Goal: Task Accomplishment & Management: Manage account settings

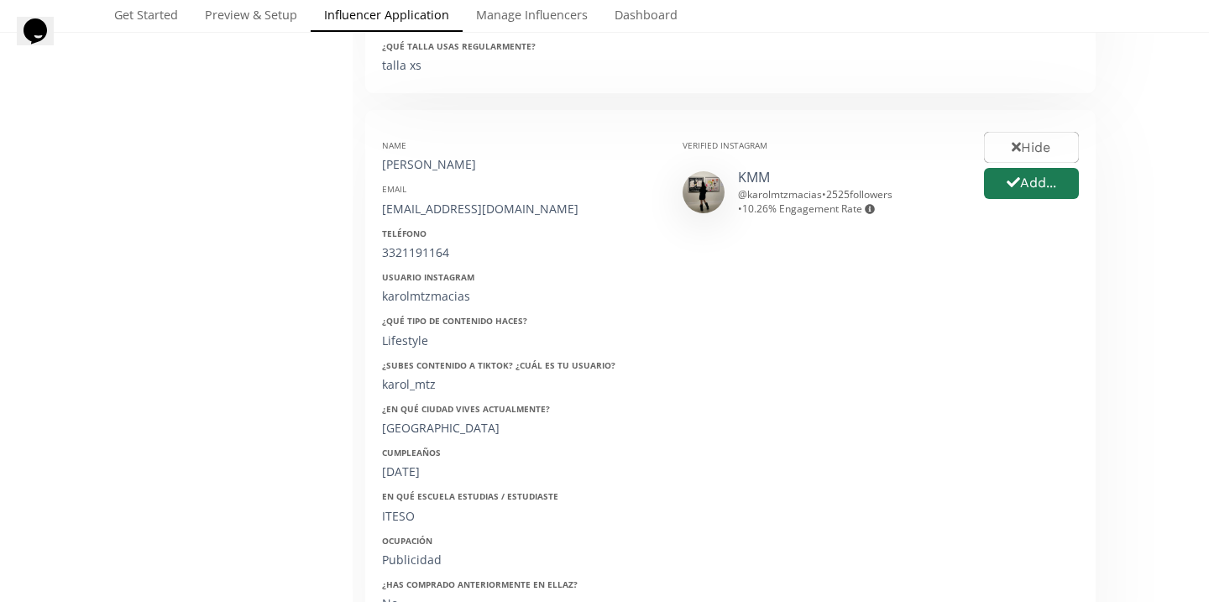
scroll to position [795, 0]
click at [1002, 180] on button "Add..." at bounding box center [1031, 183] width 100 height 36
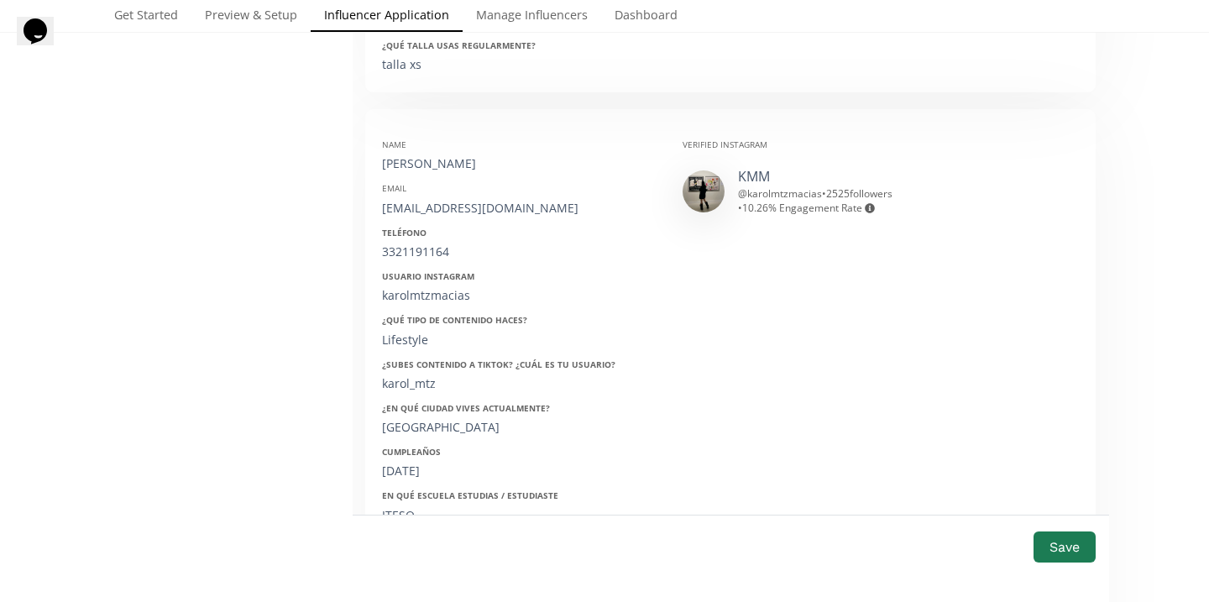
click at [430, 161] on div "Karol Martínez Macías" at bounding box center [519, 163] width 275 height 17
copy div "Karol Martínez Macías"
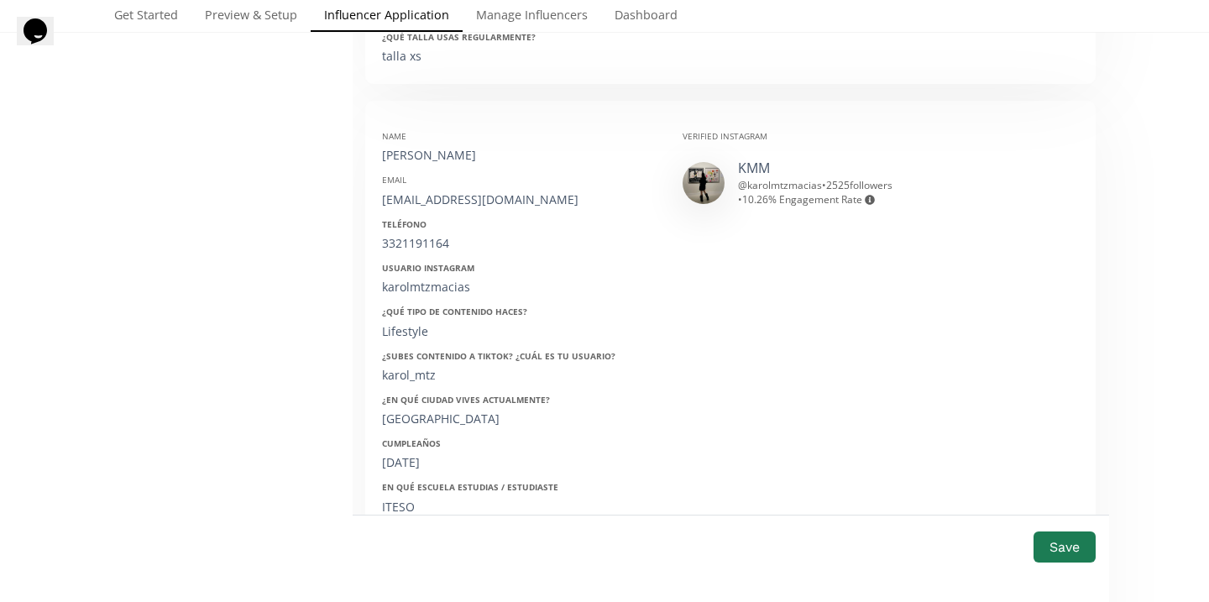
click at [430, 202] on div "karolam28@hotmail.com" at bounding box center [519, 199] width 275 height 17
copy div "karolam28"
click at [430, 202] on div "karolam28@hotmail.com" at bounding box center [519, 199] width 275 height 17
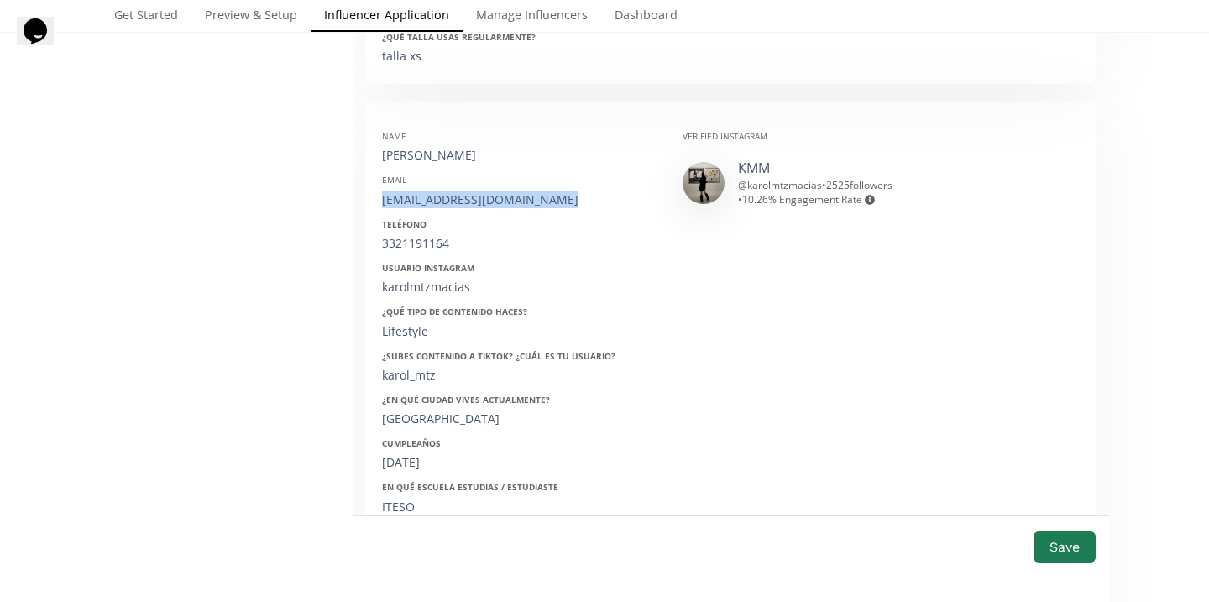
click at [430, 202] on div "karolam28@hotmail.com" at bounding box center [519, 199] width 275 height 17
click at [436, 238] on div "3321191164" at bounding box center [519, 243] width 275 height 17
copy div "3321191164"
click at [428, 290] on div "karolmtzmacias" at bounding box center [519, 287] width 275 height 17
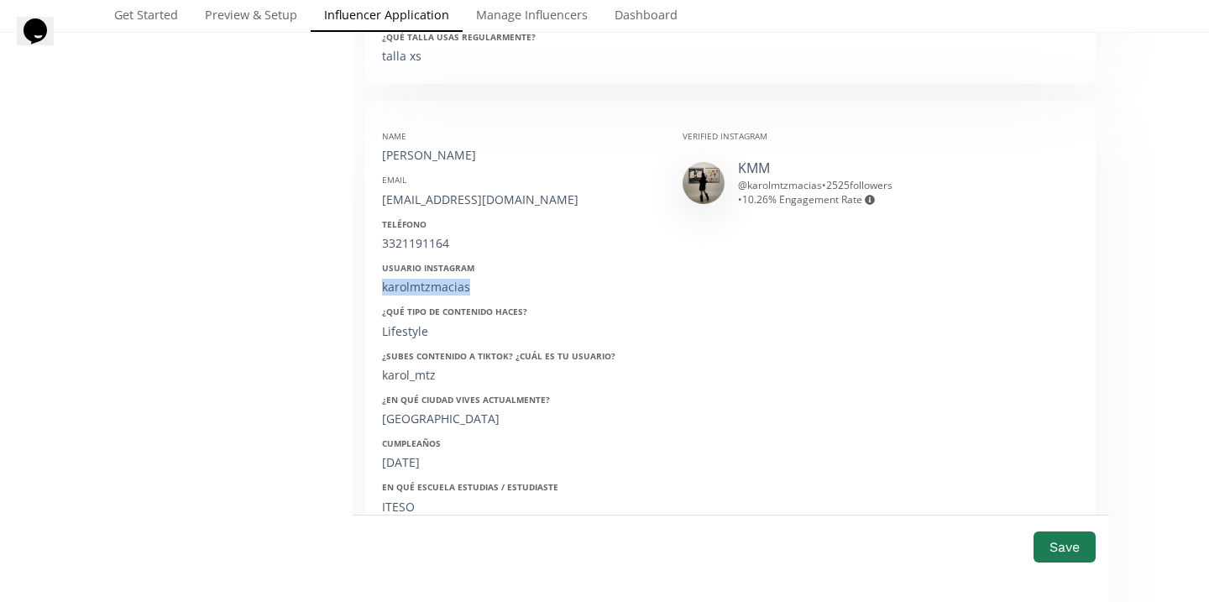
click at [428, 290] on div "karolmtzmacias" at bounding box center [519, 287] width 275 height 17
copy div "karolmtzmacias"
click at [420, 458] on div "27/06/2002" at bounding box center [519, 462] width 275 height 17
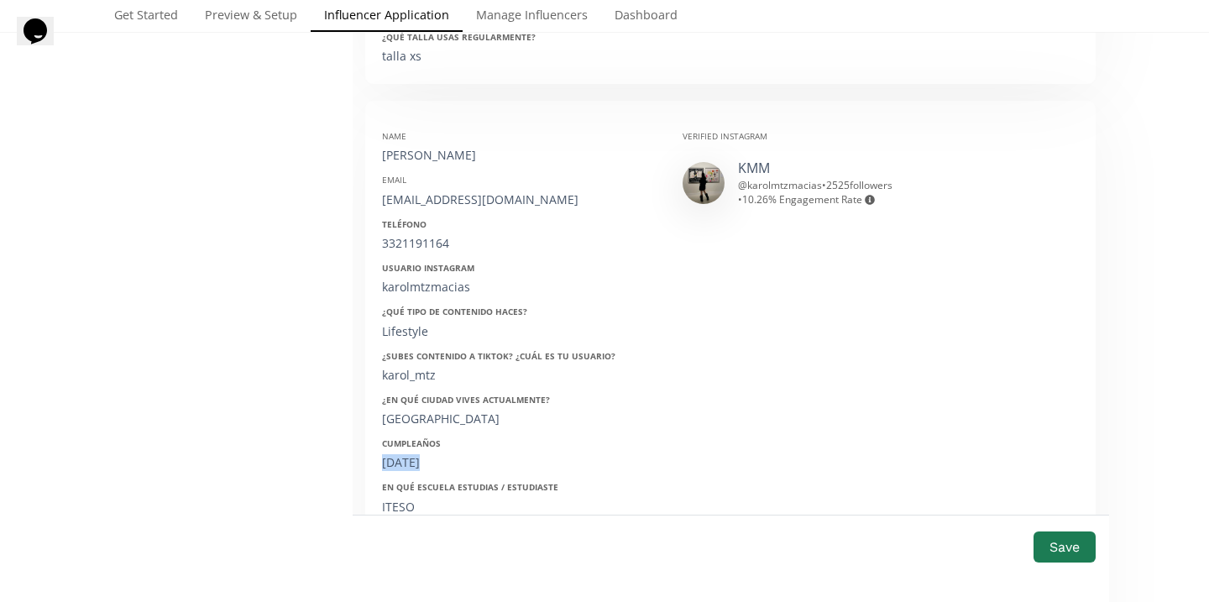
copy div "27/06/2002"
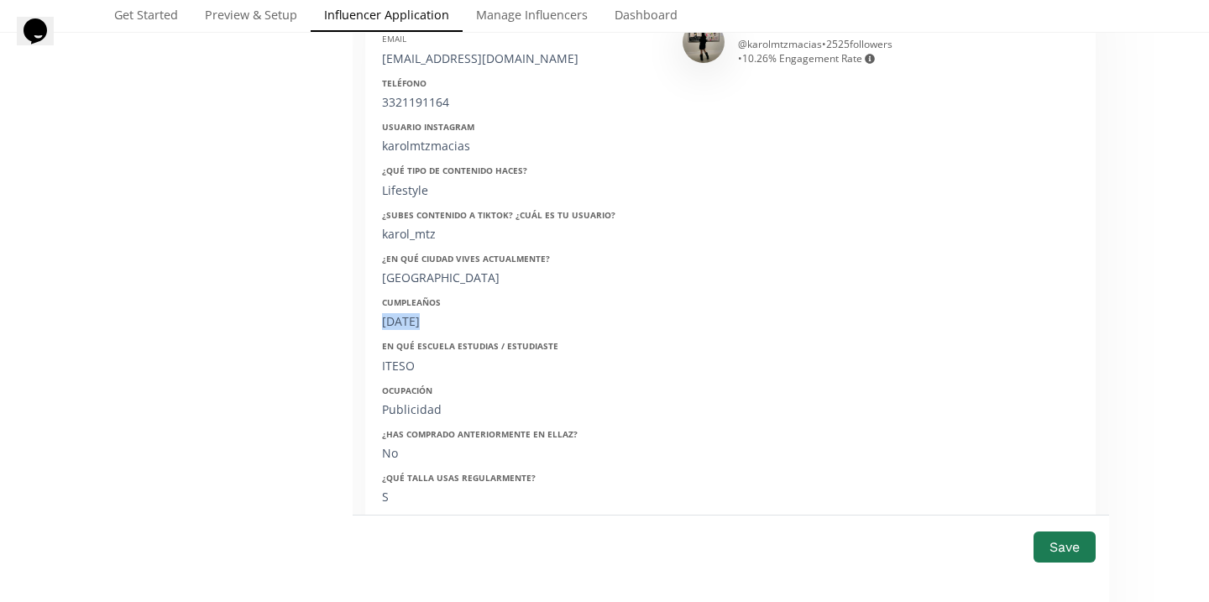
scroll to position [844, 0]
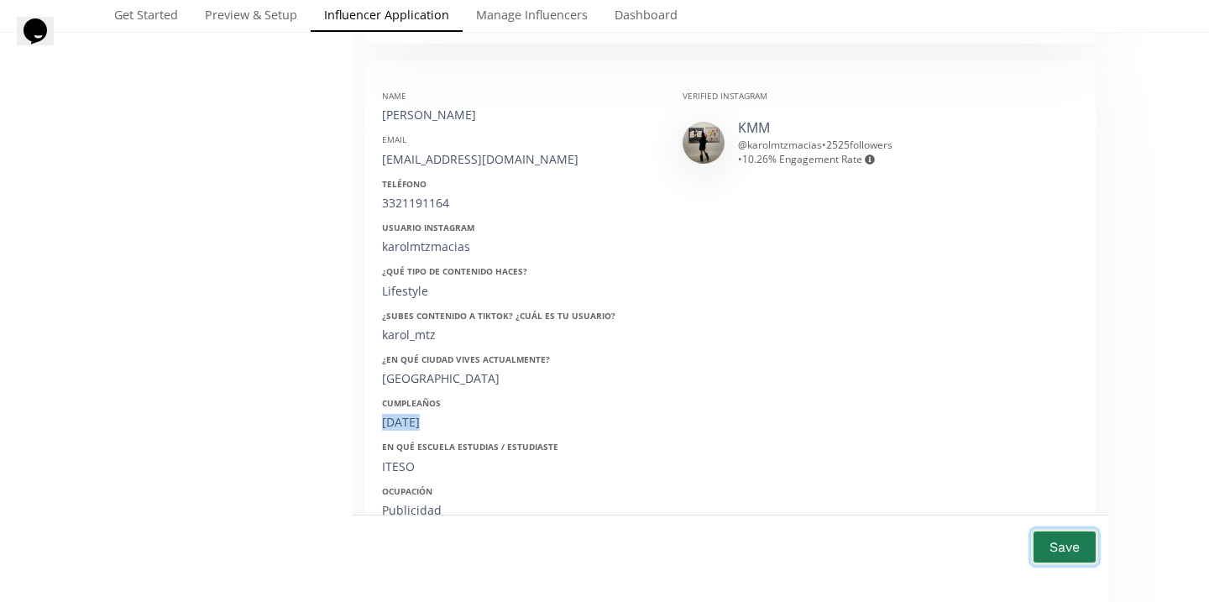
click at [1062, 546] on button "Save" at bounding box center [1064, 547] width 67 height 36
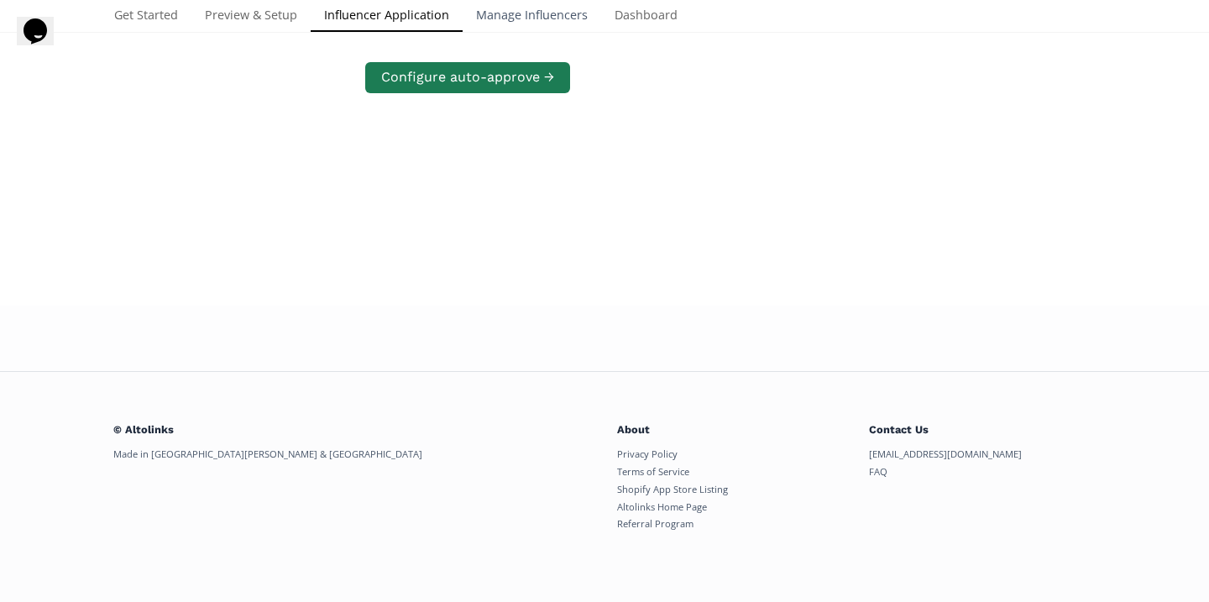
scroll to position [796, 0]
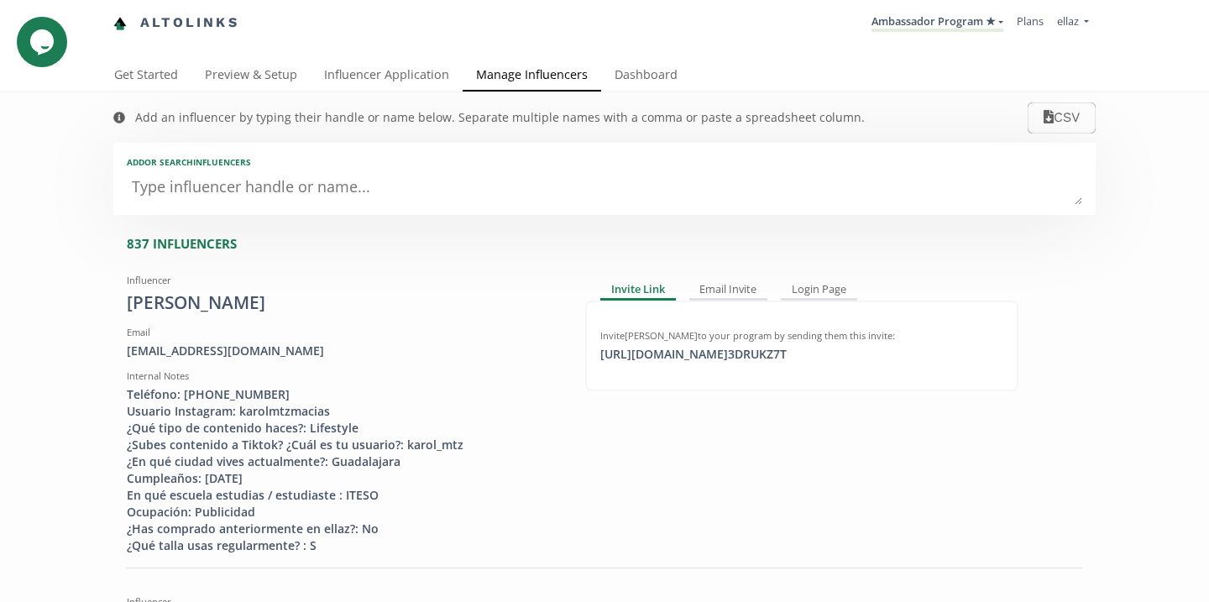
click at [428, 201] on textarea at bounding box center [604, 188] width 955 height 34
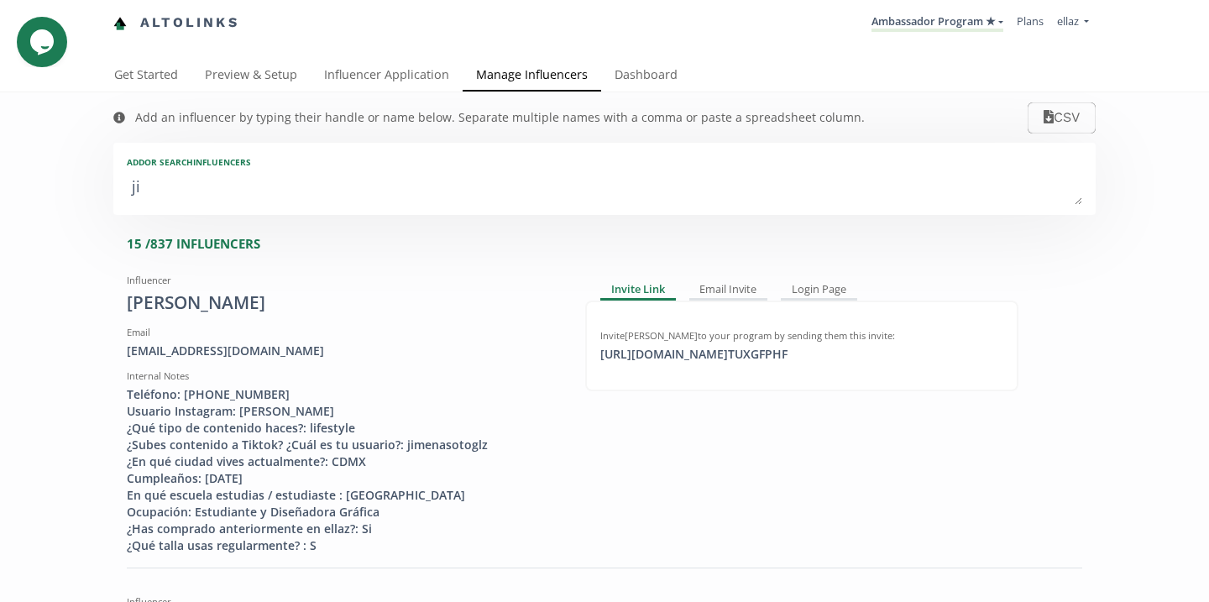
type textarea "jie"
type input "jie"
type input "JIE"
type textarea "jiem"
type input "jiem"
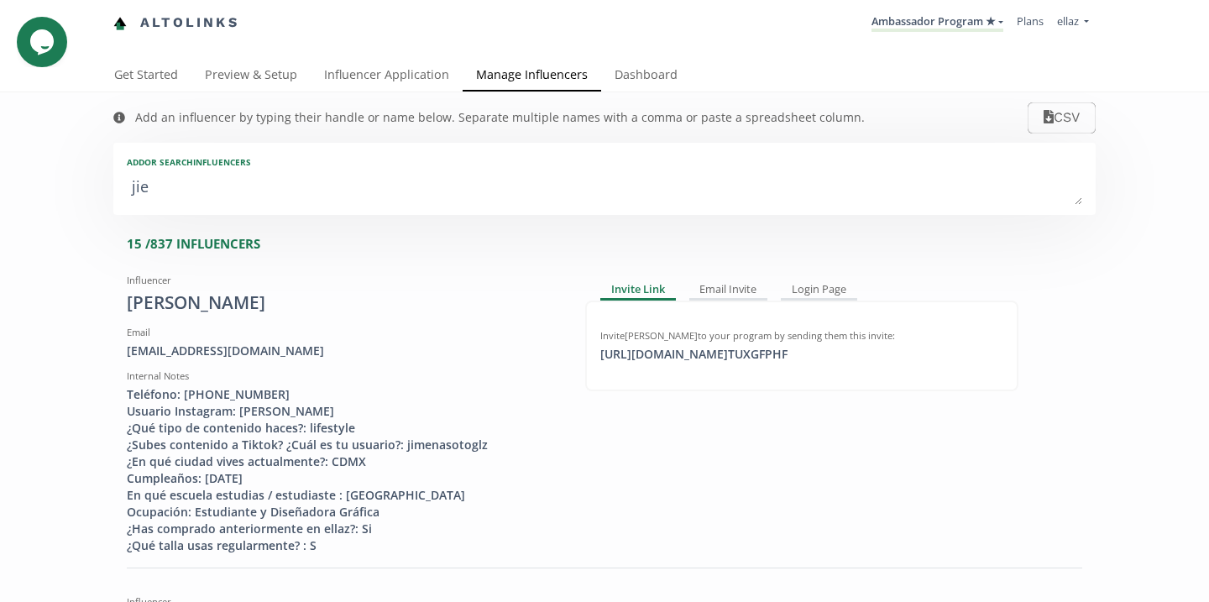
type input "JIEM"
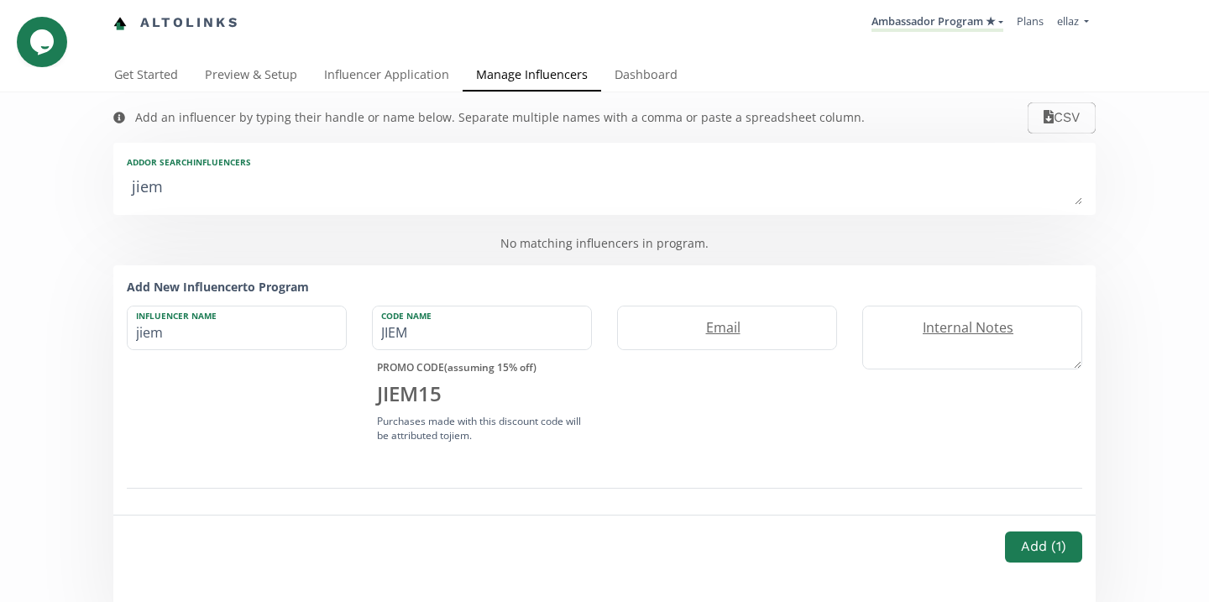
type textarea "jie"
type input "jie"
type input "JIE"
type textarea "ji"
type input "ji"
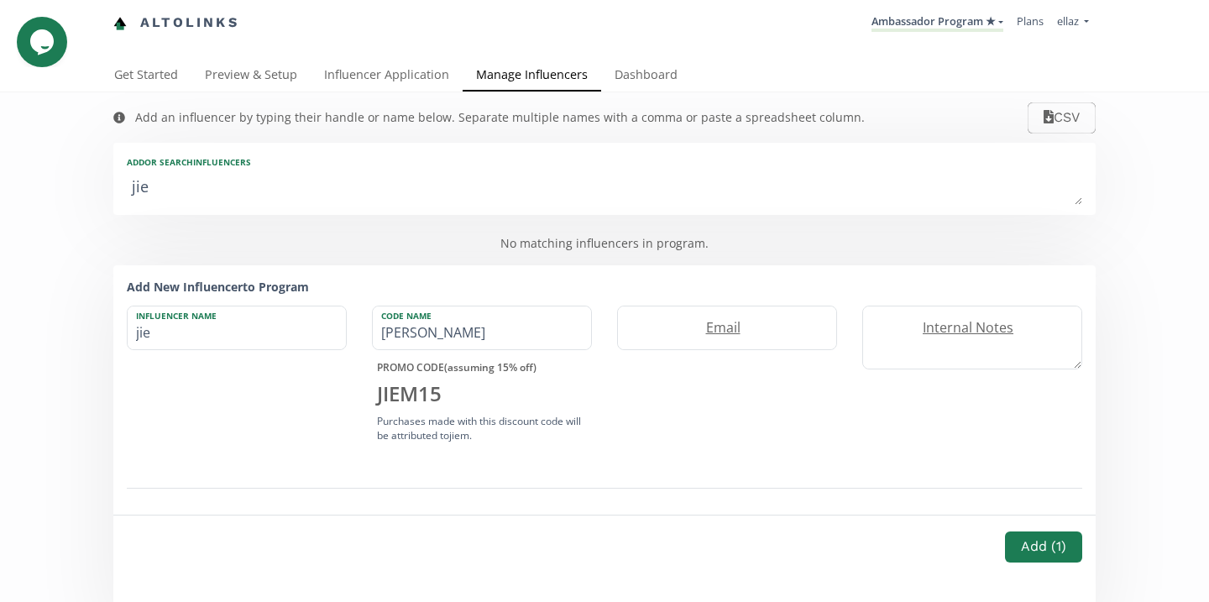
type input "JI"
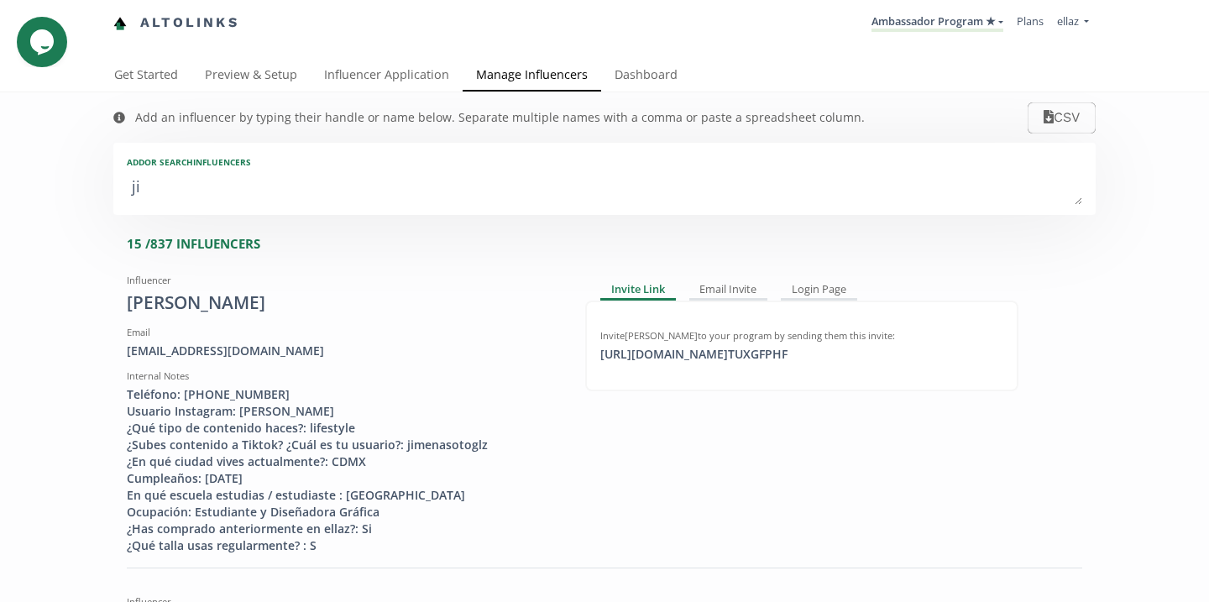
type textarea "jim"
type input "jim"
type input "JIM"
type textarea "jime"
type input "jime"
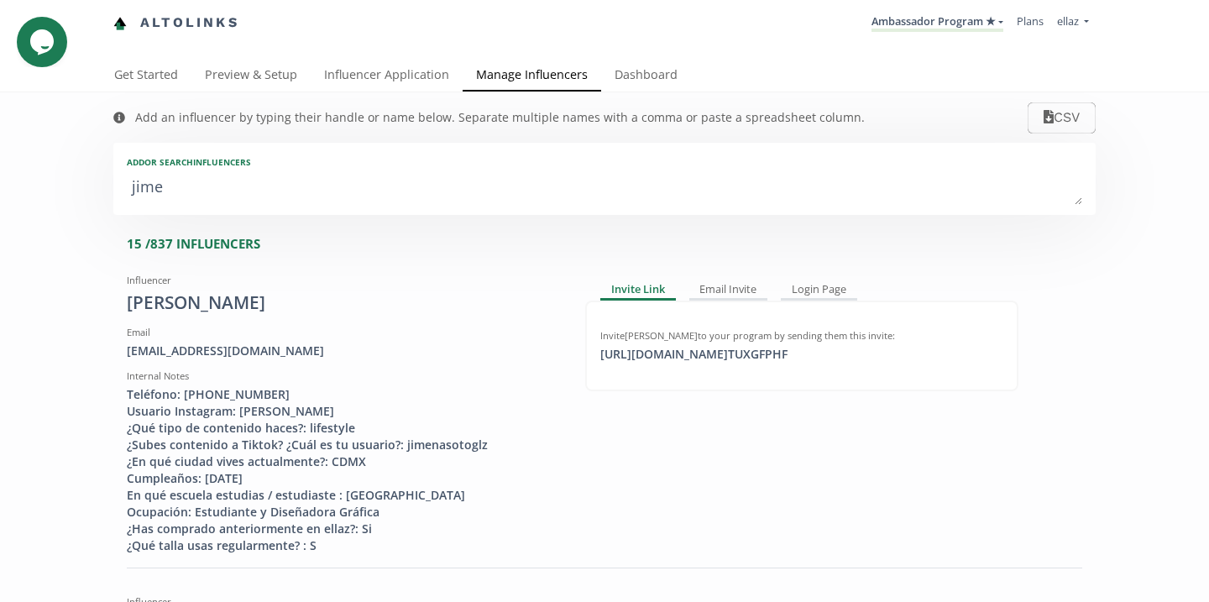
type input "JIME"
type textarea "jimen"
type input "jimen"
type input "JIMEN"
type textarea "jimena"
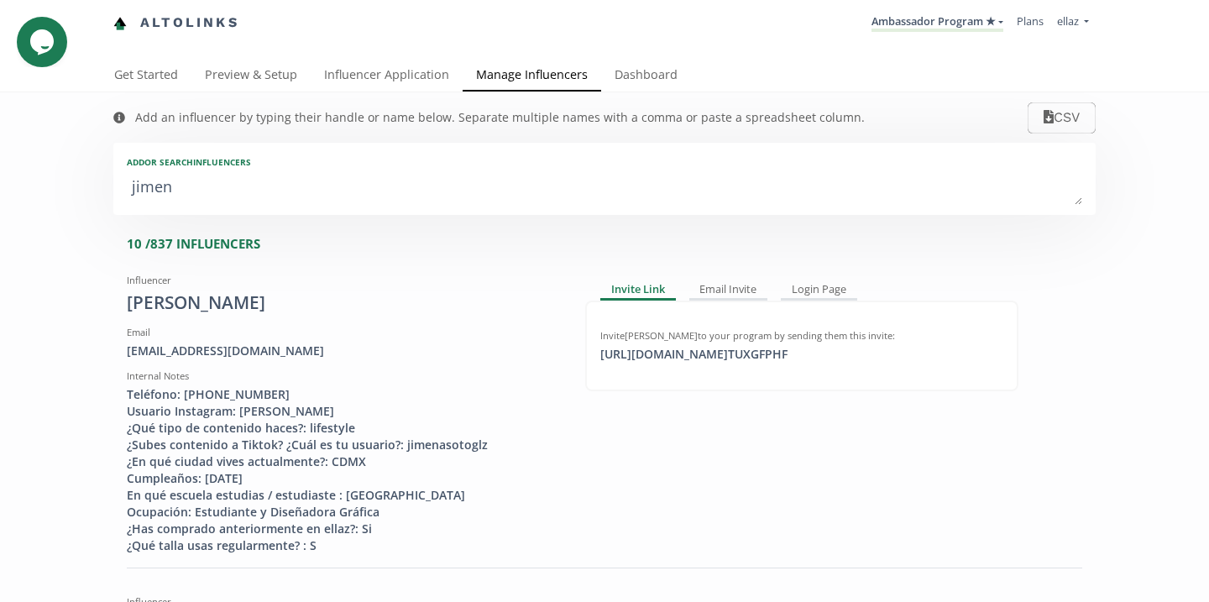
type input "jimena"
type input "JIMENA"
type textarea "jimena g"
type input "jimena g"
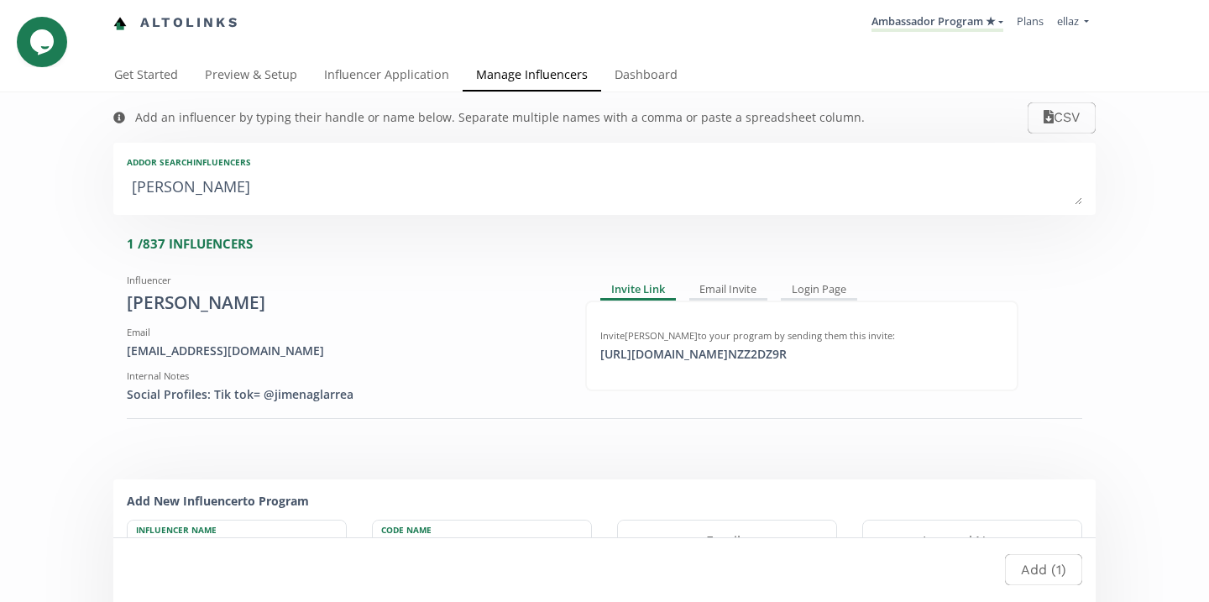
type textarea "jimena ga"
type input "jimena ga"
type textarea "jimena ga"
click at [736, 357] on div "https://app.altolinks.com/invite/ NZZ2DZ9R click to copy" at bounding box center [693, 354] width 206 height 17
copy div "https://app.altolinks.com/invite/ NZZ2DZ9R"
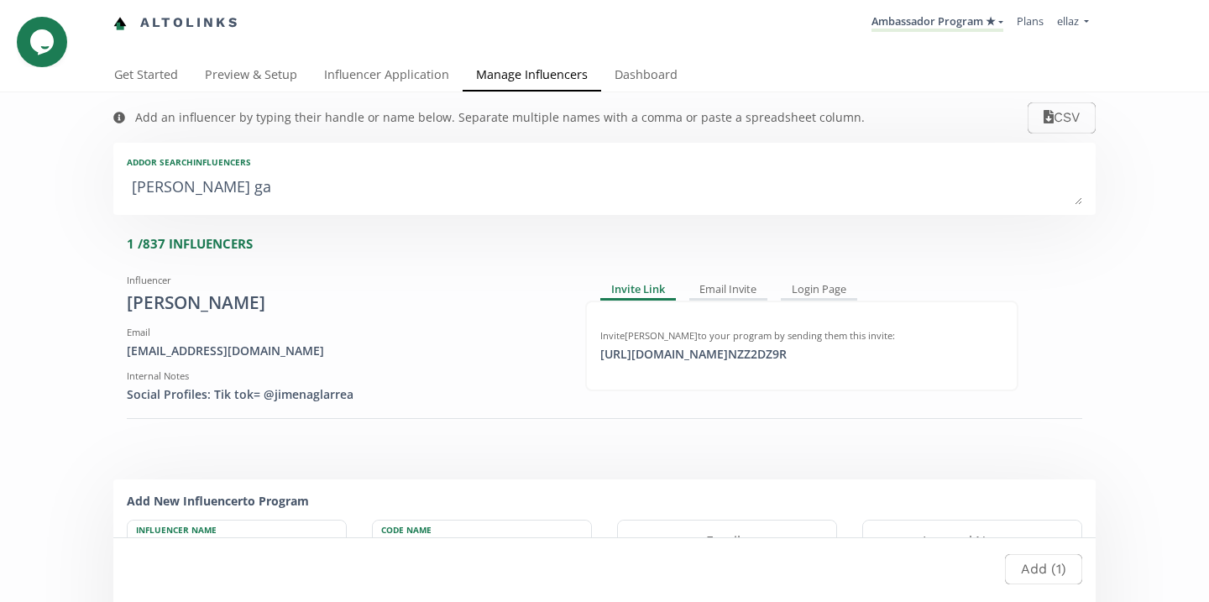
click at [659, 94] on div "Add an influencer by typing their handle or name below. Separate multiple names…" at bounding box center [489, 117] width 785 height 50
click at [656, 82] on link "Dashboard" at bounding box center [646, 77] width 90 height 34
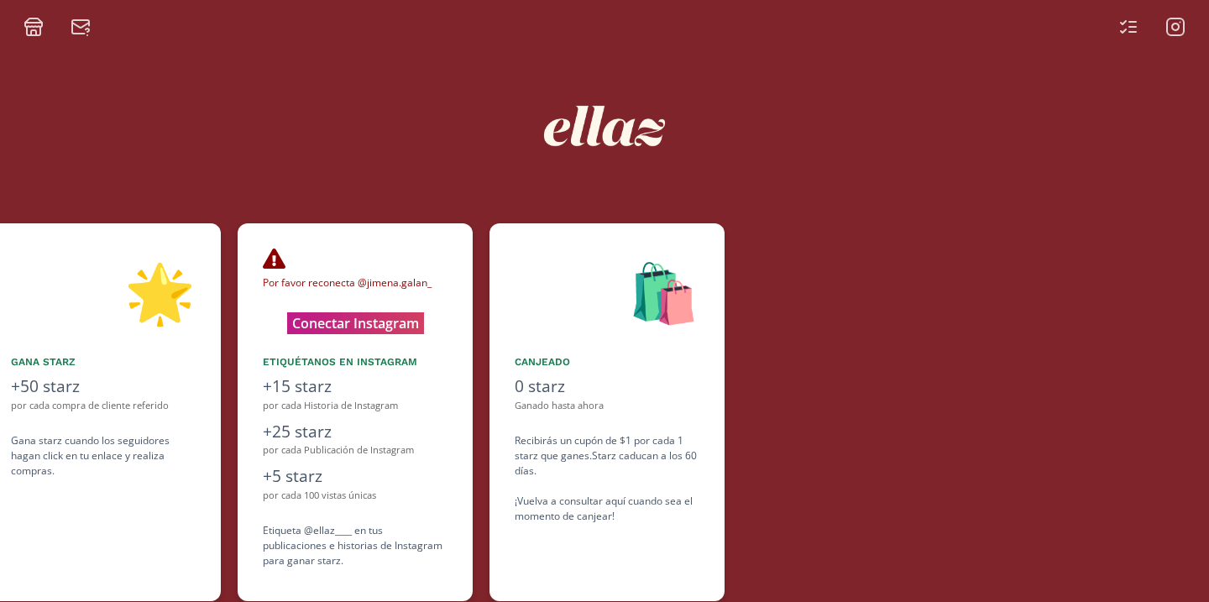
scroll to position [0, 1007]
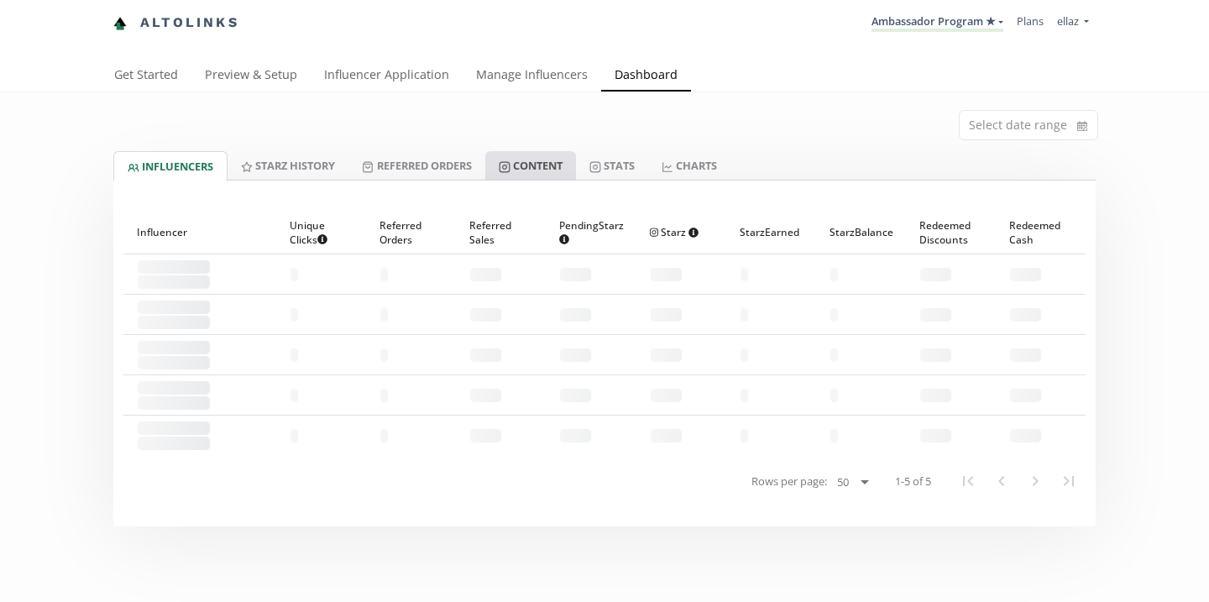
click at [553, 175] on link "Content" at bounding box center [530, 165] width 91 height 29
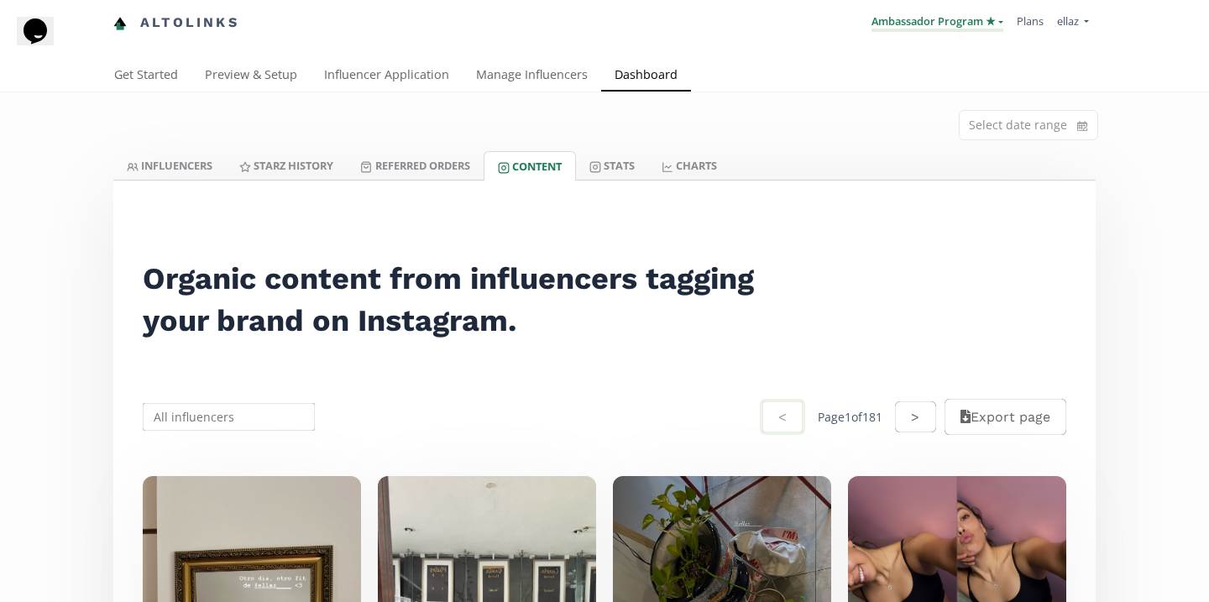
click at [922, 19] on link "Ambassador Program ★" at bounding box center [937, 22] width 132 height 18
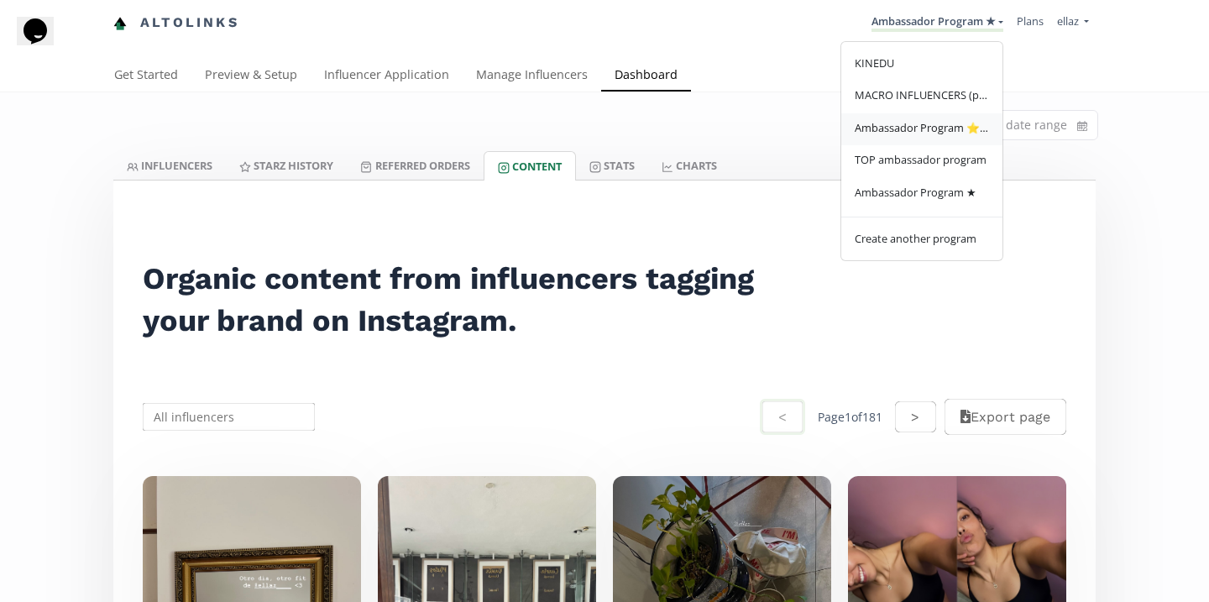
click at [933, 139] on link "Ambassador Program ⭐️⭐️" at bounding box center [921, 129] width 161 height 33
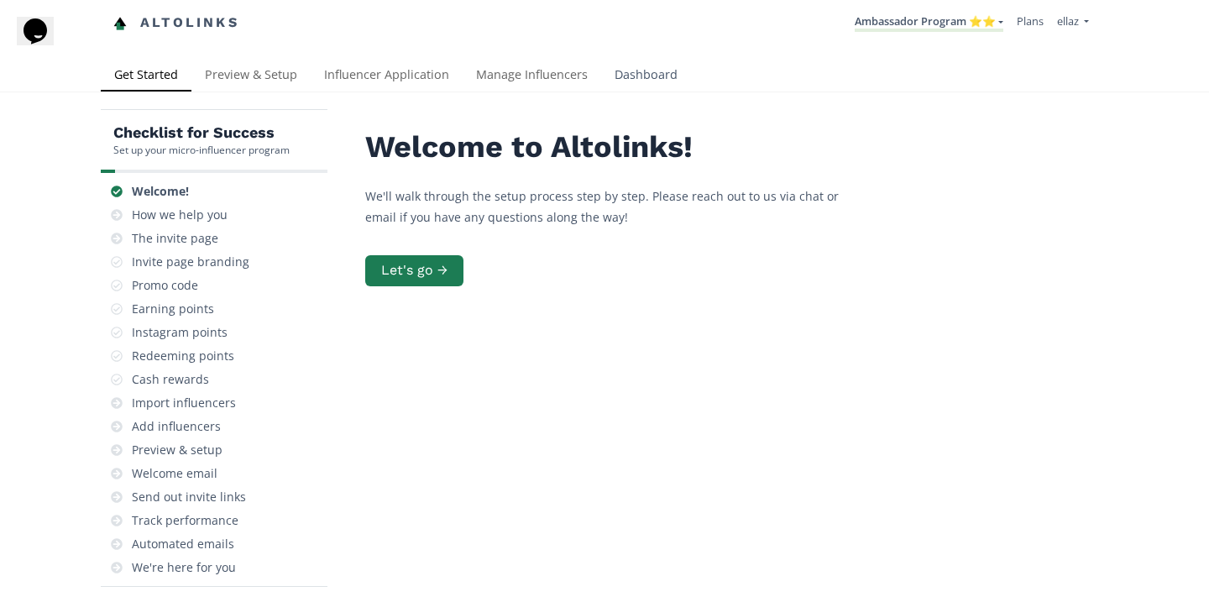
click at [601, 84] on link "Dashboard" at bounding box center [646, 77] width 90 height 34
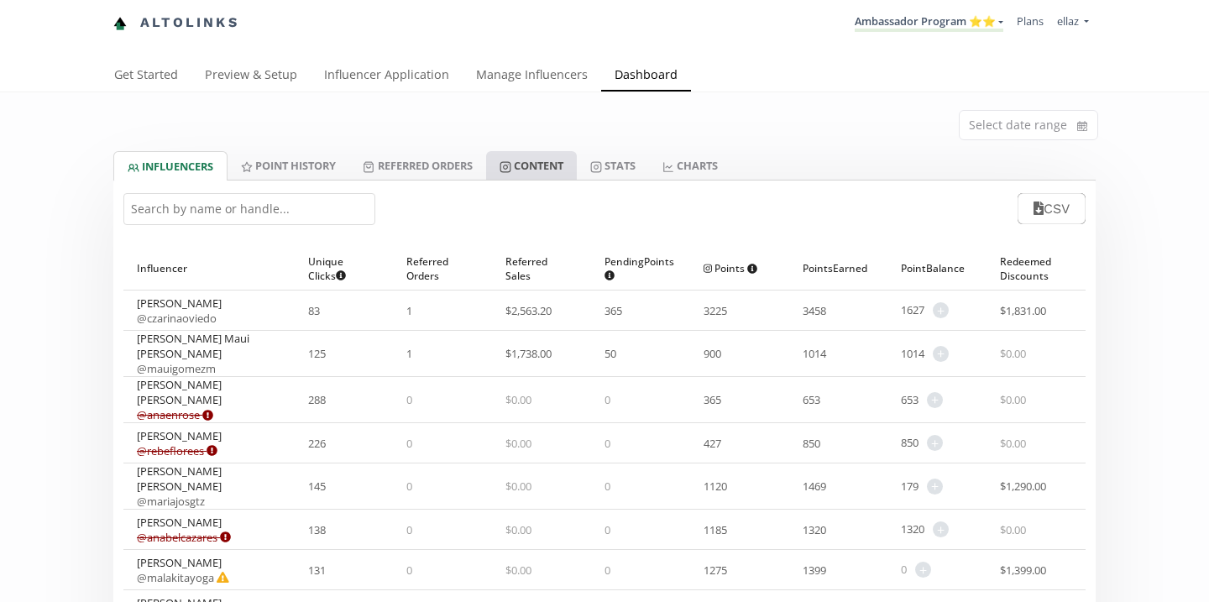
click at [551, 164] on link "Content" at bounding box center [531, 165] width 91 height 29
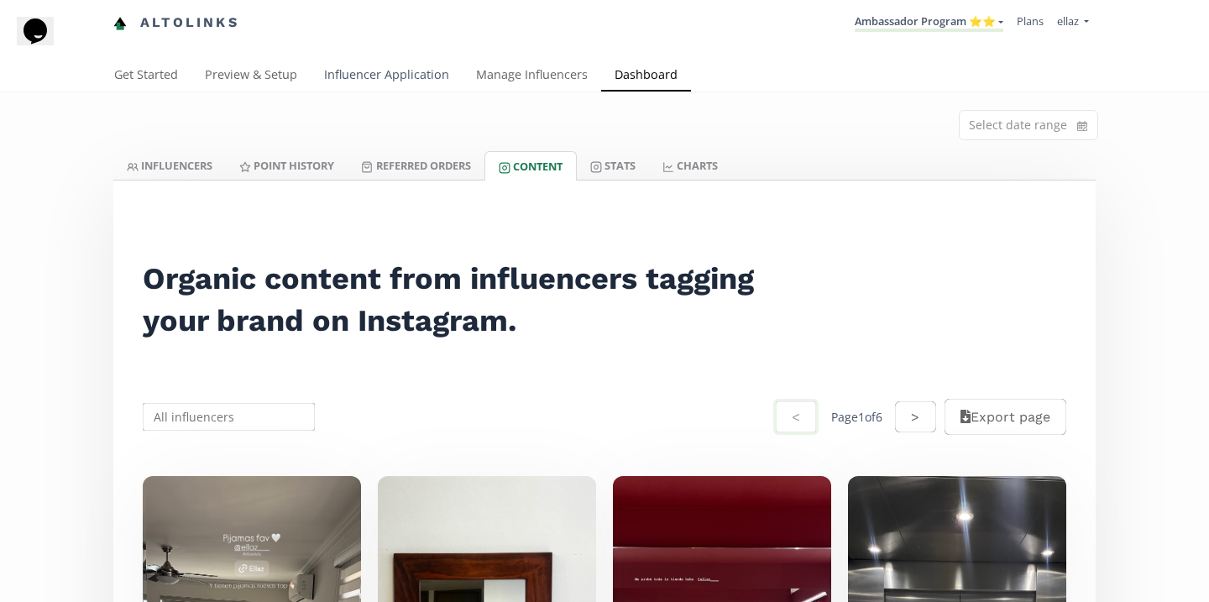
click at [348, 80] on link "Influencer Application" at bounding box center [387, 77] width 152 height 34
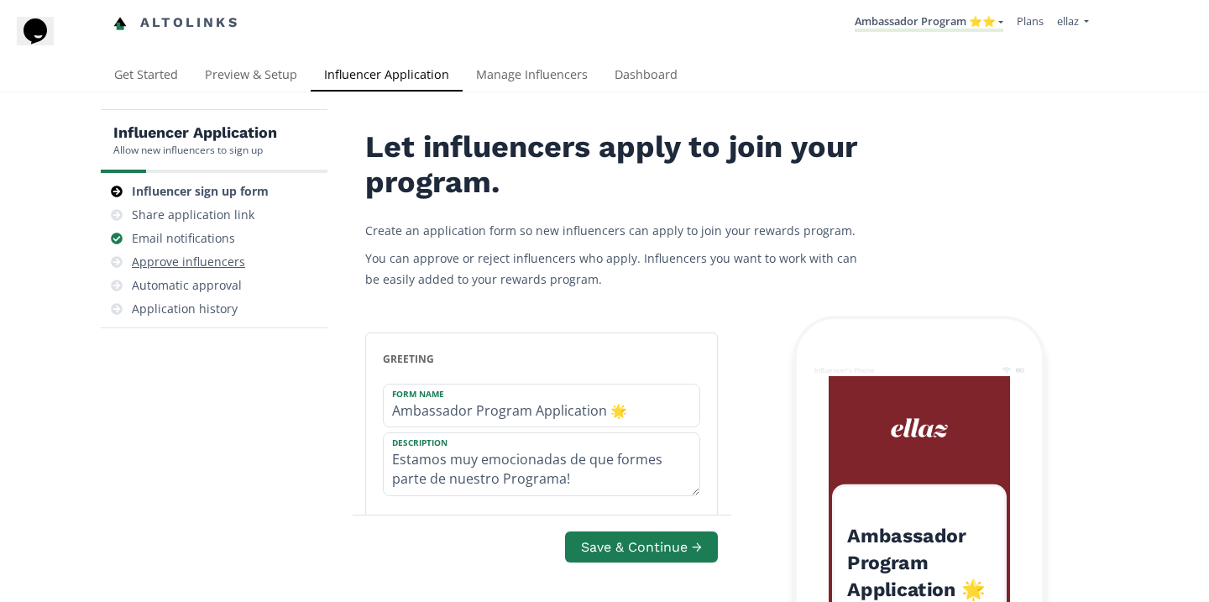
click at [229, 259] on div "Approve influencers" at bounding box center [188, 262] width 113 height 17
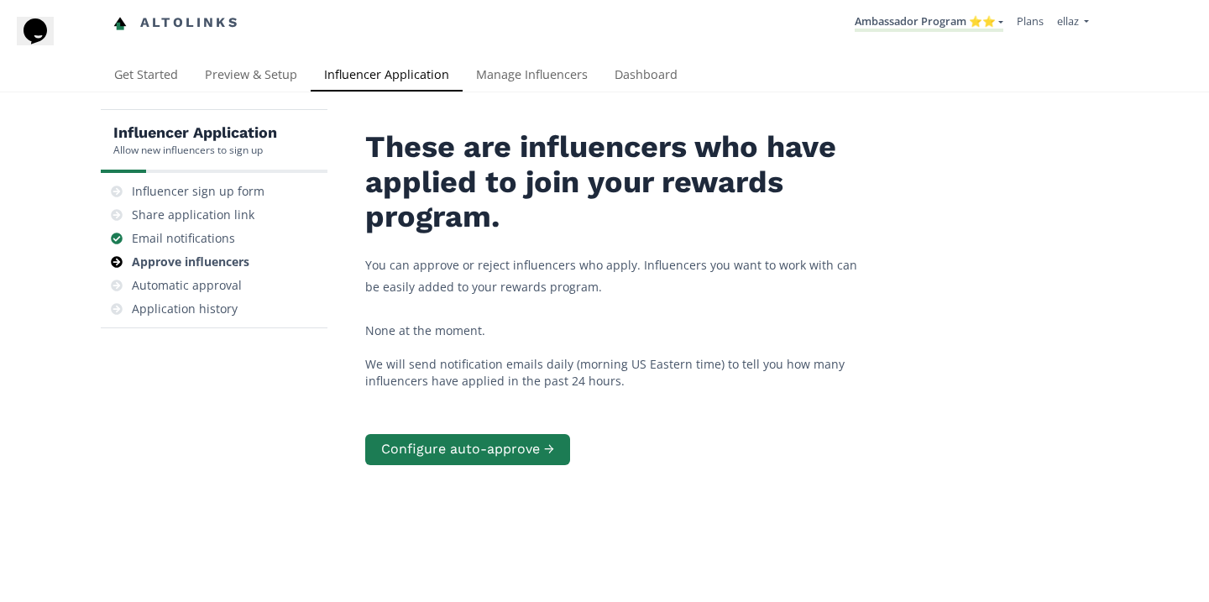
click at [886, 55] on div "Altolinks Ambassador Program ⭐️⭐️ KINEDU MACRO INFLUENCERS (prog ventas) Ambass…" at bounding box center [604, 30] width 1209 height 60
click at [894, 27] on link "Ambassador Program ⭐️⭐️" at bounding box center [929, 22] width 149 height 18
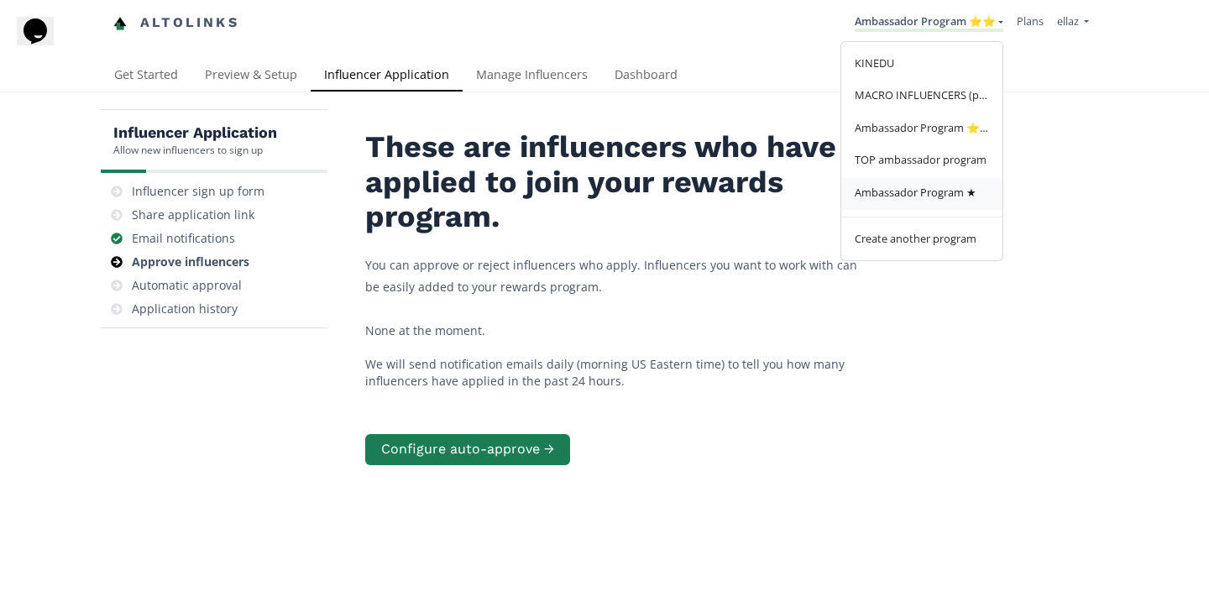
click at [917, 190] on span "Ambassador Program ★" at bounding box center [916, 192] width 122 height 15
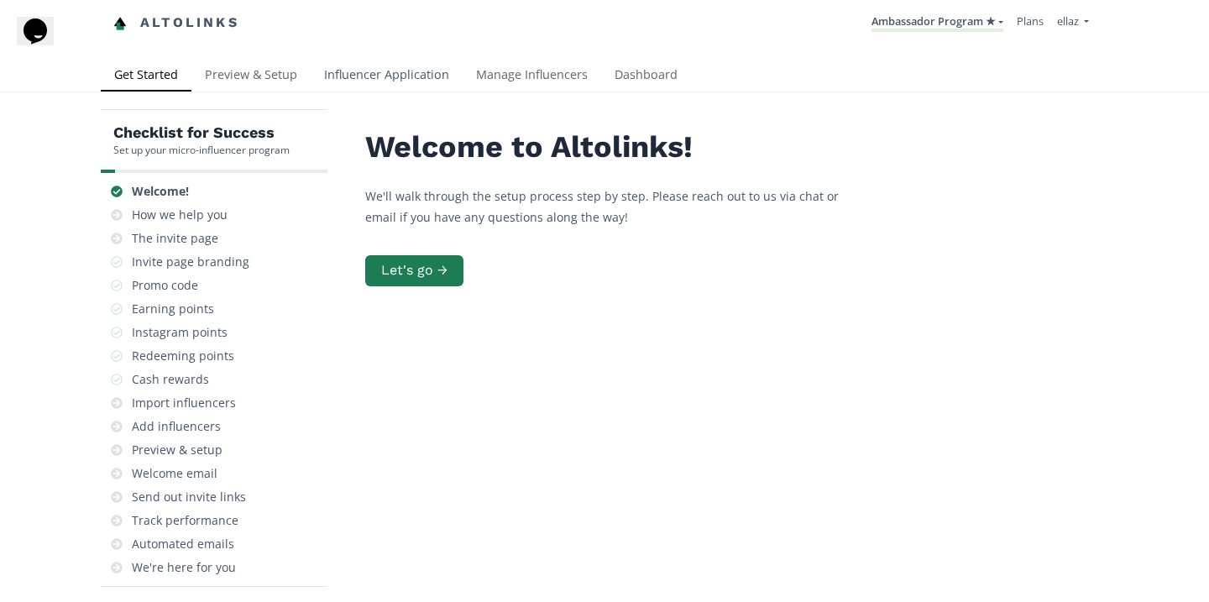
click at [397, 82] on link "Influencer Application" at bounding box center [387, 77] width 152 height 34
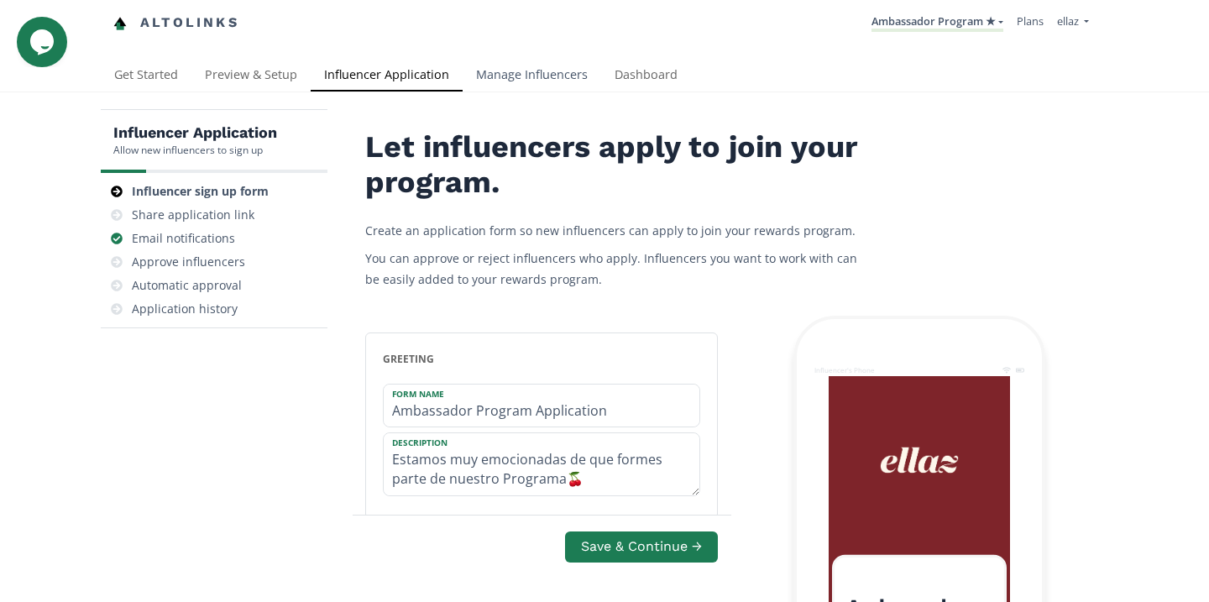
click at [508, 67] on link "Manage Influencers" at bounding box center [532, 77] width 139 height 34
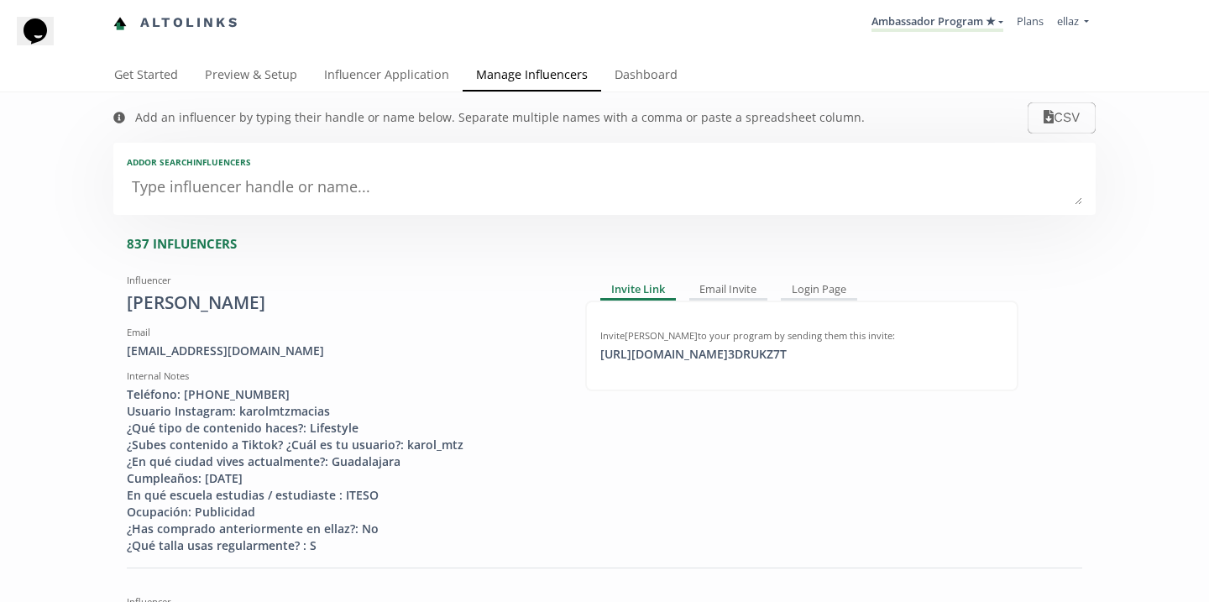
click at [348, 188] on textarea at bounding box center [604, 188] width 955 height 34
type textarea "and"
type input "and"
type input "AND"
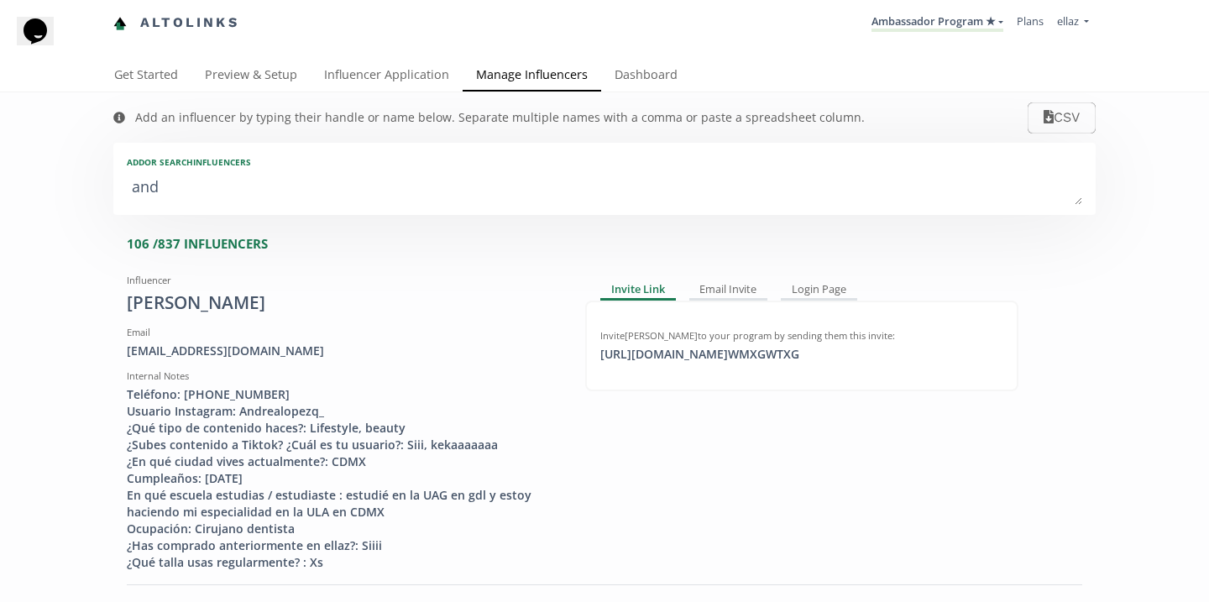
type textarea "andr"
type input "andr"
type input "ANDR"
type textarea "andre"
type input "andre"
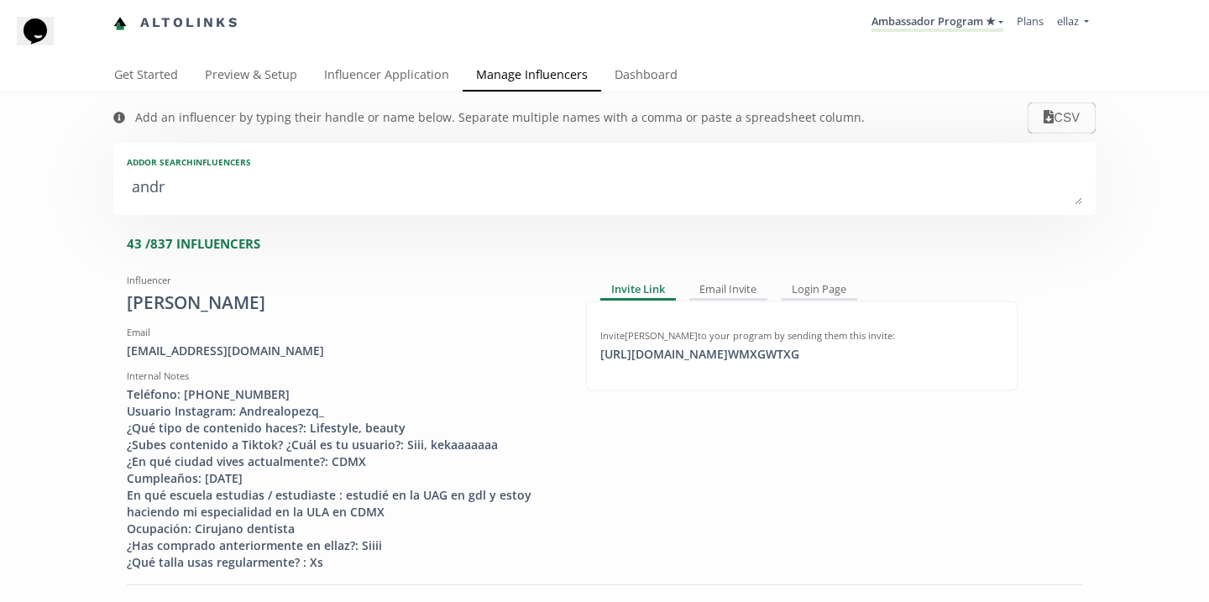
type input "ANDRE"
type textarea "andrea"
type input "andrea"
type input "ANDREA"
type textarea "andrea p"
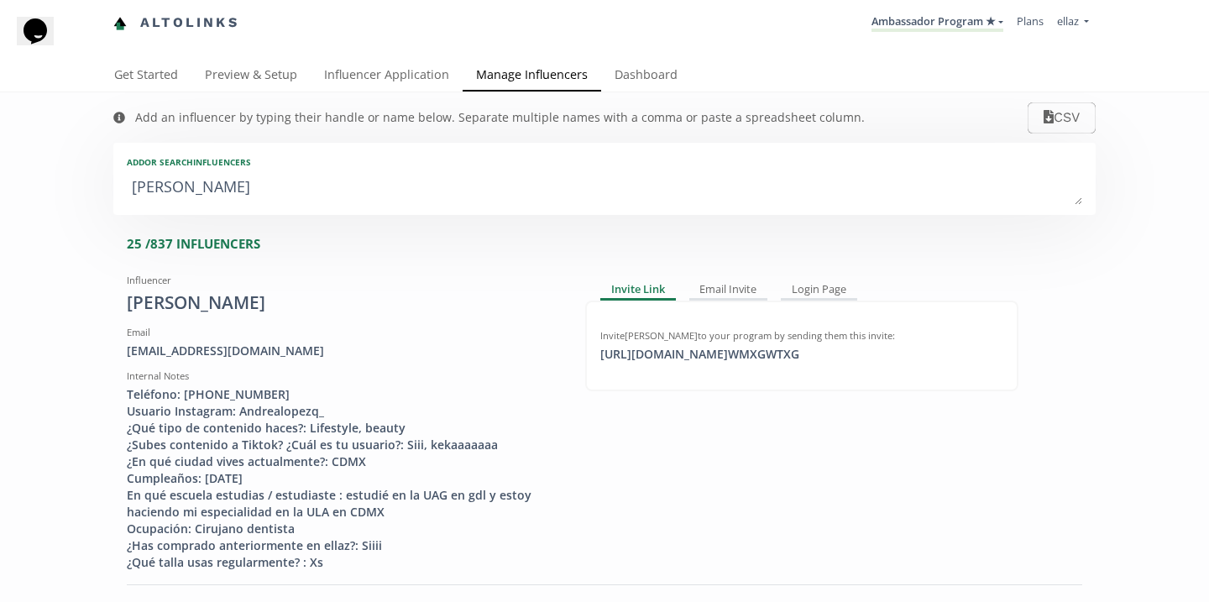
type input "andrea p"
type textarea "andrea pa"
type input "andrea pa"
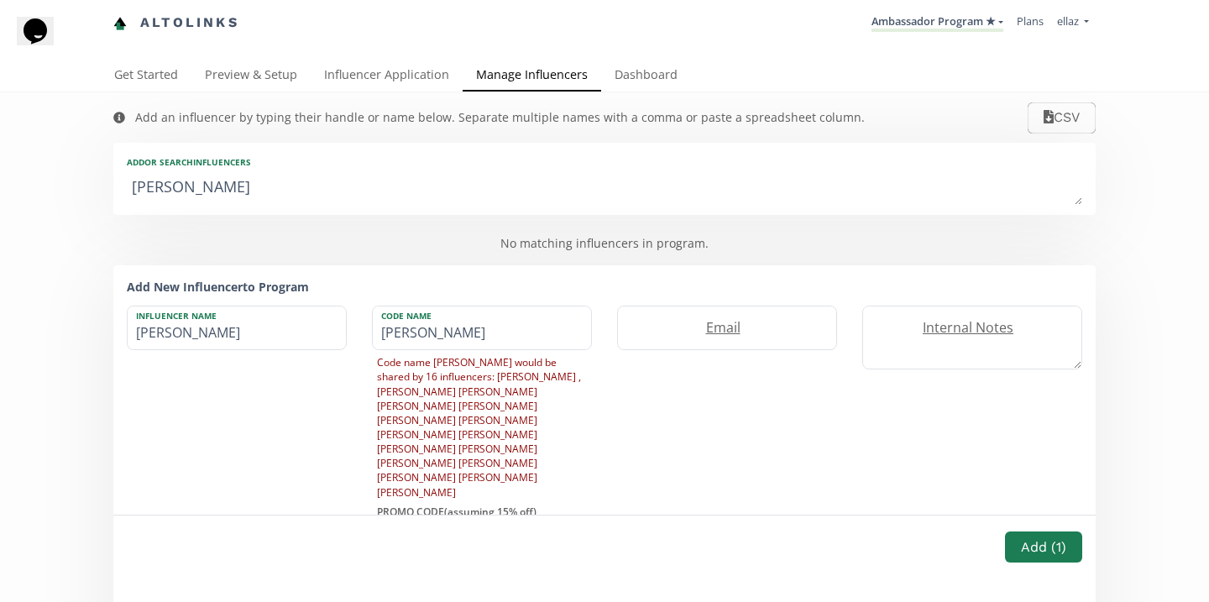
type textarea "andrea par"
type input "andrea par"
click at [148, 188] on textarea "andrea par" at bounding box center [604, 188] width 955 height 34
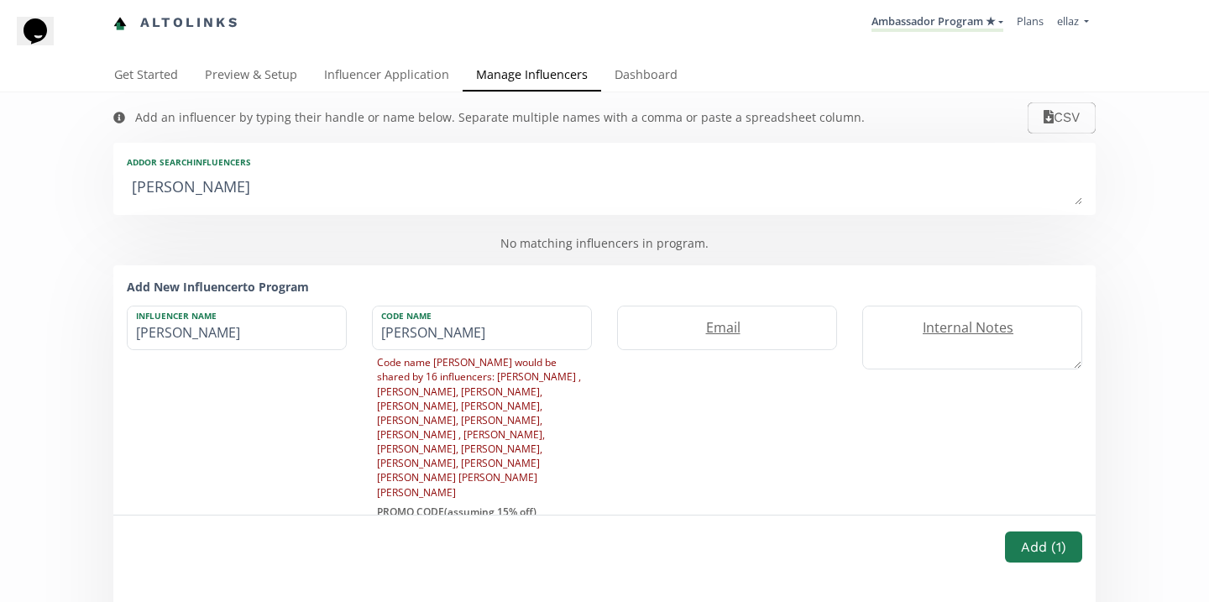
type textarea "n"
type input "n"
type input "N"
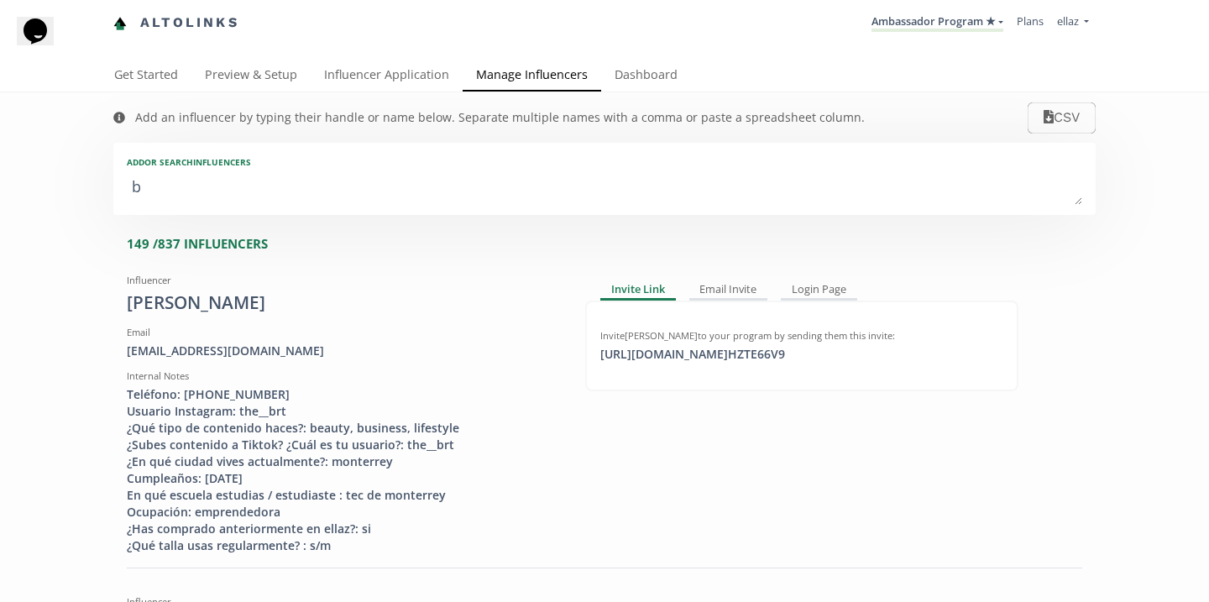
type textarea "bo"
type input "bo"
type input "BO"
type textarea "bot"
type input "bot"
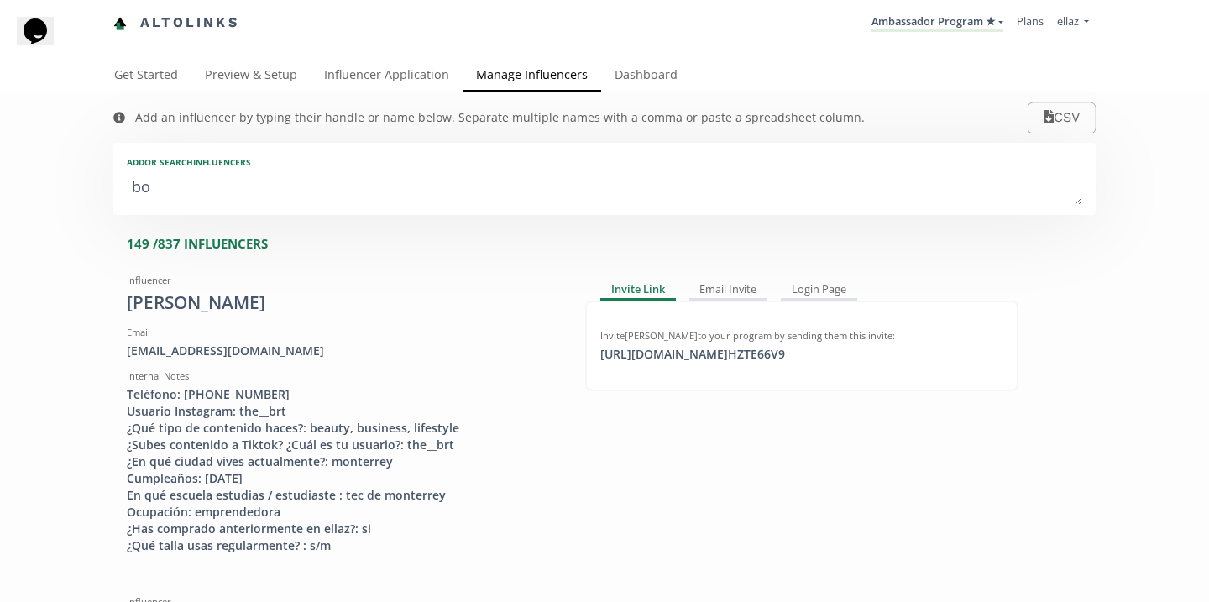
type input "BOT"
type textarea "botu"
type input "botu"
type input "BOTU"
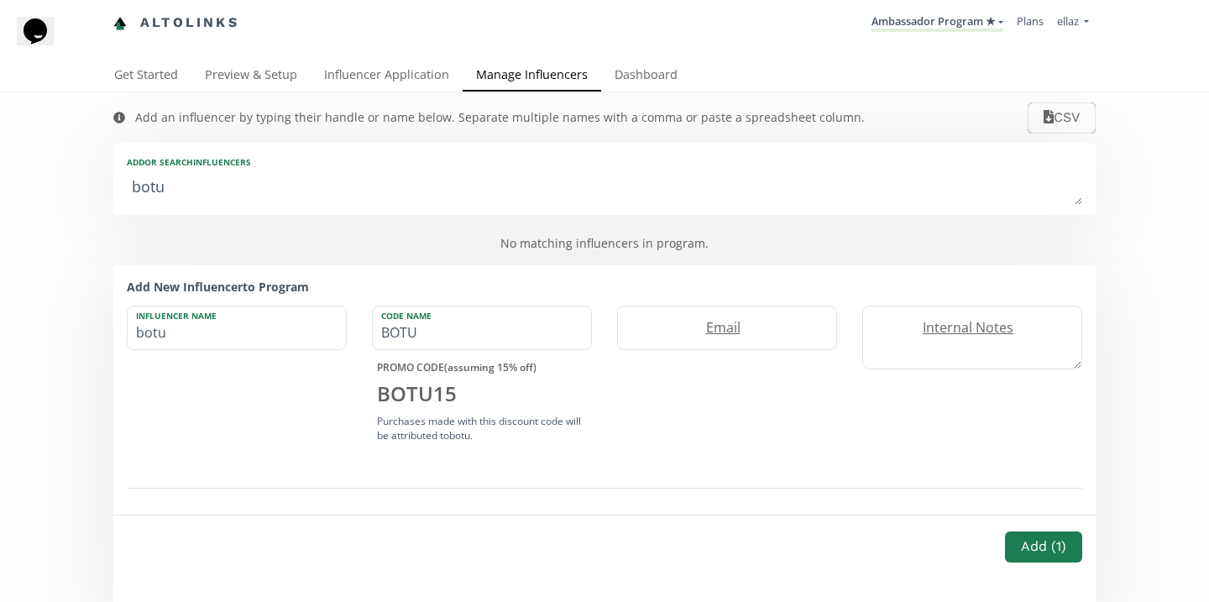
type textarea "botus"
type input "botus"
type input "BOTUS"
type textarea "botu"
type input "botu"
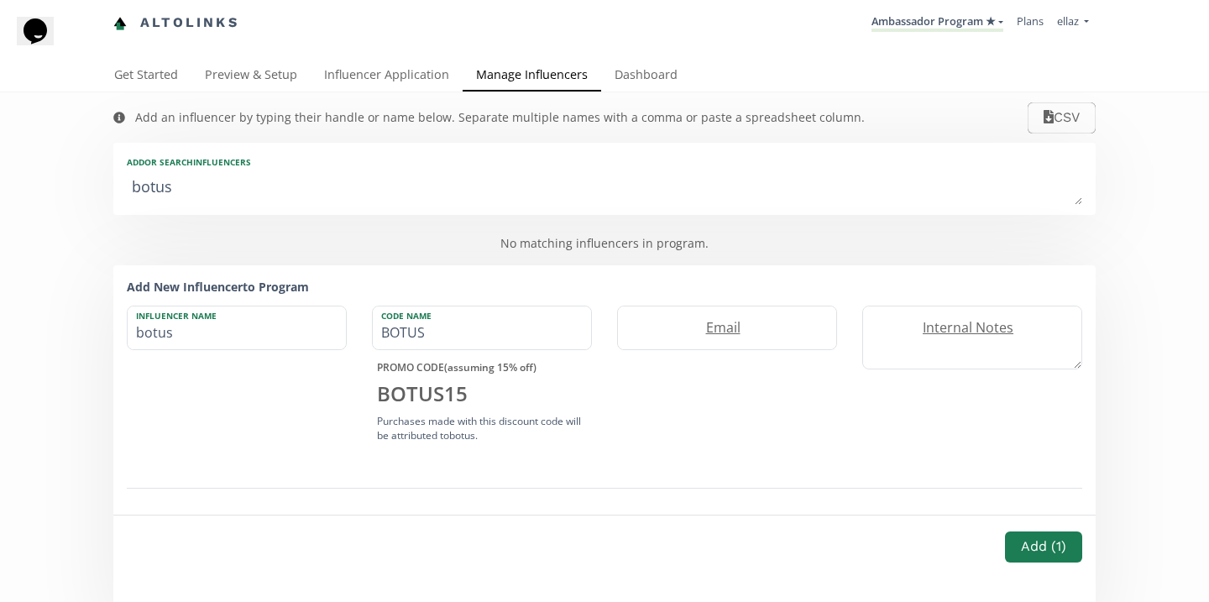
type input "BOTU"
type textarea "bot"
type input "bot"
type input "BOT"
type textarea "bo"
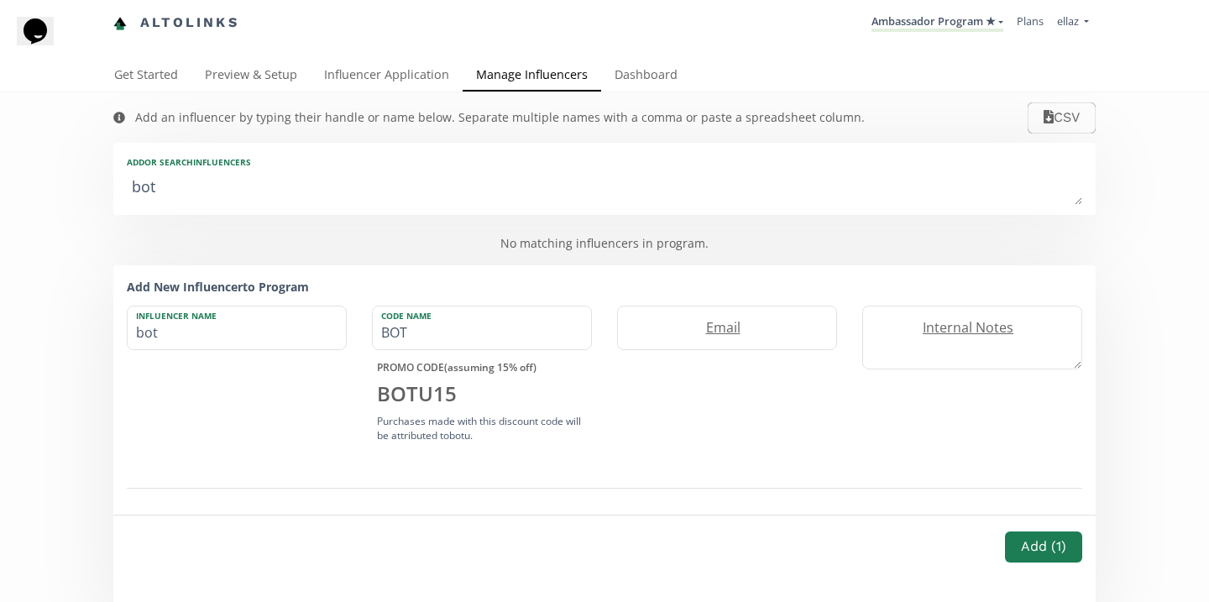
type input "bo"
type input "BO"
type textarea "bor"
type input "bor"
type input "BOR"
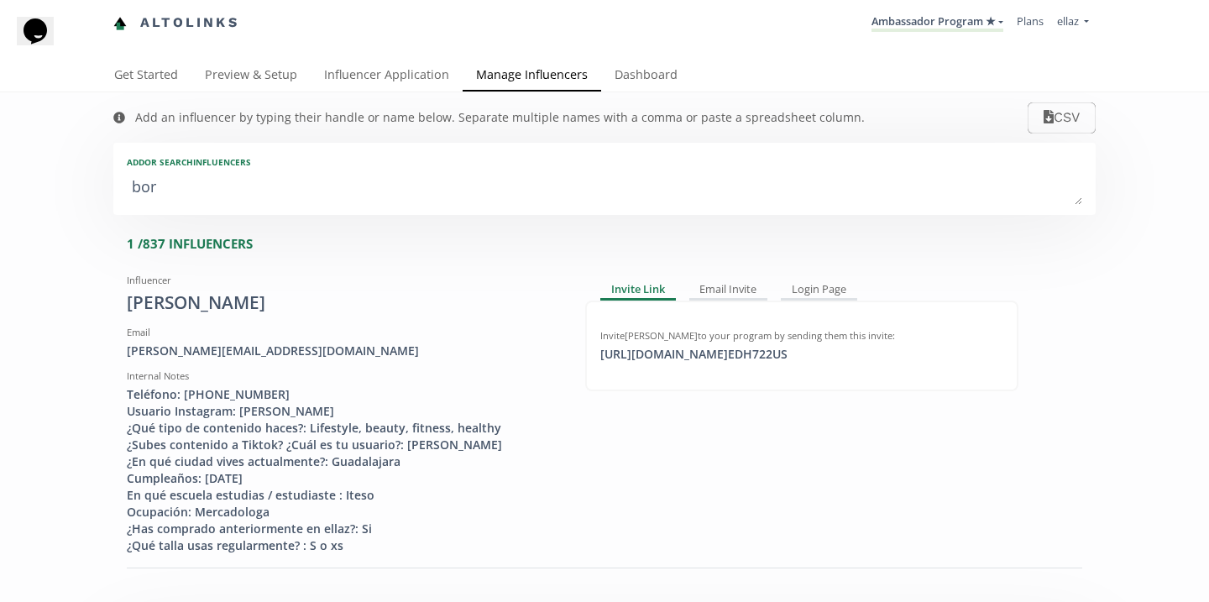
type textarea "boru"
type input "boru"
type input "BORU"
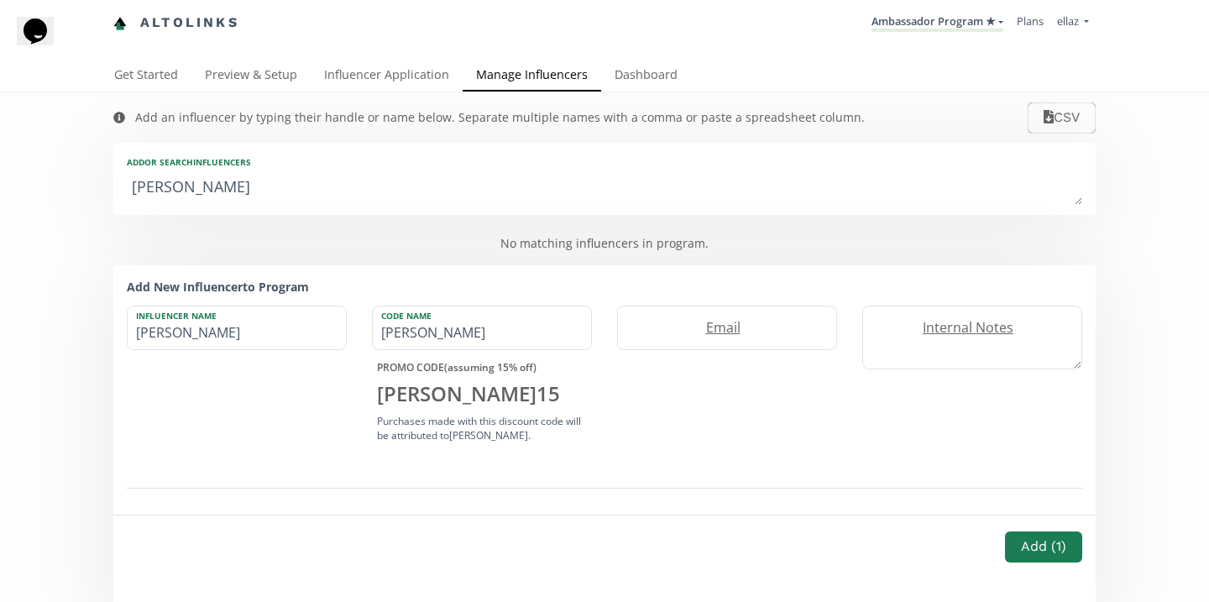
type textarea "borus"
type input "borus"
type input "BORUS"
click at [206, 187] on textarea "borus" at bounding box center [604, 188] width 955 height 34
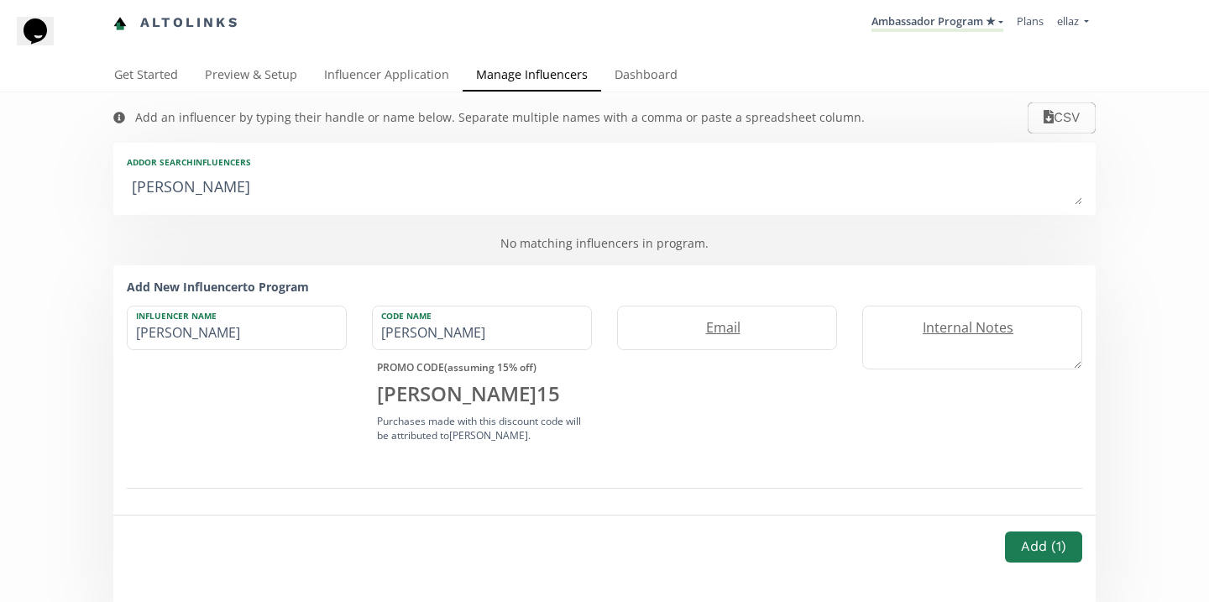
click at [206, 187] on textarea "borus" at bounding box center [604, 188] width 955 height 34
type textarea "j"
type input "j"
type input "J"
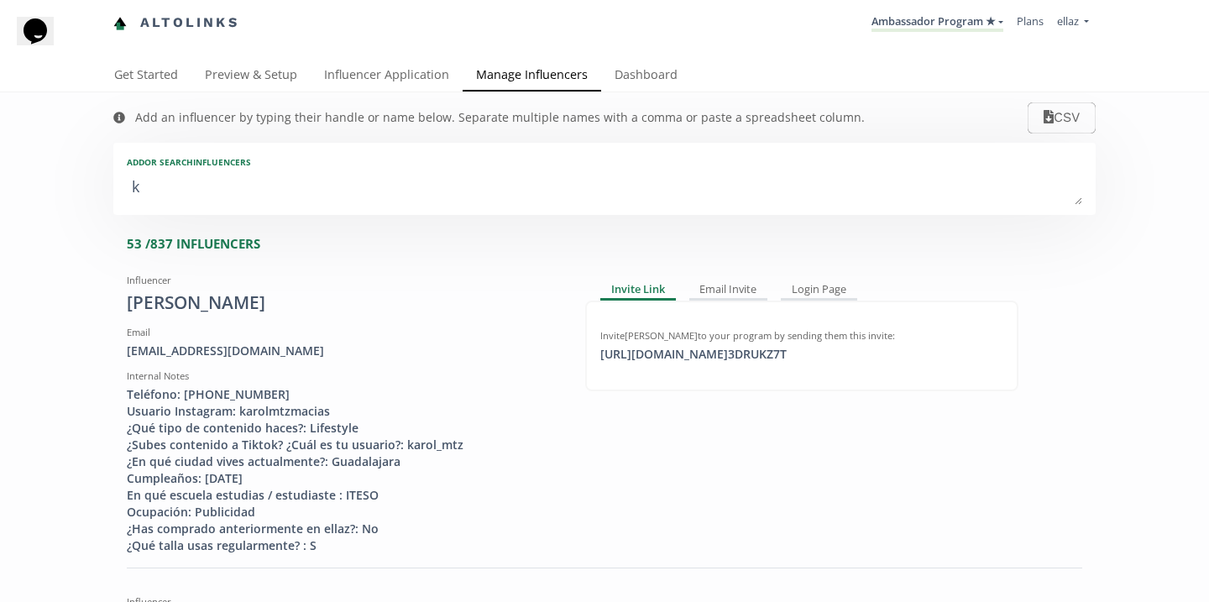
type textarea "ka"
type input "ka"
type input "KA"
type textarea "kar"
type input "kar"
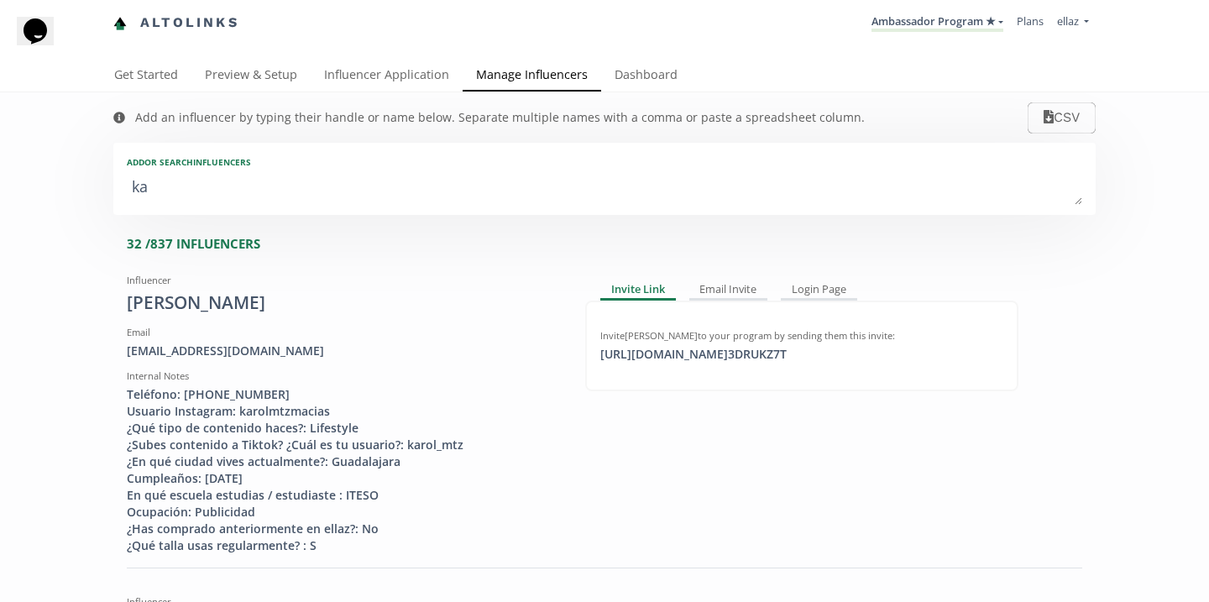
type input "KAR"
type textarea "karl"
type input "karl"
type input "KARL"
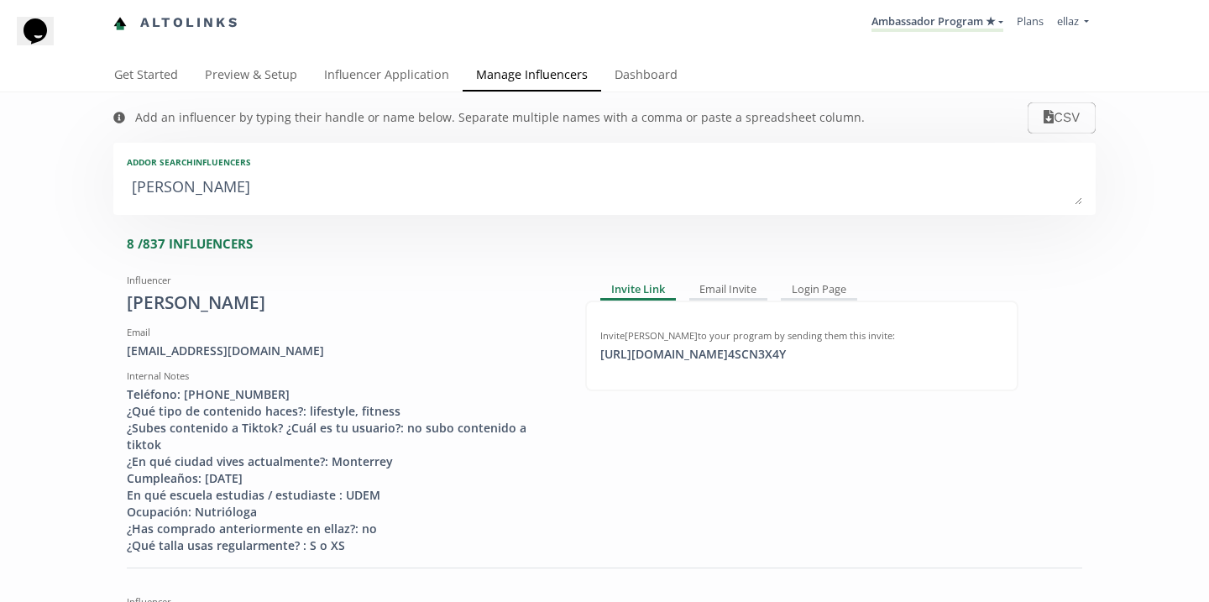
type textarea "karla"
type input "karla"
type input "KARLA"
type textarea "karla c"
type input "karla c"
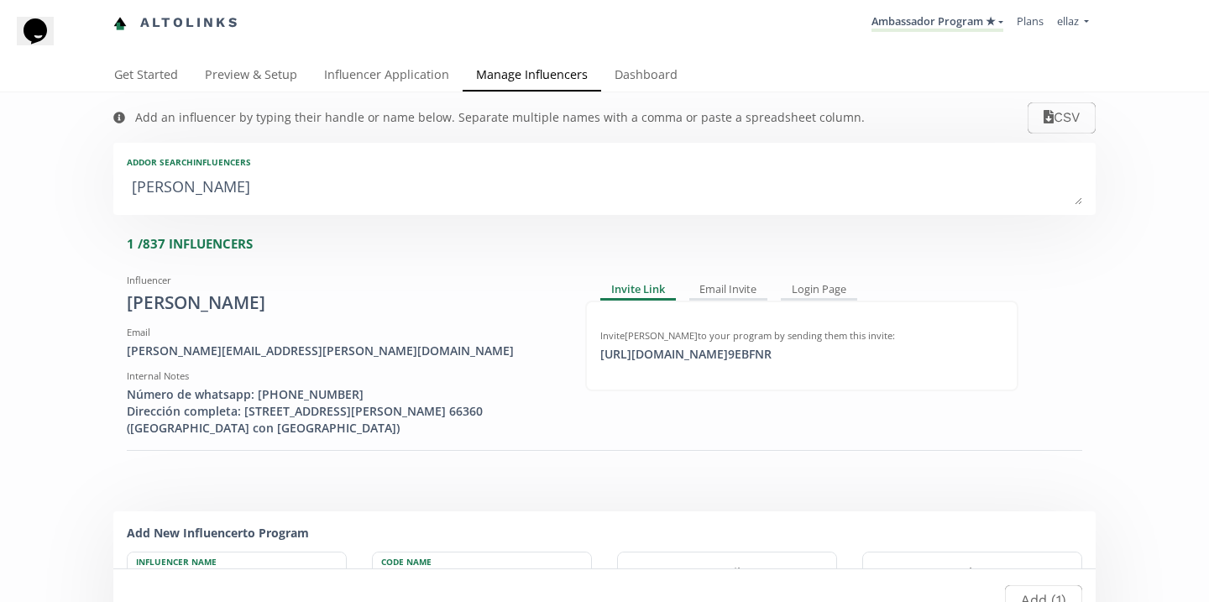
type textarea "karla ca"
type input "karla ca"
type textarea "karla cas"
type input "karla cas"
type textarea "karla cas"
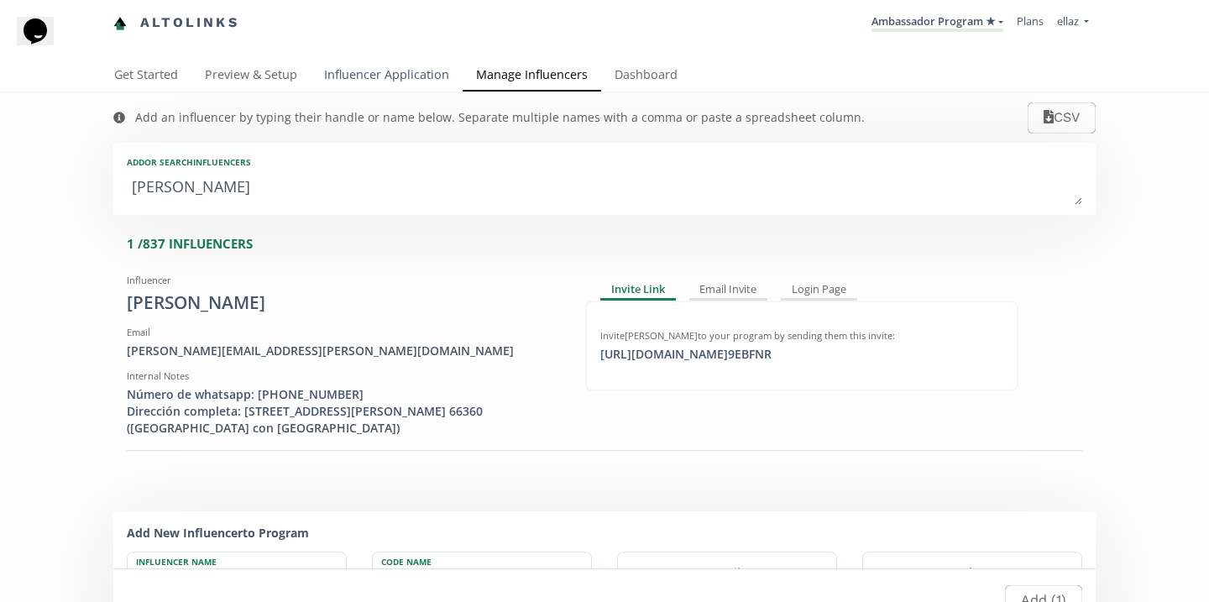
click at [433, 91] on link "Influencer Application" at bounding box center [387, 77] width 152 height 34
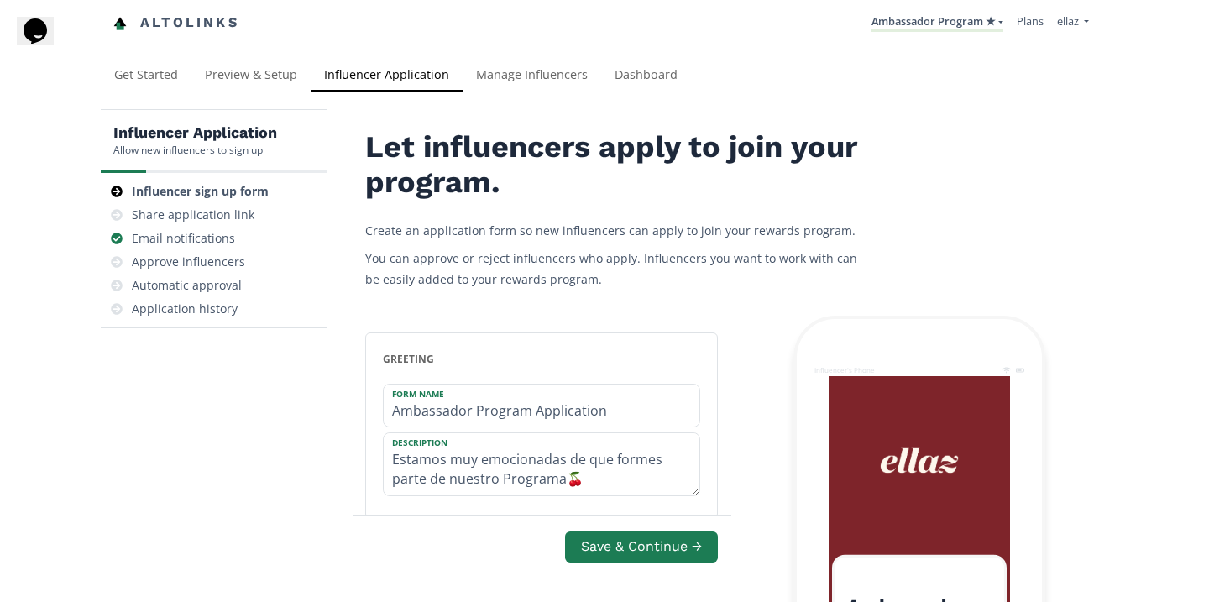
click at [637, 80] on link "Dashboard" at bounding box center [646, 77] width 90 height 34
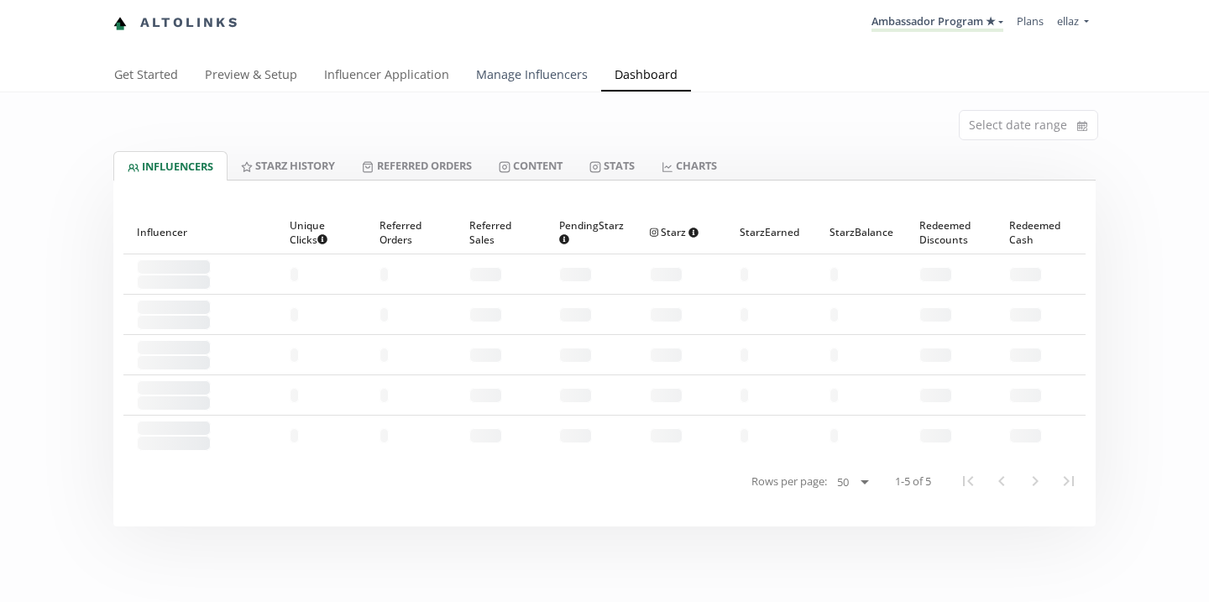
click at [563, 80] on link "Manage Influencers" at bounding box center [532, 77] width 139 height 34
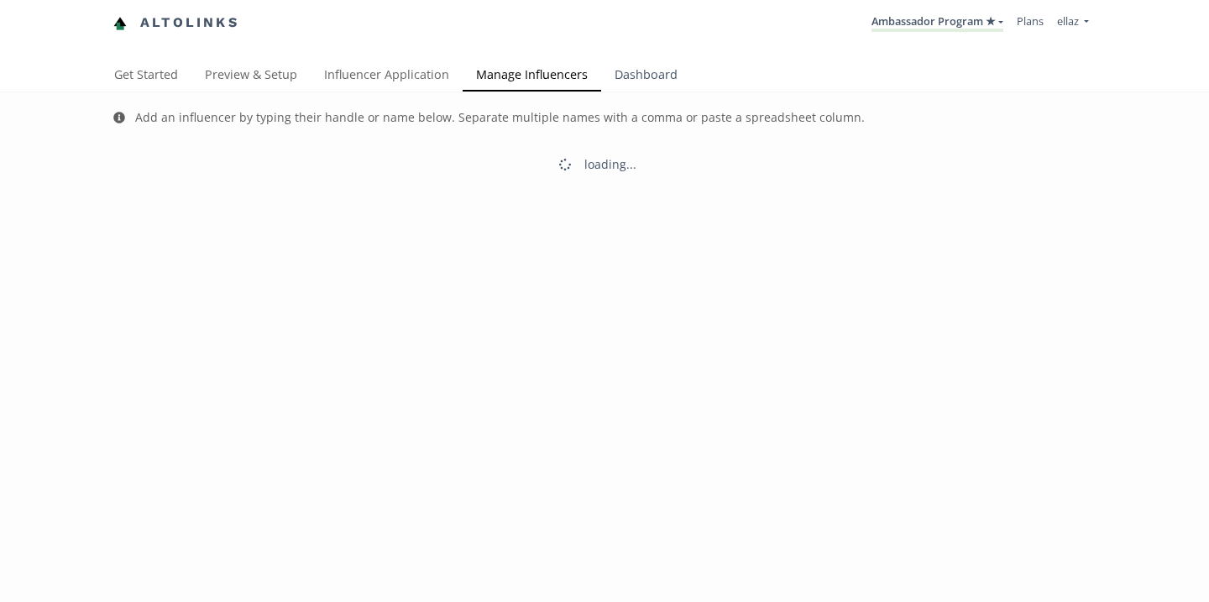
click at [619, 80] on link "Dashboard" at bounding box center [646, 77] width 90 height 34
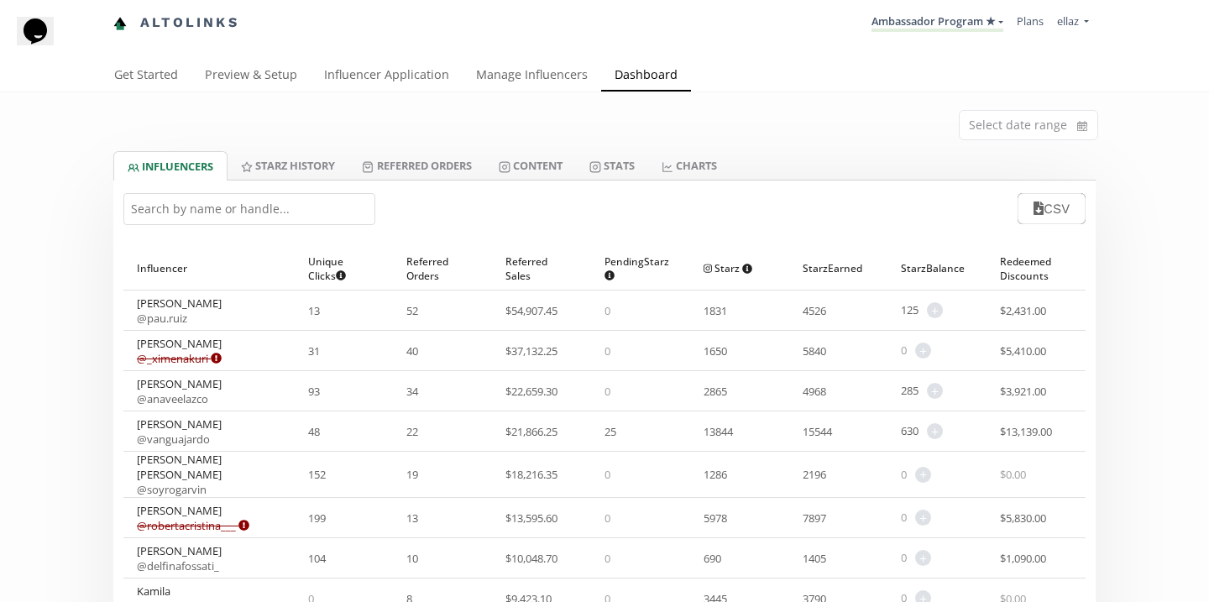
click at [364, 227] on div "CSV" at bounding box center [604, 208] width 982 height 56
click at [352, 210] on input "text" at bounding box center [249, 209] width 252 height 32
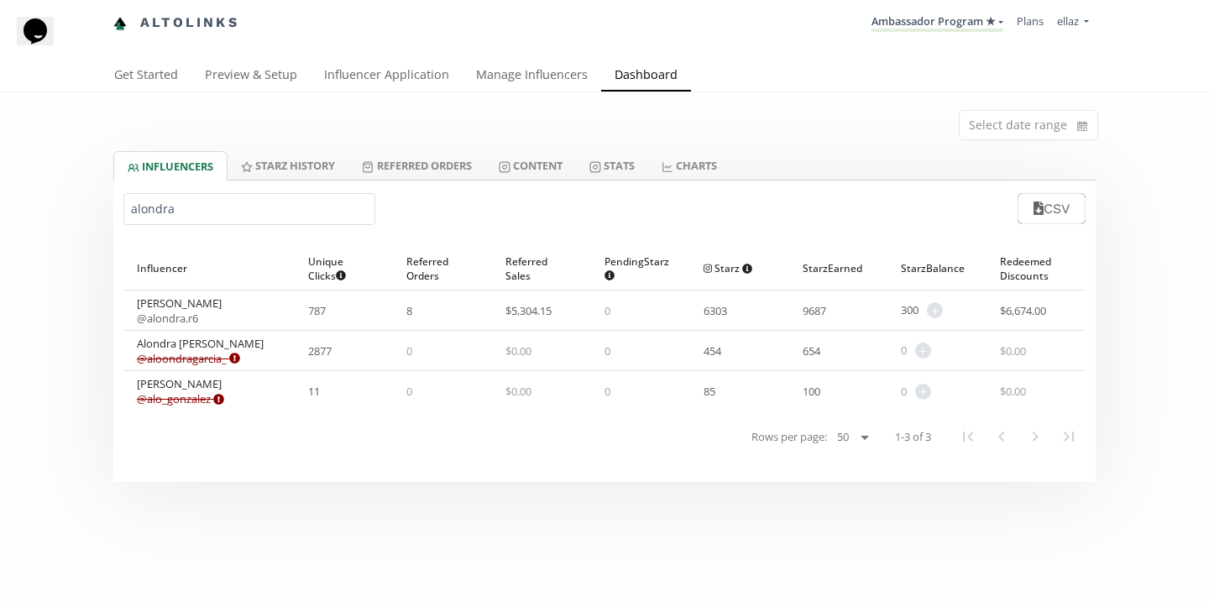
type input "alondra"
click at [210, 366] on link "@ aloondragarcia_ Expired or disconnected. Please ask influencer to reconnect." at bounding box center [188, 358] width 103 height 15
click at [521, 159] on link "Content" at bounding box center [530, 165] width 91 height 29
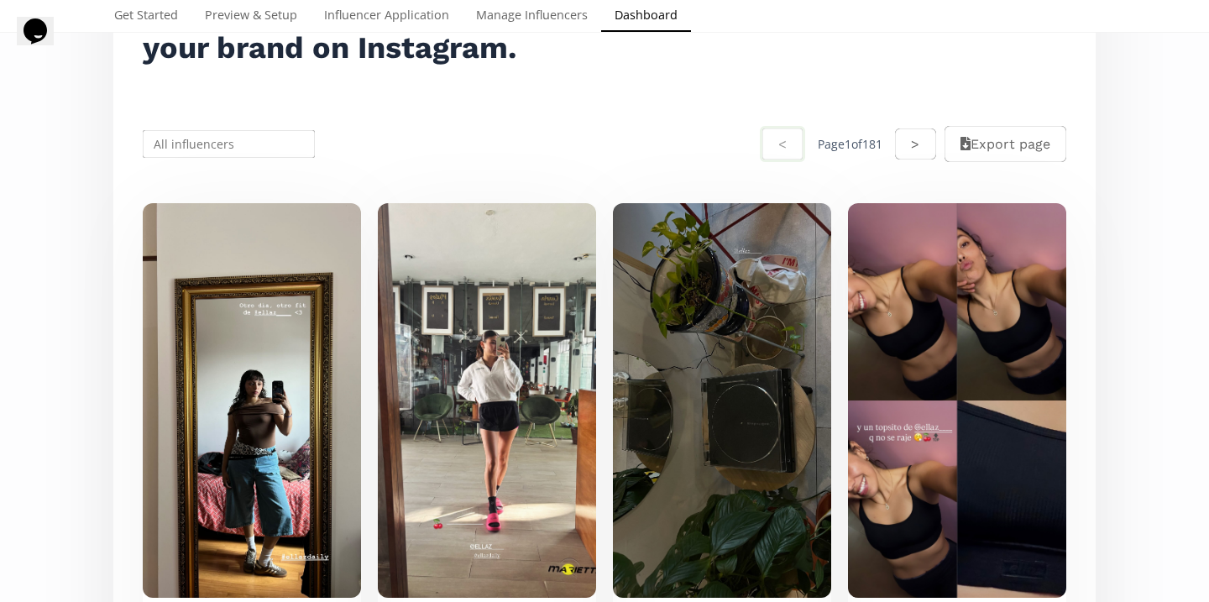
scroll to position [286, 0]
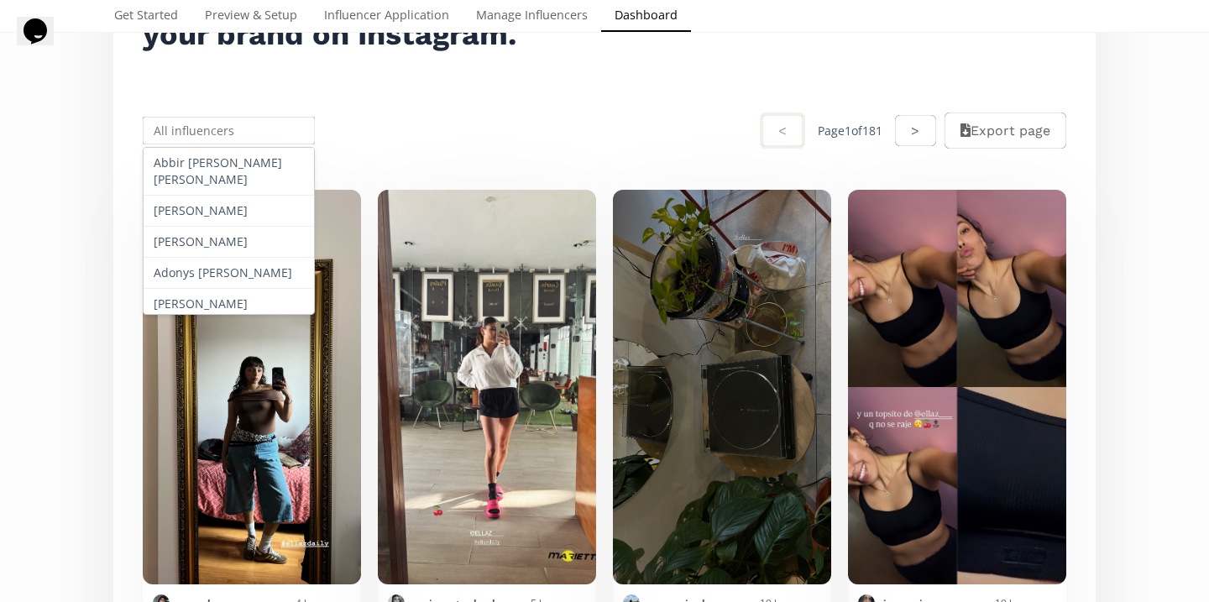
click at [229, 144] on input "text" at bounding box center [228, 130] width 177 height 33
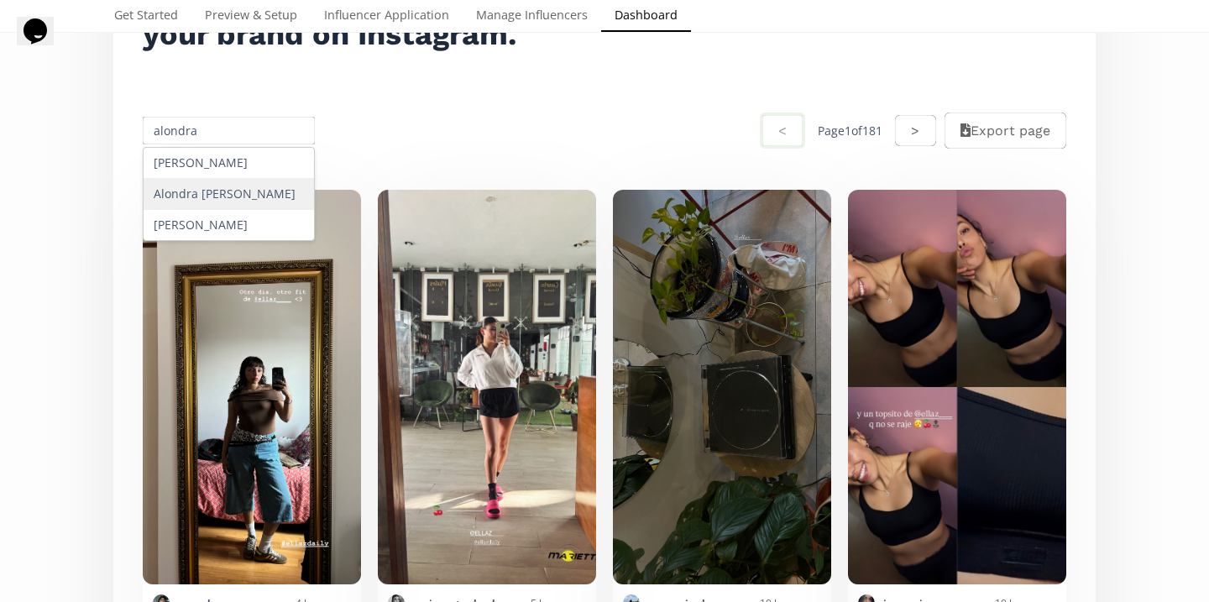
click at [262, 210] on div "Alondra Montserrat Guerra Garcia" at bounding box center [229, 194] width 170 height 31
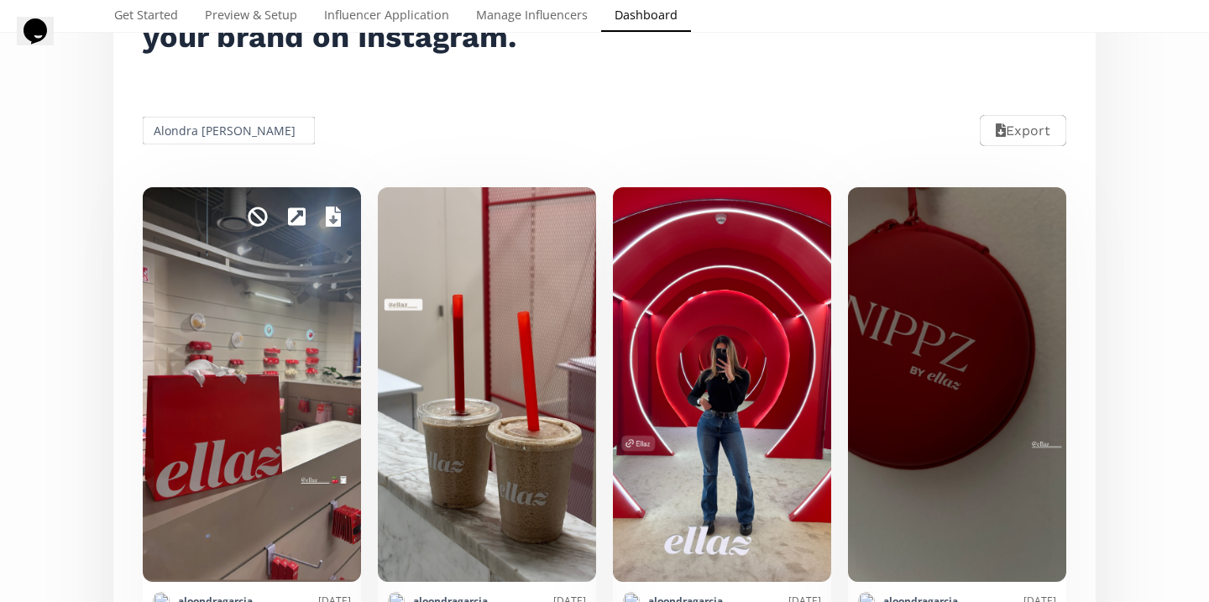
scroll to position [260, 0]
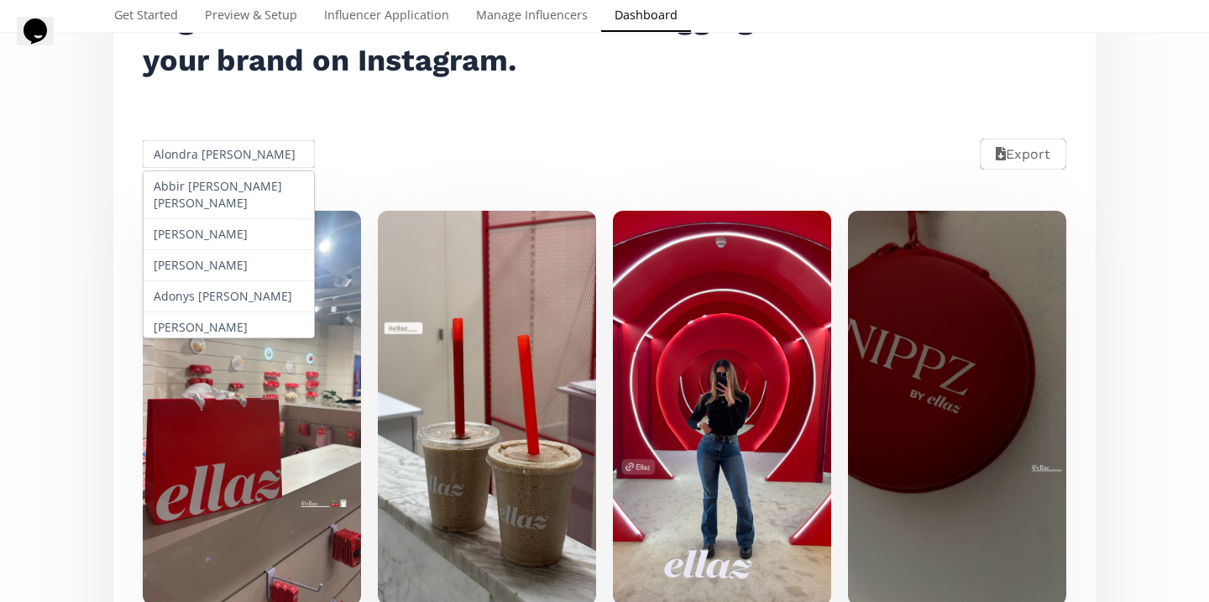
click at [193, 163] on input "Alondra Montserrat Guerra Garcia" at bounding box center [228, 154] width 177 height 33
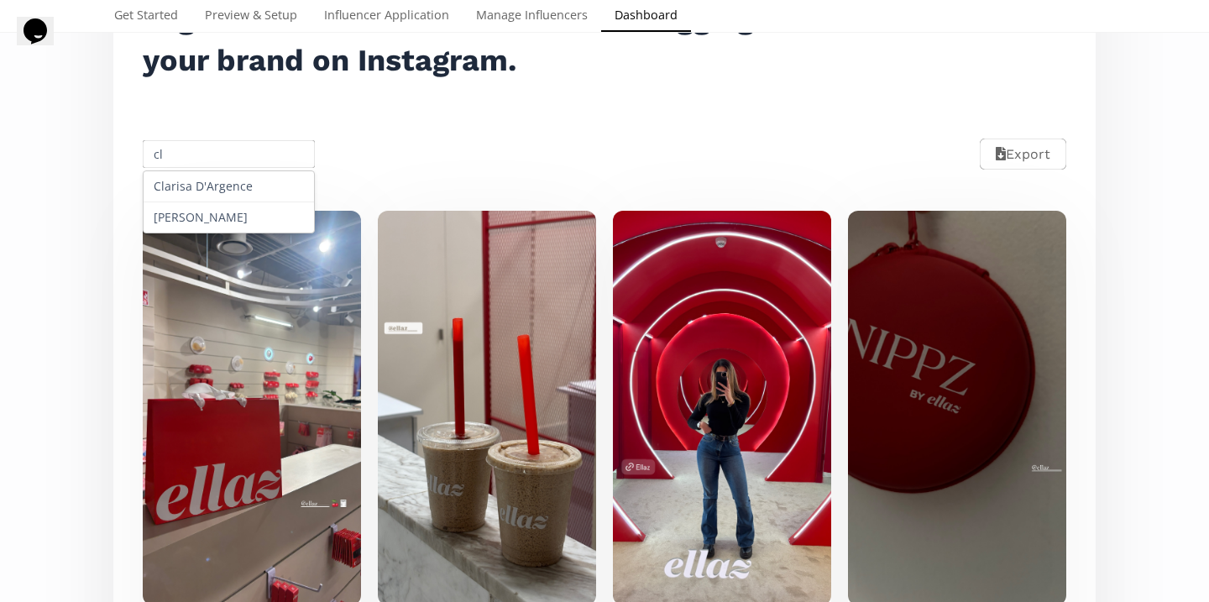
type input "c"
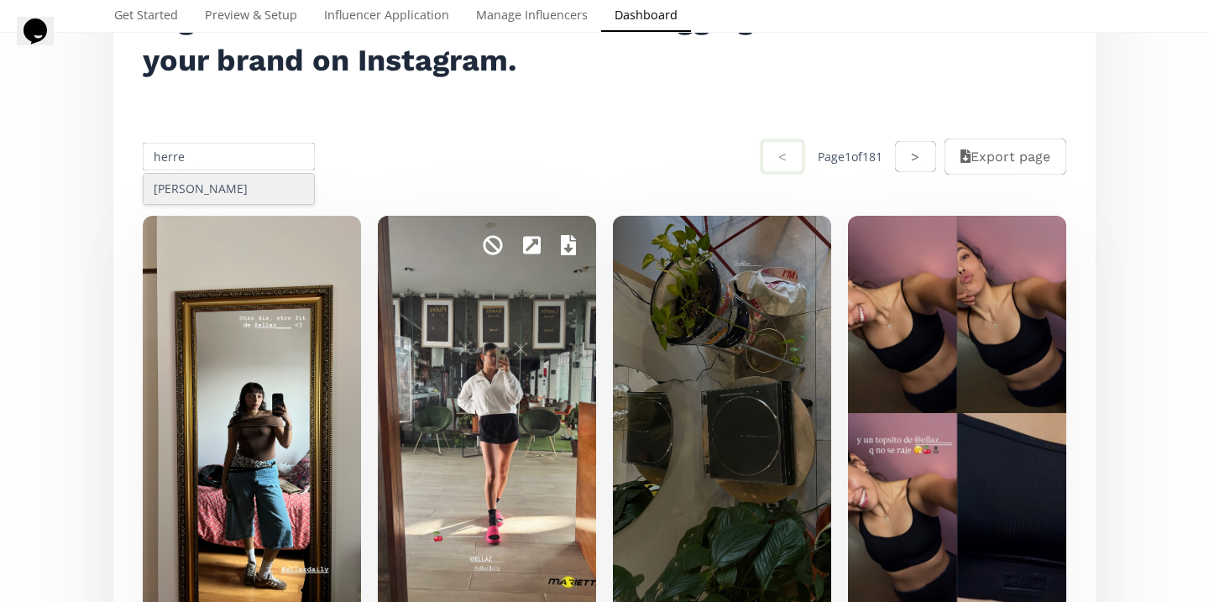
scroll to position [0, 0]
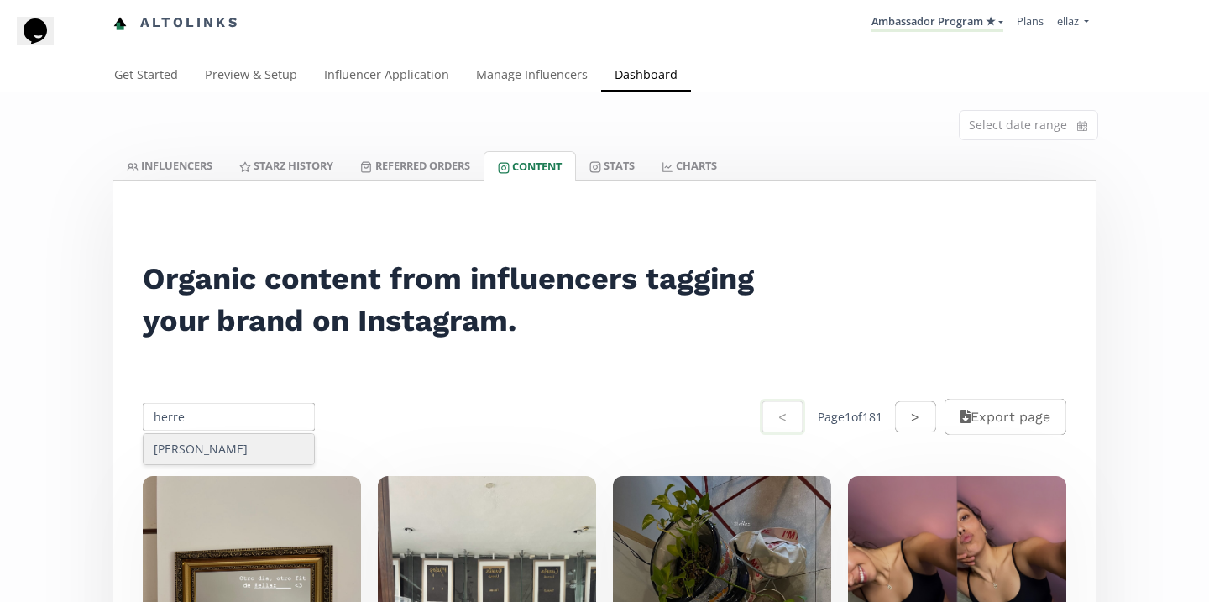
click at [196, 412] on input "herre" at bounding box center [228, 416] width 177 height 33
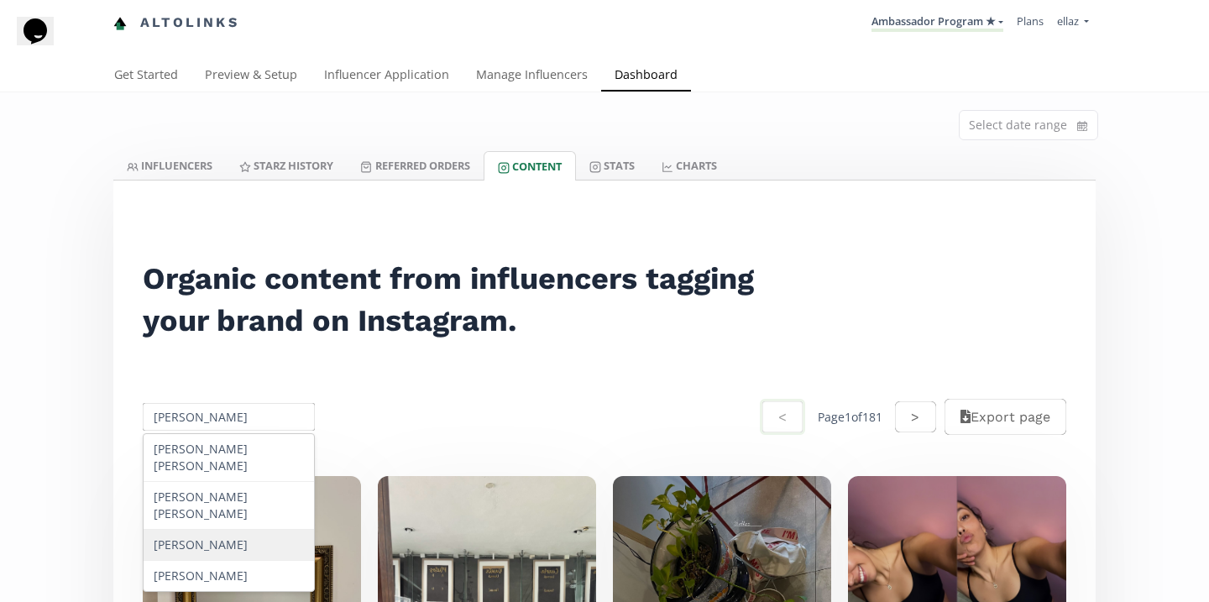
click at [256, 530] on div "[PERSON_NAME]" at bounding box center [229, 545] width 170 height 31
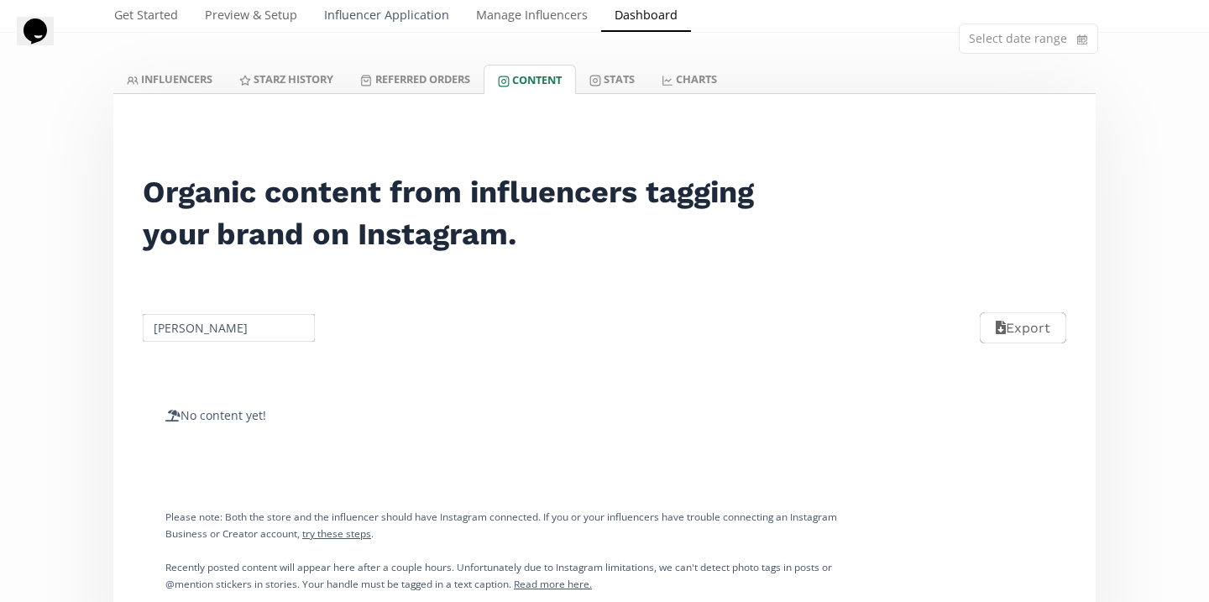
scroll to position [91, 0]
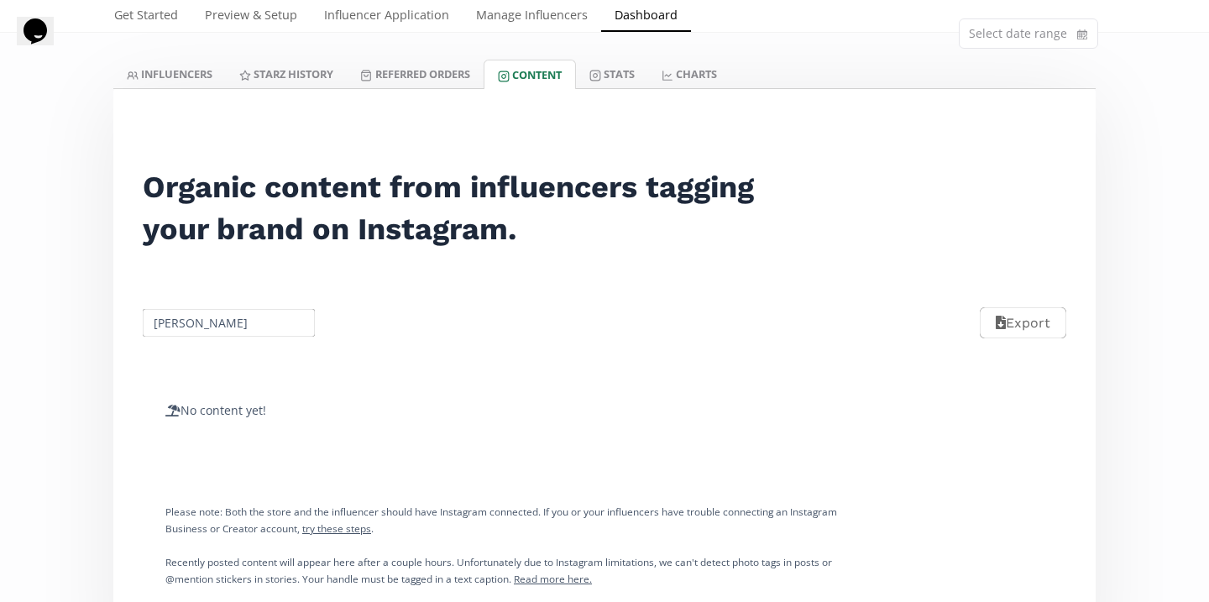
click at [201, 328] on input "Sofia Gandarilla Nieto" at bounding box center [228, 322] width 177 height 33
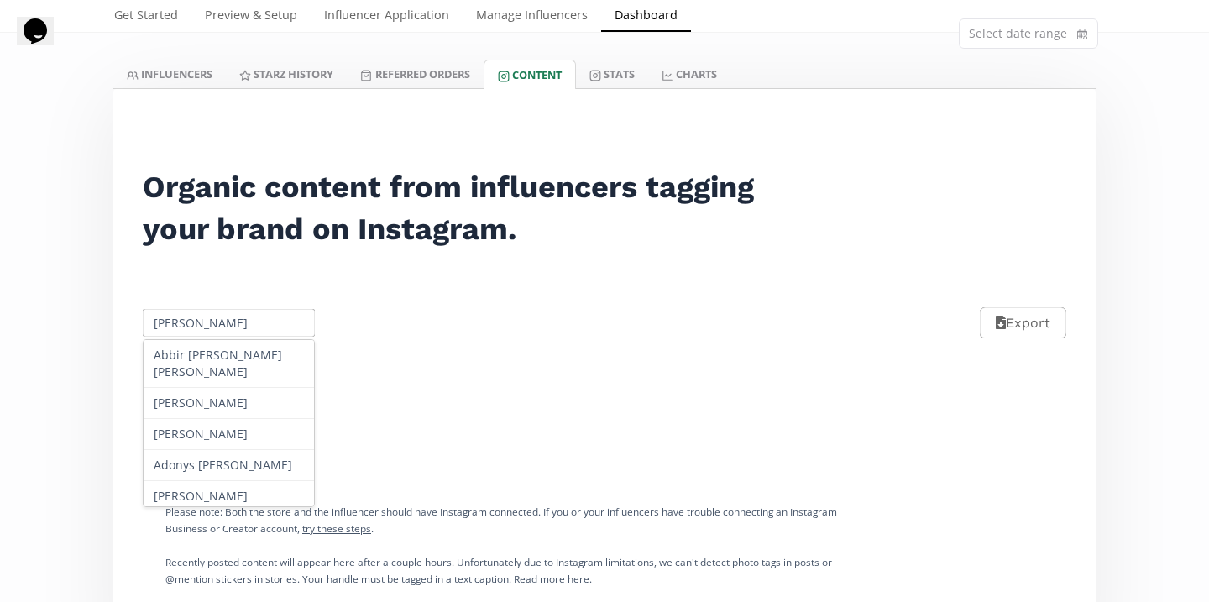
click at [201, 328] on input "Sofia Gandarilla Nieto" at bounding box center [228, 322] width 177 height 33
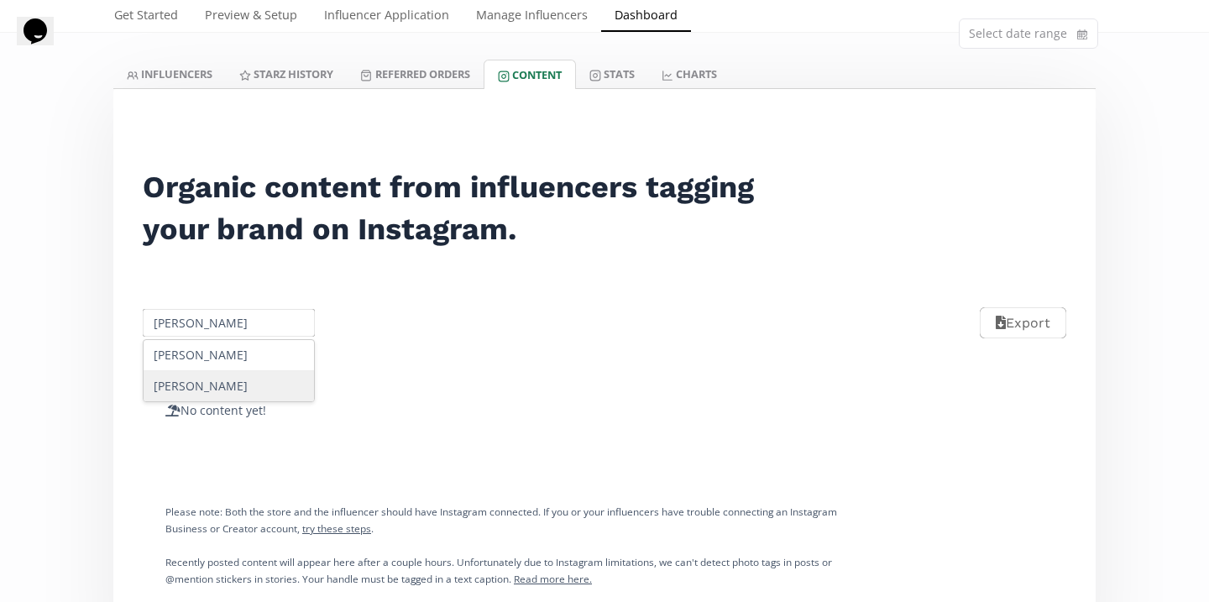
click at [222, 383] on div "Sara arias" at bounding box center [229, 386] width 170 height 30
type input "Sara arias"
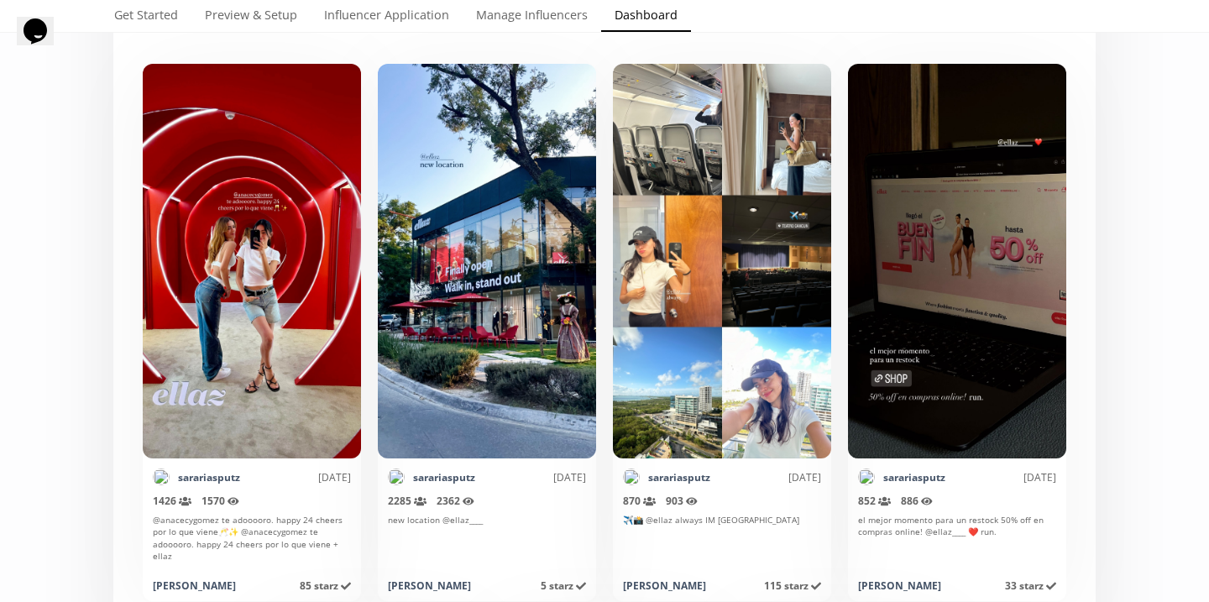
scroll to position [408, 0]
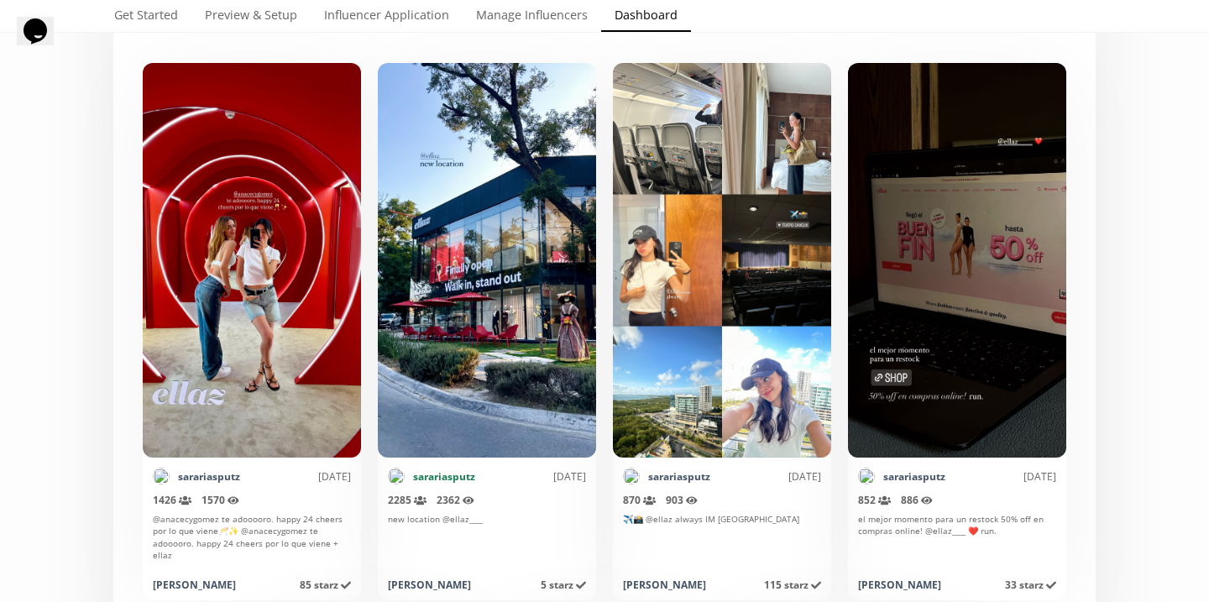
click at [449, 473] on link "sarariasputz" at bounding box center [444, 476] width 62 height 14
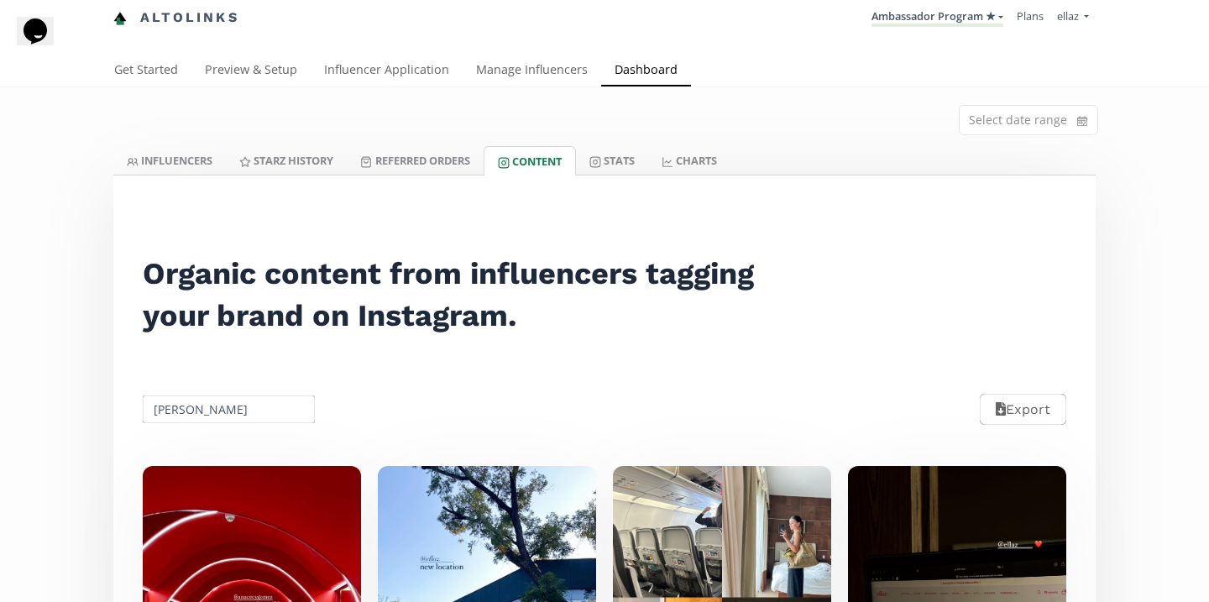
scroll to position [0, 0]
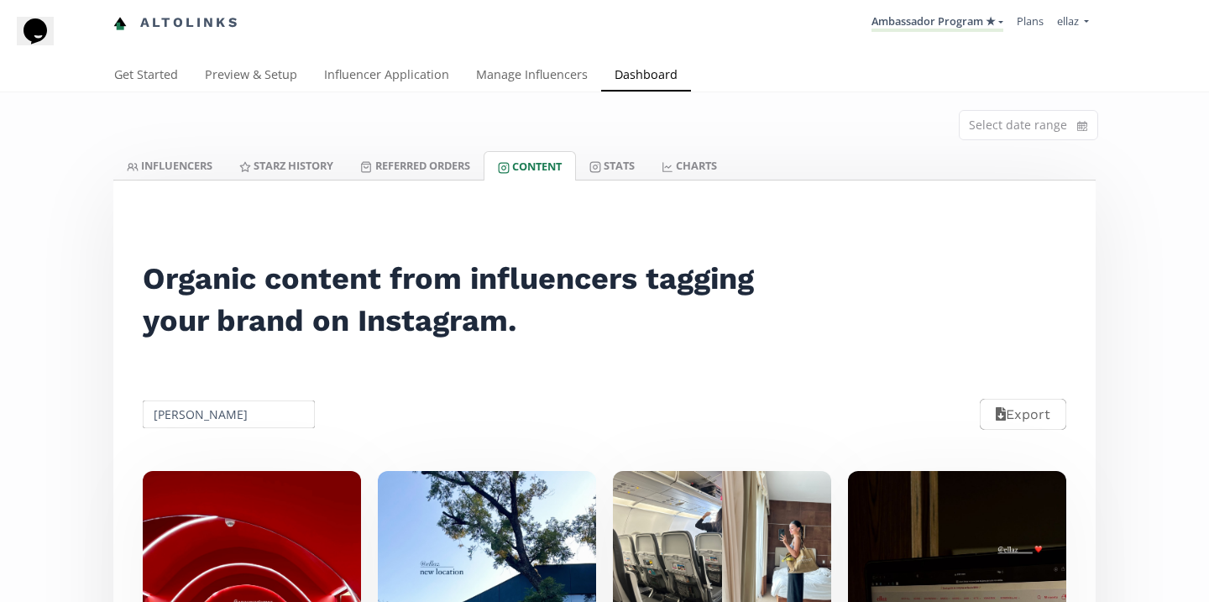
click at [171, 176] on link "INFLUENCERS" at bounding box center [169, 165] width 112 height 29
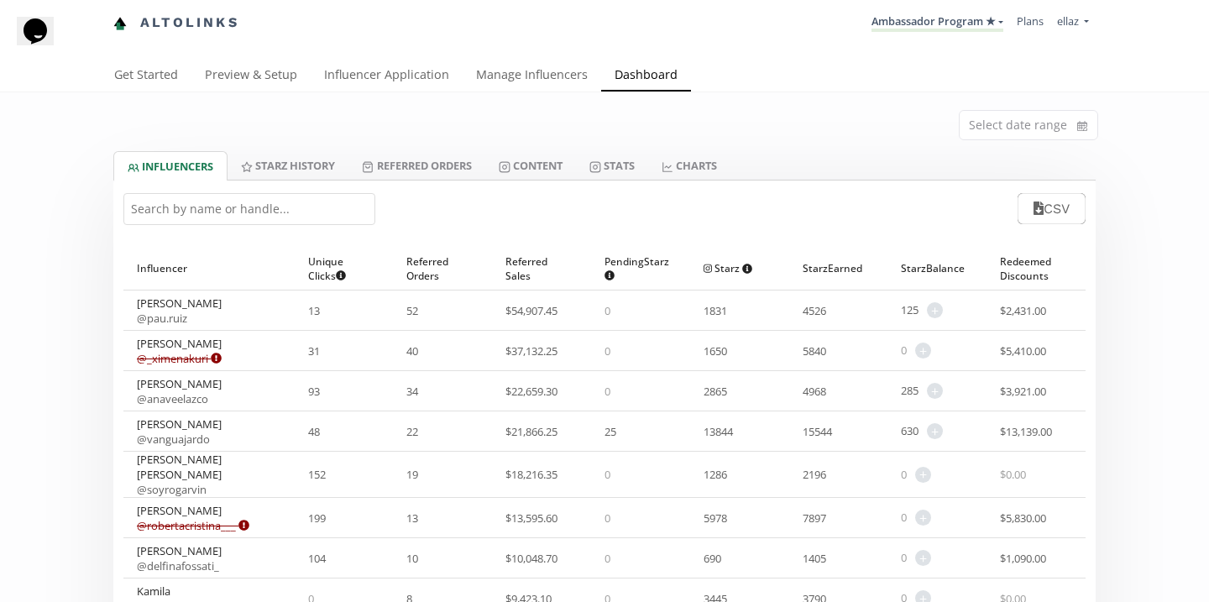
click at [214, 212] on input "text" at bounding box center [249, 209] width 252 height 32
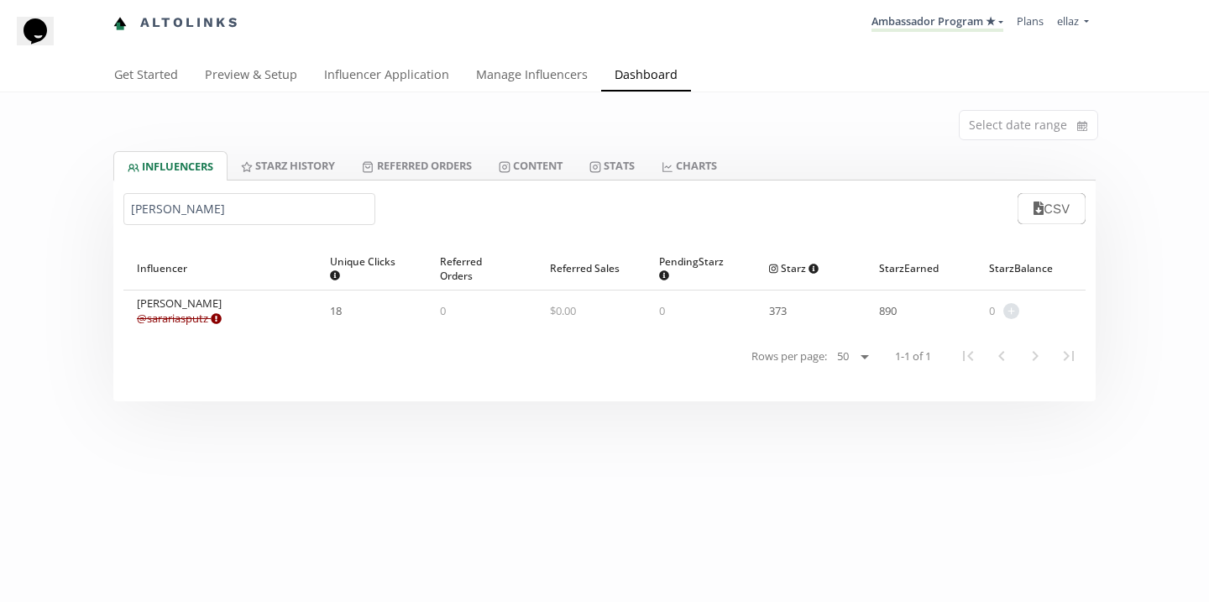
click at [254, 204] on input "sara a" at bounding box center [249, 209] width 252 height 32
click at [206, 222] on input "andrew" at bounding box center [249, 209] width 252 height 32
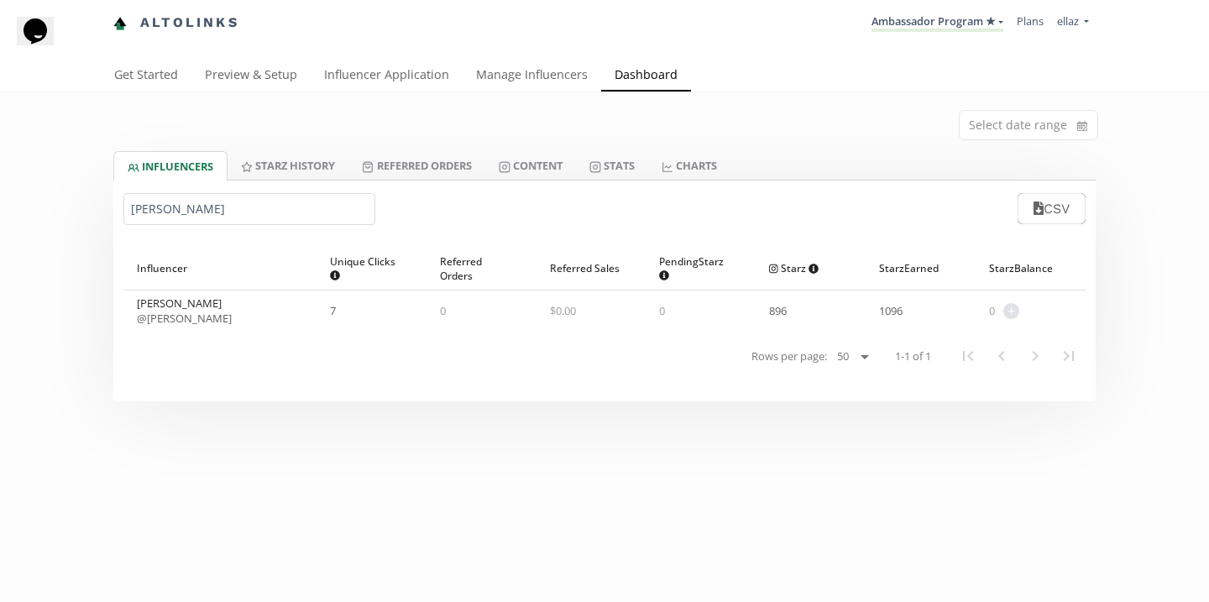
click at [206, 222] on input "andrew" at bounding box center [249, 209] width 252 height 32
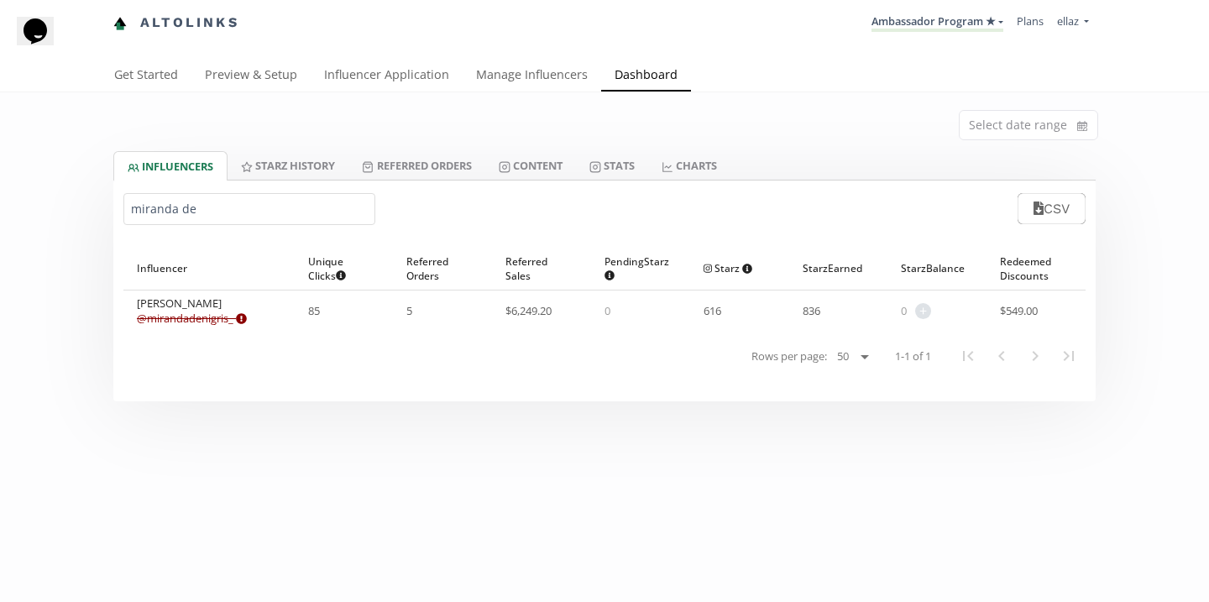
type input "miranda de"
click at [206, 330] on div "Miranda De Nigris @ mirandadenigris_ Expired or disconnected. Please ask influe…" at bounding box center [208, 310] width 171 height 40
click at [206, 322] on link "@ mirandadenigris_ Expired or disconnected. Please ask influencer to reconnect." at bounding box center [192, 318] width 110 height 15
click at [517, 91] on div "Get Started Preview & Setup Influencer Application Manage Influencers Dashboard" at bounding box center [604, 77] width 1209 height 34
click at [515, 83] on link "Manage Influencers" at bounding box center [532, 77] width 139 height 34
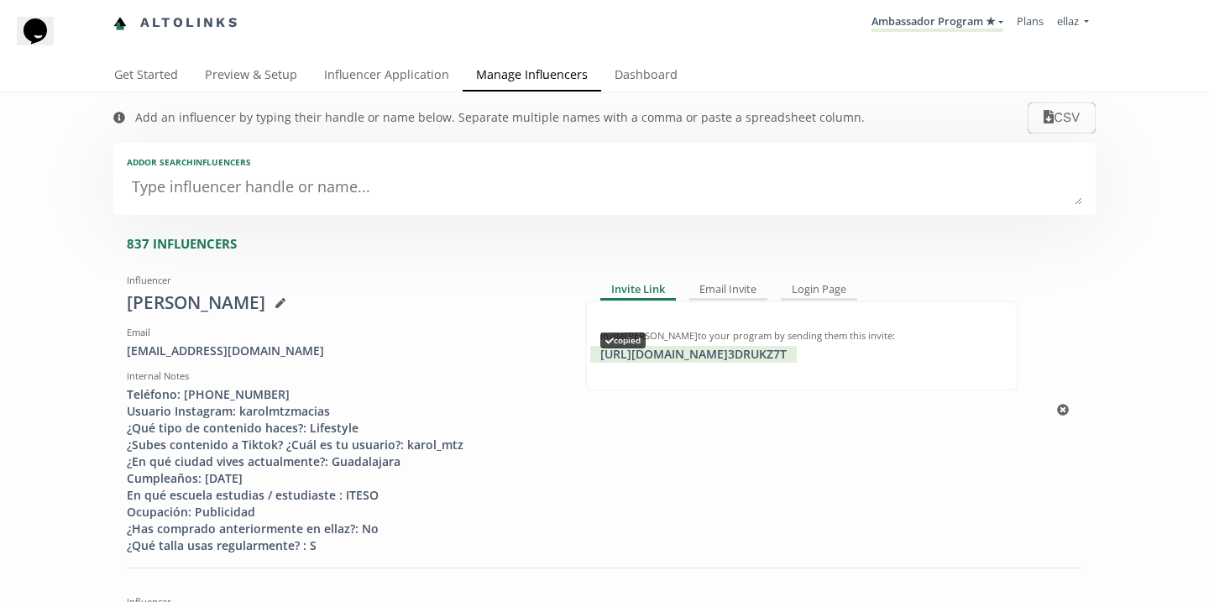
click at [741, 352] on div "https://app.altolinks.com/invite/ 3DRUKZ7T copied" at bounding box center [693, 354] width 206 height 17
click at [965, 30] on link "Ambassador Program ★" at bounding box center [937, 22] width 132 height 18
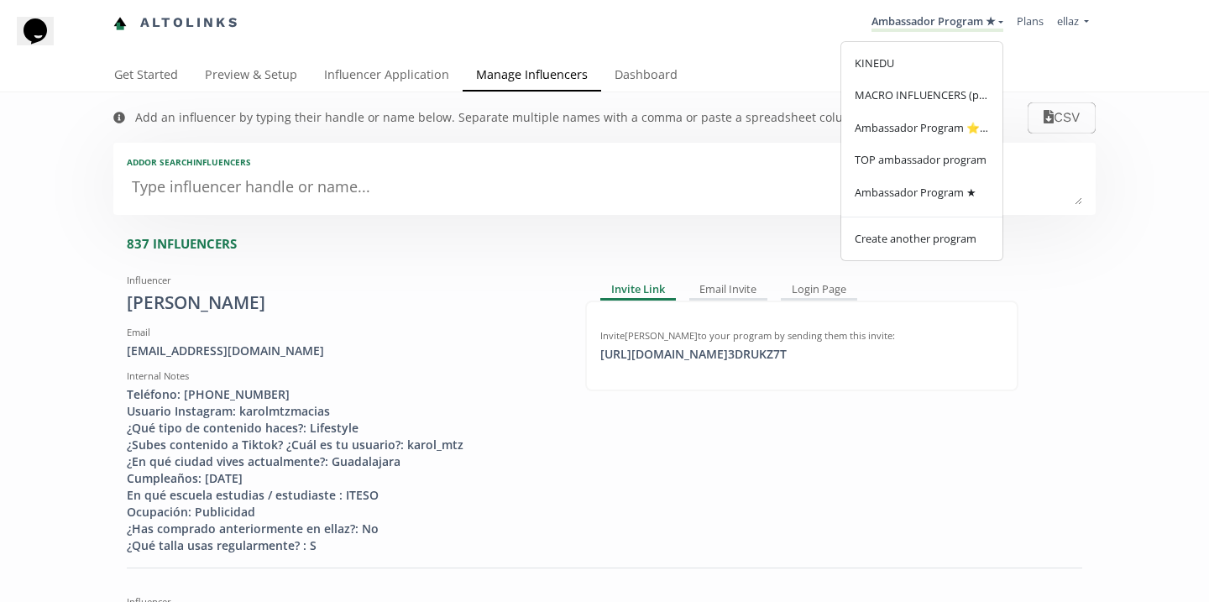
click at [593, 117] on div "Add an influencer by typing their handle or name below. Separate multiple names…" at bounding box center [499, 117] width 729 height 17
click at [631, 65] on link "Dashboard" at bounding box center [646, 77] width 90 height 34
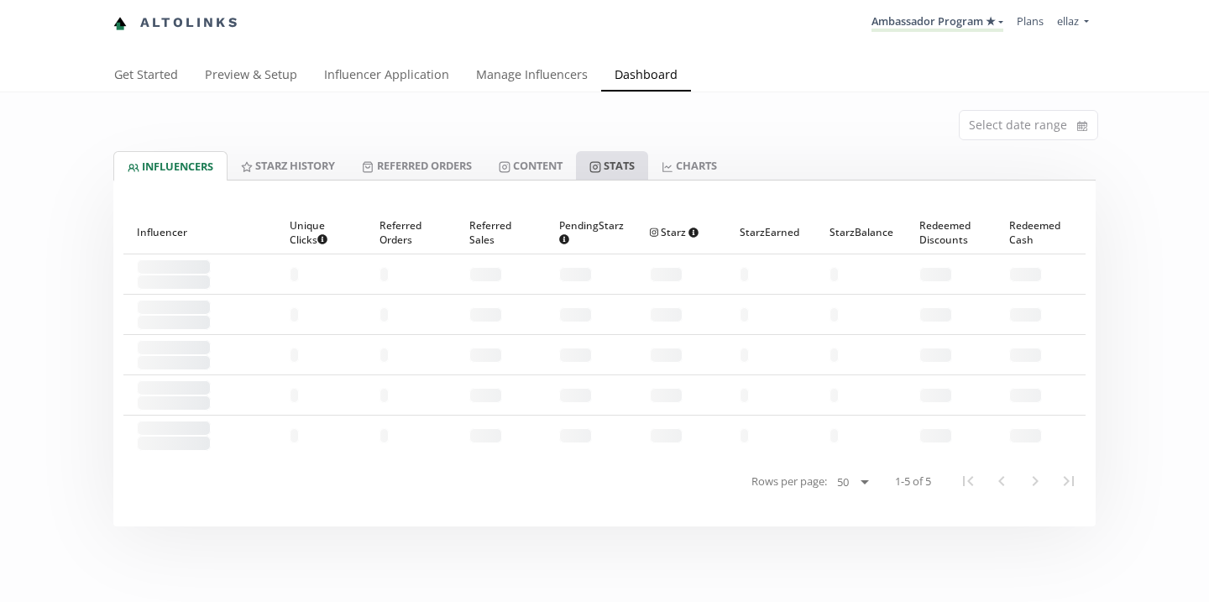
click at [598, 176] on link "Stats" at bounding box center [612, 165] width 72 height 29
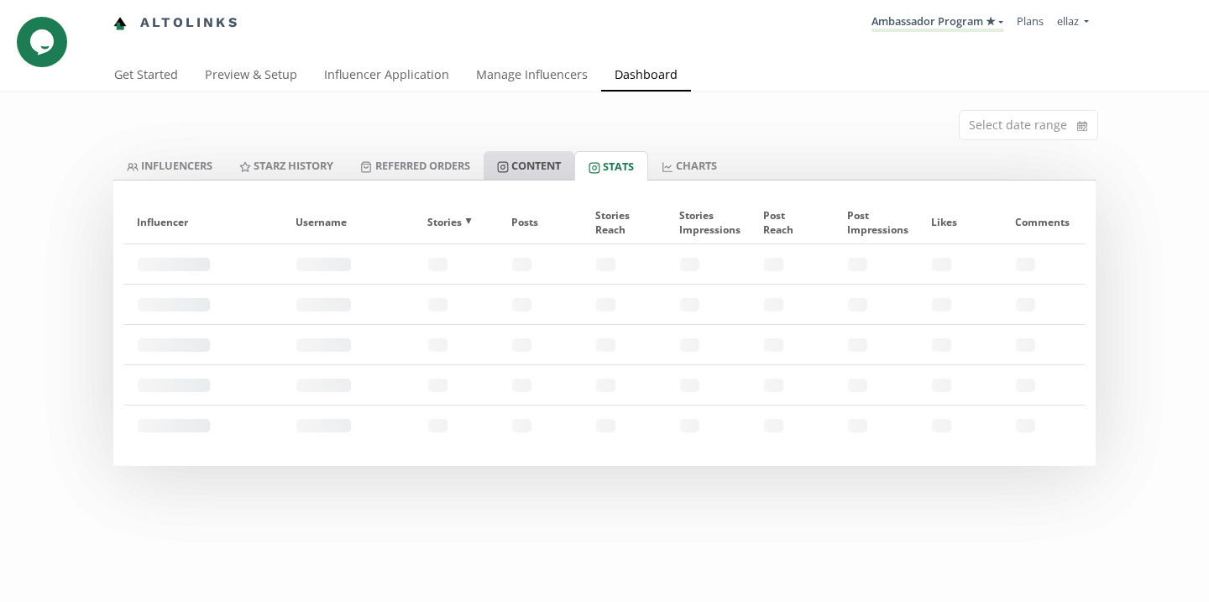
click at [532, 170] on link "Content" at bounding box center [528, 165] width 91 height 29
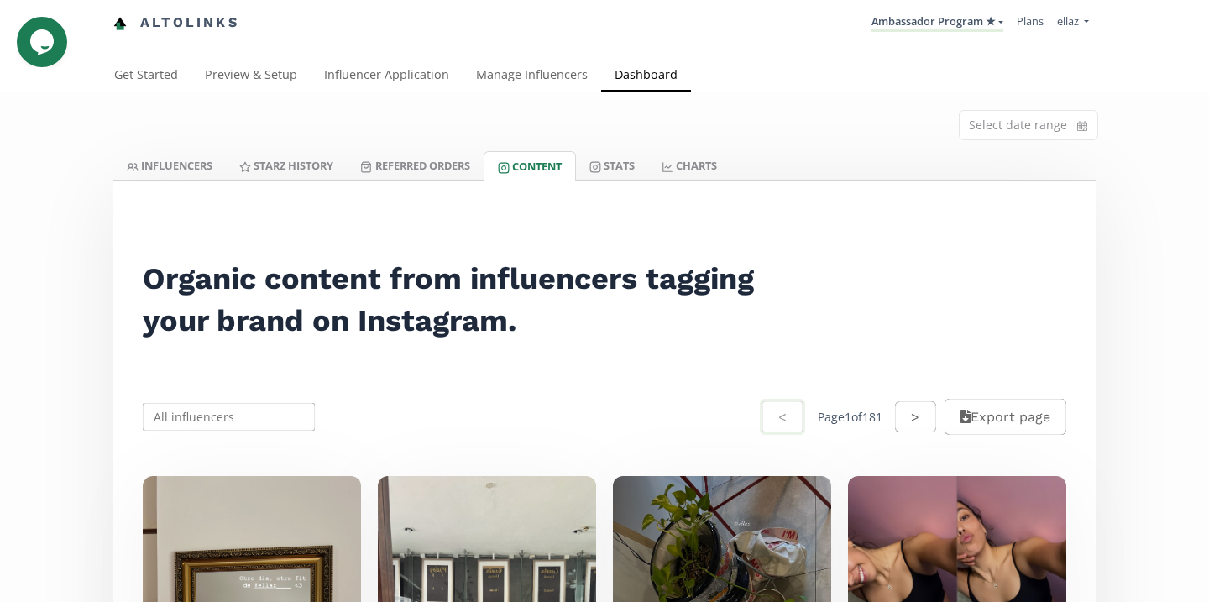
click at [238, 410] on input "text" at bounding box center [228, 416] width 177 height 33
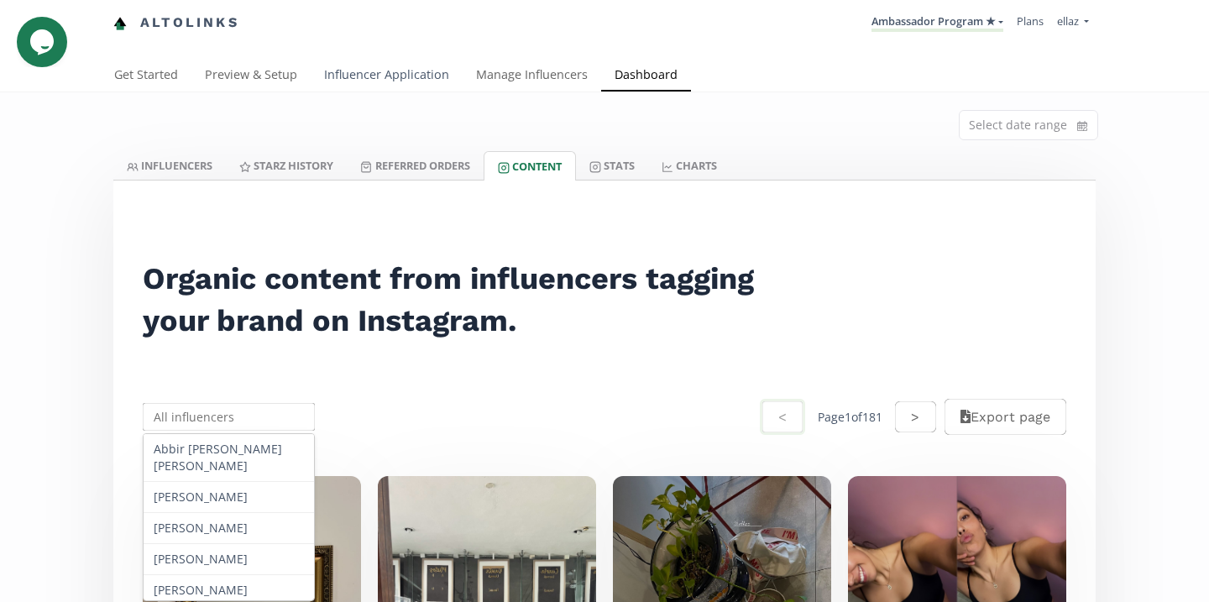
click at [381, 70] on link "Influencer Application" at bounding box center [387, 77] width 152 height 34
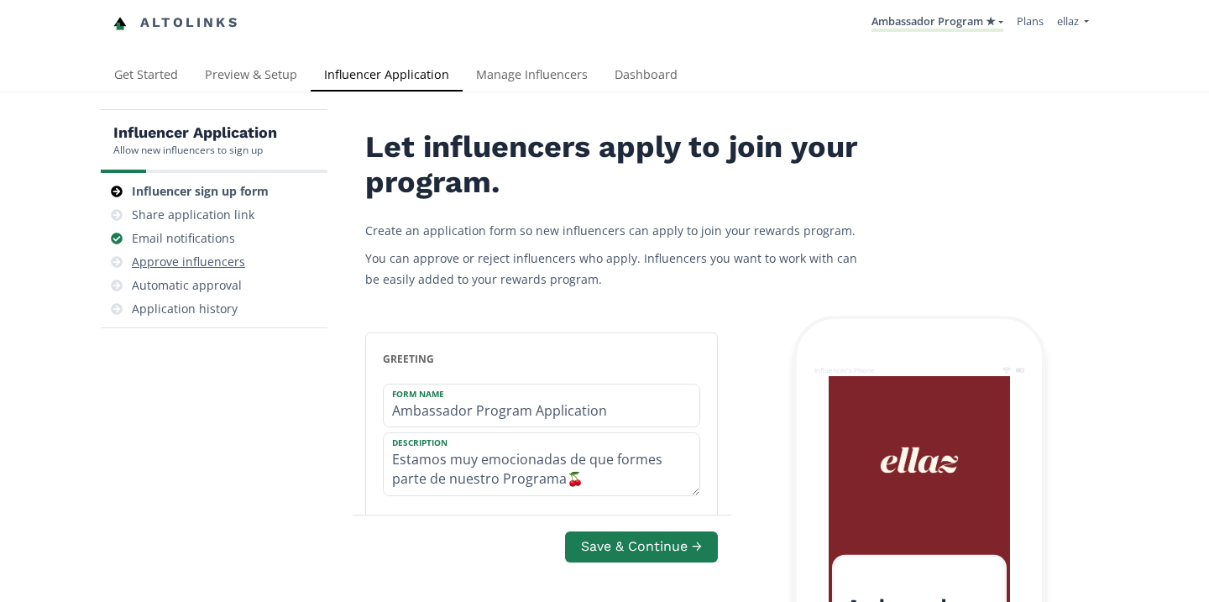
click at [224, 271] on div "Approve influencers" at bounding box center [213, 262] width 213 height 24
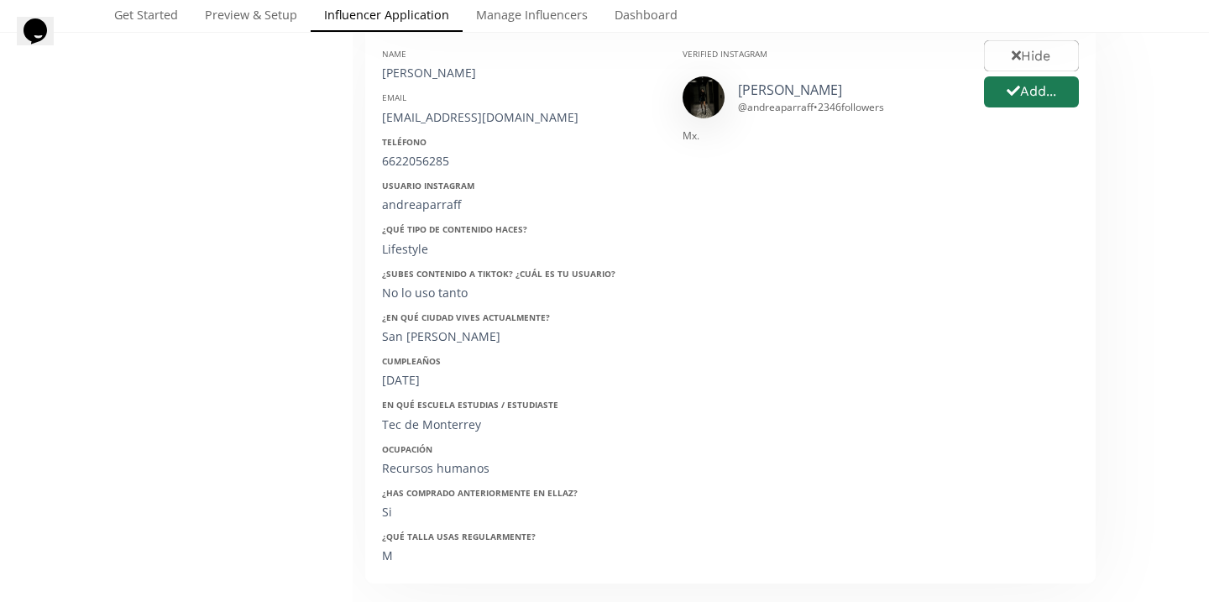
scroll to position [888, 0]
click at [787, 92] on link "[PERSON_NAME]" at bounding box center [790, 87] width 104 height 18
click at [394, 67] on div "[PERSON_NAME]" at bounding box center [519, 70] width 275 height 17
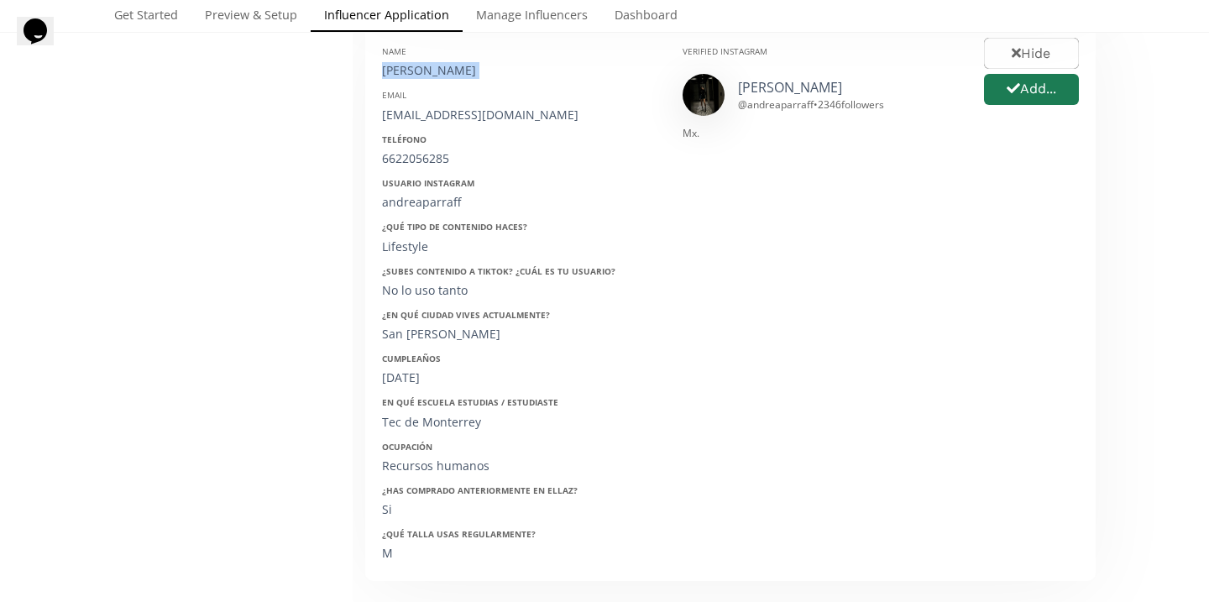
copy div "[PERSON_NAME]"
click at [477, 122] on div "[EMAIL_ADDRESS][DOMAIN_NAME]" at bounding box center [519, 115] width 275 height 17
copy div "[EMAIL_ADDRESS][DOMAIN_NAME]"
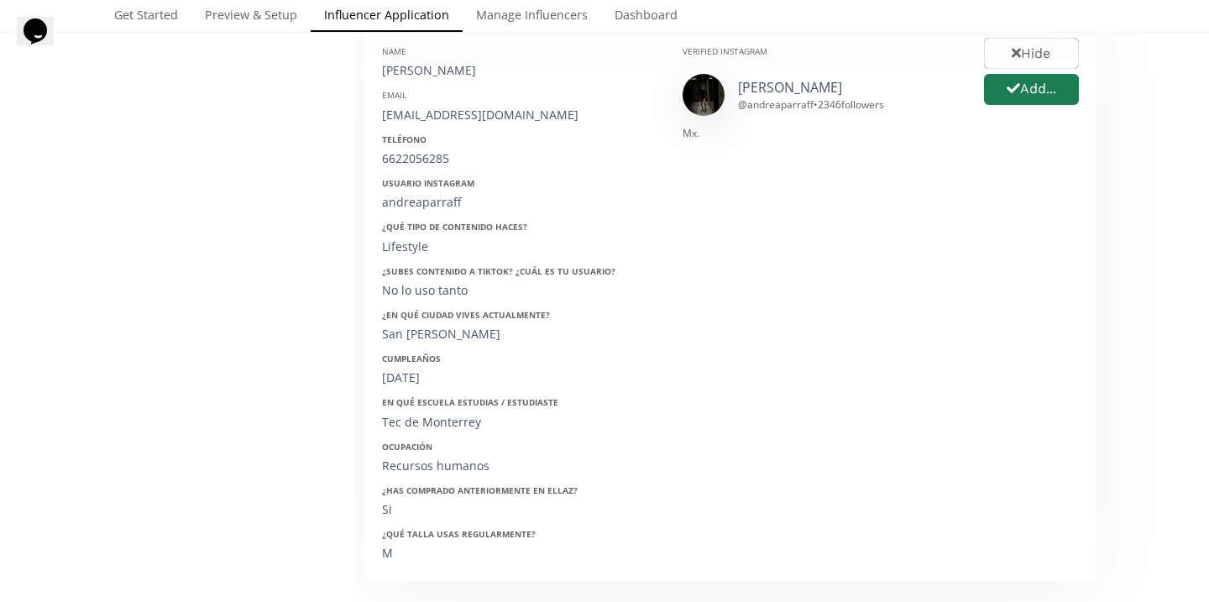
click at [427, 165] on div "6622056285" at bounding box center [519, 158] width 275 height 17
copy div "6622056285"
click at [434, 206] on div "andreaparraff" at bounding box center [519, 202] width 275 height 17
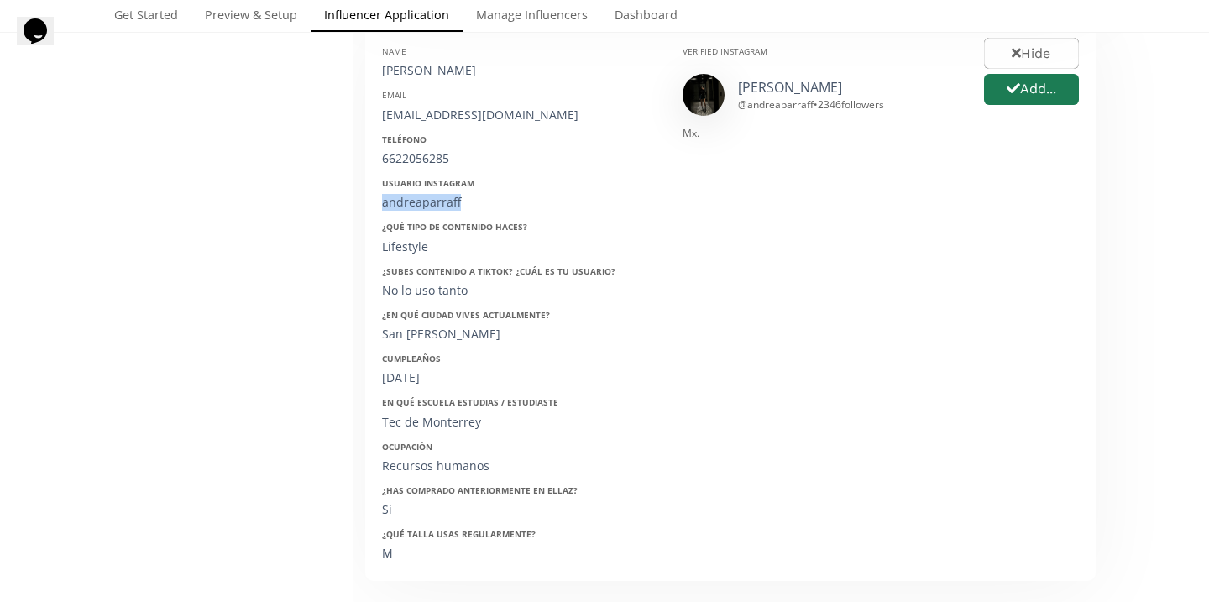
copy div "andreaparraff"
click at [400, 371] on div "05/11/1999" at bounding box center [519, 377] width 275 height 17
copy div "05/11/1999"
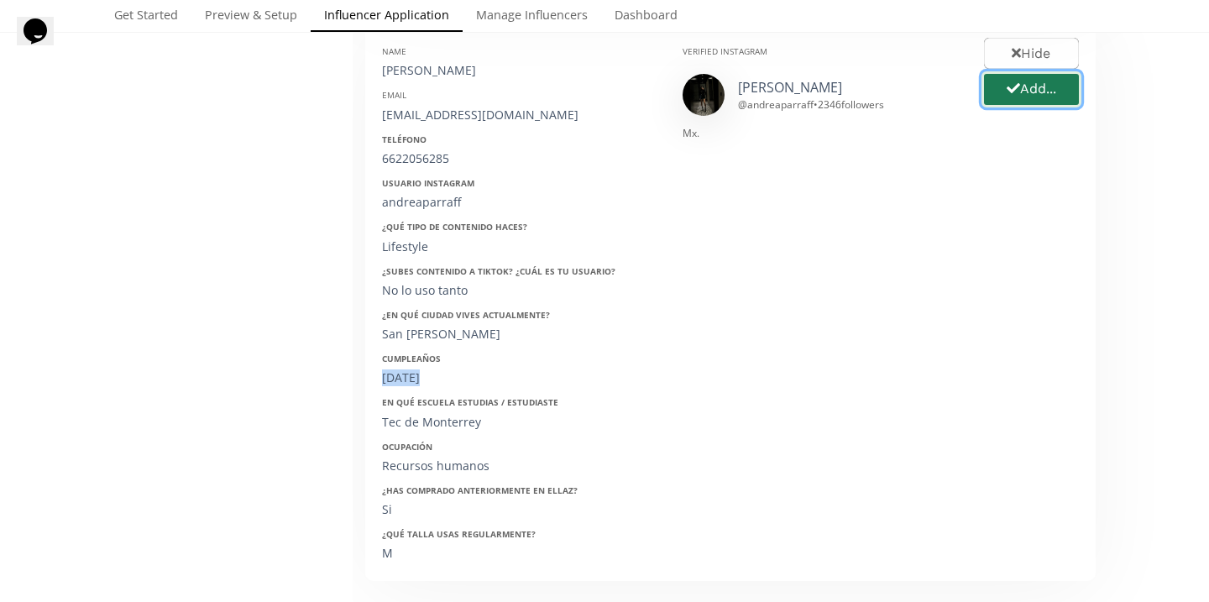
click at [1042, 81] on button "Add..." at bounding box center [1031, 89] width 100 height 36
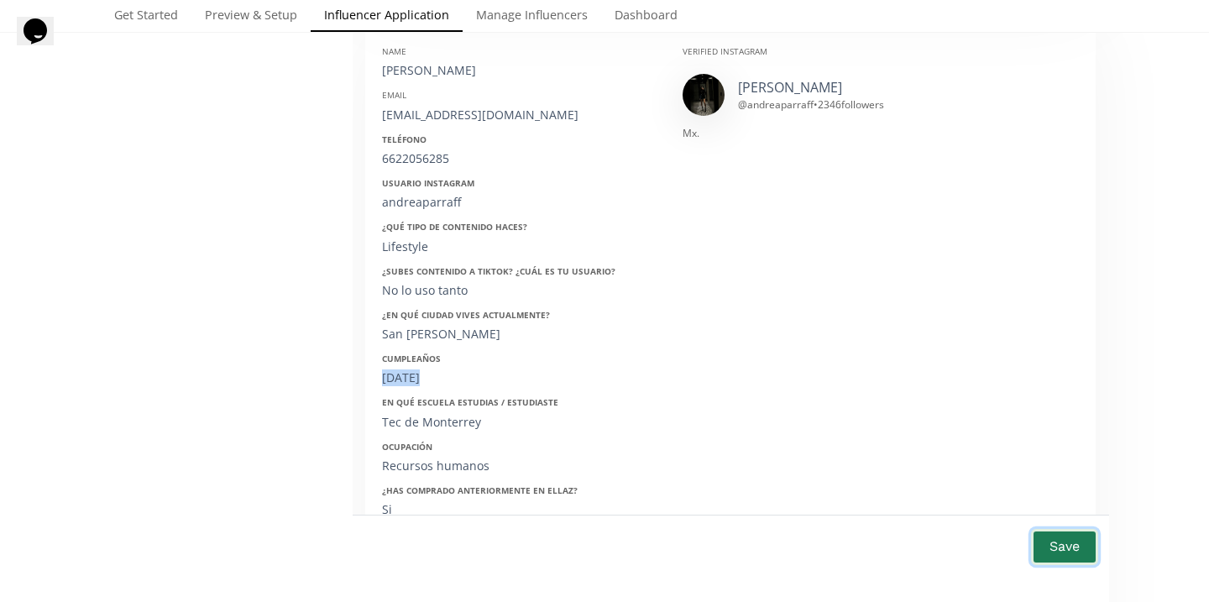
click at [1064, 535] on button "Save" at bounding box center [1064, 547] width 67 height 36
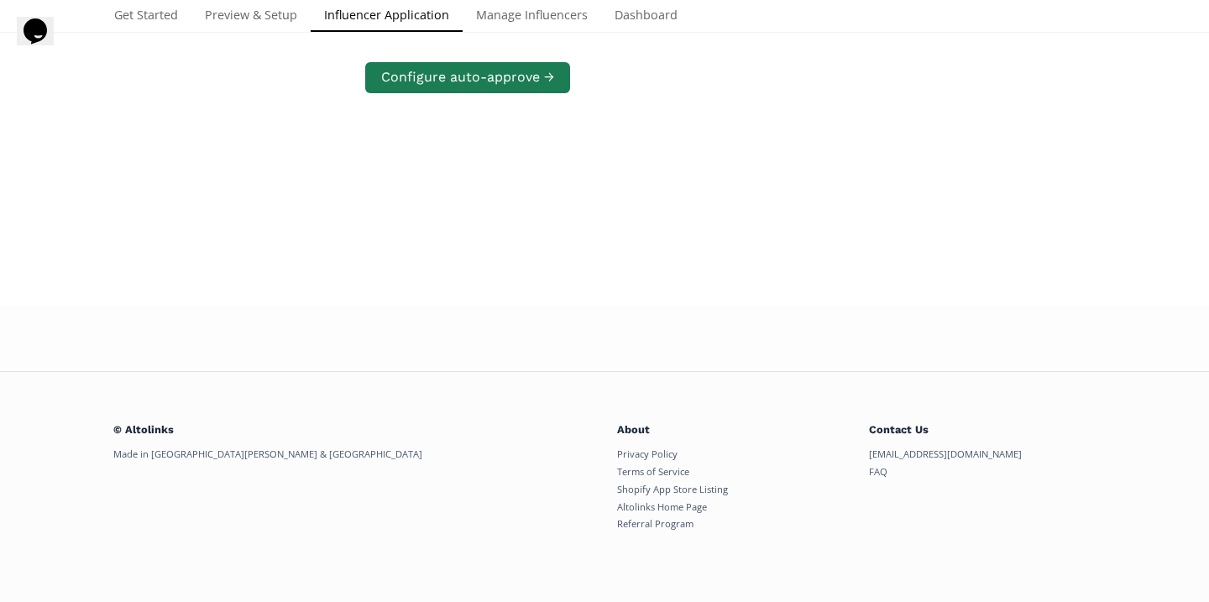
scroll to position [796, 0]
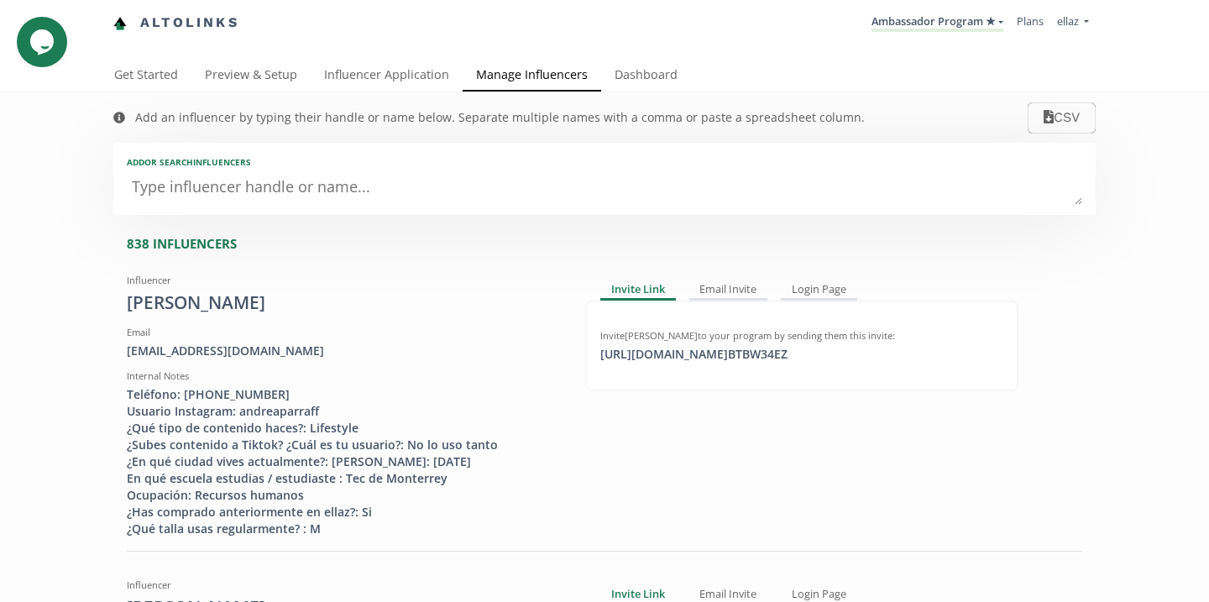
click at [325, 191] on textarea at bounding box center [604, 188] width 955 height 34
type textarea "an"
type input "an"
type input "AN"
type textarea "and"
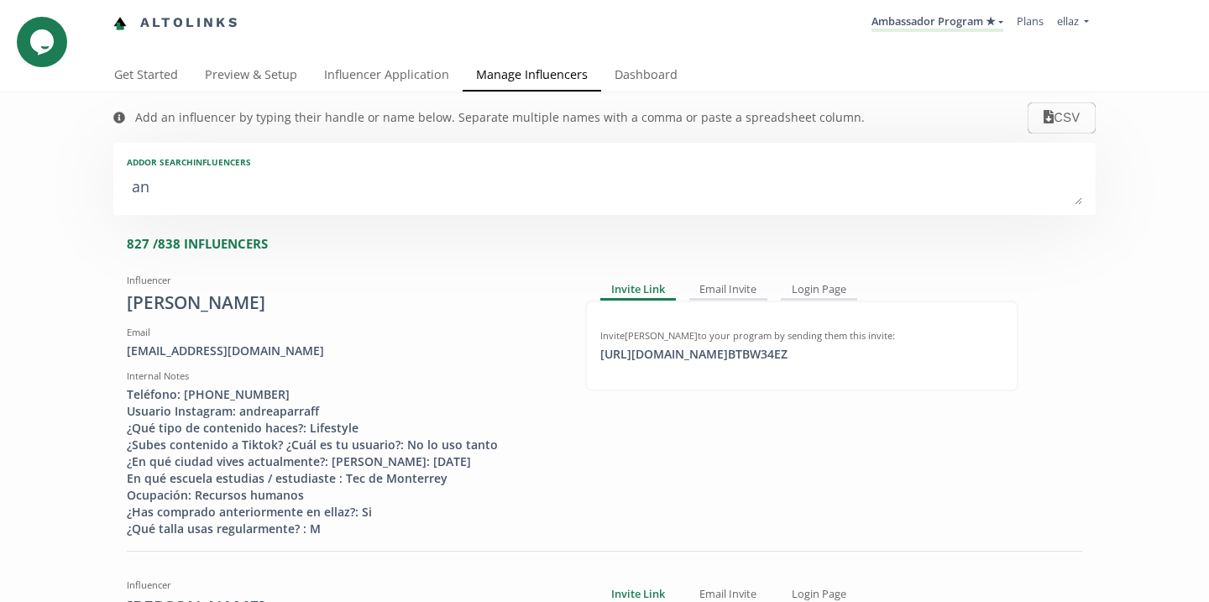
type input "and"
type input "AND"
type textarea "andr"
type input "andr"
type input "ANDR"
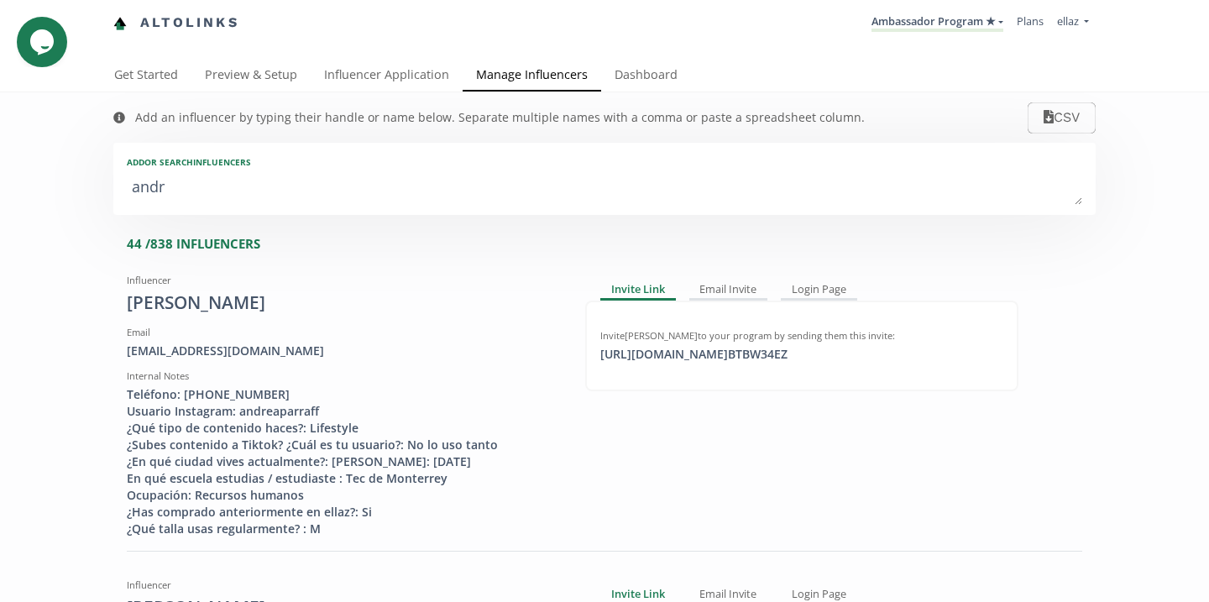
type textarea "andre"
type input "andre"
type input "ANDRE"
type textarea "andrea"
type input "andrea"
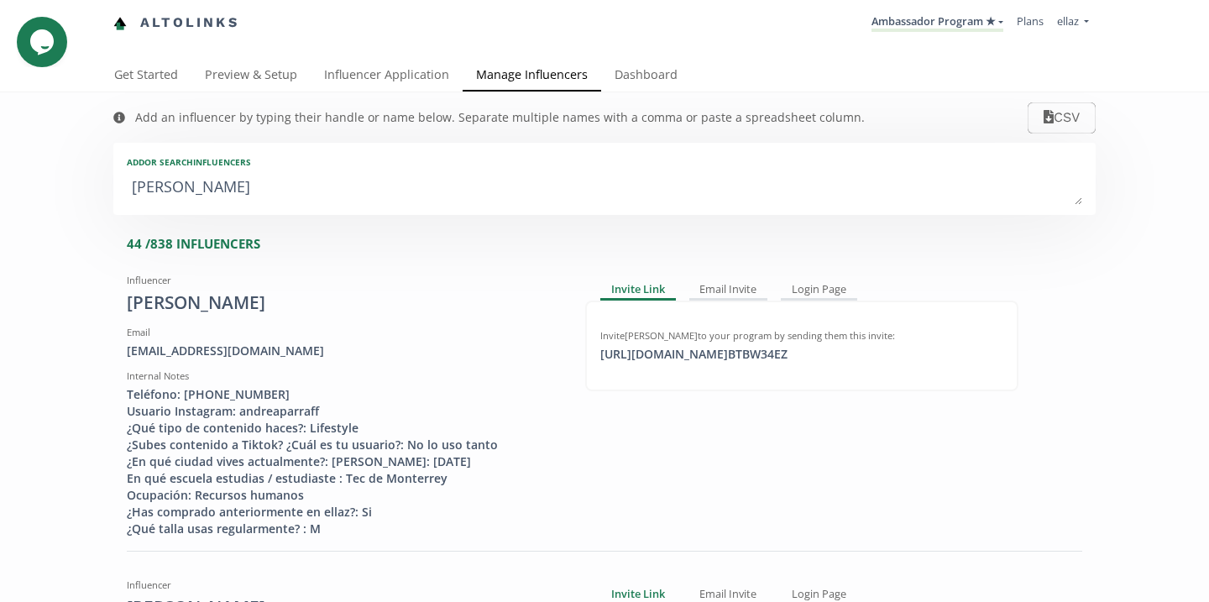
type input "ANDREA"
type textarea "andrea p"
type input "andrea p"
type textarea "andrea pa"
type input "andrea pa"
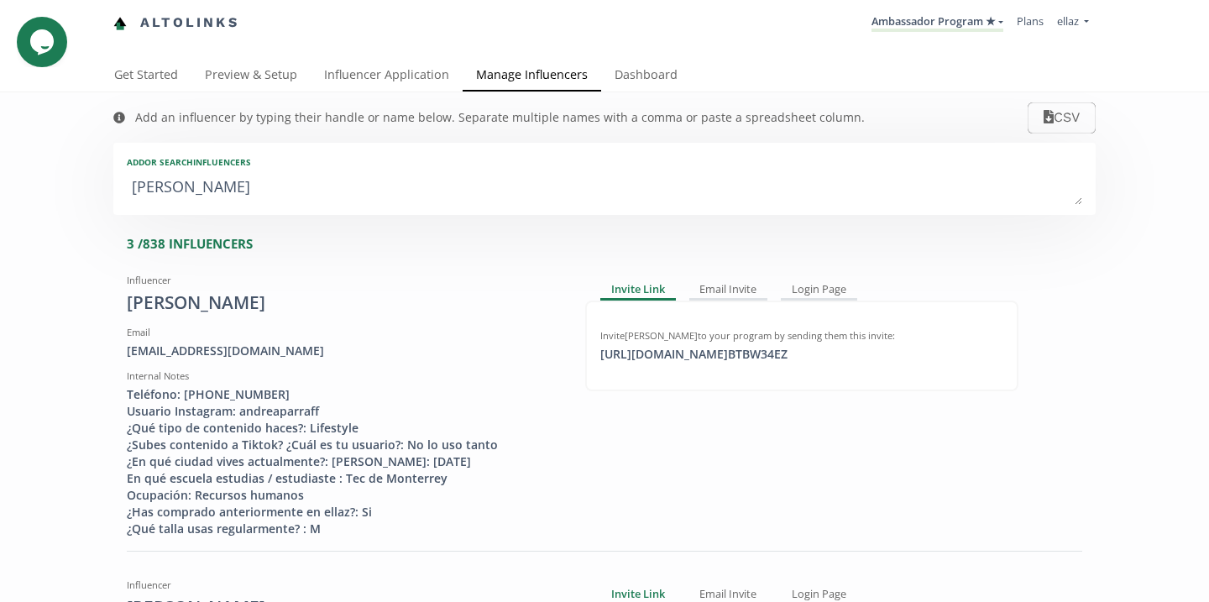
type textarea "andrea par"
type input "andrea par"
type textarea "andrea parr"
type input "andrea parr"
type textarea "andrea parra"
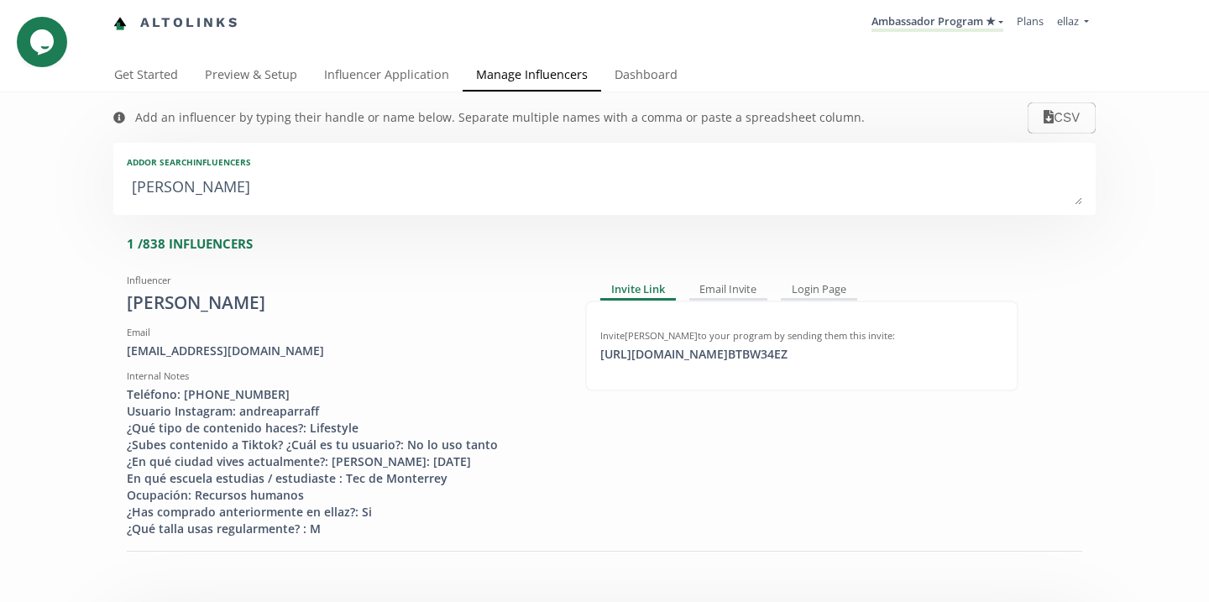
type input "andrea parra"
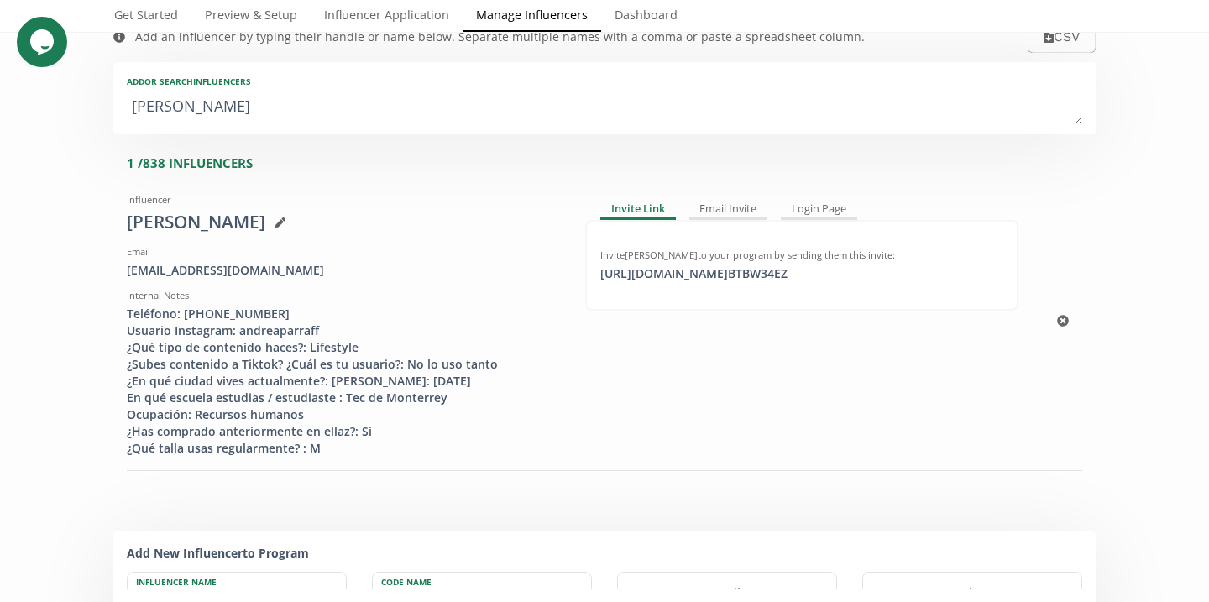
scroll to position [49, 0]
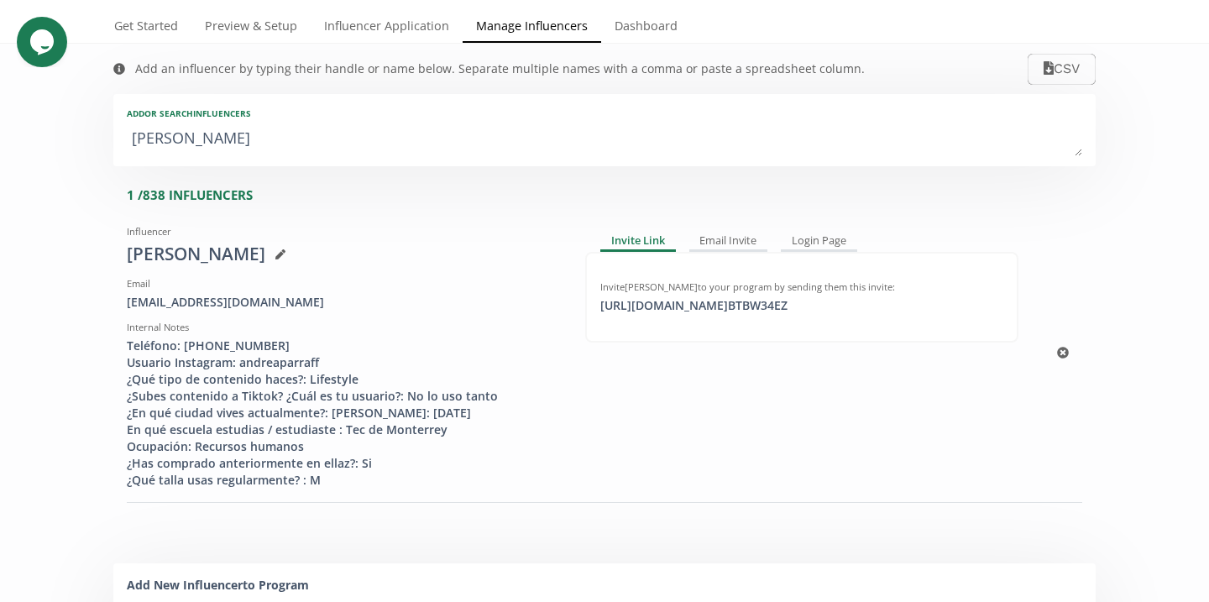
type textarea "andrea parra"
click at [711, 303] on div "https://app.altolinks.com/invite/ BTBW34EZ click to copy" at bounding box center [693, 305] width 207 height 17
copy div "https://app.altolinks.com/invite/ BTBW34EZ"
click at [367, 15] on link "Influencer Application" at bounding box center [387, 28] width 152 height 34
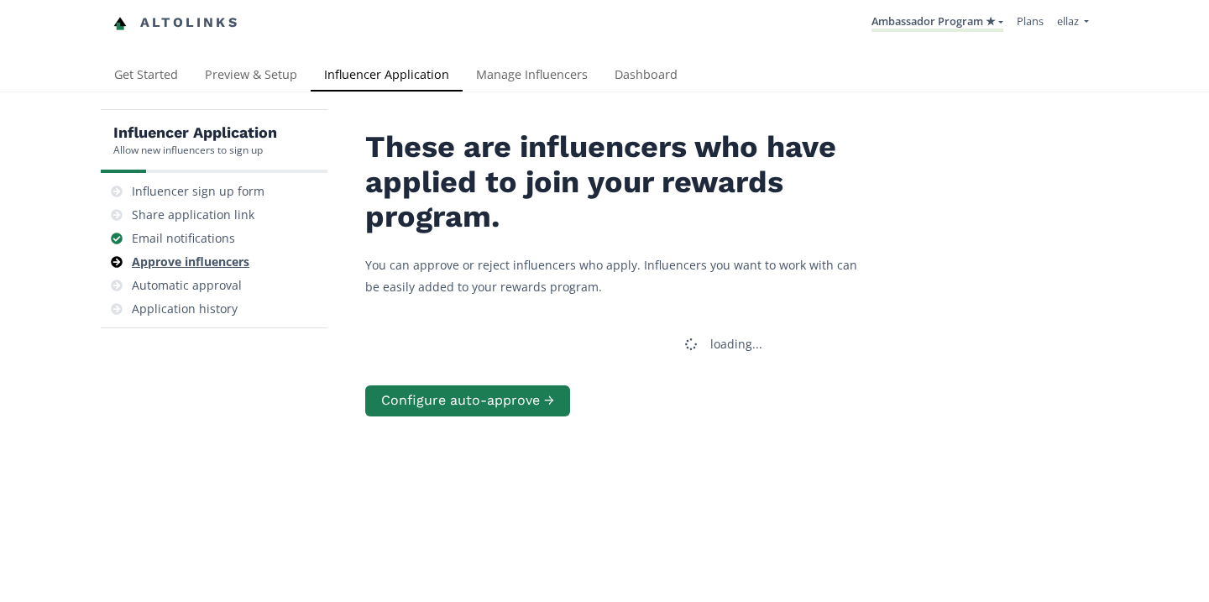
drag, startPoint x: 0, startPoint y: 0, endPoint x: 229, endPoint y: 259, distance: 346.1
click at [229, 259] on div "Approve influencers" at bounding box center [191, 262] width 118 height 17
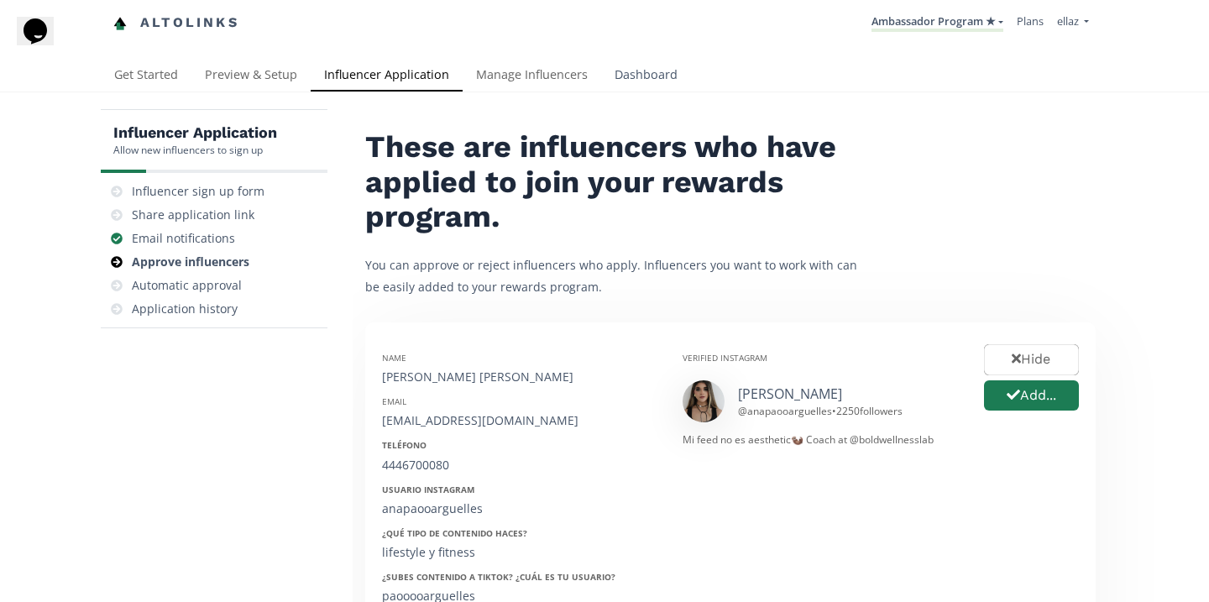
click at [666, 75] on link "Dashboard" at bounding box center [646, 77] width 90 height 34
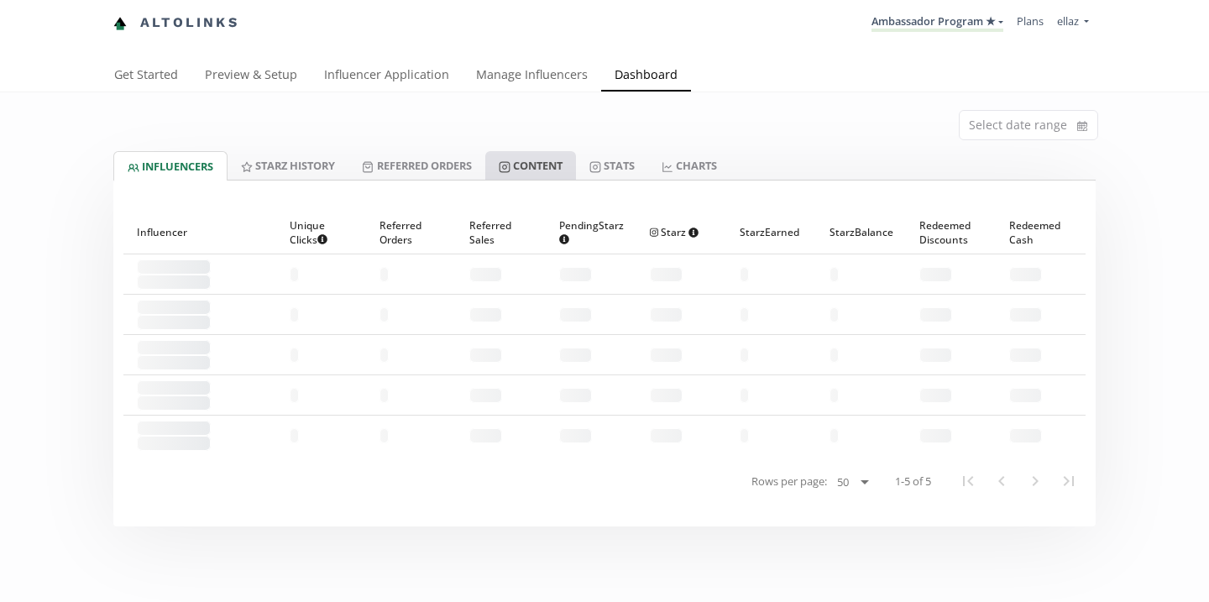
click at [513, 177] on link "Content" at bounding box center [530, 165] width 91 height 29
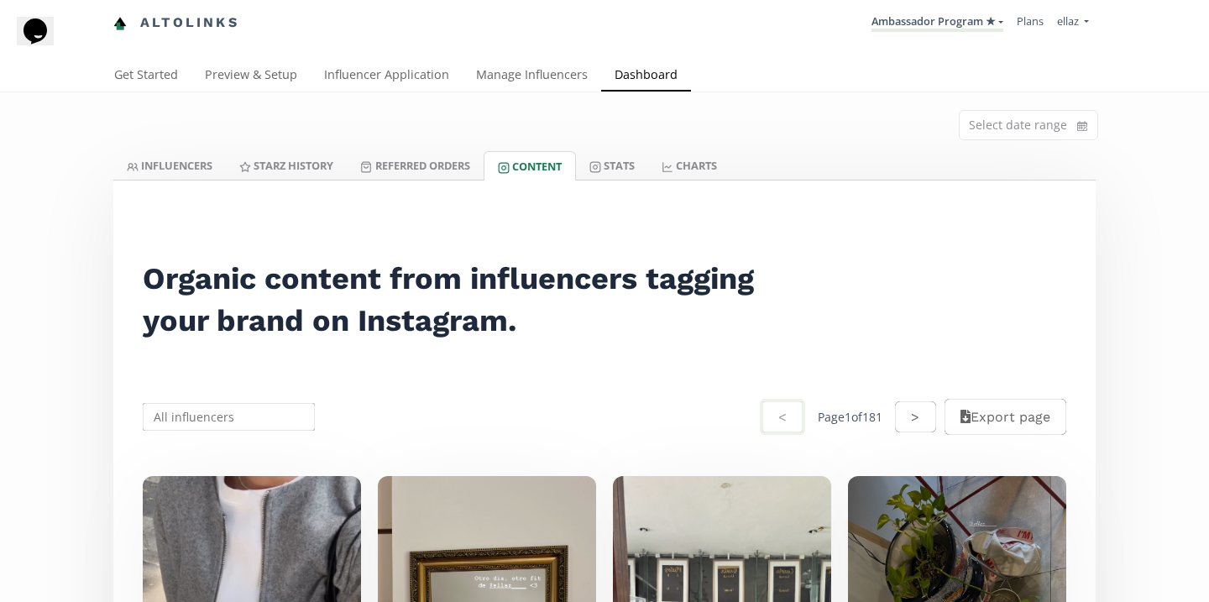
click at [632, 167] on link "Stats" at bounding box center [612, 165] width 72 height 29
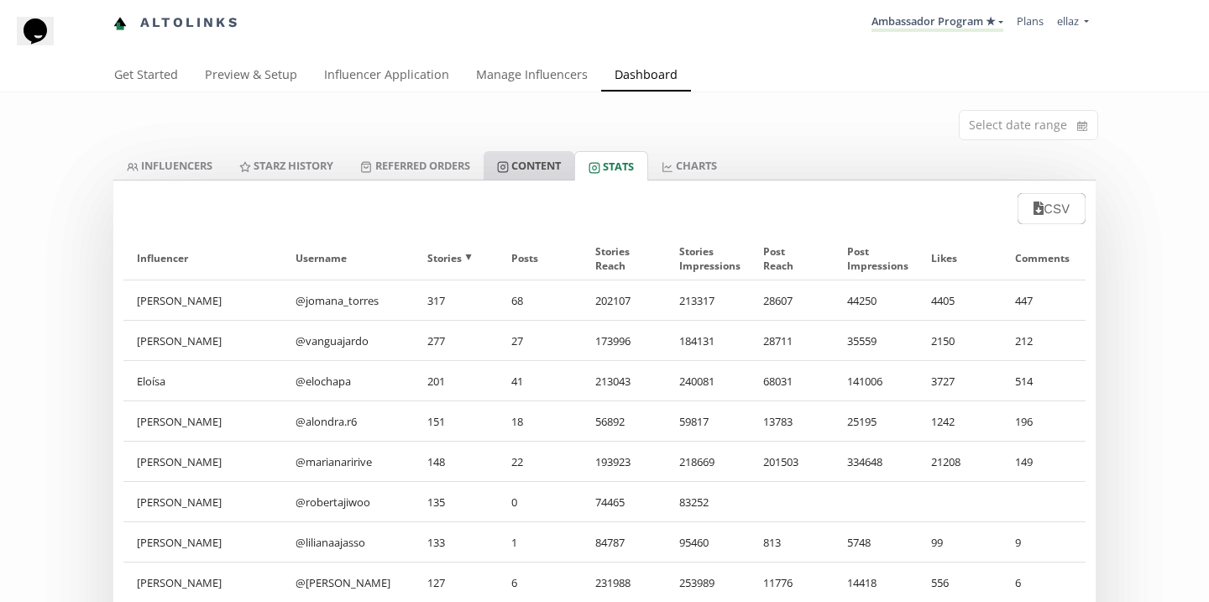
click at [551, 169] on link "Content" at bounding box center [528, 165] width 91 height 29
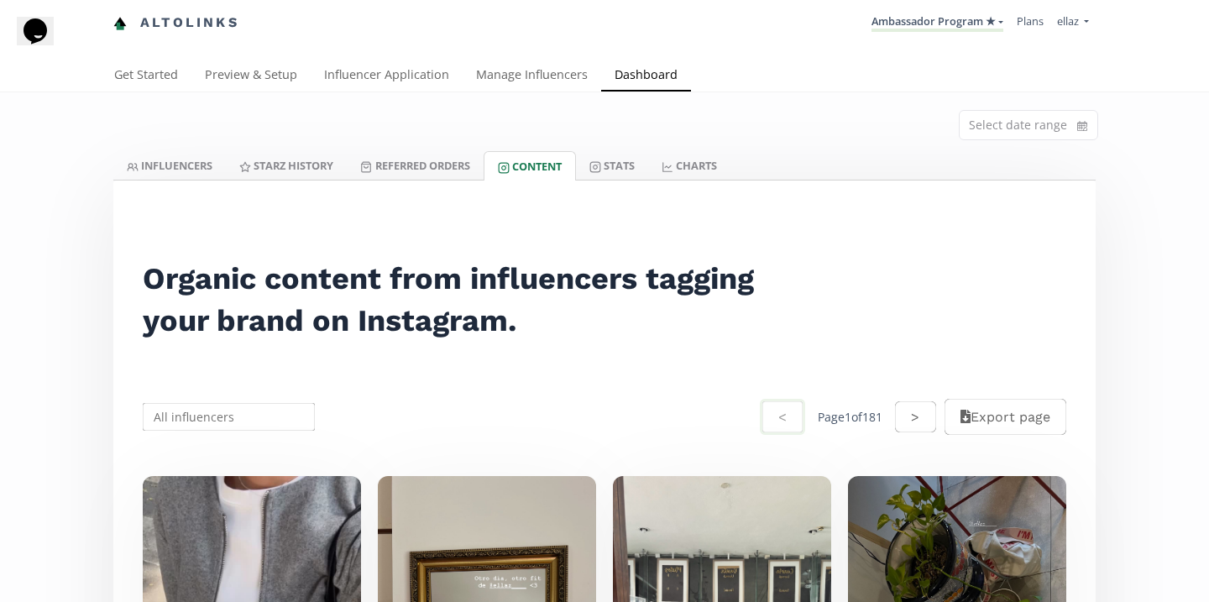
click at [929, 41] on nav "Altolinks Ambassador Program ★ KINEDU MACRO INFLUENCERS (prog ventas) Ambassado…" at bounding box center [604, 23] width 982 height 46
click at [929, 36] on li "Ambassador Program ★ KINEDU MACRO INFLUENCERS (prog ventas) Ambassador Program …" at bounding box center [937, 23] width 145 height 33
click at [933, 26] on link "Ambassador Program ★" at bounding box center [937, 22] width 132 height 18
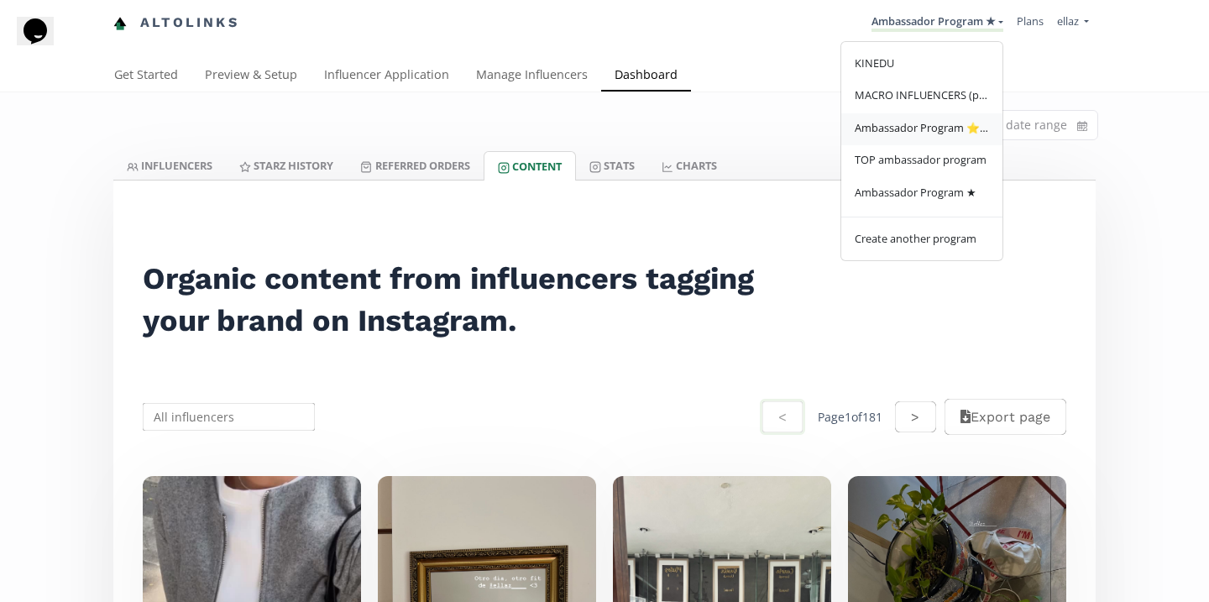
click at [886, 130] on span "Ambassador Program ⭐️⭐️" at bounding box center [922, 127] width 134 height 15
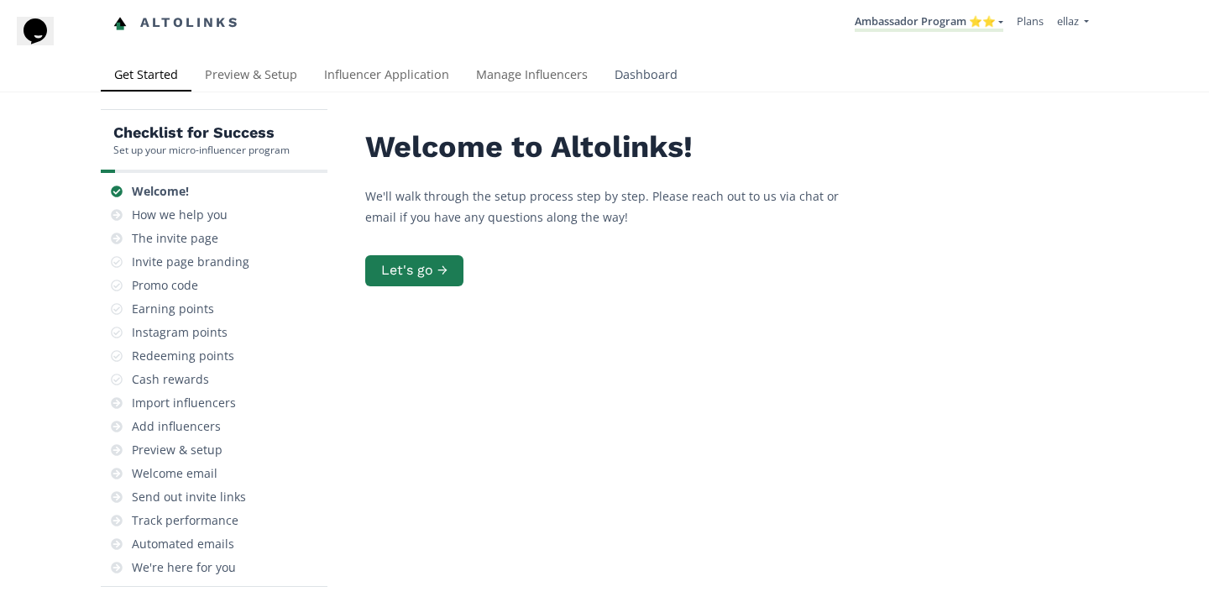
click at [625, 71] on link "Dashboard" at bounding box center [646, 77] width 90 height 34
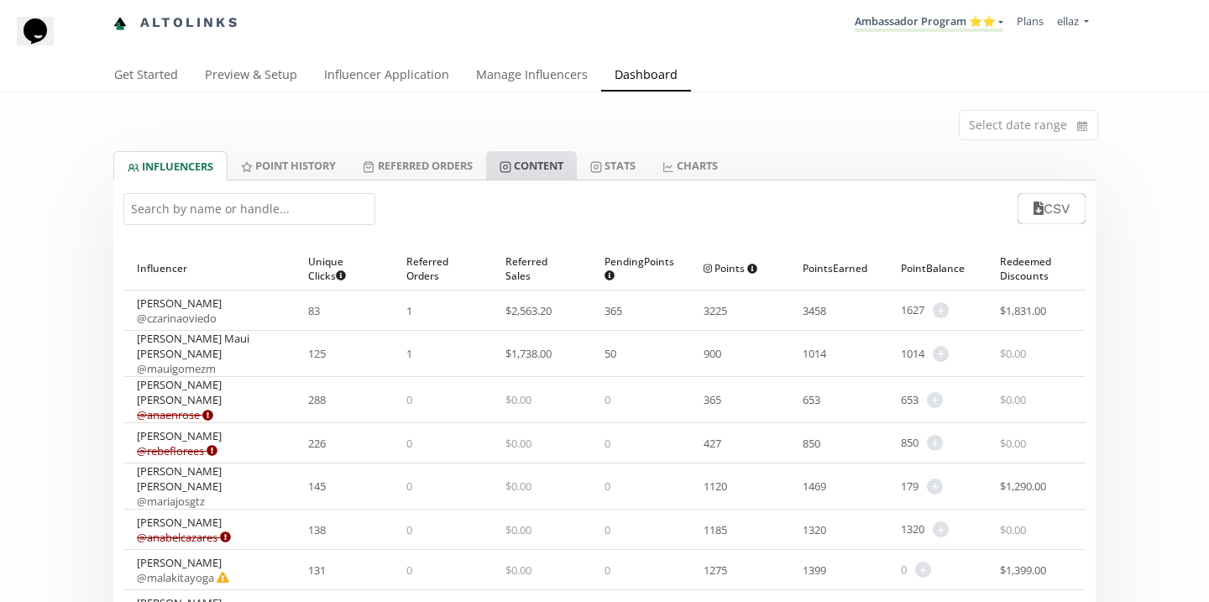
click at [519, 175] on link "Content" at bounding box center [531, 165] width 91 height 29
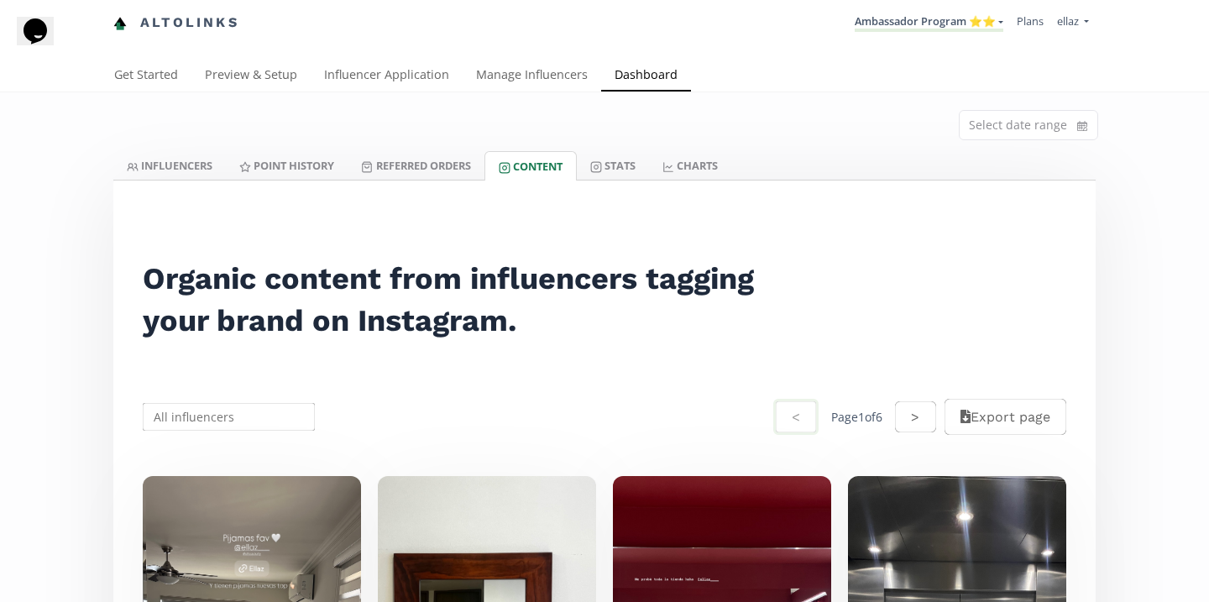
click at [967, 34] on li "Ambassador Program ⭐️⭐️ [GEOGRAPHIC_DATA] MACRO INFLUENCERS (prog ventas) Ambas…" at bounding box center [929, 23] width 162 height 33
click at [966, 32] on li "Ambassador Program ⭐️⭐️ [GEOGRAPHIC_DATA] MACRO INFLUENCERS (prog ventas) Ambas…" at bounding box center [929, 23] width 162 height 33
click at [959, 29] on link "Ambassador Program ⭐️⭐️" at bounding box center [929, 22] width 149 height 18
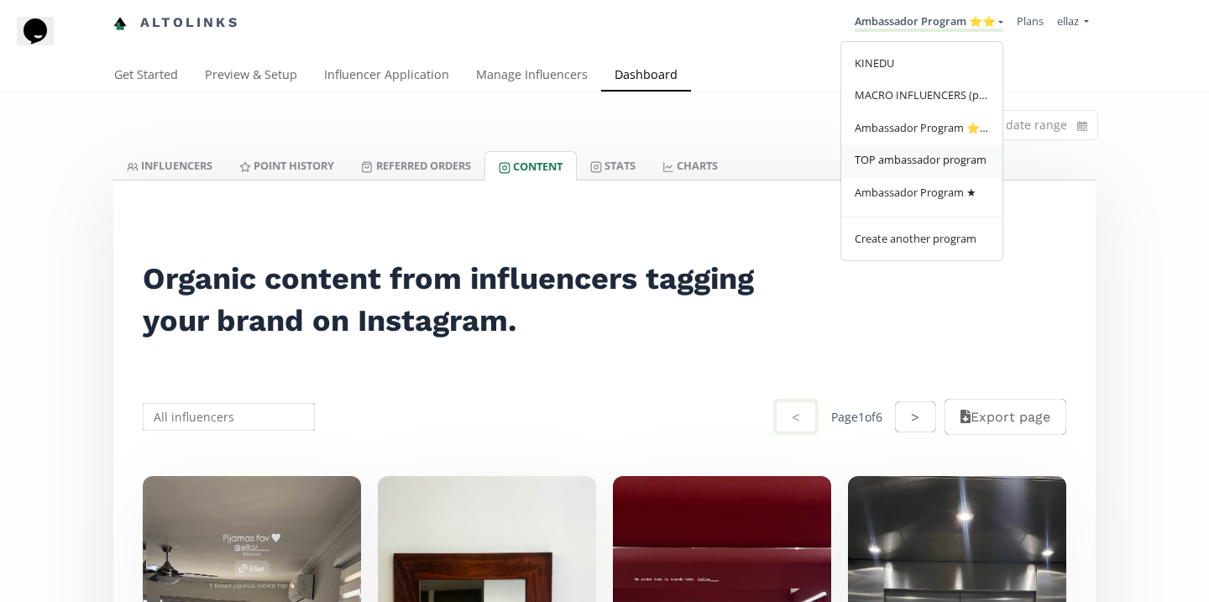
click at [934, 174] on link "TOP ambassador program" at bounding box center [921, 161] width 161 height 33
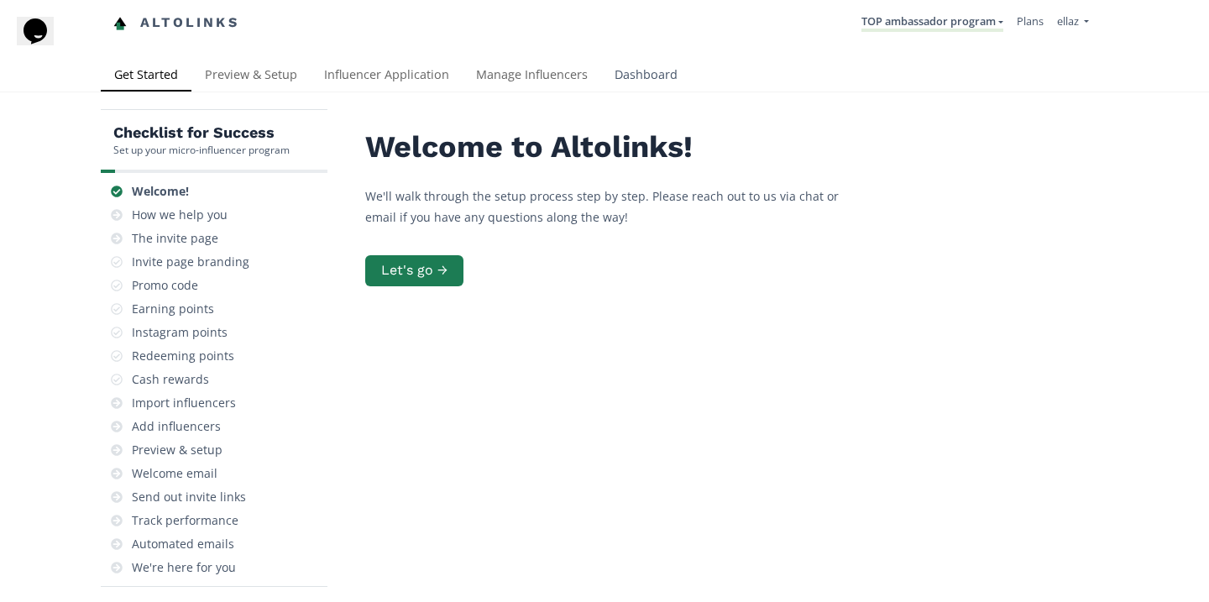
click at [671, 73] on link "Dashboard" at bounding box center [646, 77] width 90 height 34
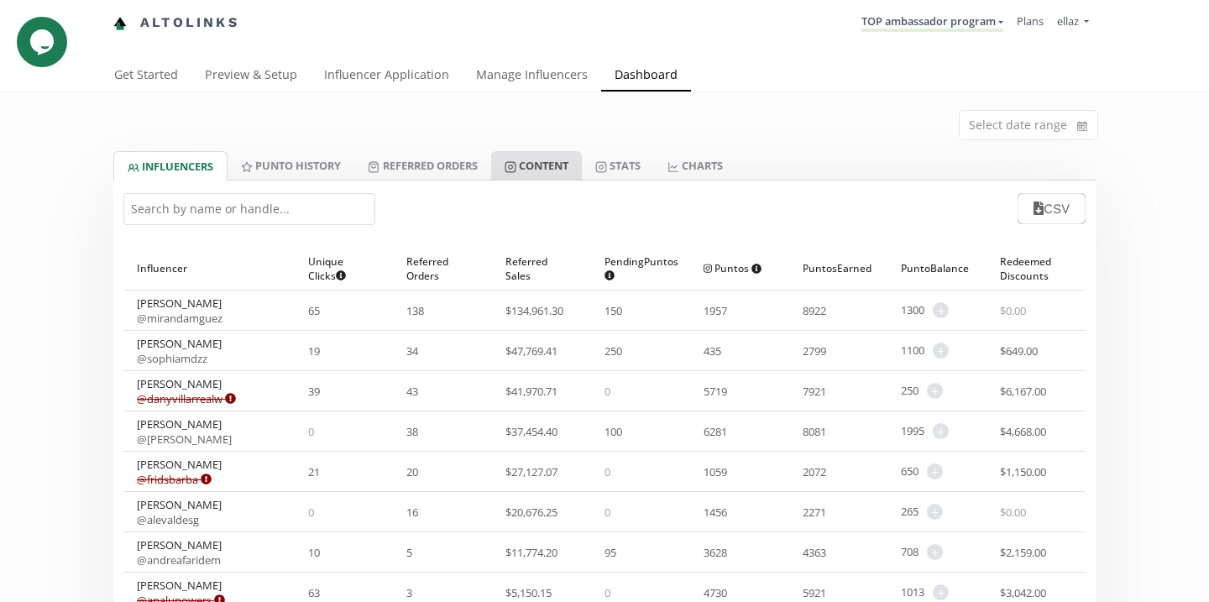
click at [558, 170] on link "Content" at bounding box center [536, 165] width 91 height 29
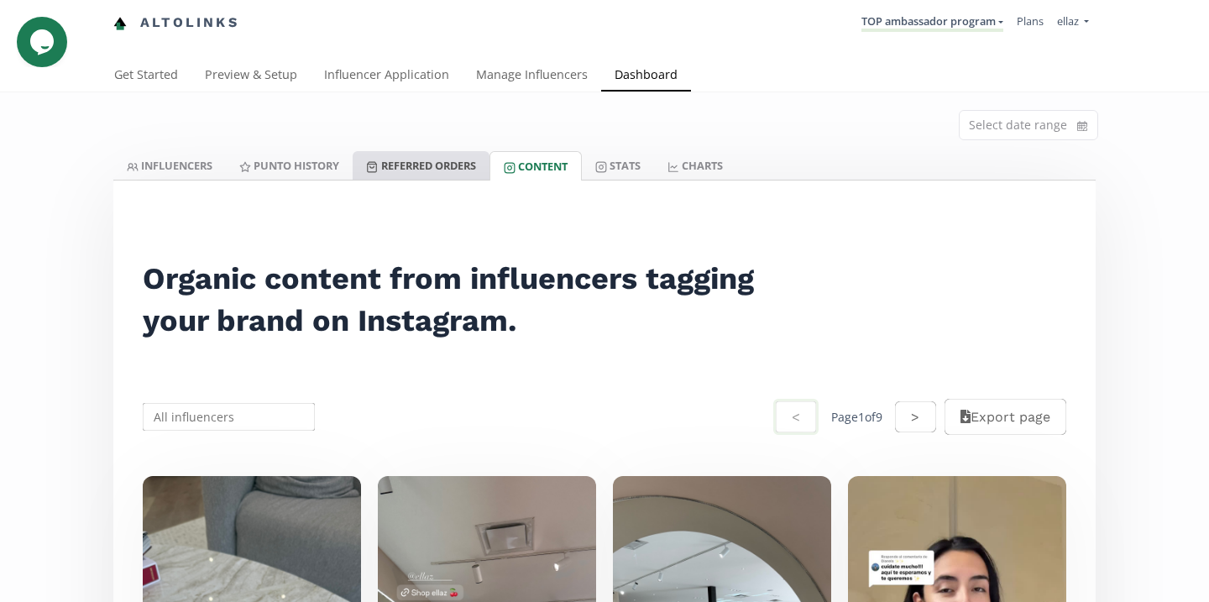
click at [445, 162] on link "Referred Orders" at bounding box center [421, 165] width 136 height 29
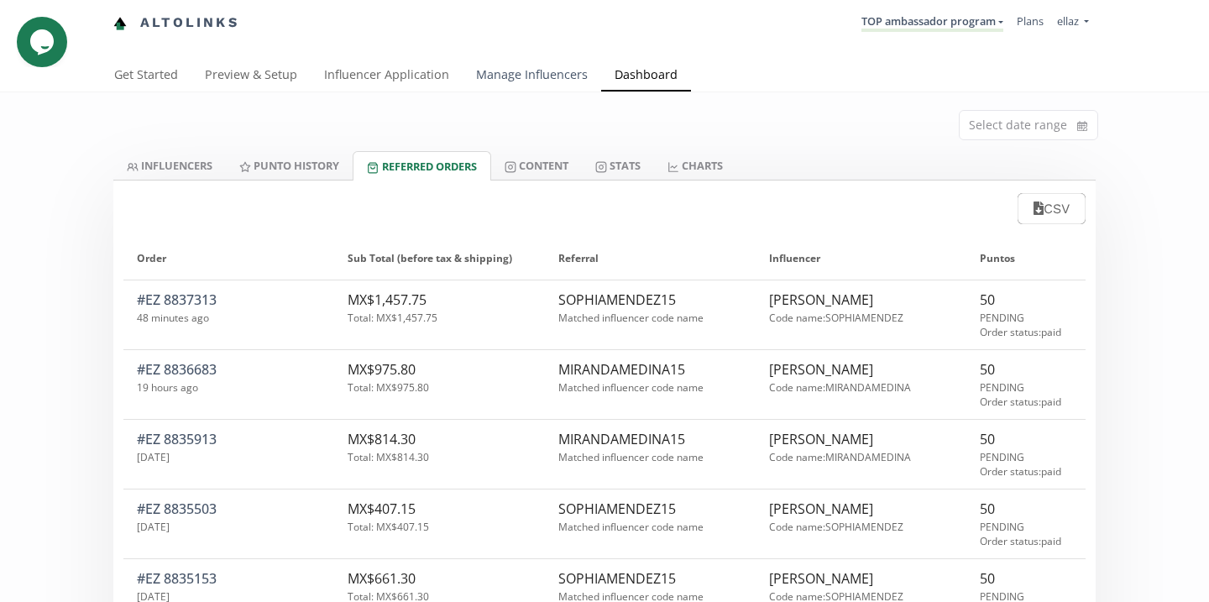
click at [523, 85] on link "Manage Influencers" at bounding box center [532, 77] width 139 height 34
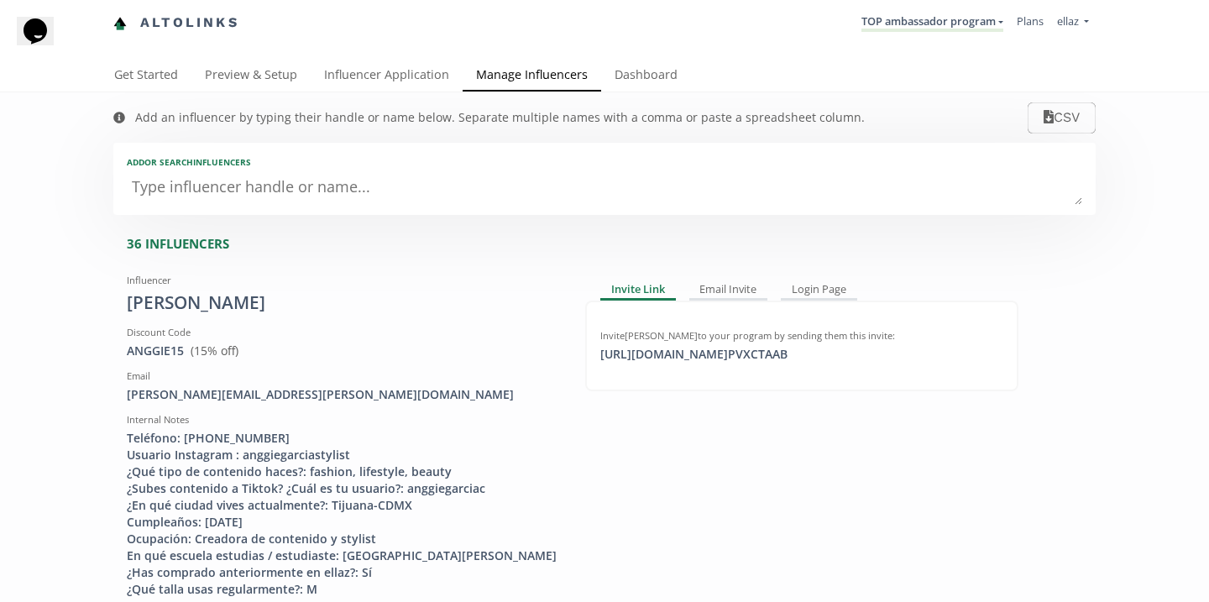
click at [366, 191] on textarea at bounding box center [604, 188] width 955 height 34
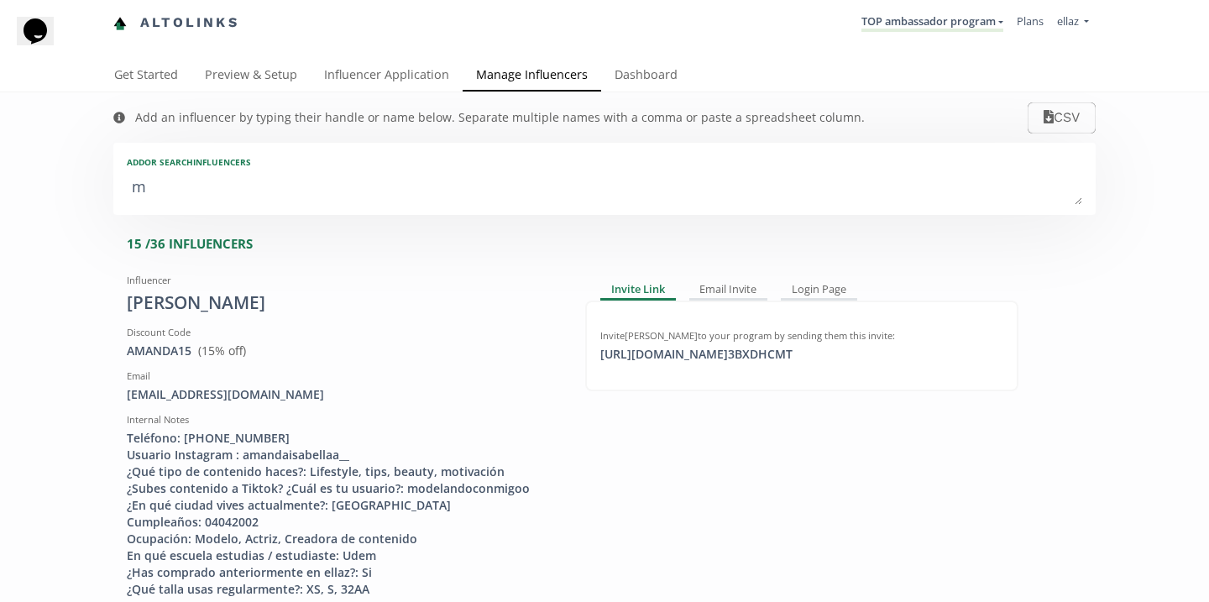
type textarea "mi"
type input "mi"
type input "MI"
type textarea "mir"
type input "mir"
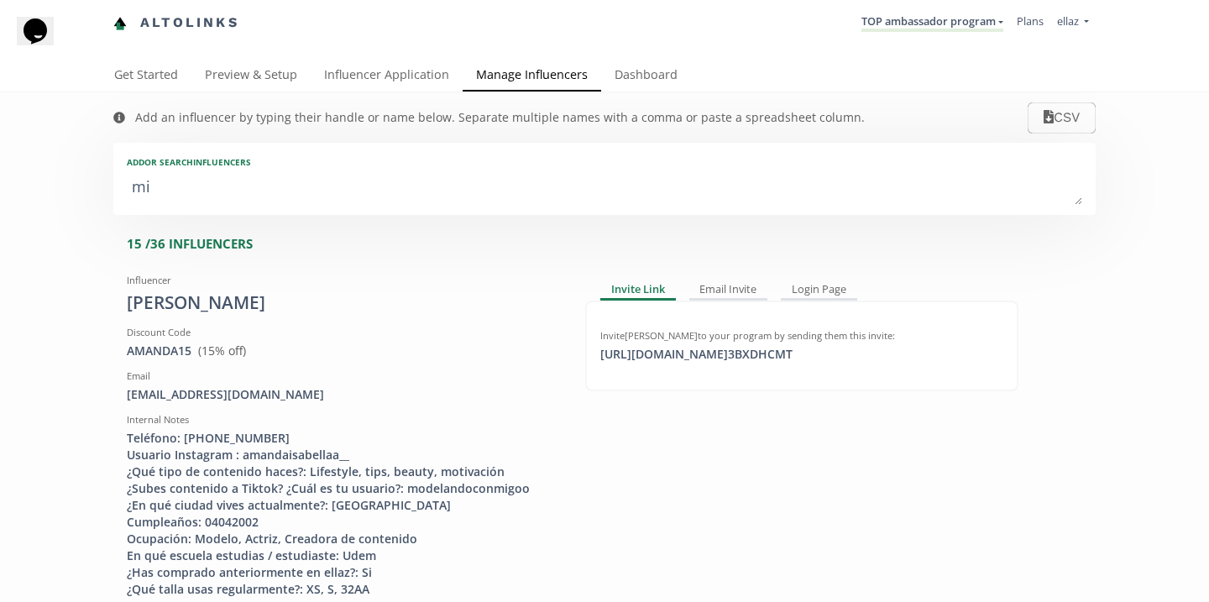
type input "MIR"
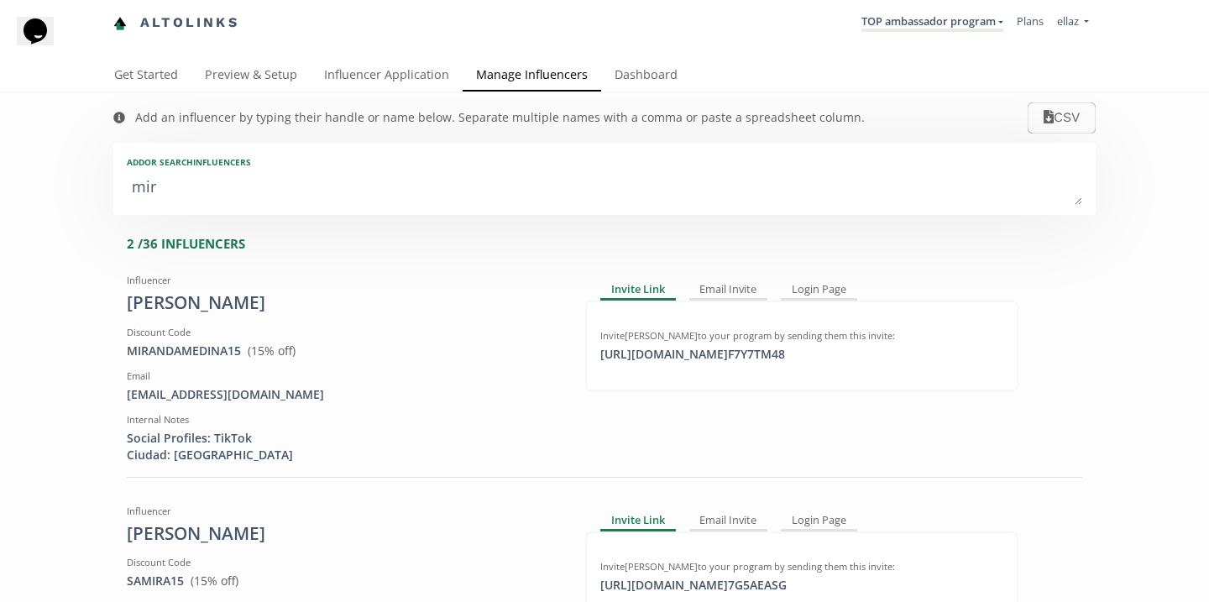
type textarea "mira"
type input "mira"
type input "MIRA"
type textarea "miran"
type input "miran"
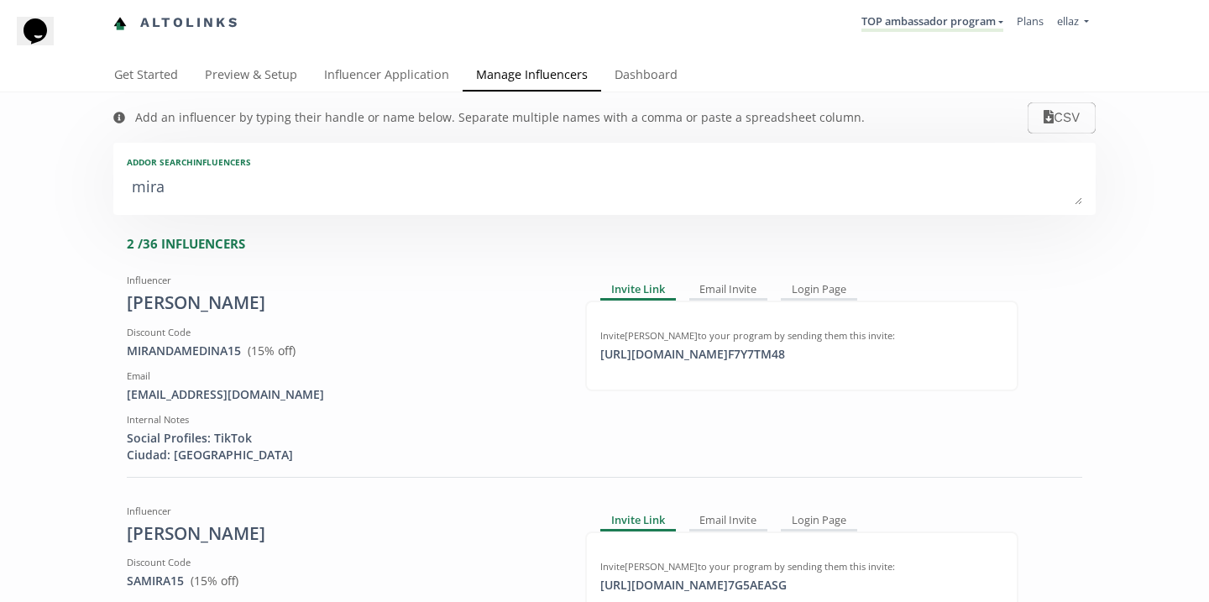
type input "MIRAN"
type textarea "mirand"
type input "mirand"
type input "MIRAND"
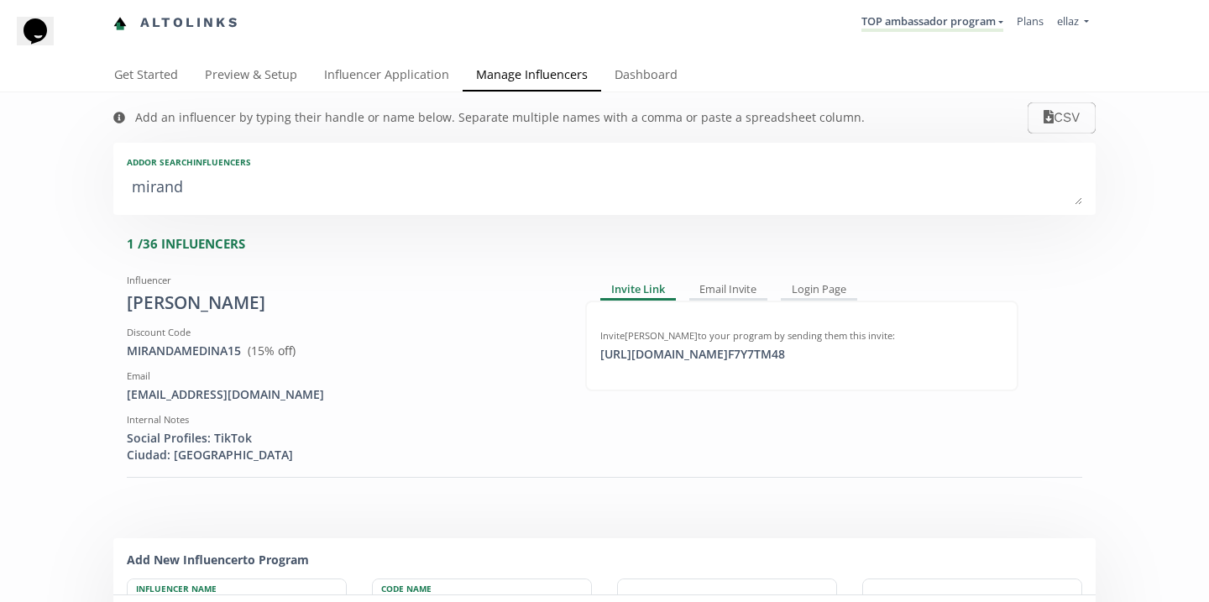
type textarea "miranda"
type input "miranda"
type input "MIRANDA"
type textarea "miranda"
click at [240, 397] on div "miranda.medriguezzz@gmail.com" at bounding box center [343, 394] width 433 height 17
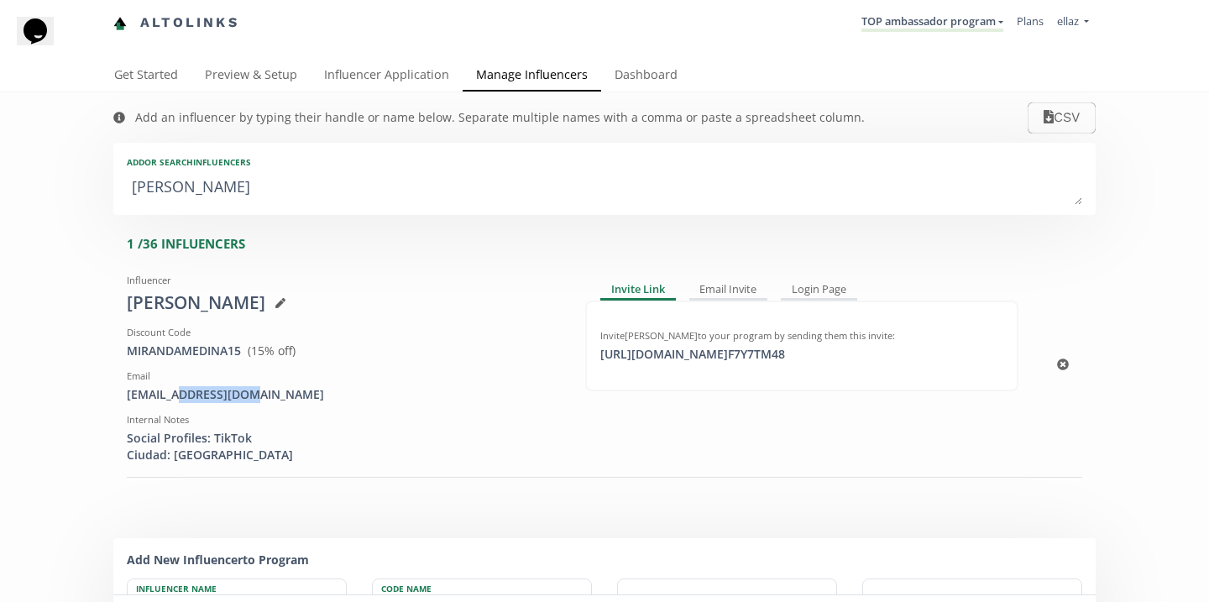
click at [240, 397] on div "miranda.medriguezzz@gmail.com" at bounding box center [343, 394] width 433 height 17
copy div "miranda.medriguezzz@gmail.com"
click at [275, 306] on icon at bounding box center [280, 303] width 10 height 10
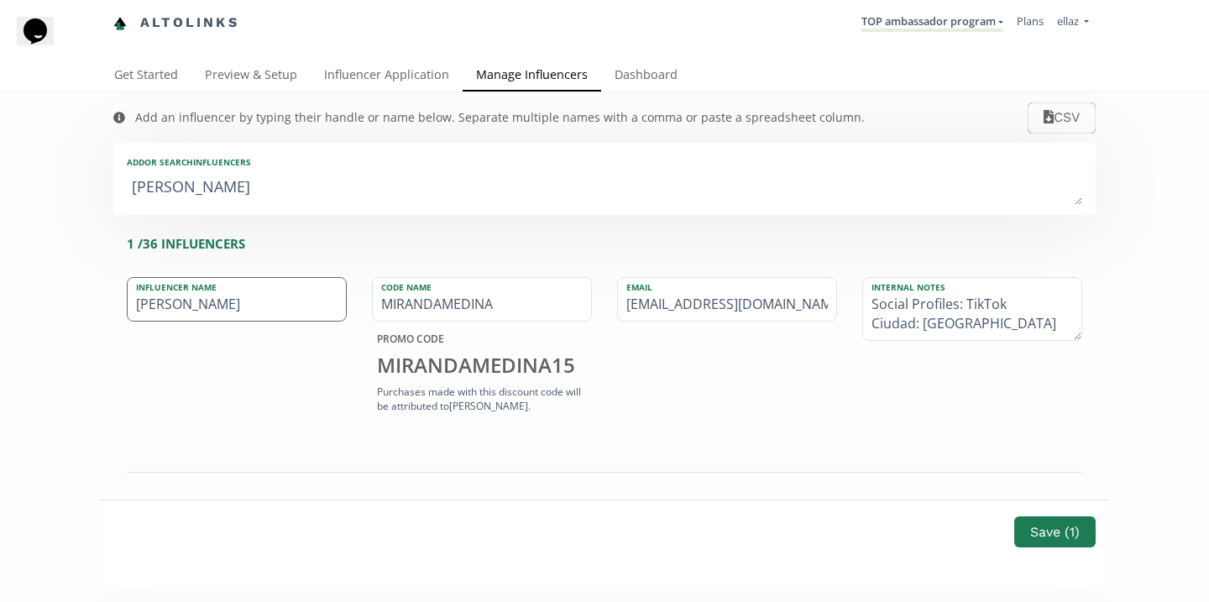
click at [270, 306] on input "Miranda" at bounding box center [237, 299] width 218 height 43
click at [188, 303] on input "Miranda Medina" at bounding box center [237, 299] width 218 height 43
type input "Miranda Medina"
click at [1045, 529] on button "Save ( 1 )" at bounding box center [1054, 532] width 86 height 36
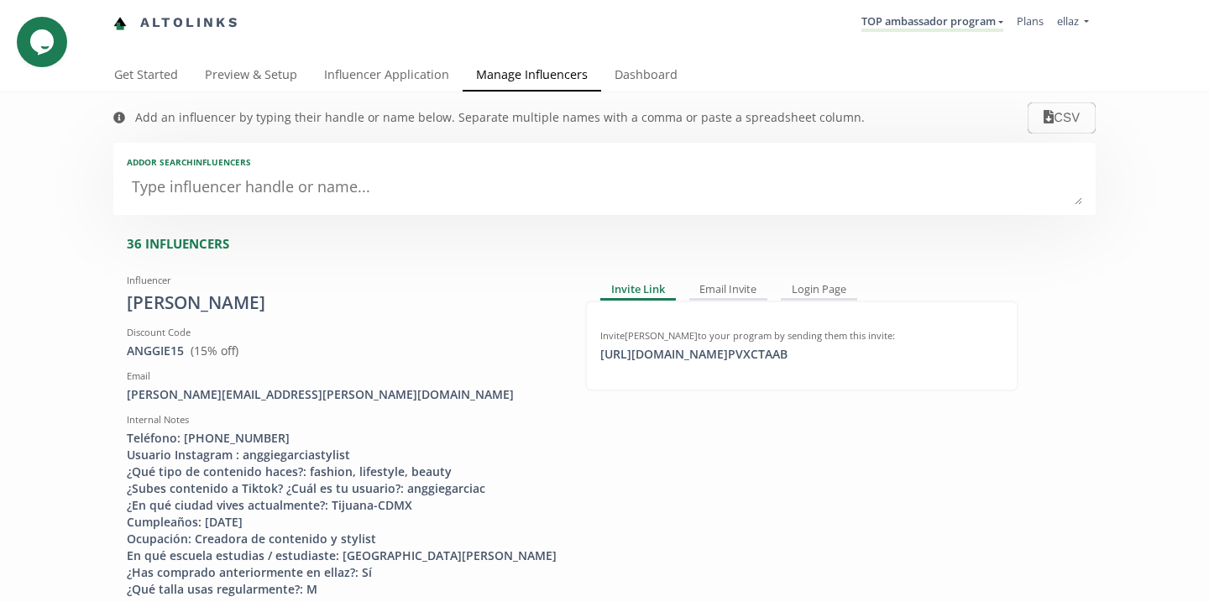
click at [254, 185] on textarea at bounding box center [604, 188] width 955 height 34
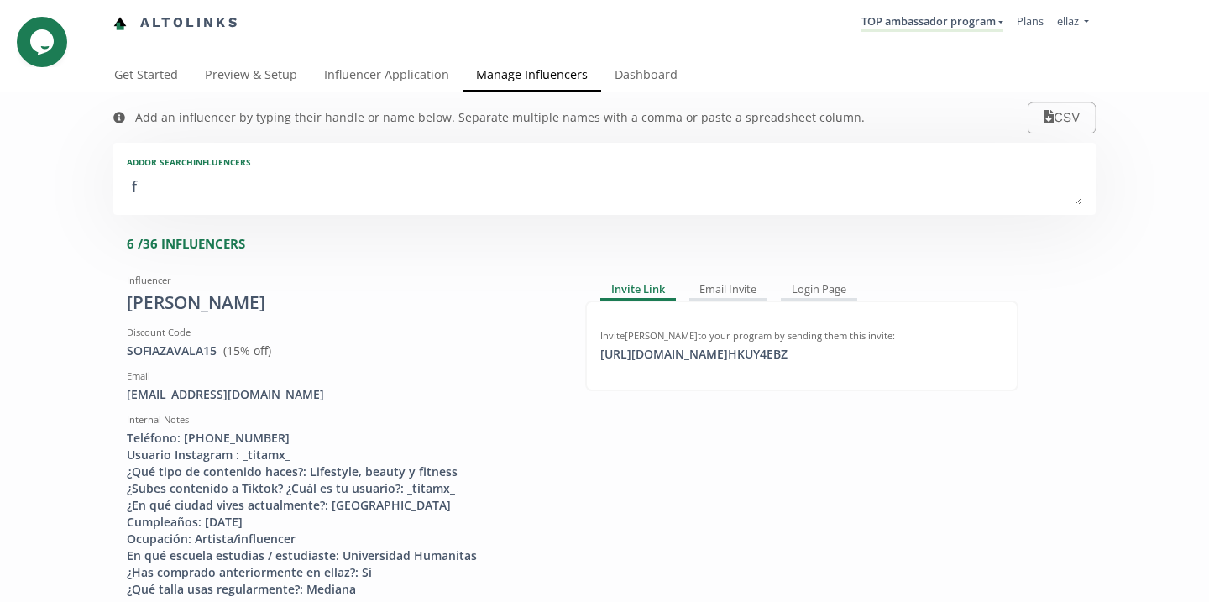
type textarea "fe"
type input "fe"
type input "FE"
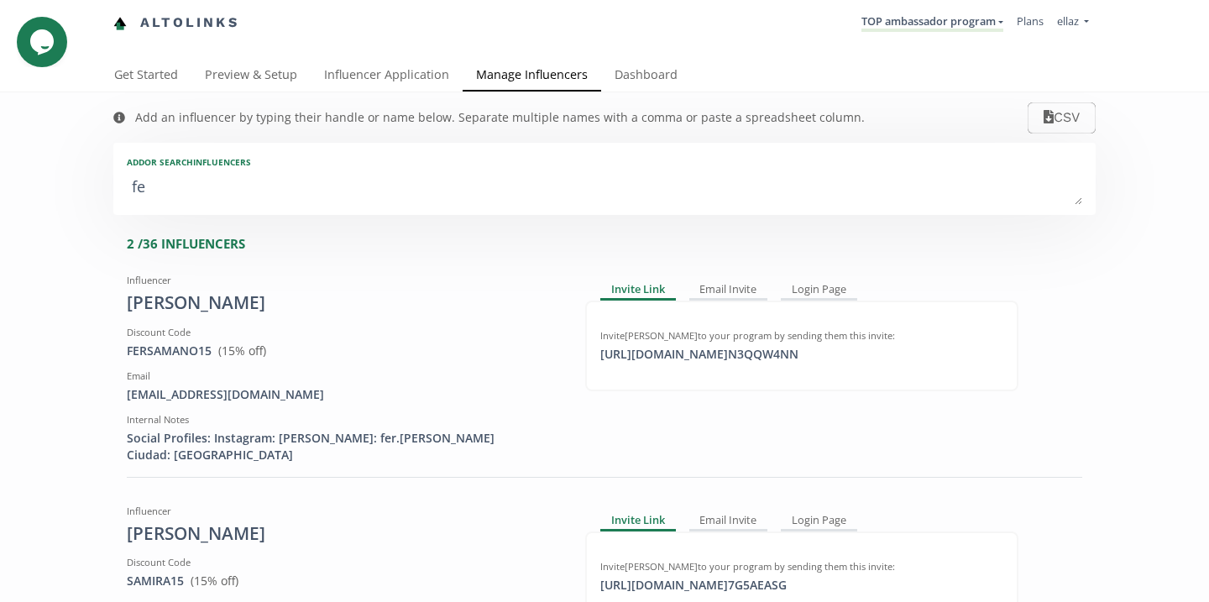
type textarea "fer"
type input "fer"
type input "FER"
type textarea "fern"
type input "fern"
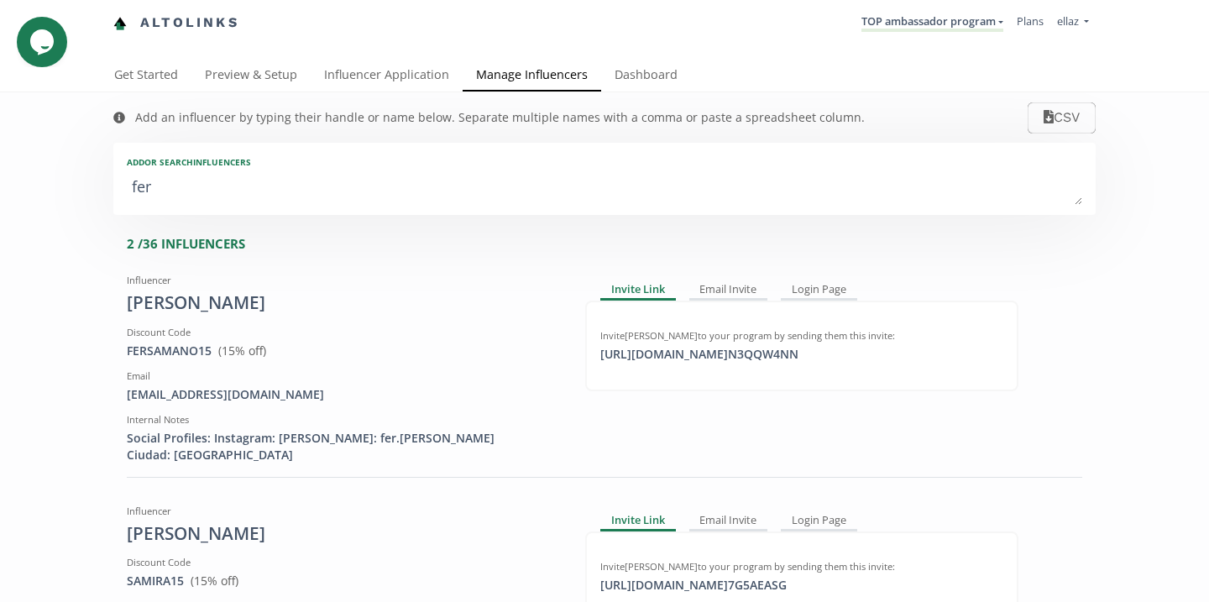
type input "FERN"
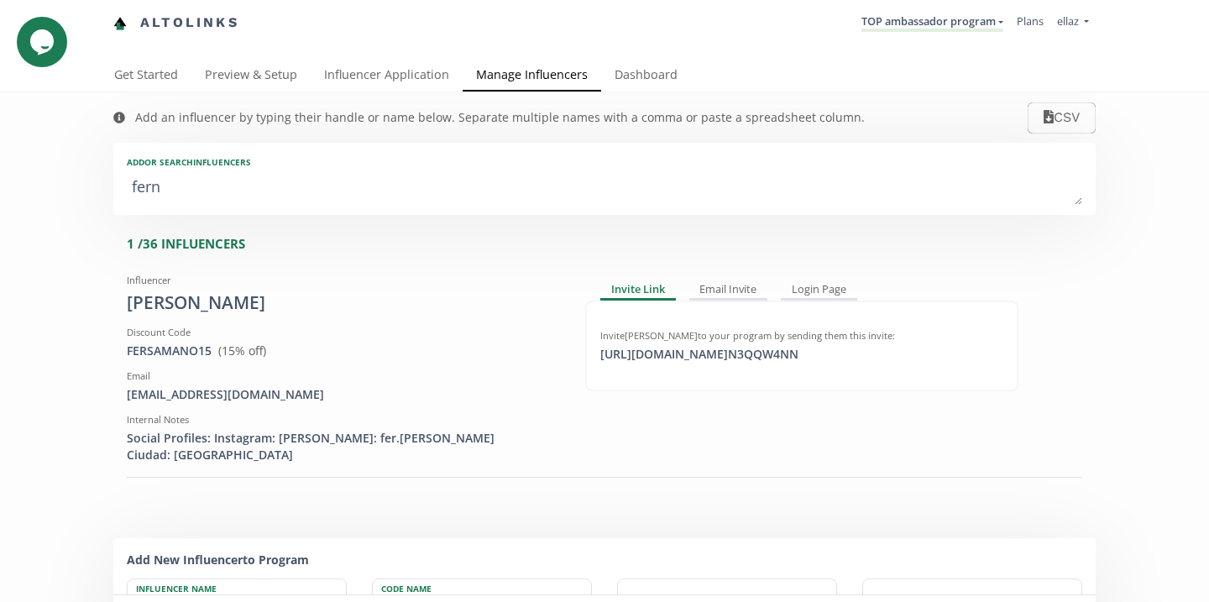
type textarea "fer"
type input "fer"
type input "FER"
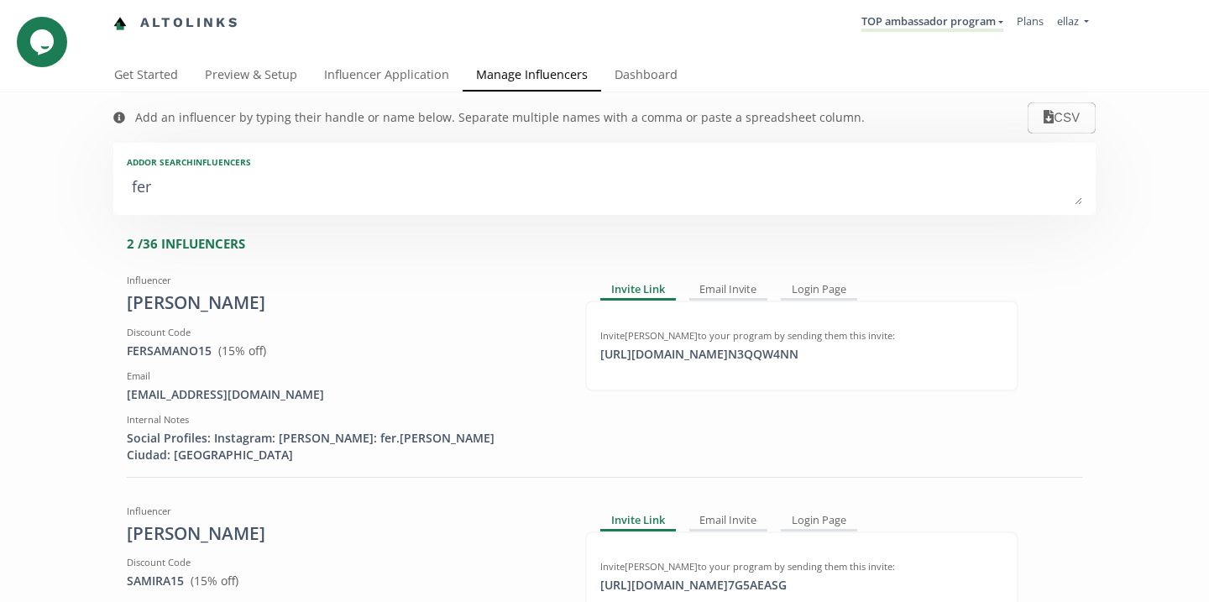
type textarea "fern"
type input "fern"
type input "FERN"
type textarea "ferna"
type input "ferna"
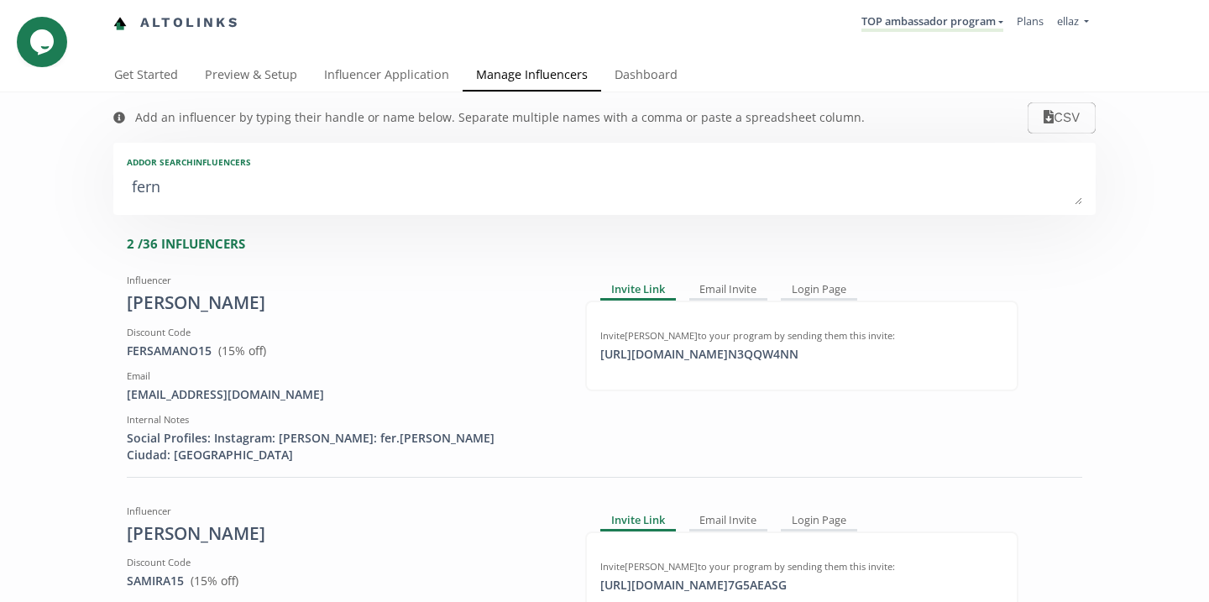
type input "FERNA"
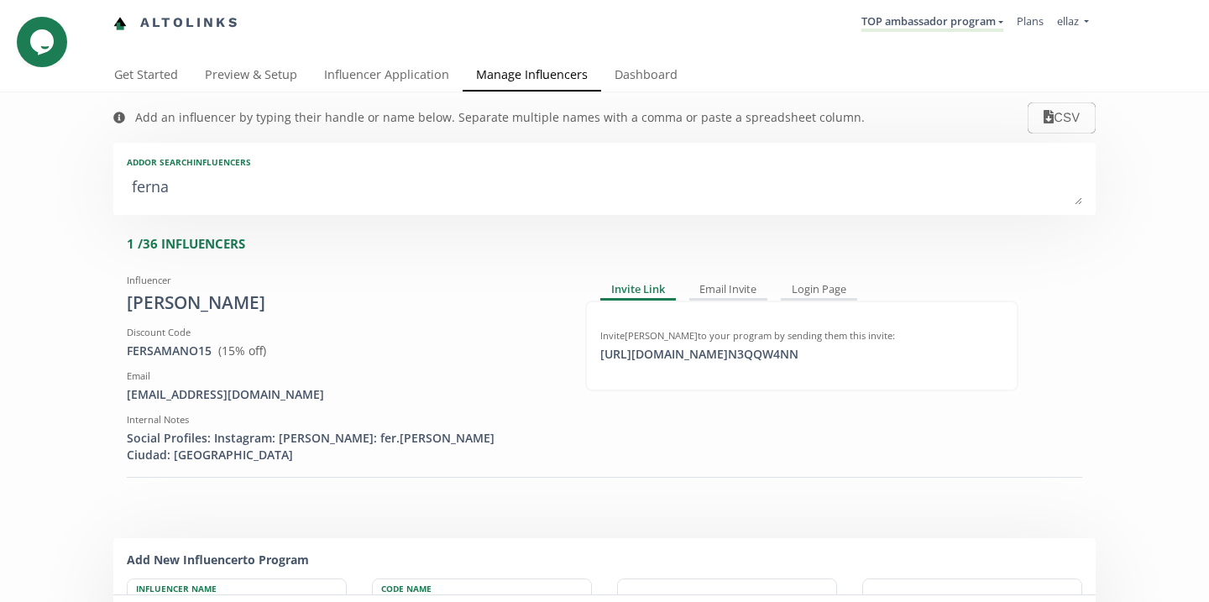
type textarea "fernan"
type input "fernan"
type input "FERNAN"
type textarea "fernand"
type input "fernand"
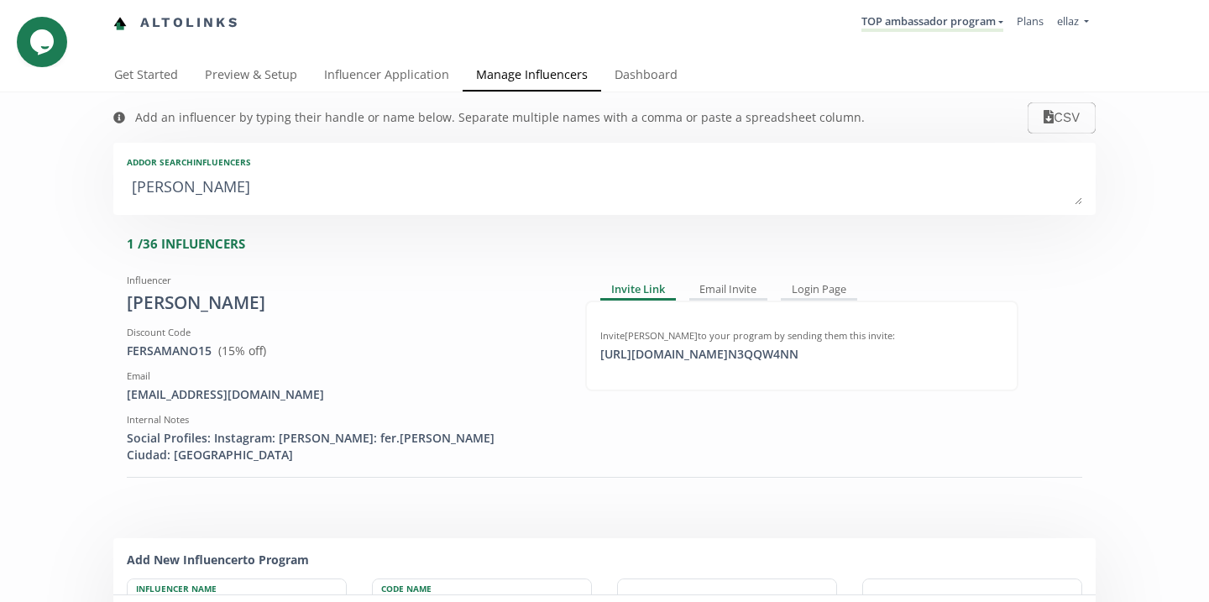
type input "FERNAND"
type textarea "fernanda"
type input "fernanda"
type input "FERNANDA"
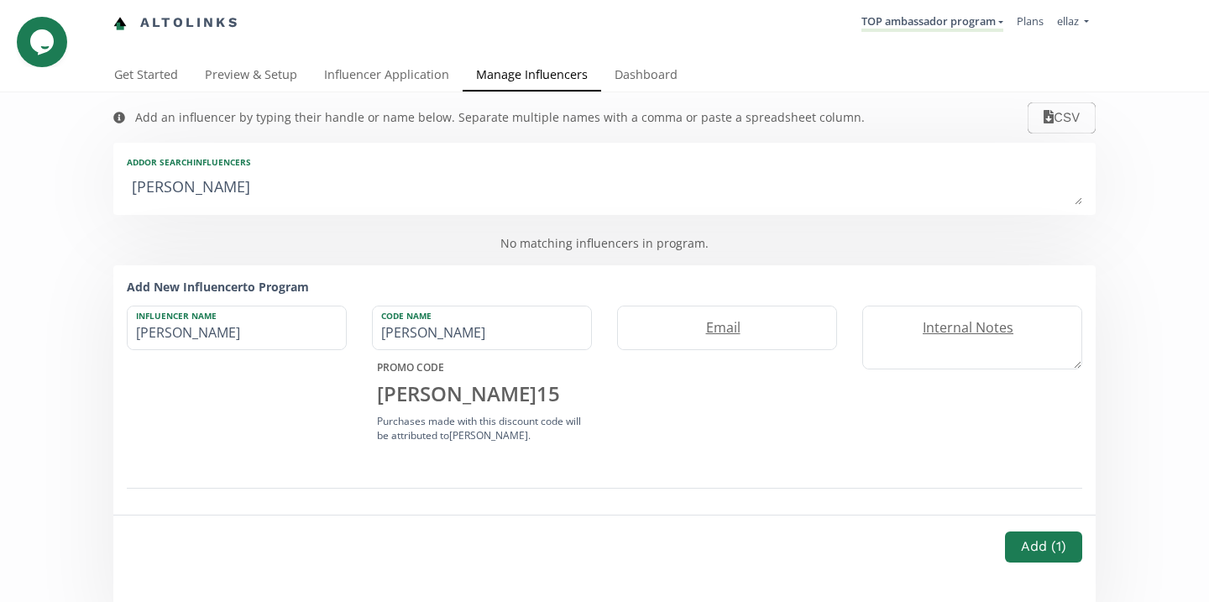
type textarea "fernand"
type input "fernand"
type input "FERNAND"
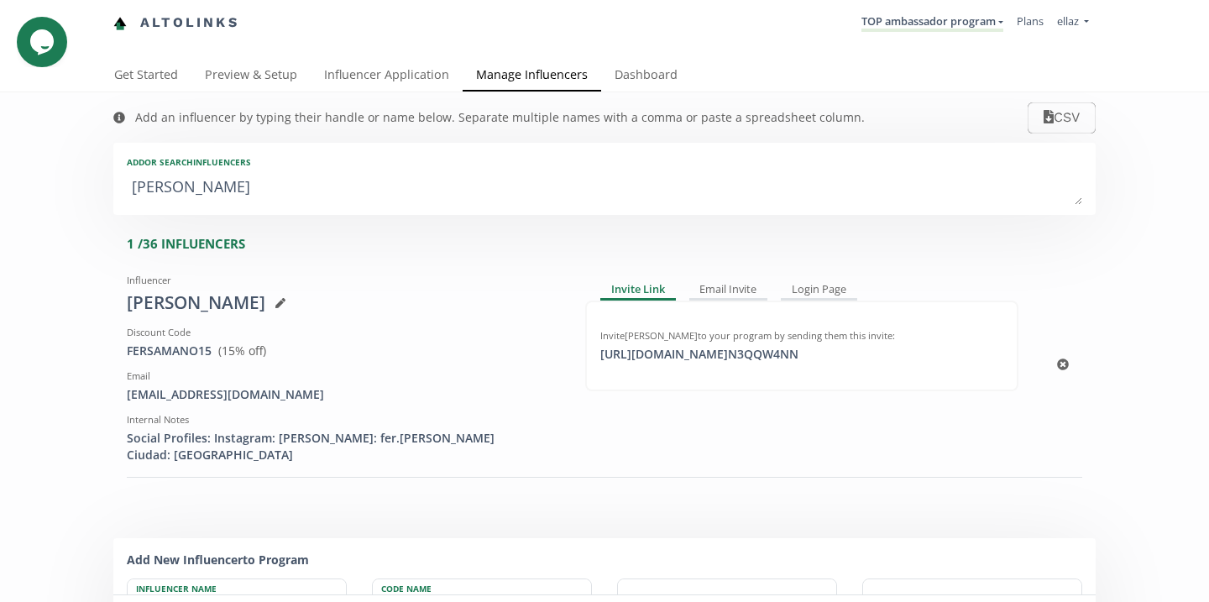
click at [249, 398] on div "samanovaldesfer@gmail.com" at bounding box center [343, 394] width 433 height 17
copy div "gmail"
click at [249, 398] on div "samanovaldesfer@gmail.com" at bounding box center [343, 394] width 433 height 17
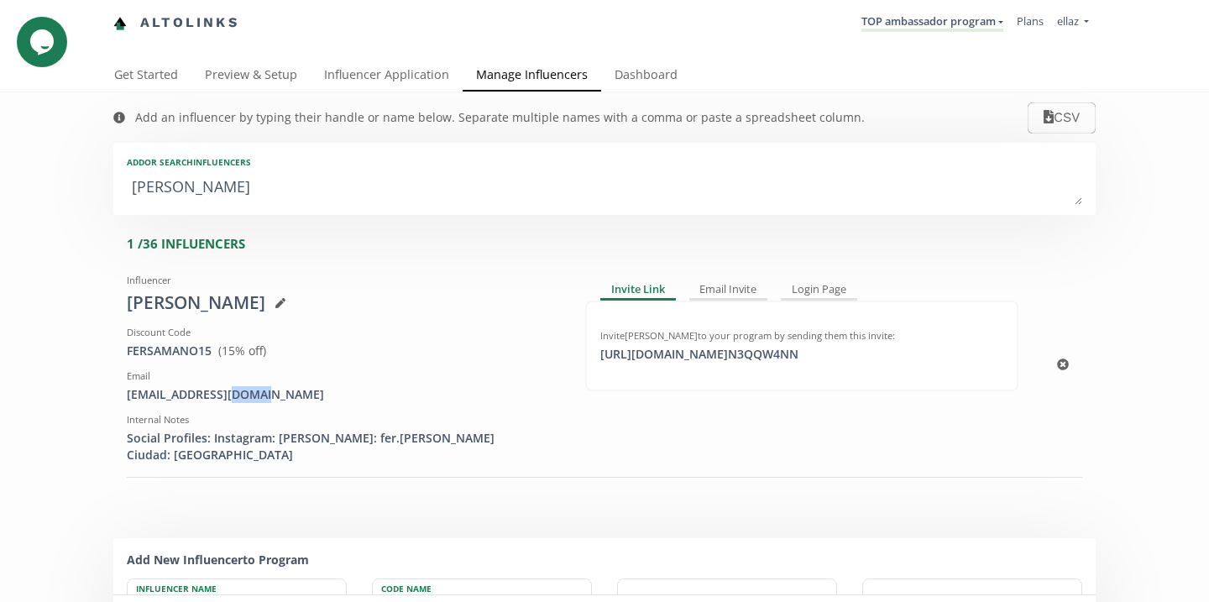
click at [249, 398] on div "samanovaldesfer@gmail.com" at bounding box center [343, 394] width 433 height 17
copy div "gmail"
click at [250, 398] on div "samanovaldesfer@gmail.com" at bounding box center [343, 394] width 433 height 17
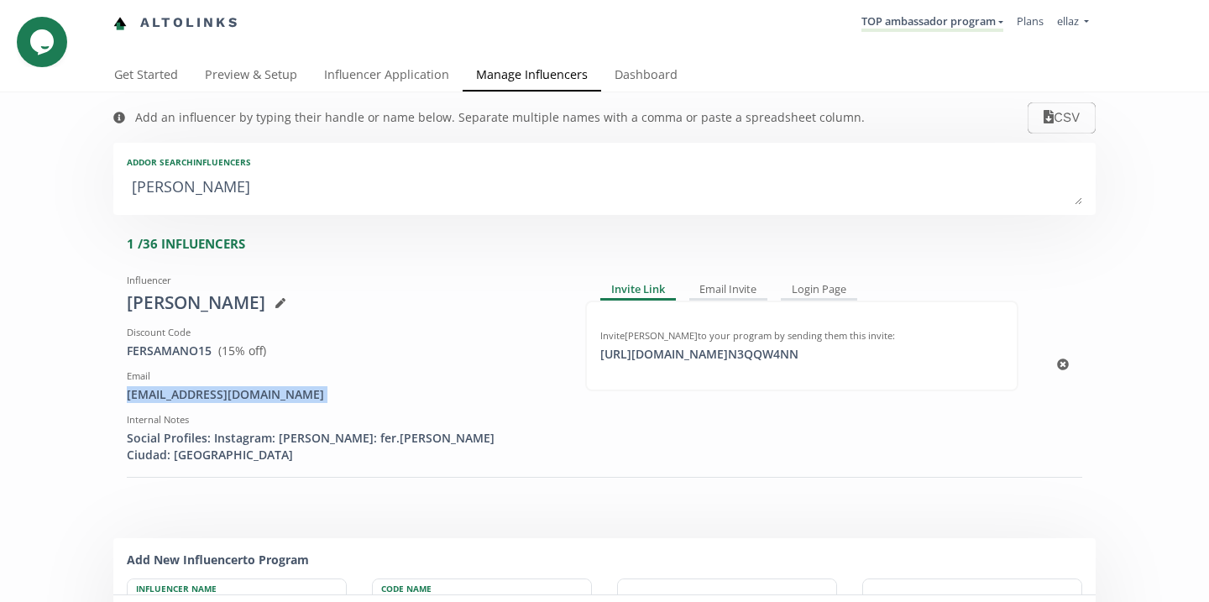
copy div "samanovaldesfer@gmail.com"
click at [314, 178] on textarea "fernand" at bounding box center [604, 188] width 955 height 34
type textarea "d"
type input "d"
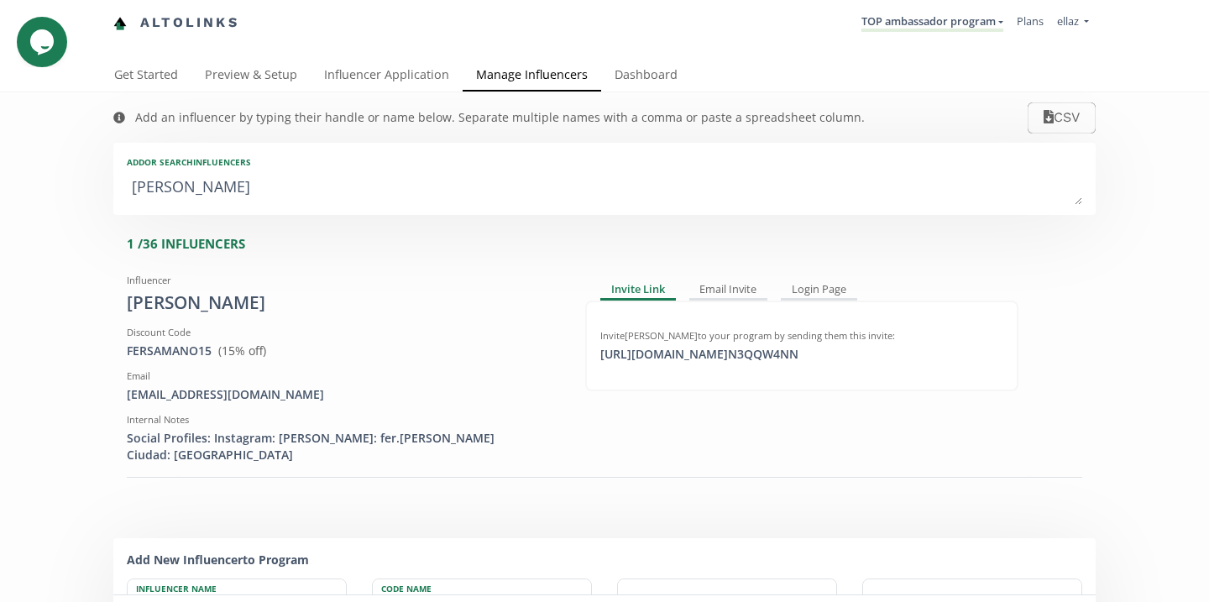
type input "D"
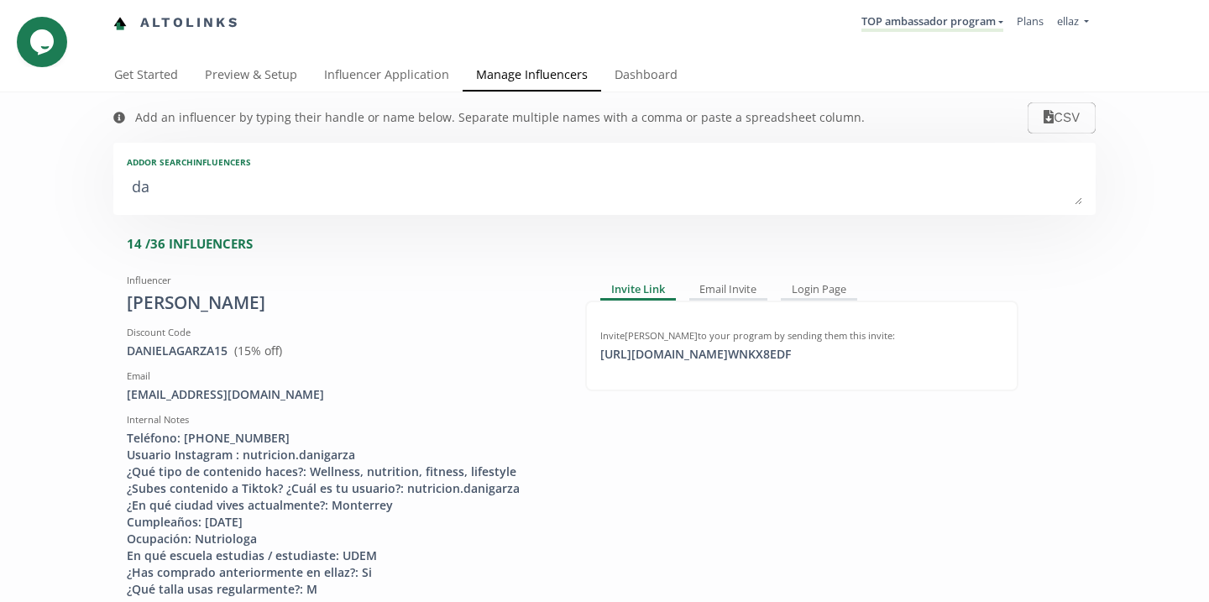
type textarea "dan"
type input "dan"
type input "DAN"
type textarea "dani"
type input "dani"
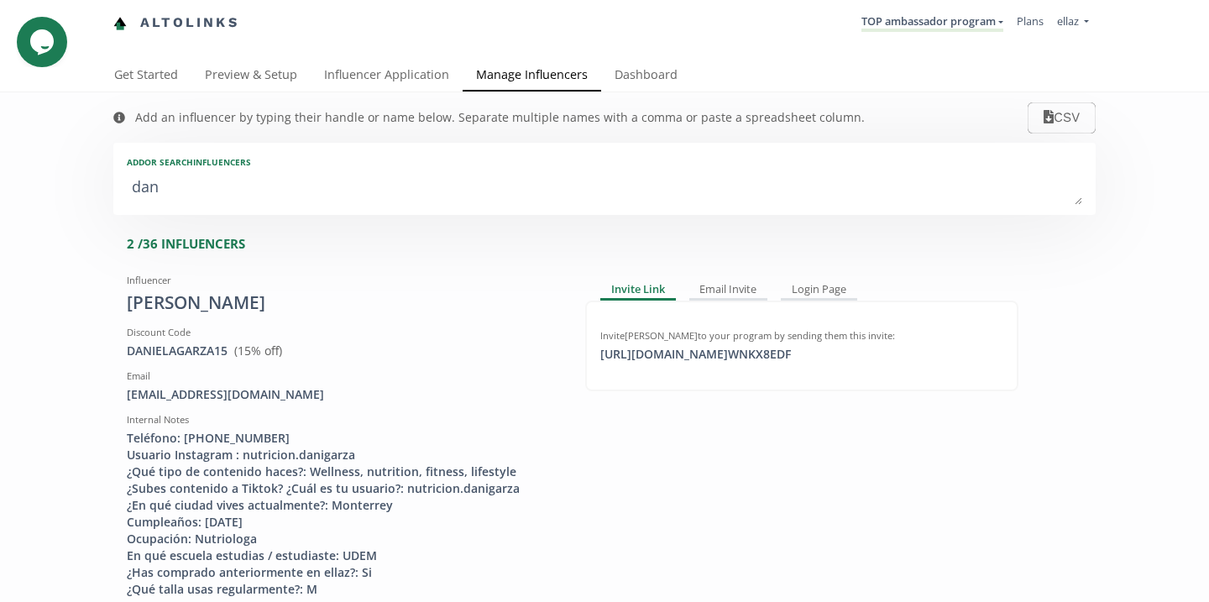
type input "DANI"
type textarea "danie"
type input "danie"
type input "DANIE"
type textarea "daniel"
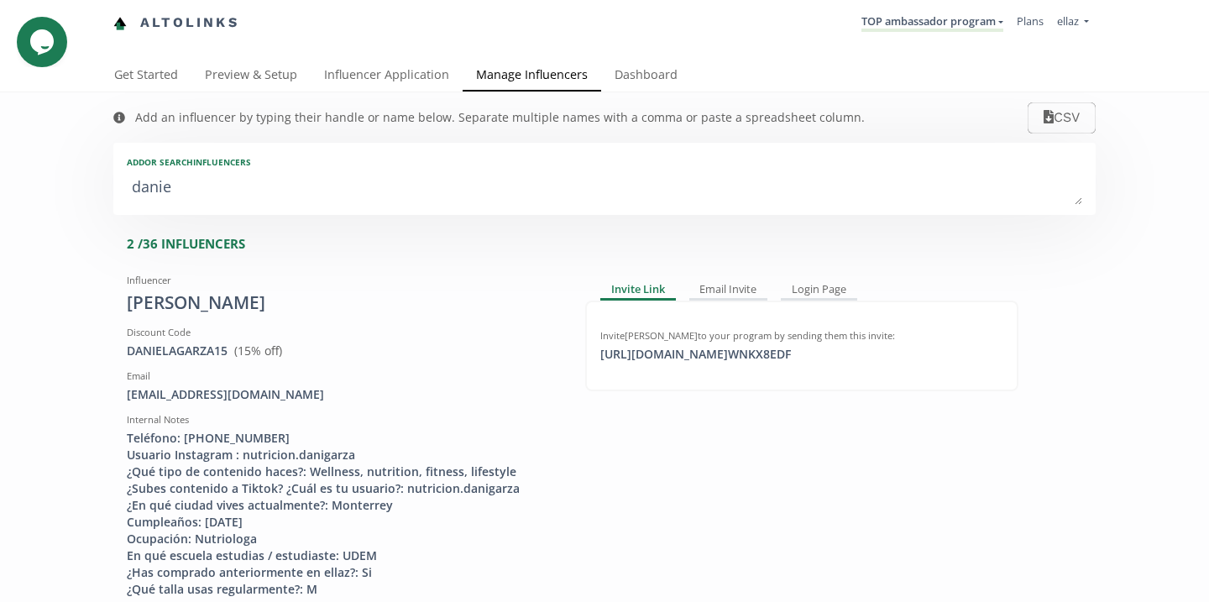
type input "daniel"
type input "DANIEL"
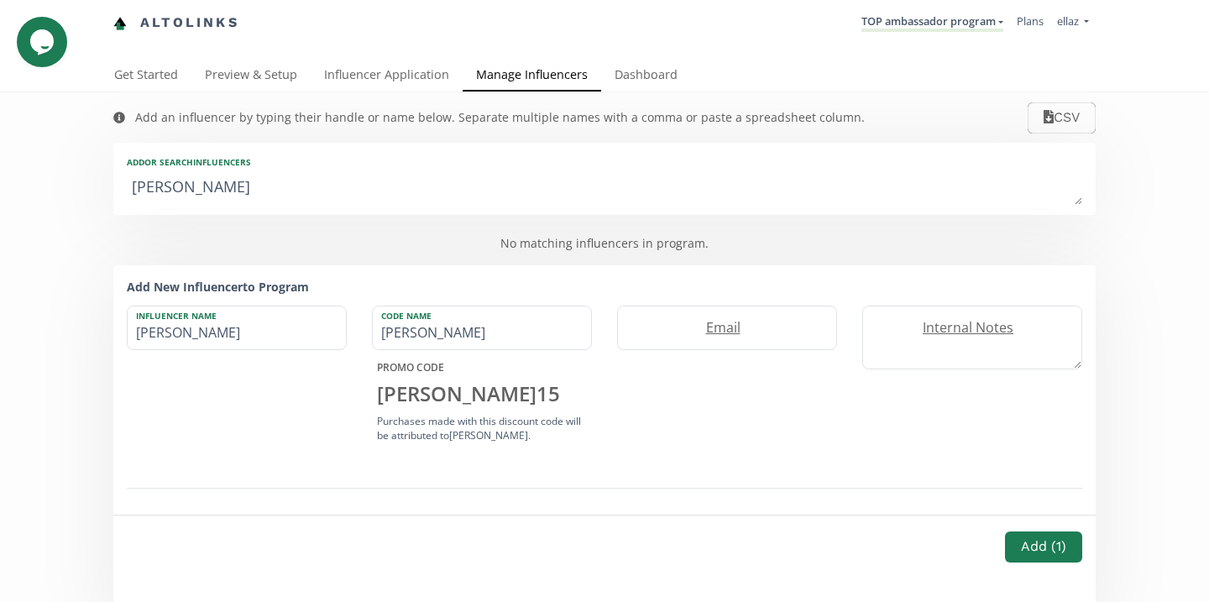
type textarea "daniela"
type input "daniela"
type input "DANIELA"
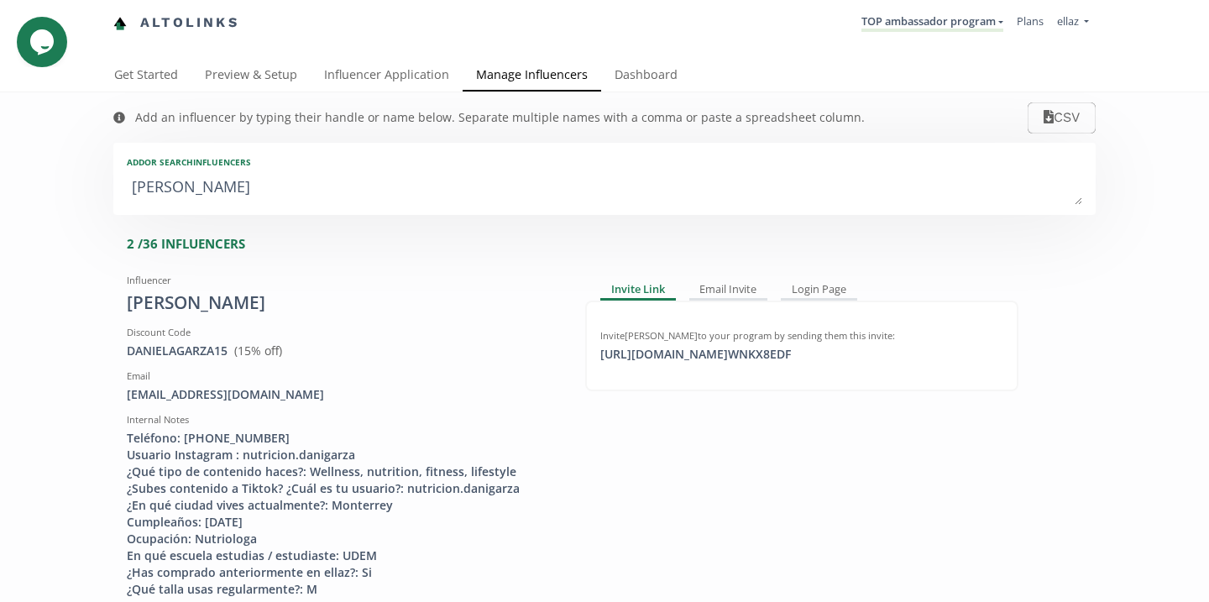
type textarea "daniela v"
type input "daniela v"
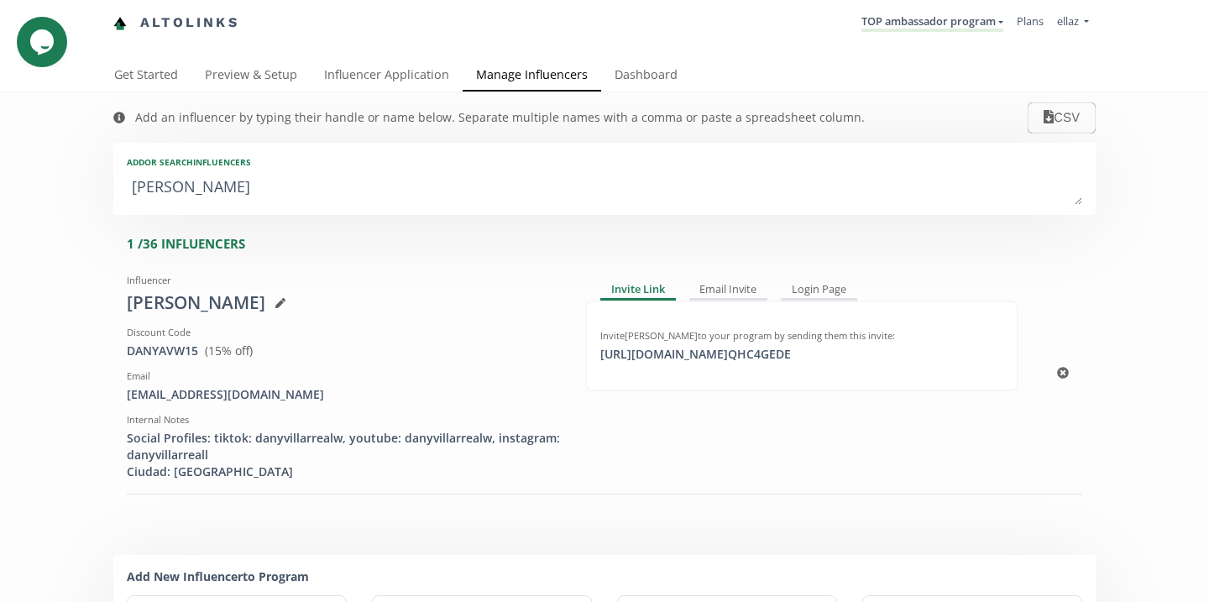
click at [154, 396] on div "danyavw@gmail.com" at bounding box center [343, 394] width 433 height 17
copy div "danyavw@gmail.com"
click at [187, 191] on textarea "daniela v" at bounding box center [604, 188] width 955 height 34
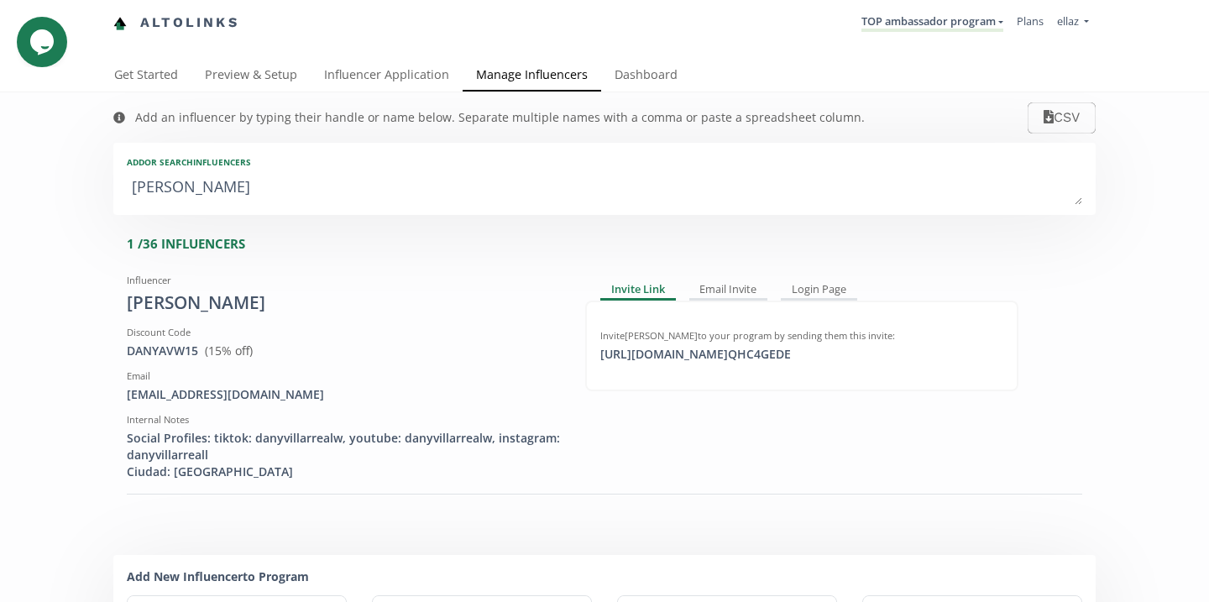
click at [187, 191] on textarea "daniela v" at bounding box center [604, 188] width 955 height 34
paste textarea "ximena guajardo"
type textarea "ximena guajardo"
type input "ximena guajardo"
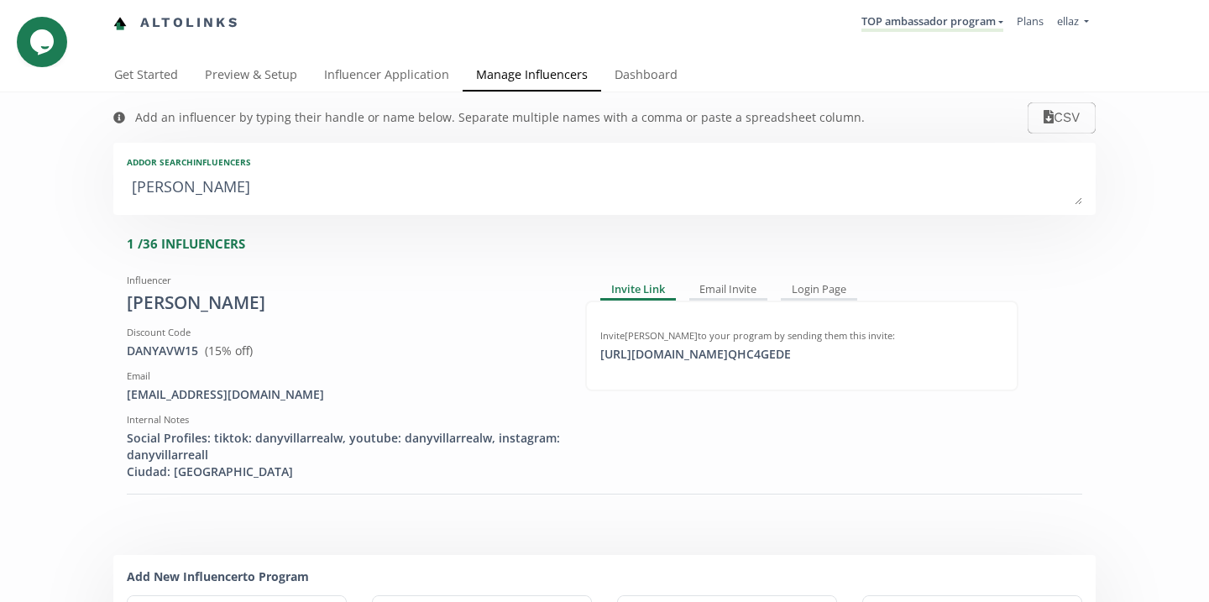
type input "XIMENA"
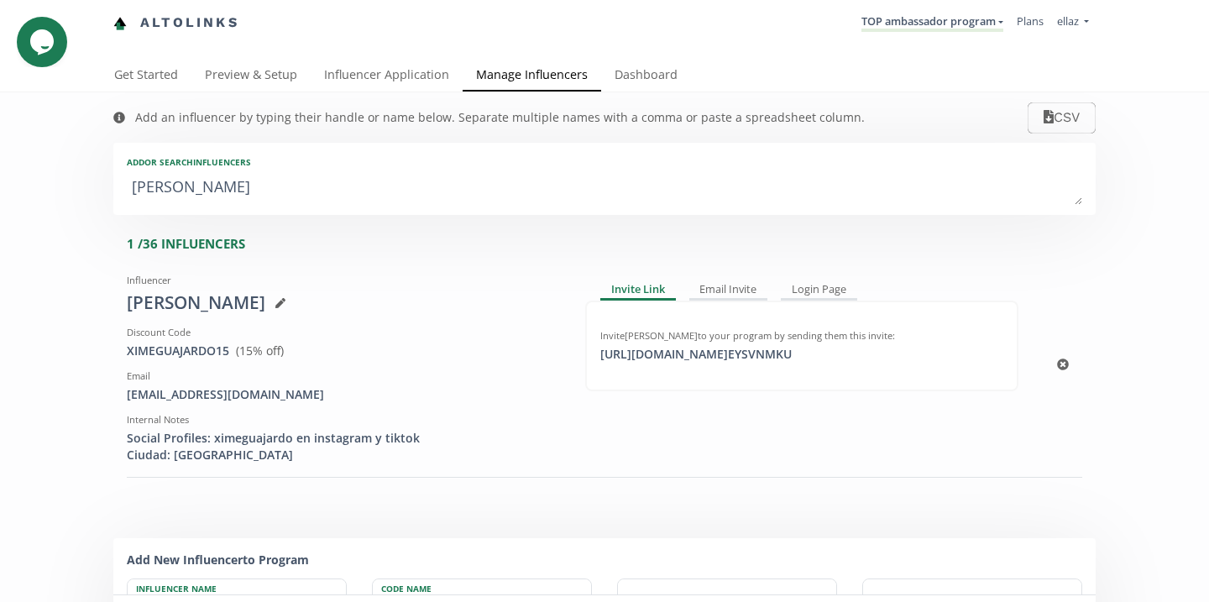
click at [213, 402] on div "ximeguaj@gmail.com" at bounding box center [343, 394] width 433 height 17
copy div "ximeguaj@gmail.com"
click at [156, 201] on textarea "ximena guajardo" at bounding box center [604, 188] width 955 height 34
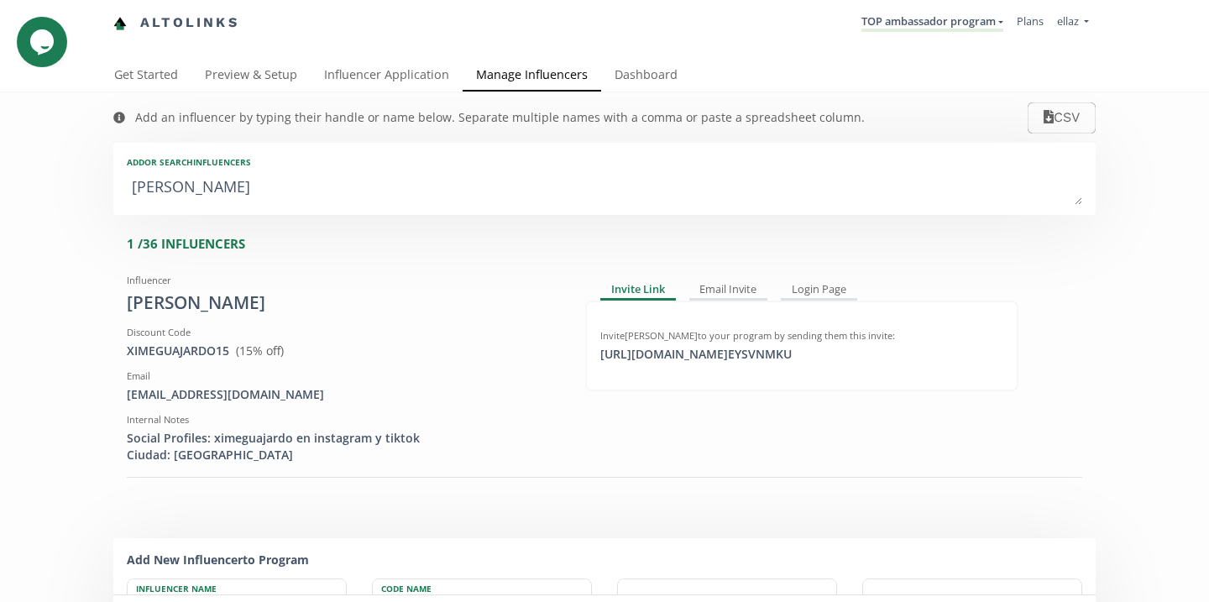
click at [156, 201] on textarea "ximena guajardo" at bounding box center [604, 188] width 955 height 34
type textarea "a"
type input "a"
type input "A"
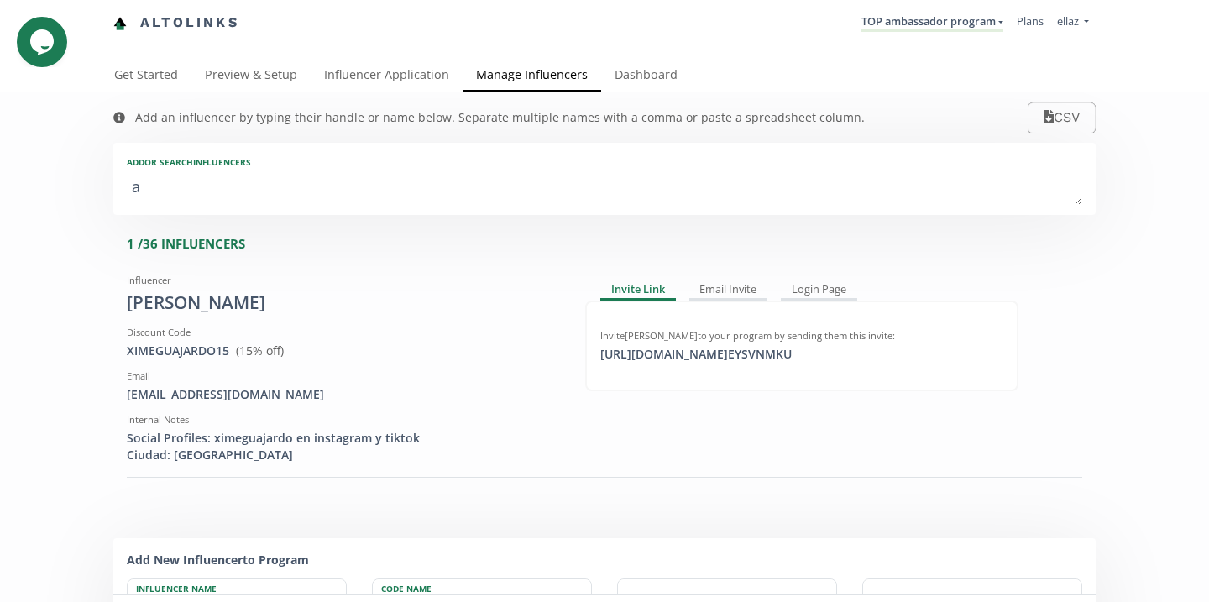
type textarea "an"
type input "an"
type input "AN"
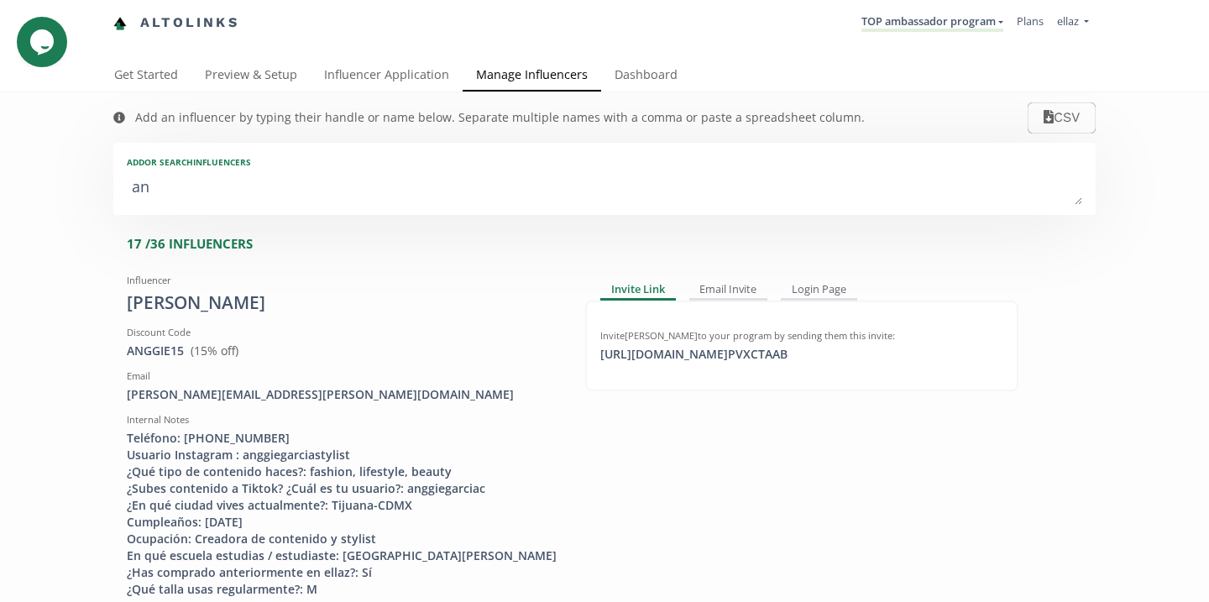
type textarea "and"
type input "and"
type input "AND"
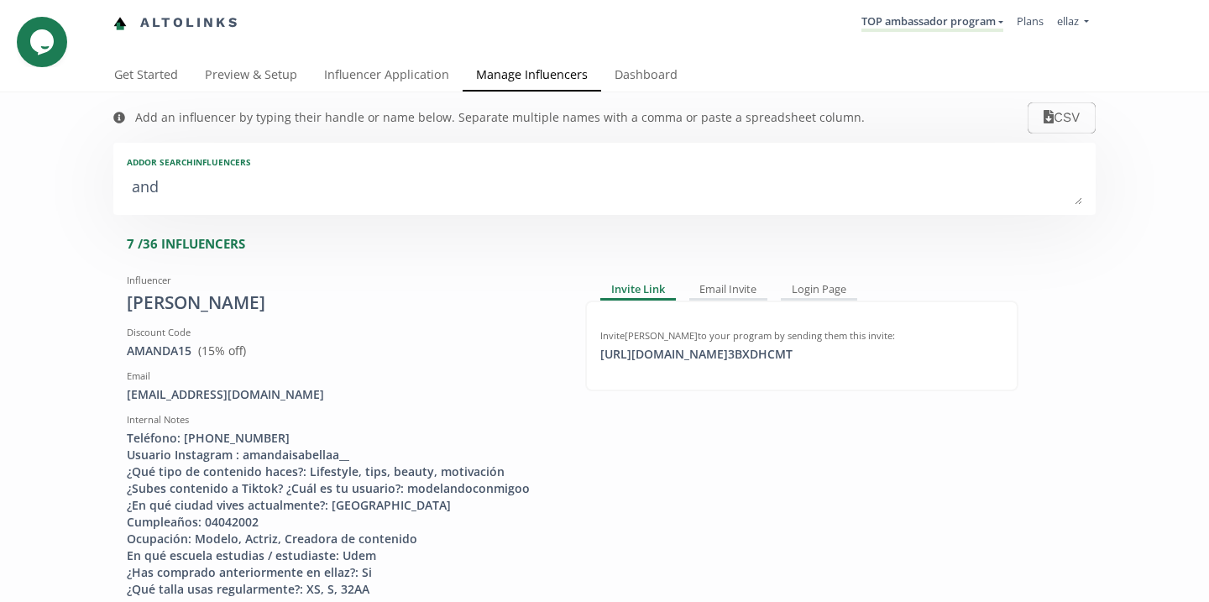
type textarea "andr"
type input "andr"
type input "ANDR"
type textarea "andre"
type input "andre"
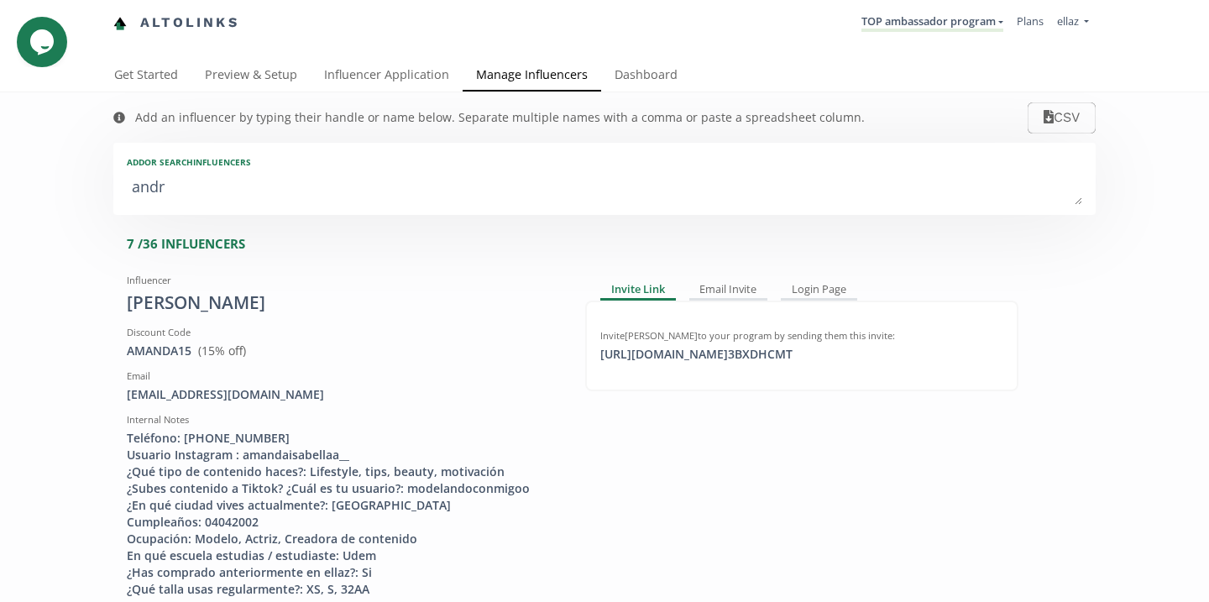
type input "ANDRE"
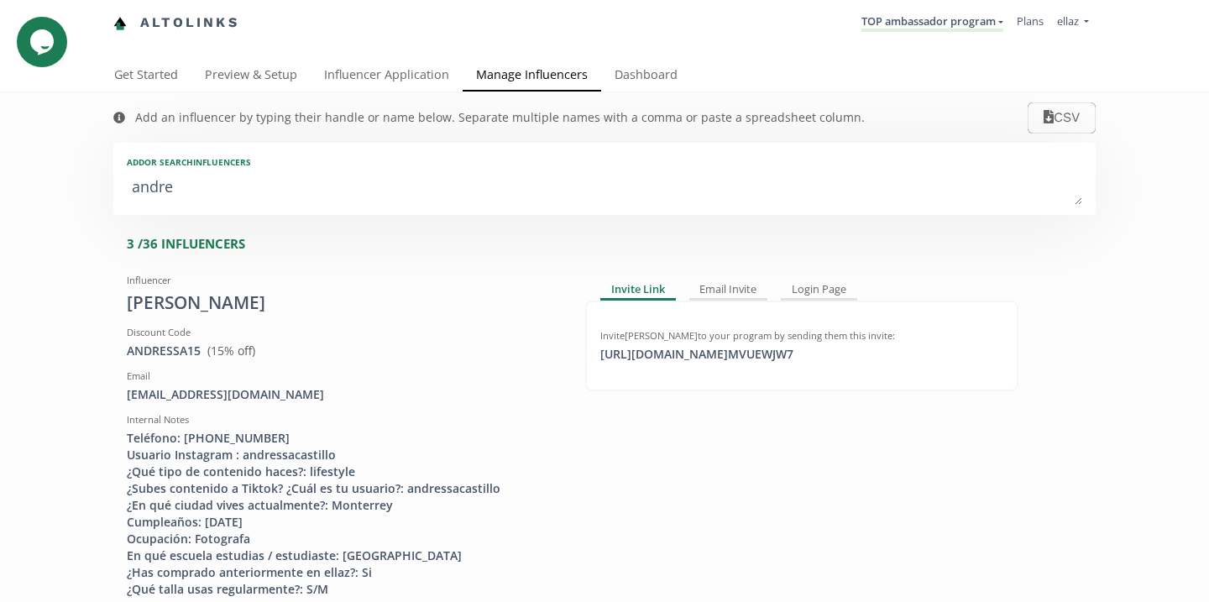
type textarea "andrea"
type input "andrea"
type input "ANDREA"
type textarea "andrea s"
type input "andrea s"
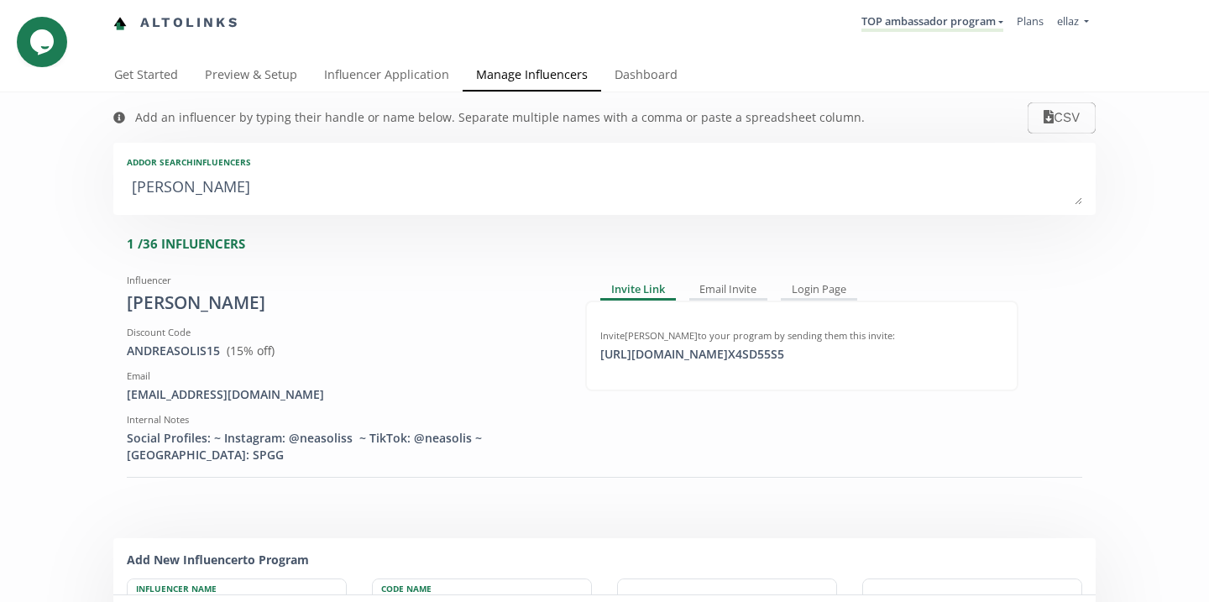
type textarea "andrea so"
type input "andrea so"
click at [242, 401] on div "andreasolisr97@gmail.com" at bounding box center [343, 394] width 433 height 17
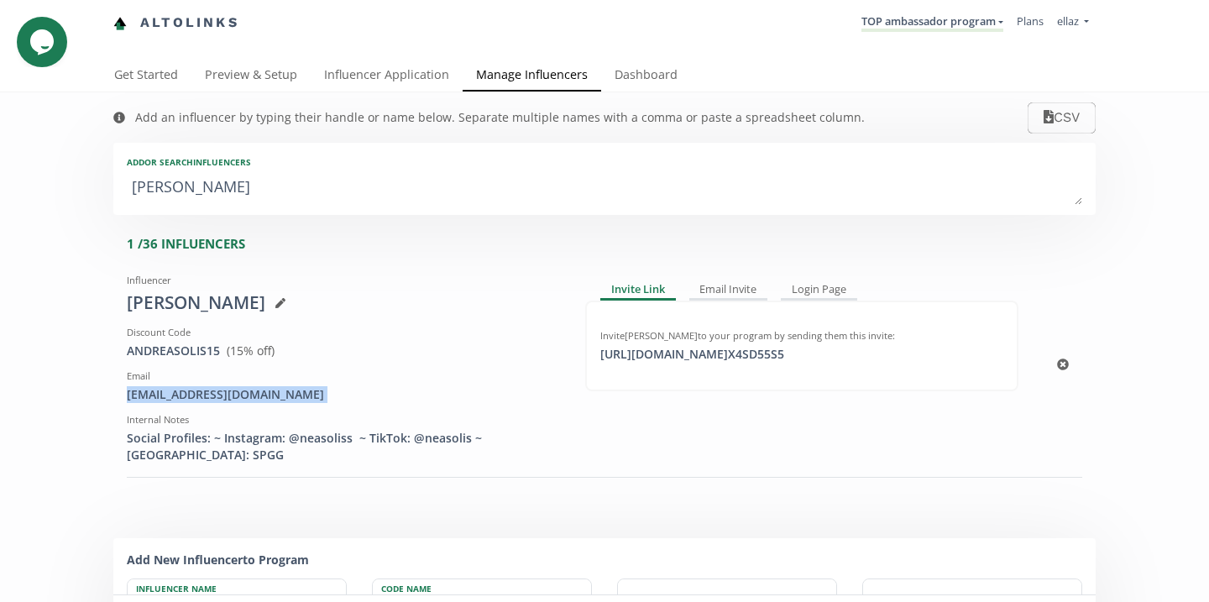
copy div "andreasolisr97@gmail.com"
click at [201, 194] on textarea "andrea so" at bounding box center [604, 188] width 955 height 34
click textarea "andrea so"
paste textarea "Isabela Moren"
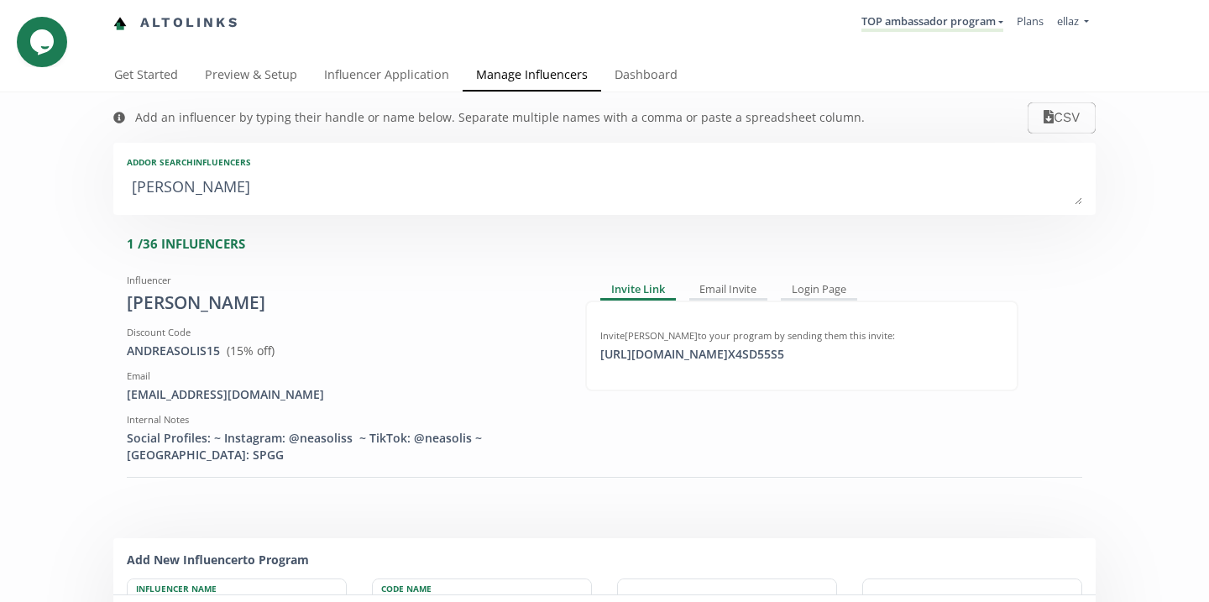
type textarea "Isabela Moreno"
type input "Isabela Moreno"
type input "ISABELA"
click div "isabelamh2909@gmail.com"
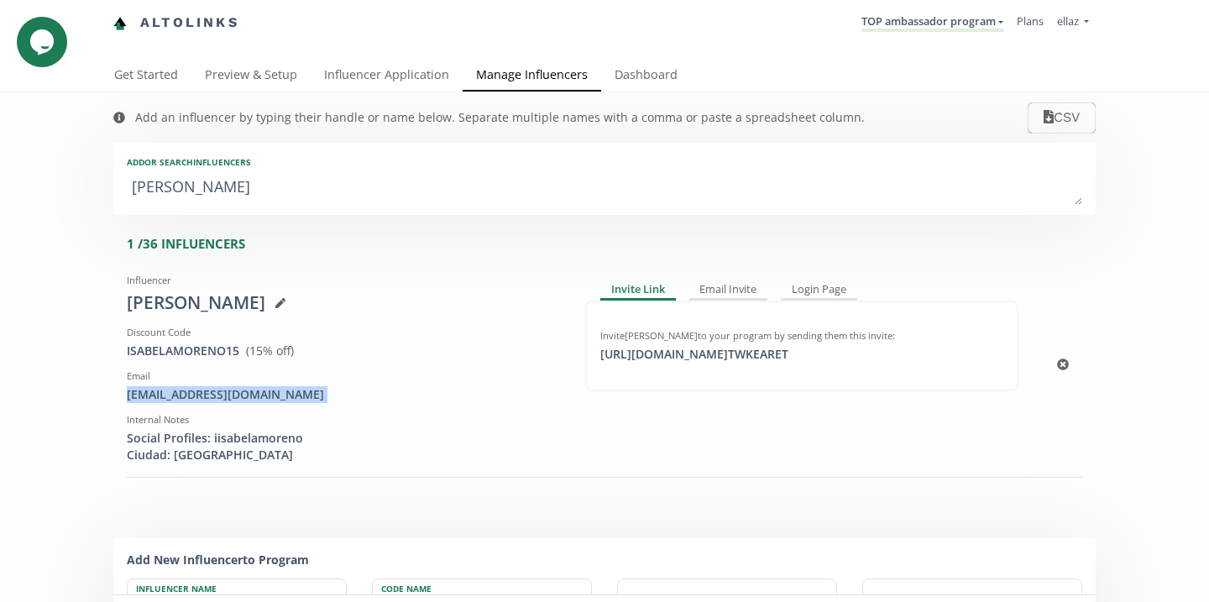
click div "isabelamh2909@gmail.com"
copy div "isabelamh2909@gmail.com"
click div "Add or search INFLUENCERS Isabela Moreno"
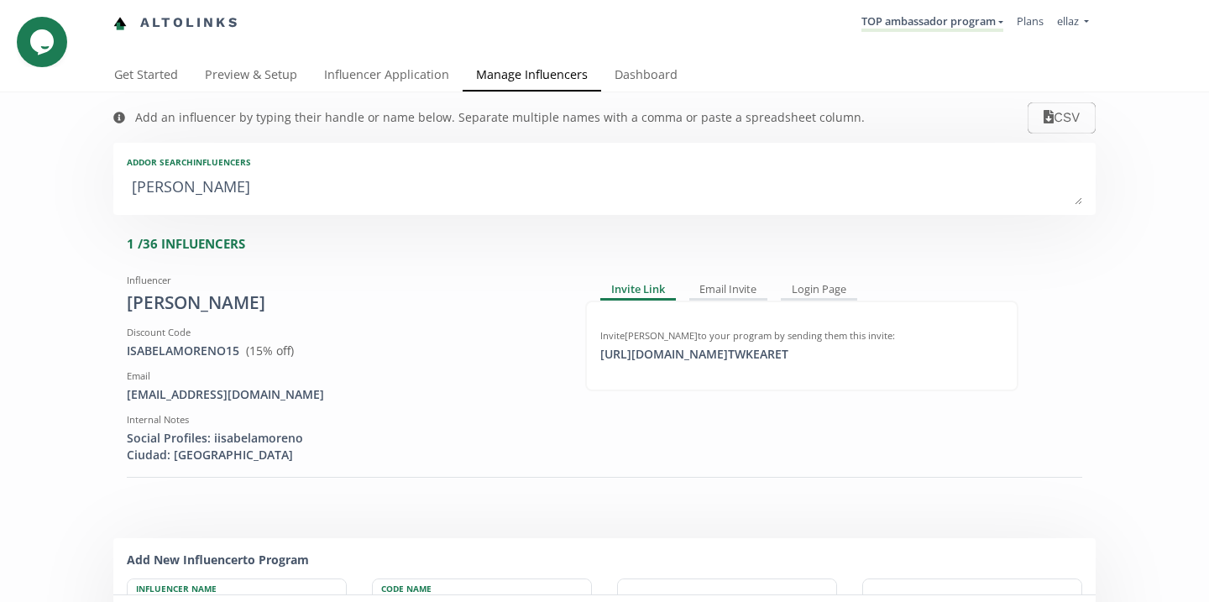
click div "Add or search INFLUENCERS Isabela Moreno"
click textarea "Isabela Moreno"
type textarea "f"
type input "f"
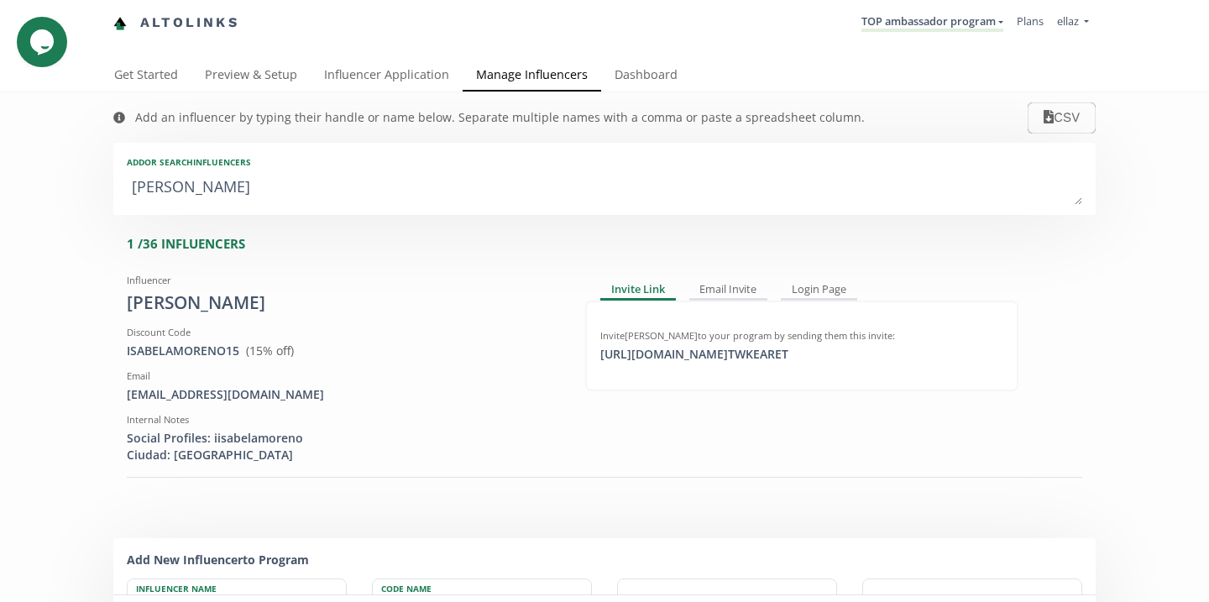
type input "F"
type textarea "fe"
type input "fe"
type input "FE"
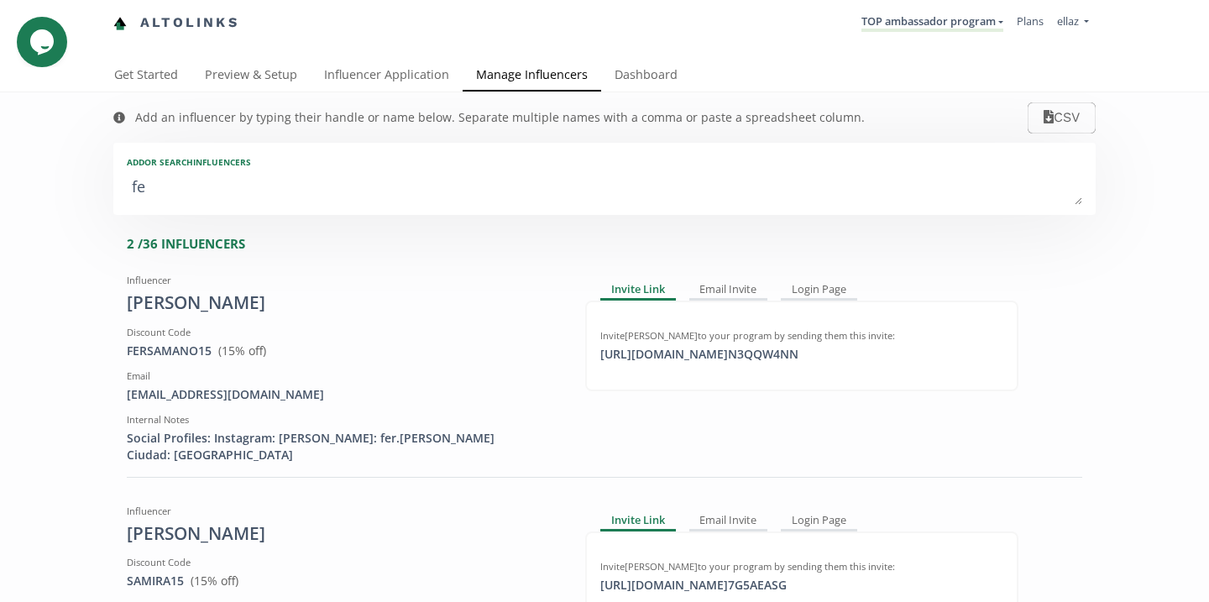
type textarea "fer"
type input "fer"
type input "FER"
type textarea "fer"
click icon
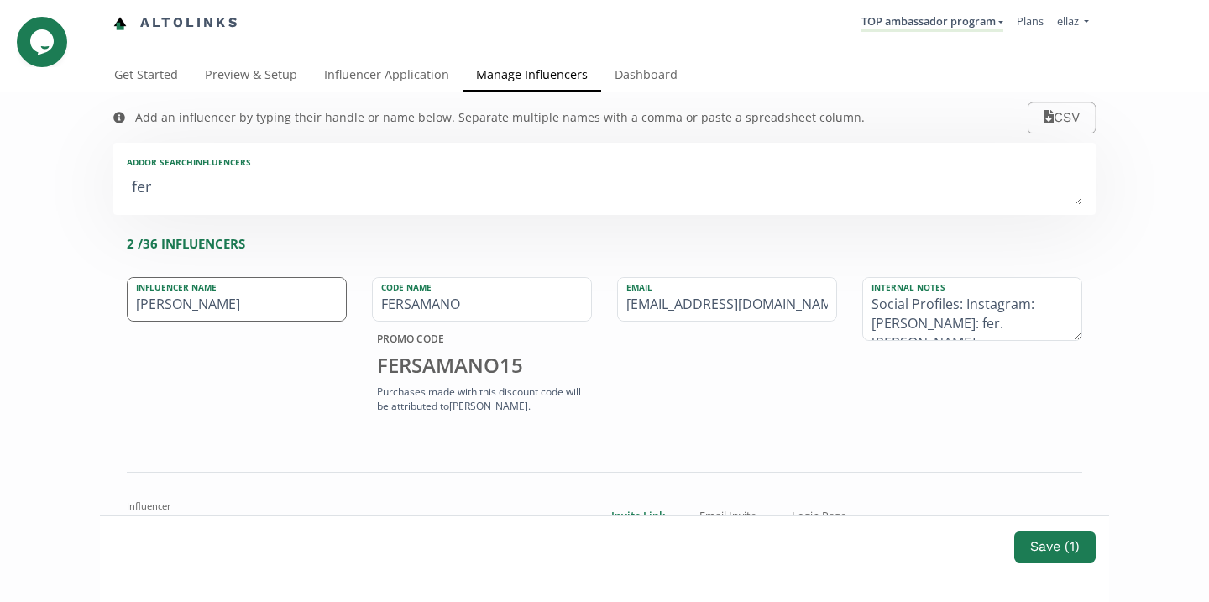
click input "Fernanda"
type input "Fernanda Samano"
click button "Save ( 1 )"
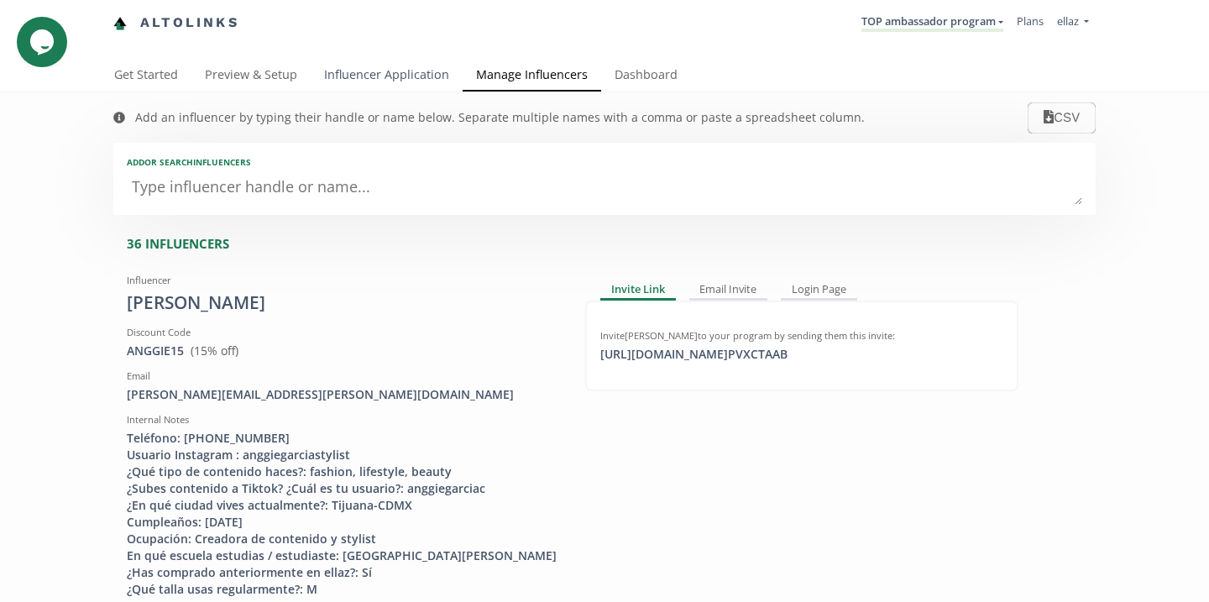
click at [359, 74] on link "Influencer Application" at bounding box center [387, 77] width 152 height 34
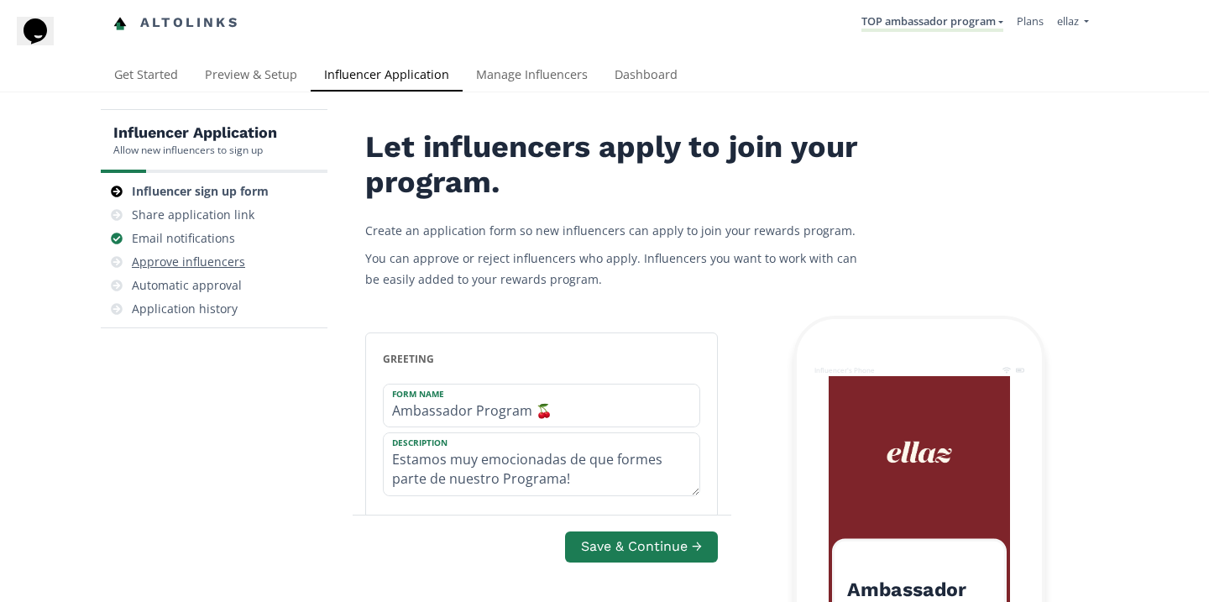
click at [183, 264] on div "Approve influencers" at bounding box center [188, 262] width 113 height 17
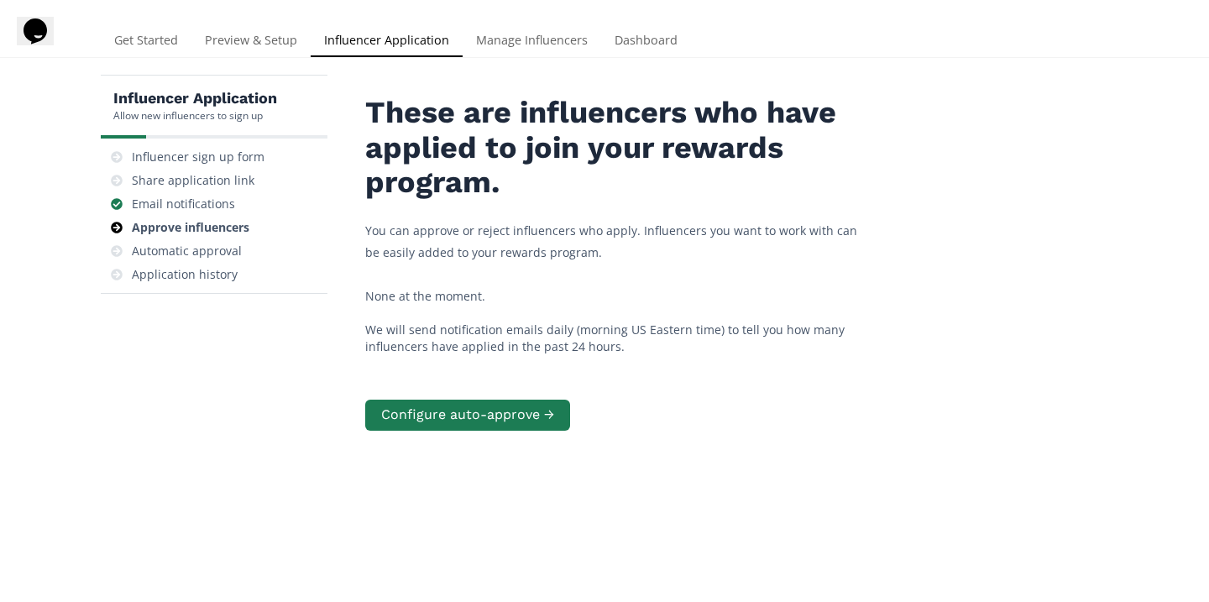
scroll to position [10, 0]
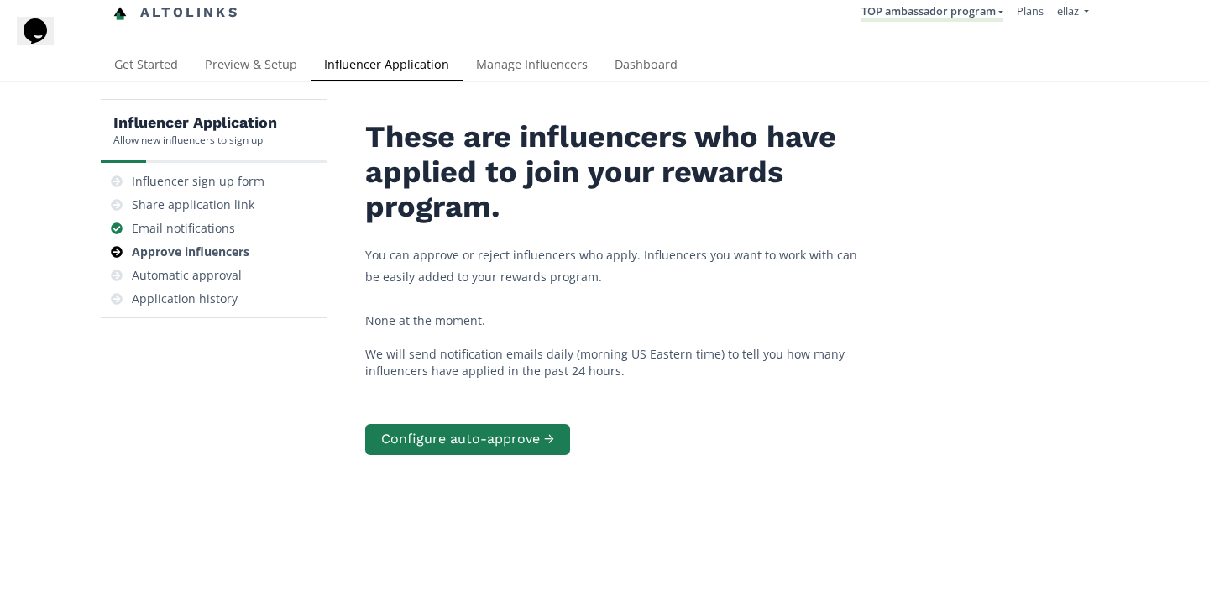
click at [959, 28] on li "TOP ambassador program [GEOGRAPHIC_DATA] MACRO INFLUENCERS (prog ventas) Ambass…" at bounding box center [932, 13] width 155 height 33
click at [959, 18] on link "TOP ambassador program" at bounding box center [932, 12] width 142 height 18
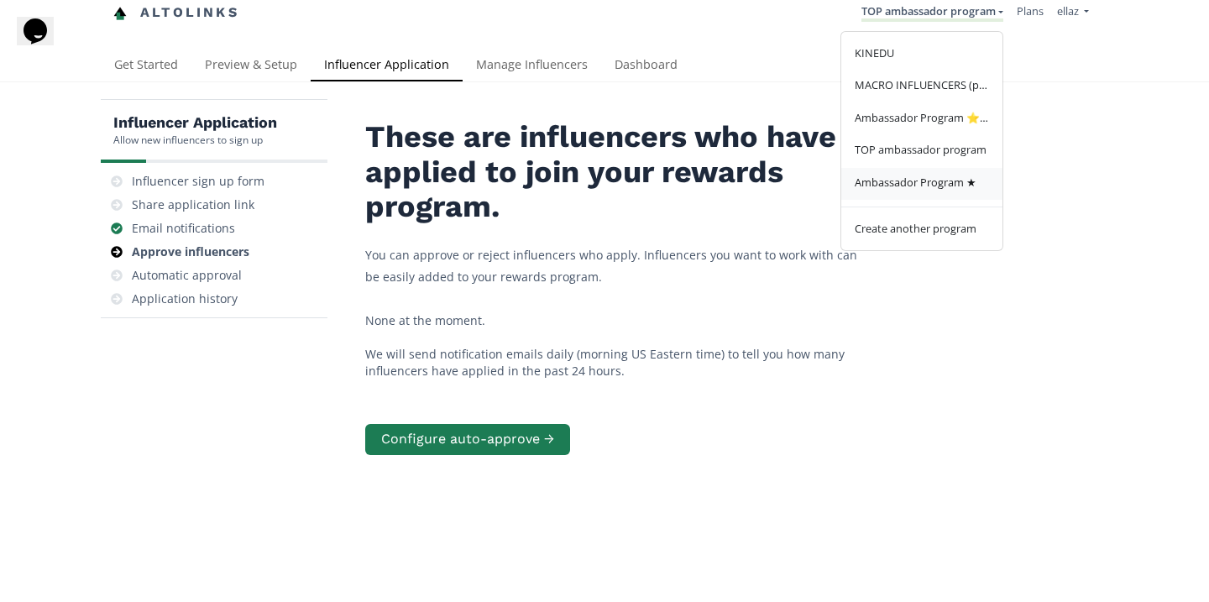
click at [944, 187] on span "Ambassador Program ★" at bounding box center [916, 182] width 122 height 15
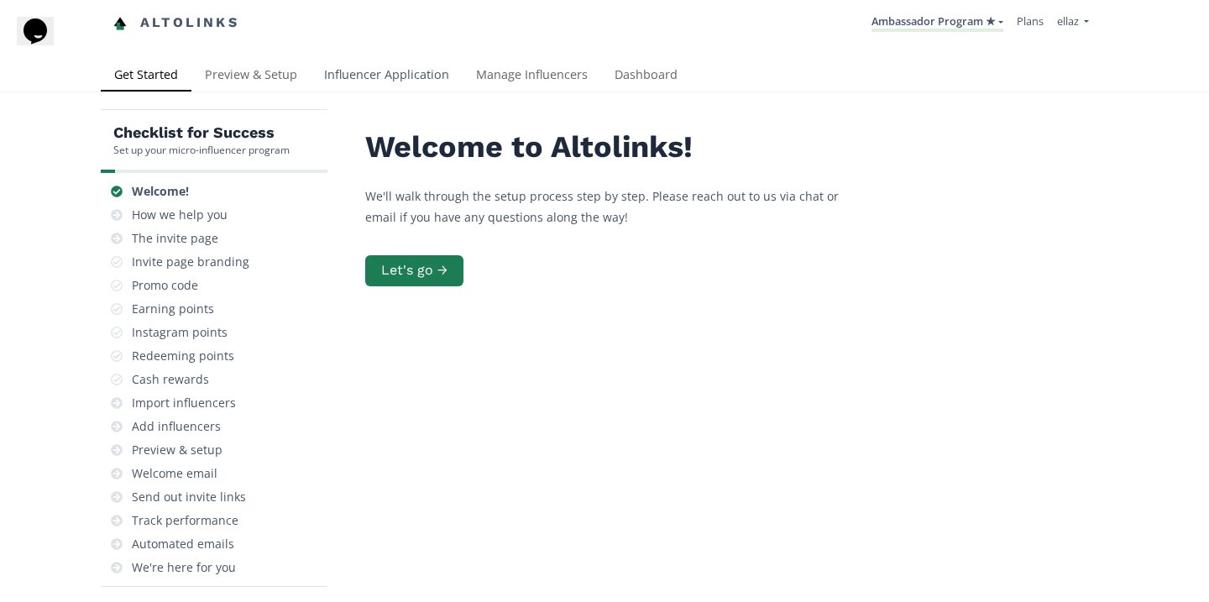
click at [400, 75] on link "Influencer Application" at bounding box center [387, 77] width 152 height 34
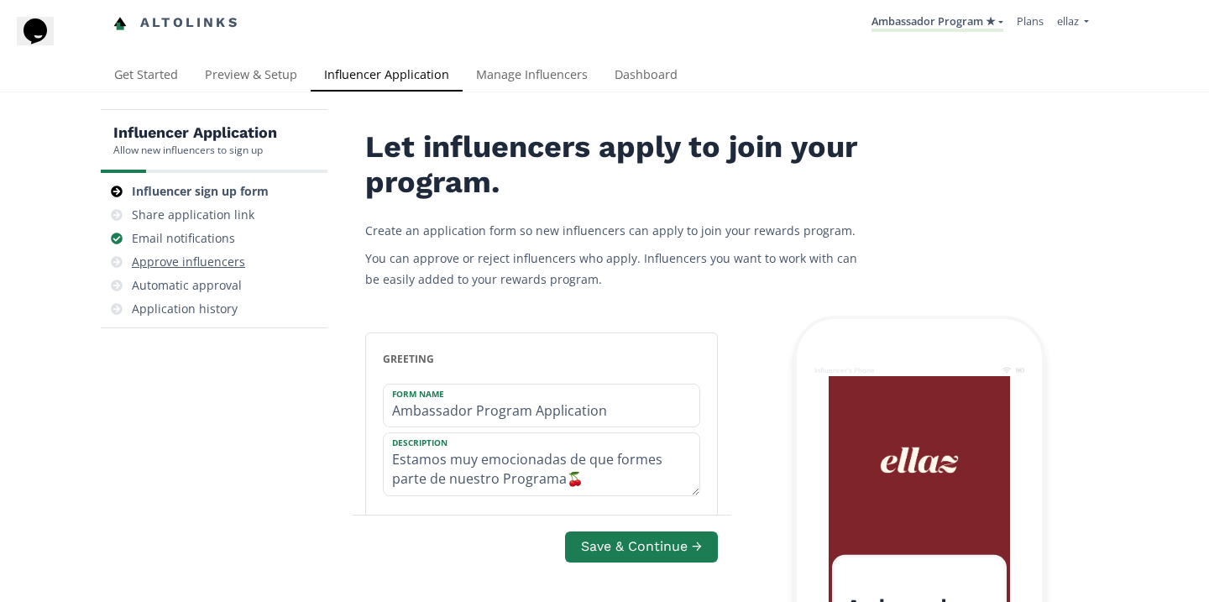
click at [223, 273] on div "Approve influencers" at bounding box center [213, 262] width 213 height 24
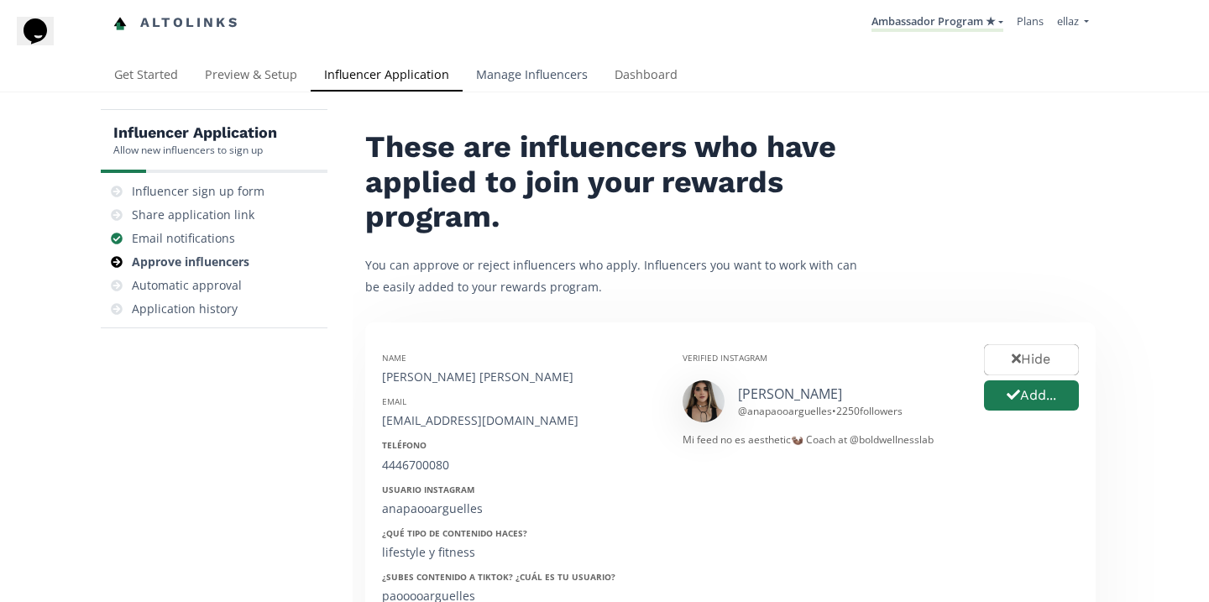
click at [525, 82] on link "Manage Influencers" at bounding box center [532, 77] width 139 height 34
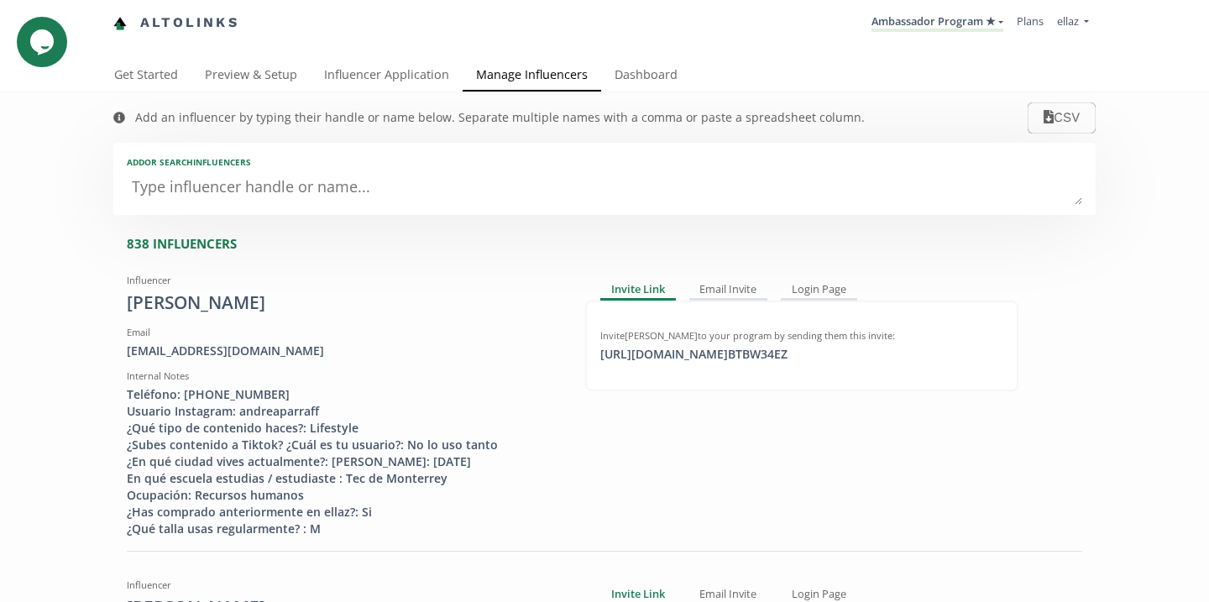
click at [424, 200] on textarea at bounding box center [604, 188] width 955 height 34
type textarea "el"
type input "el"
type input "EL"
type textarea "els"
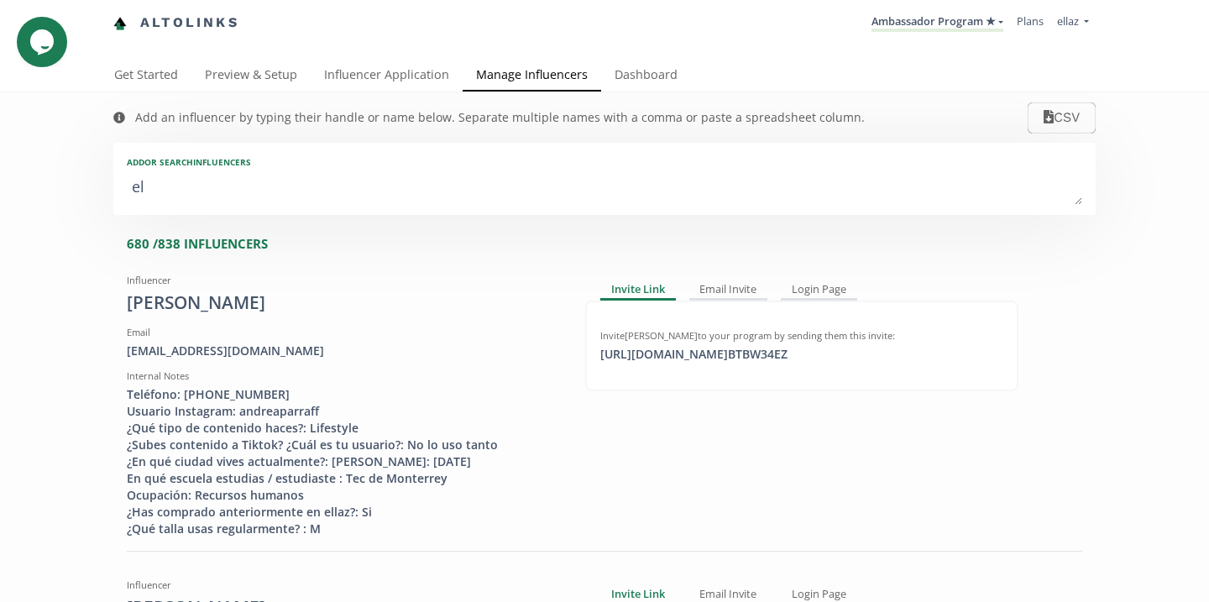
type input "els"
type input "ELS"
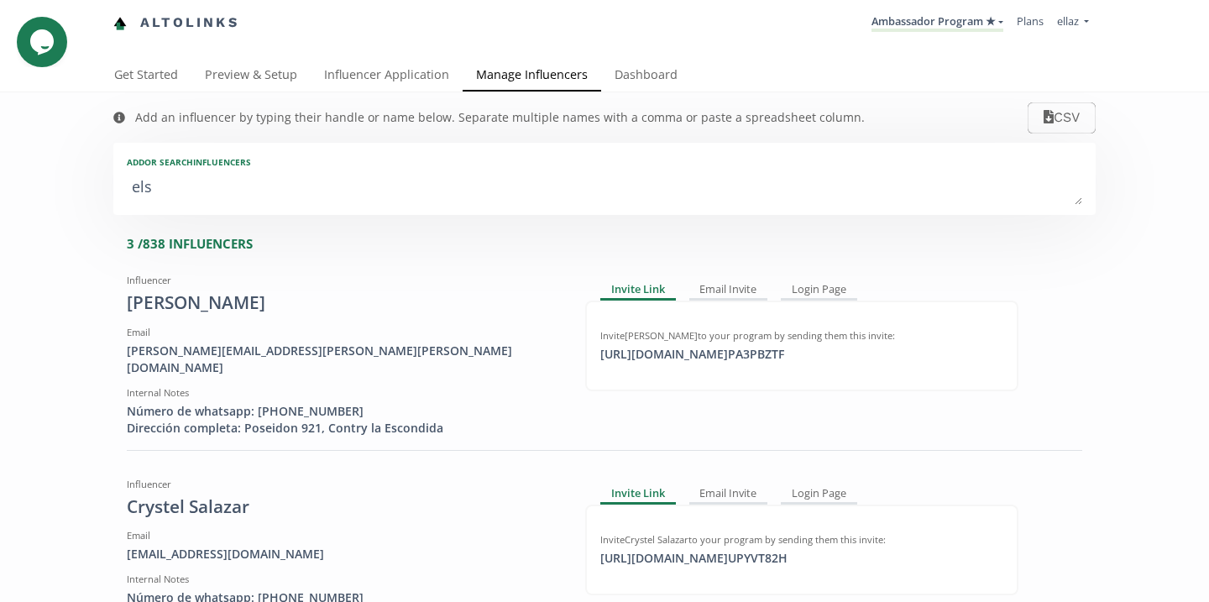
type textarea "[PERSON_NAME]"
type input "[PERSON_NAME]"
type input "ELSA"
type textarea "elsa e"
type input "elsa e"
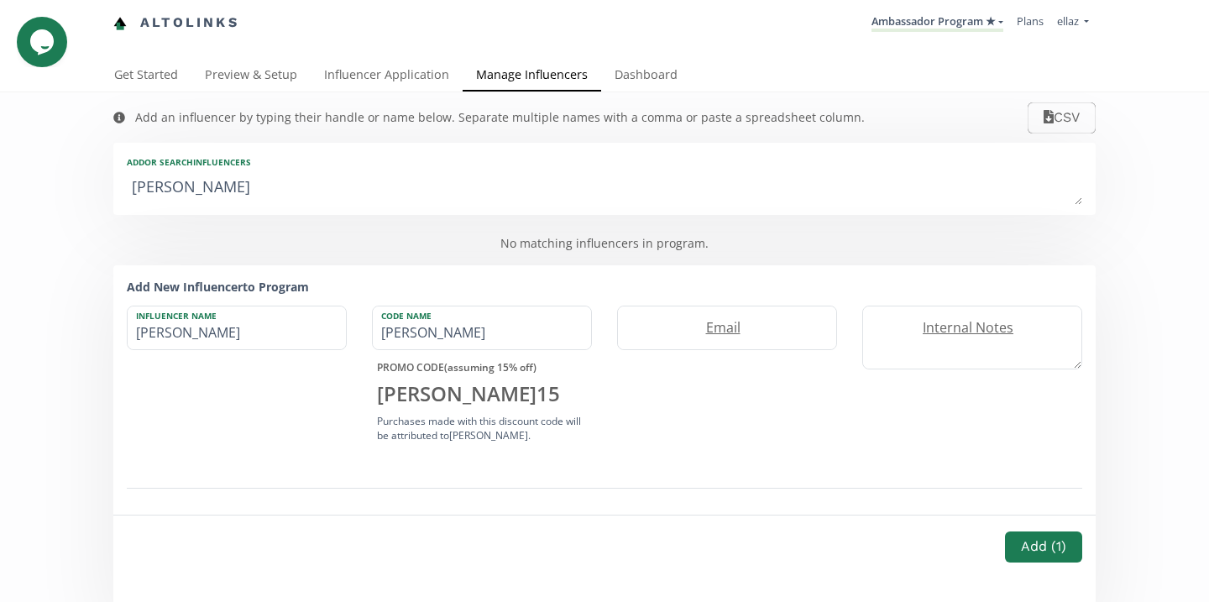
type textarea "[PERSON_NAME]"
type input "[PERSON_NAME]"
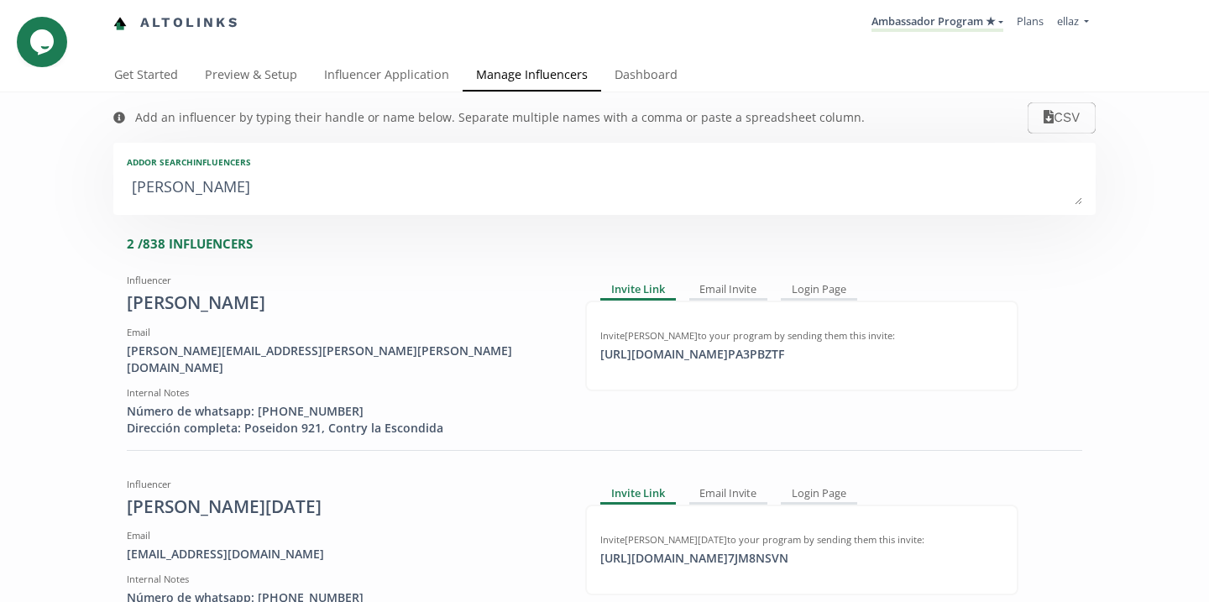
type textarea "[PERSON_NAME]"
type input "[PERSON_NAME]"
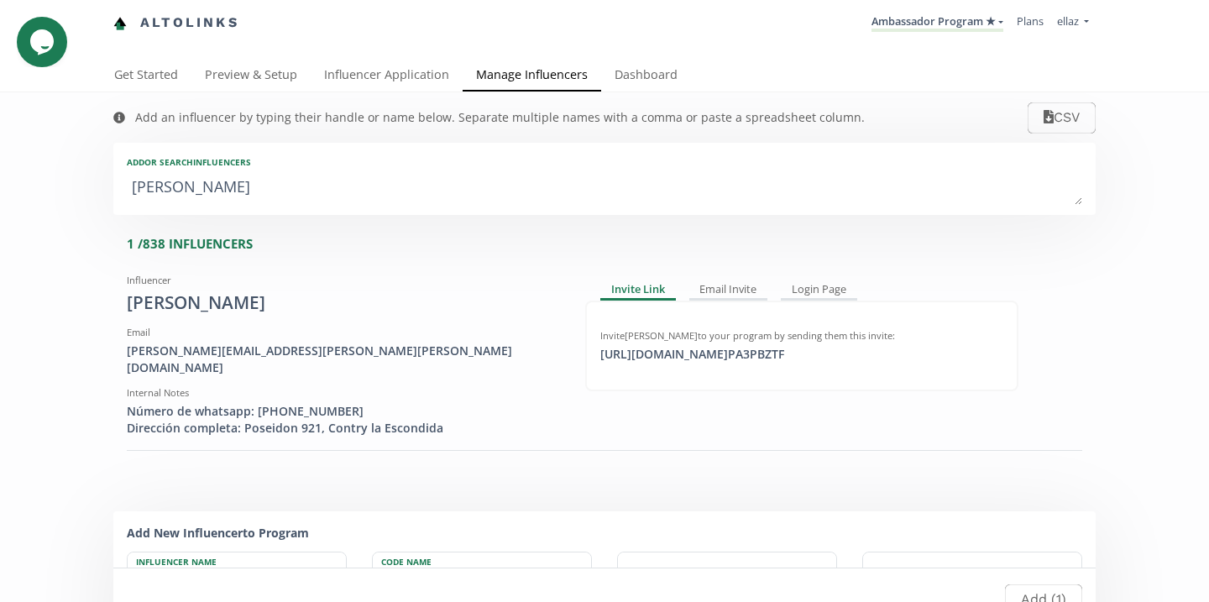
type textarea "elsa pa"
type input "elsa pa"
type textarea "elsa pa"
click at [638, 66] on link "Dashboard" at bounding box center [646, 77] width 90 height 34
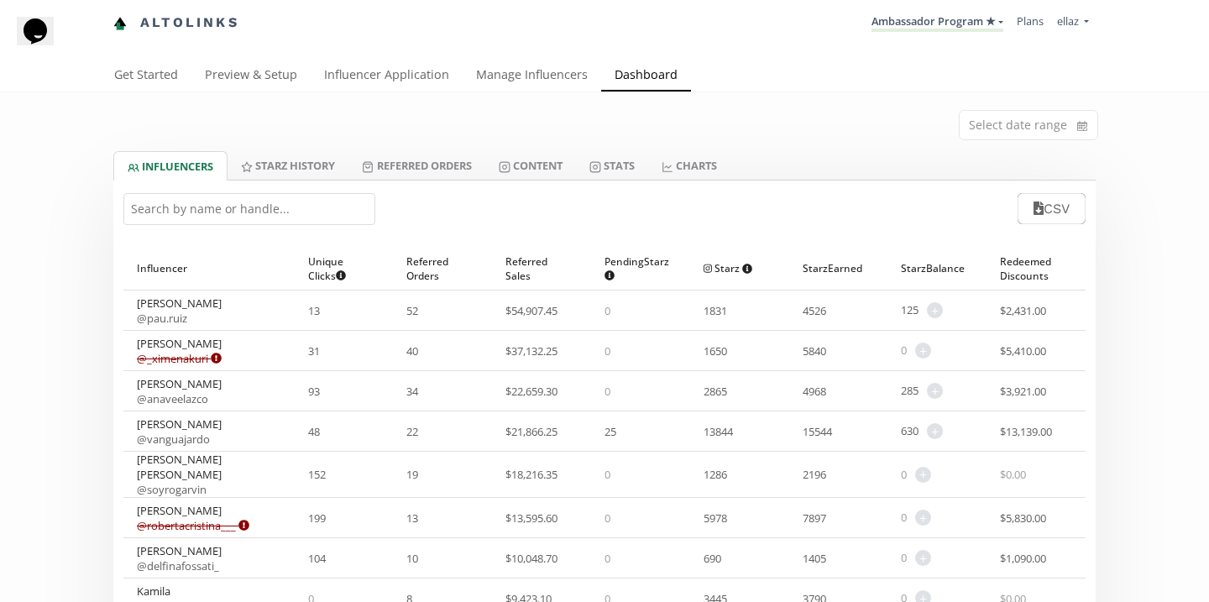
click at [323, 212] on input "text" at bounding box center [249, 209] width 252 height 32
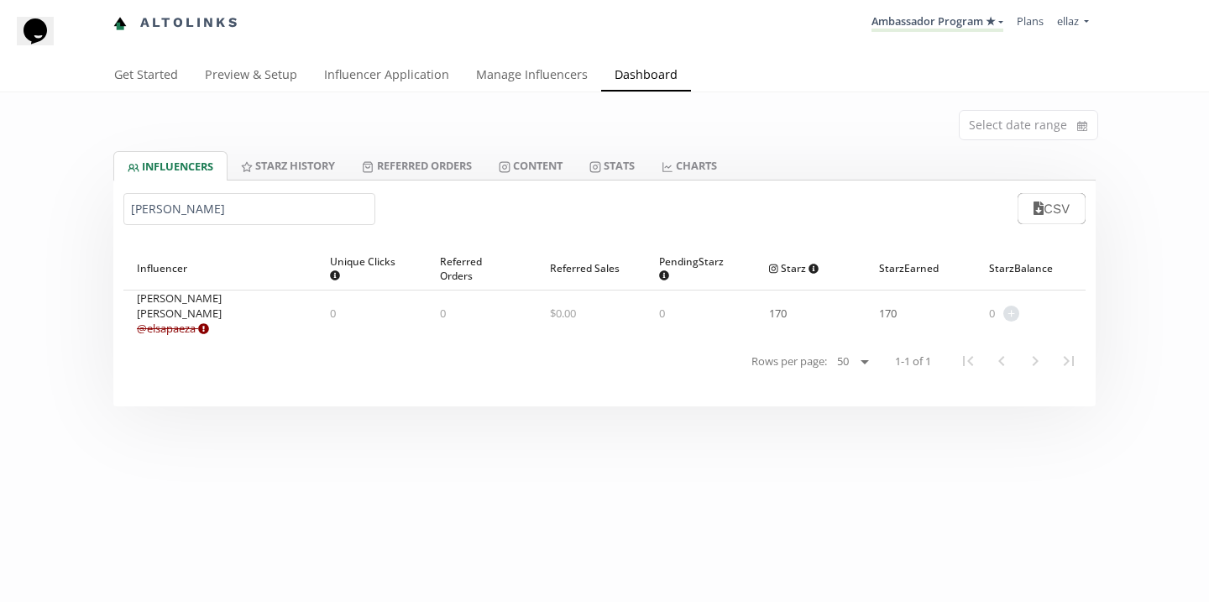
type input "elsa p"
click at [180, 321] on link "@ elsapaeza Expired or disconnected. Please ask influencer to reconnect." at bounding box center [173, 328] width 72 height 15
click at [544, 158] on link "Content" at bounding box center [530, 165] width 91 height 29
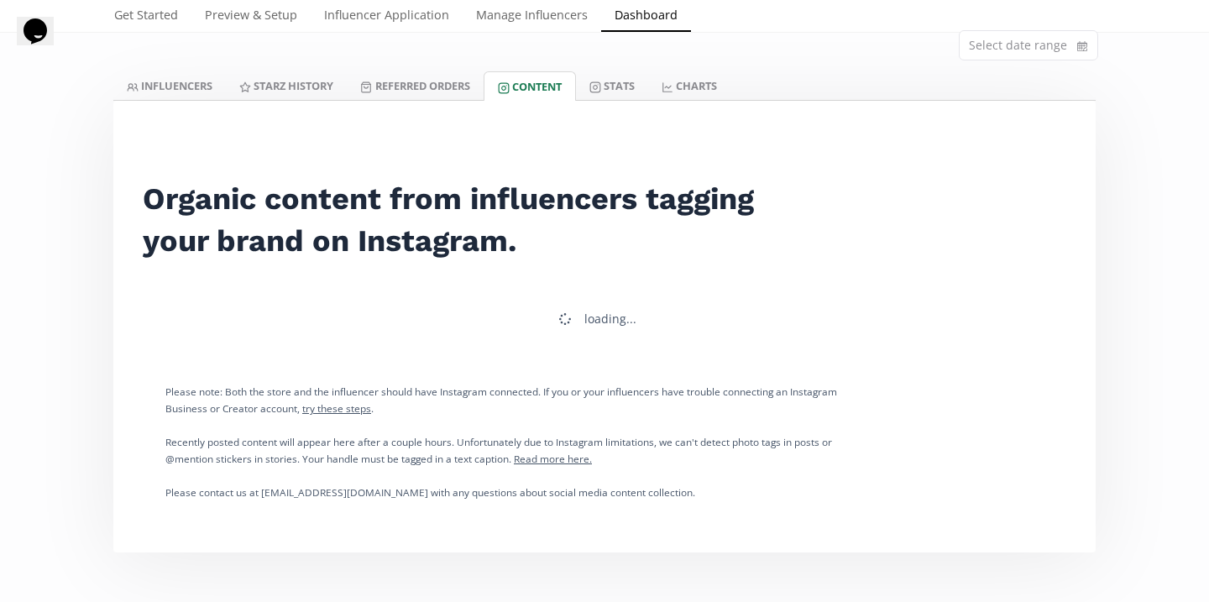
scroll to position [95, 0]
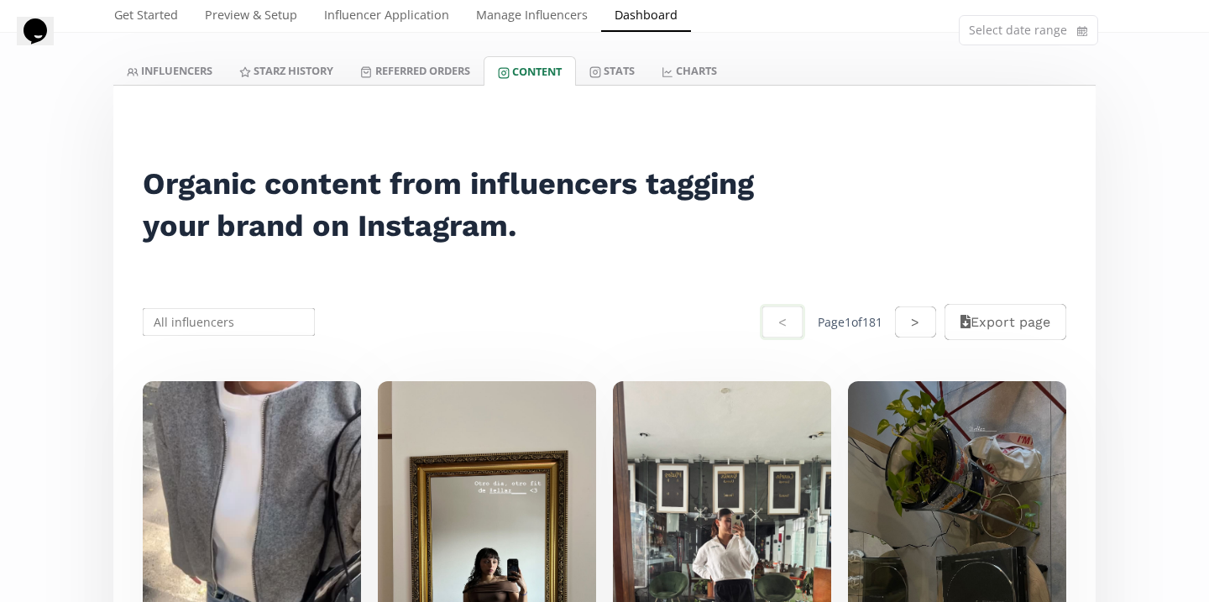
click at [248, 315] on input "text" at bounding box center [228, 322] width 177 height 33
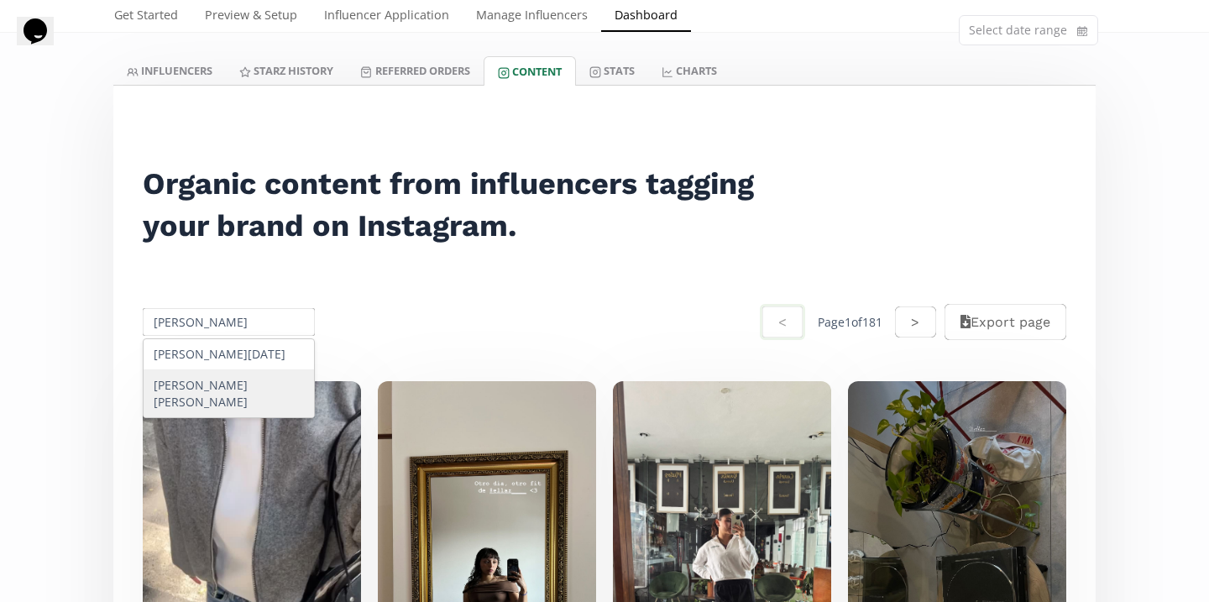
click at [252, 393] on div "Elsa Paola Páez Aguirre" at bounding box center [229, 393] width 170 height 47
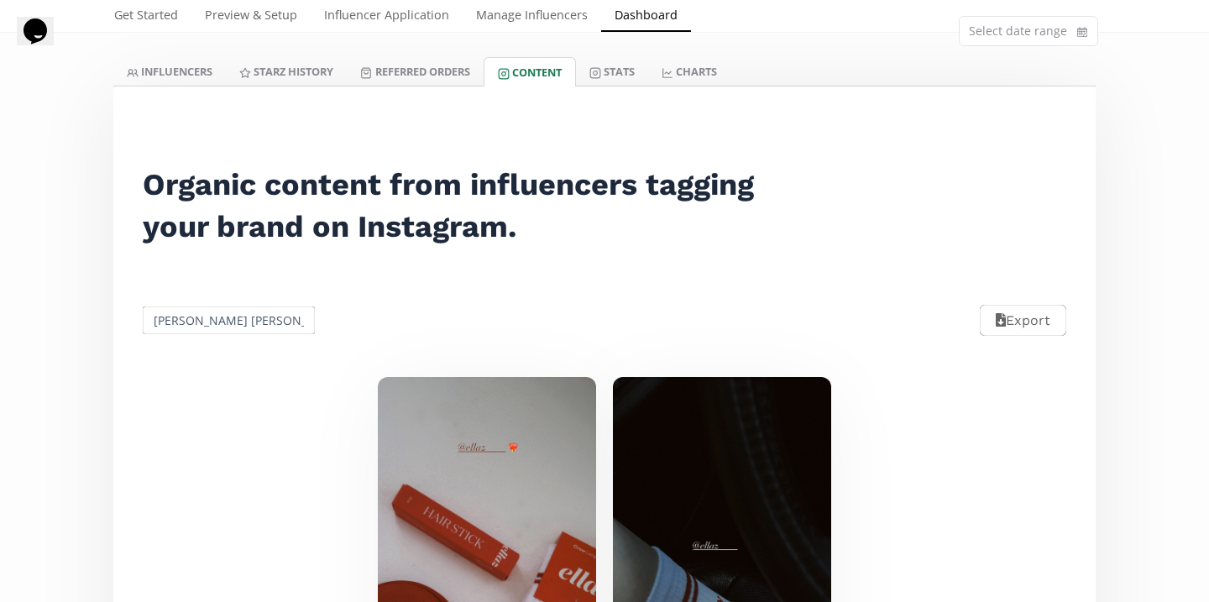
scroll to position [0, 0]
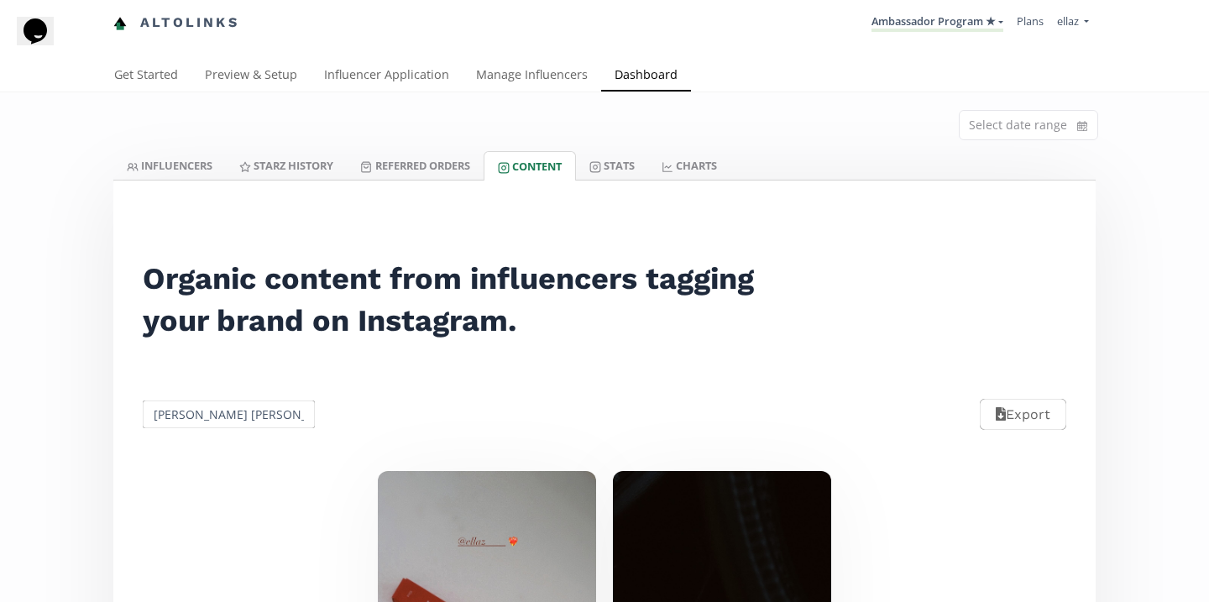
click at [209, 425] on input "Elsa Paola Páez Aguirre" at bounding box center [228, 414] width 177 height 33
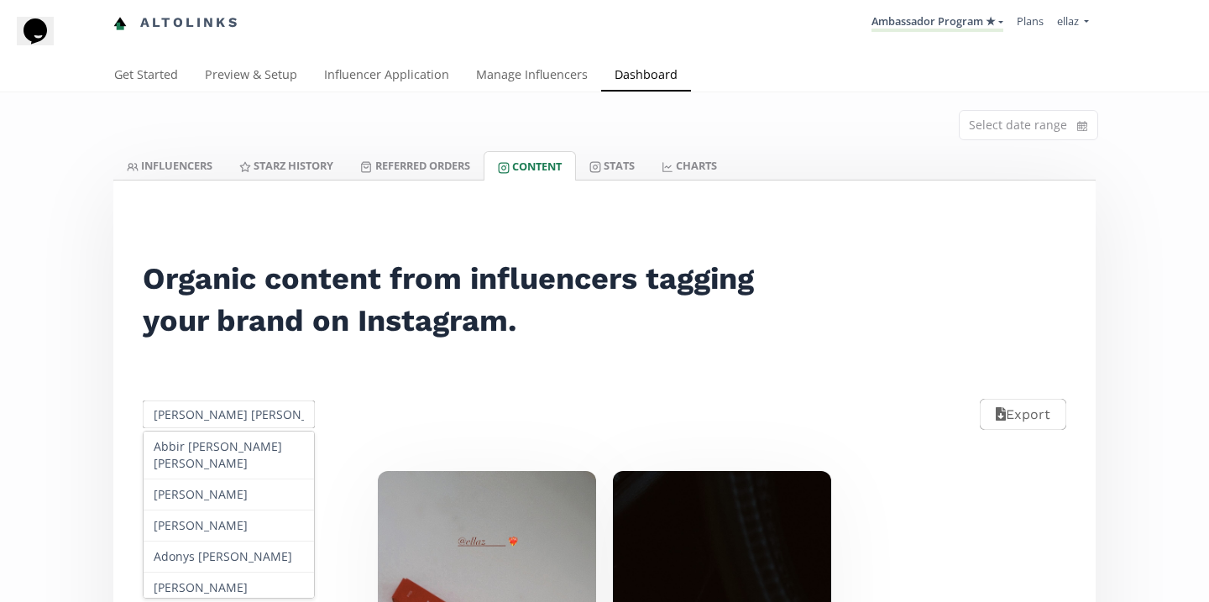
click at [209, 425] on input "Elsa Paola Páez Aguirre" at bounding box center [228, 414] width 177 height 33
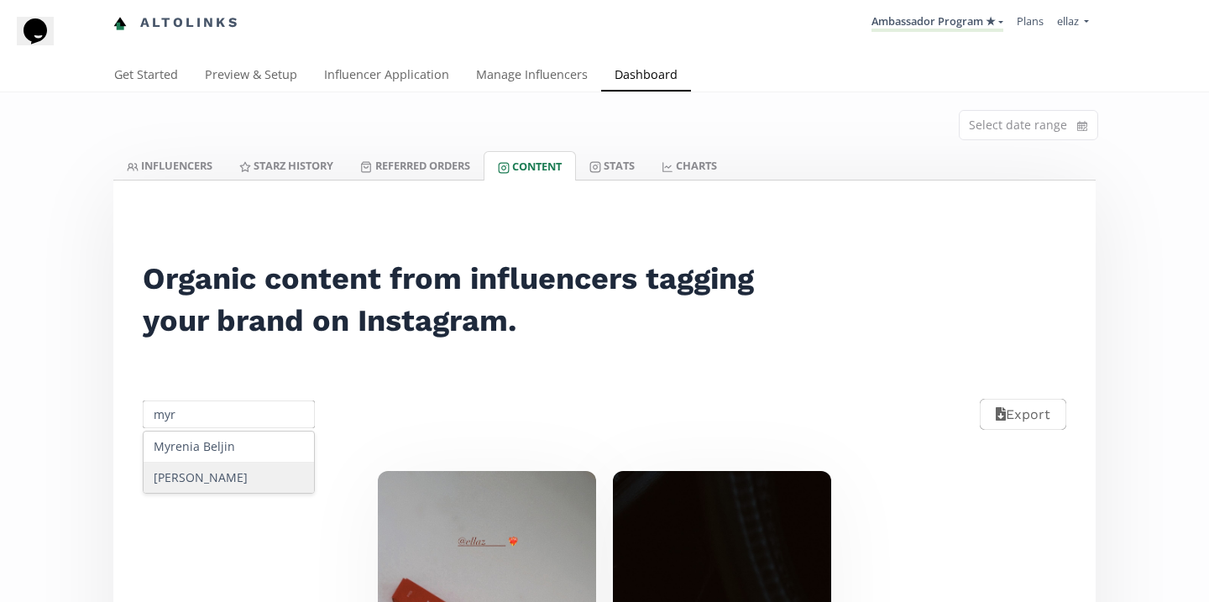
click at [248, 483] on div "Myriam Sepulveda" at bounding box center [229, 478] width 170 height 30
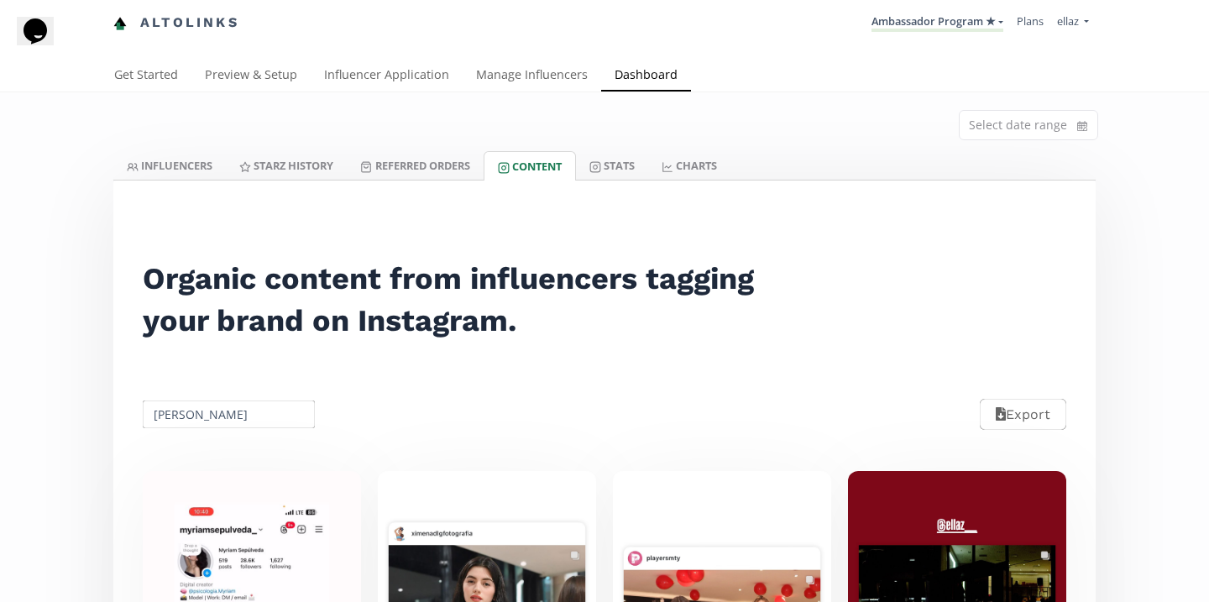
click at [223, 403] on input "Myriam Sepulveda" at bounding box center [228, 414] width 177 height 33
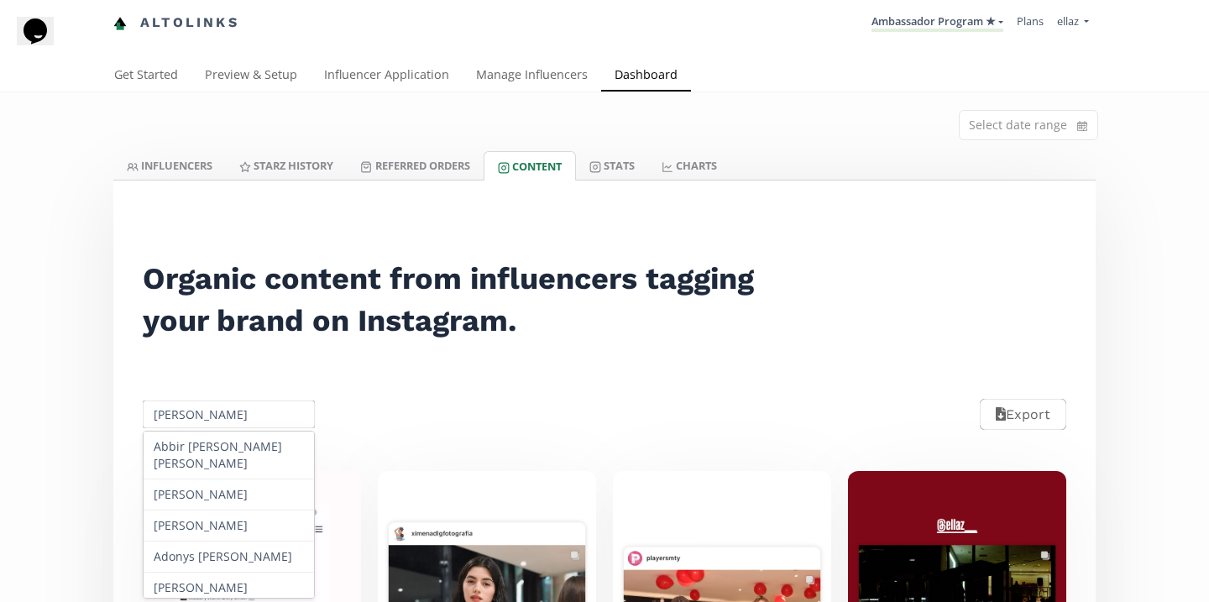
click at [223, 403] on input "Myriam Sepulveda" at bounding box center [228, 414] width 177 height 33
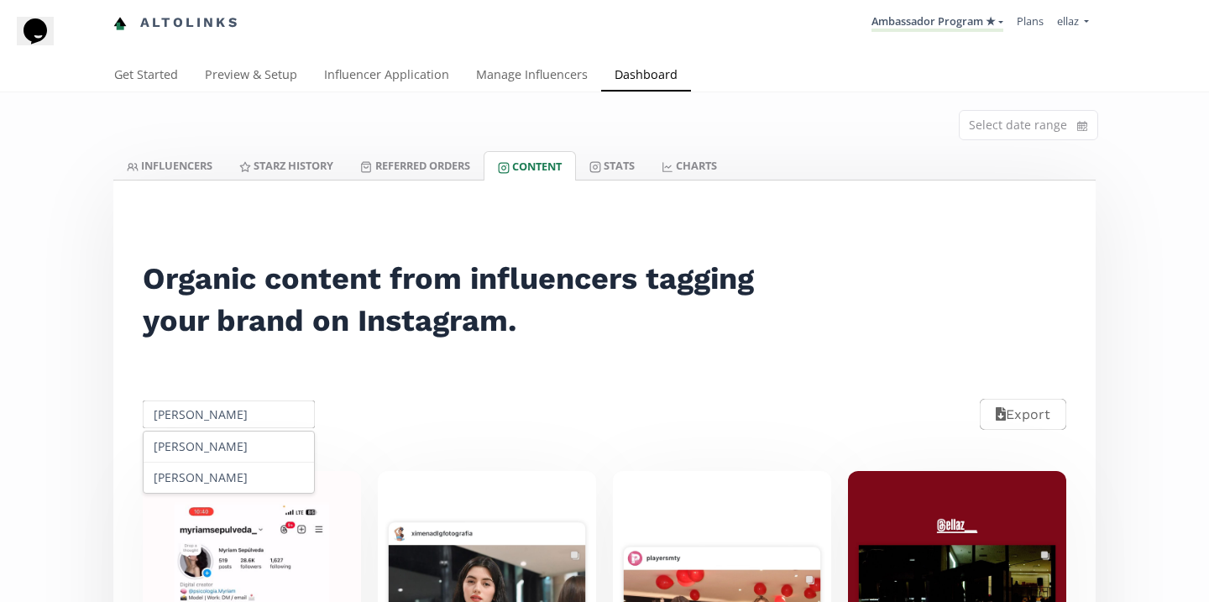
click at [233, 414] on input "sofia t" at bounding box center [228, 414] width 177 height 33
click at [258, 452] on div "Aurora Diaz" at bounding box center [229, 446] width 170 height 31
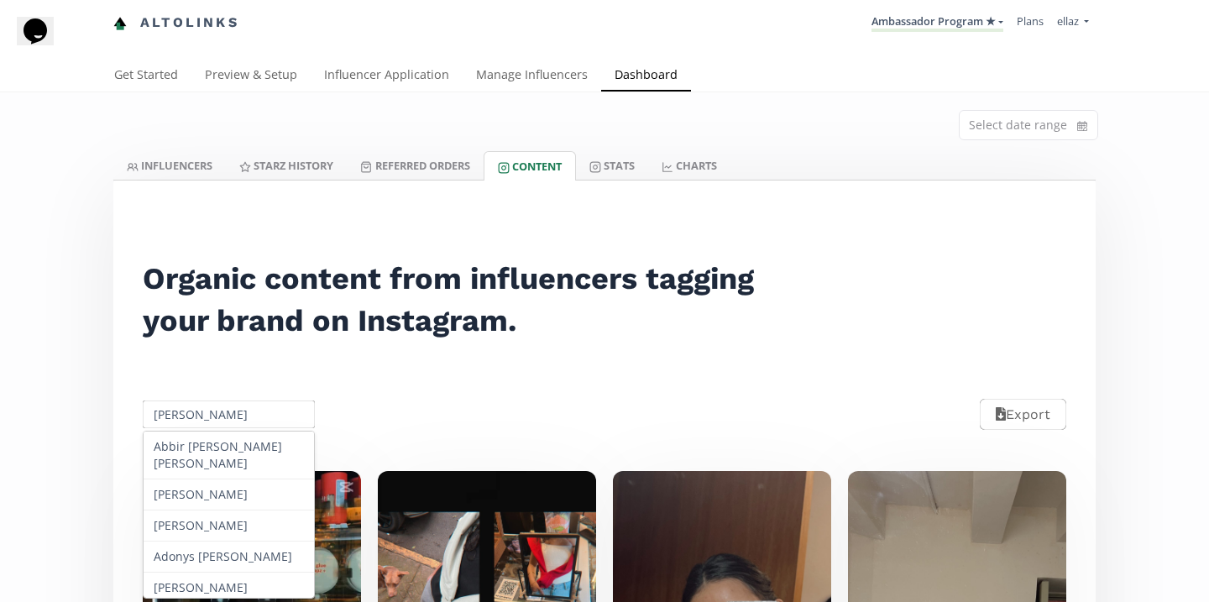
click at [235, 421] on input "Aurora Diaz" at bounding box center [228, 414] width 177 height 33
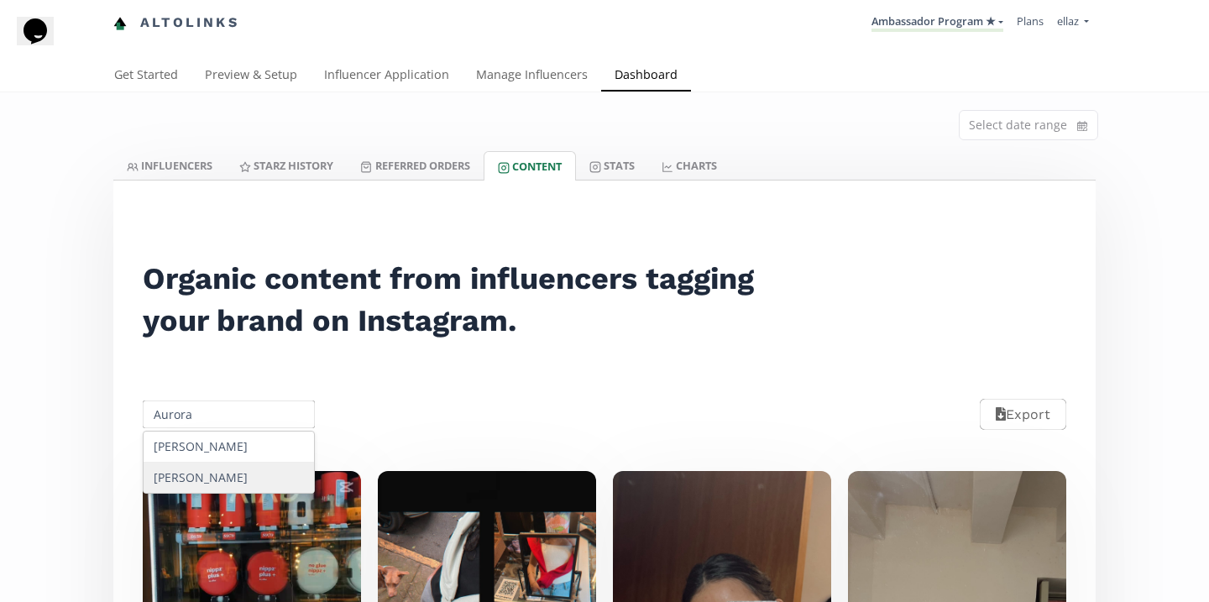
click at [242, 483] on div "Aurora Garcia" at bounding box center [229, 478] width 170 height 30
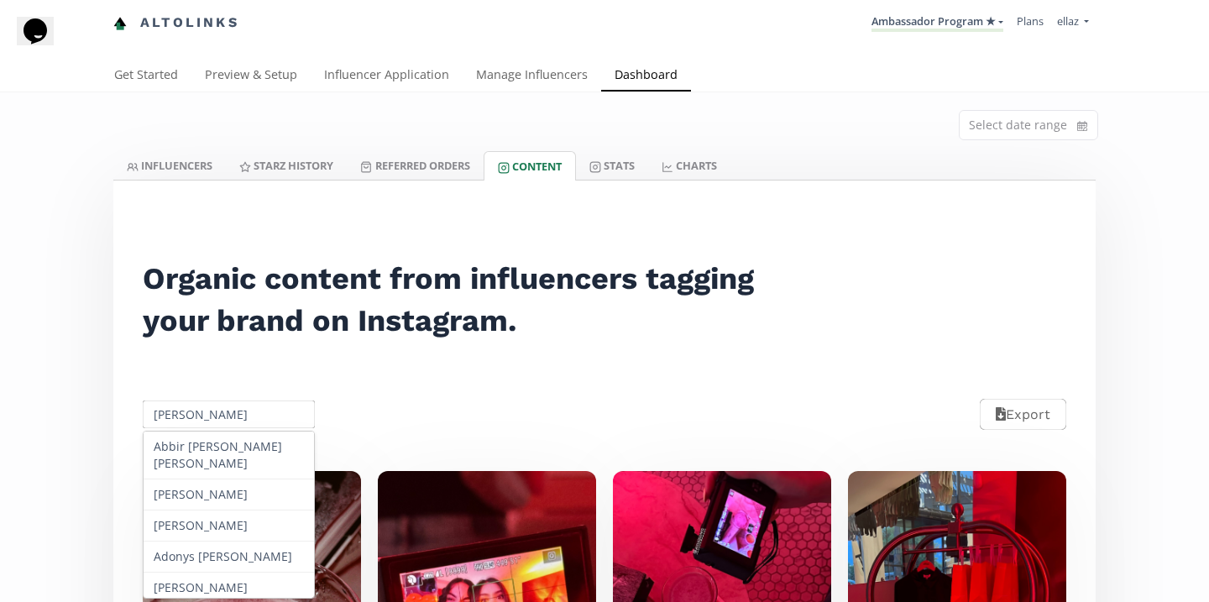
click at [233, 419] on input "Aurora Garcia" at bounding box center [228, 414] width 177 height 33
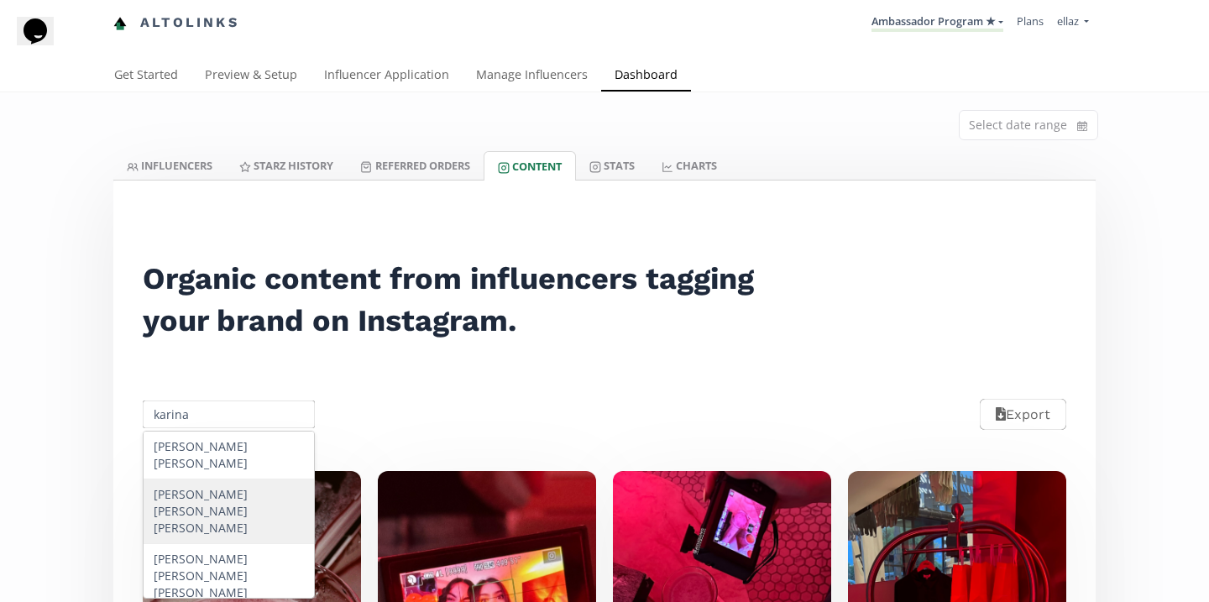
click at [247, 479] on div "Karina Alejandra de Hoyos Márquez" at bounding box center [229, 511] width 170 height 65
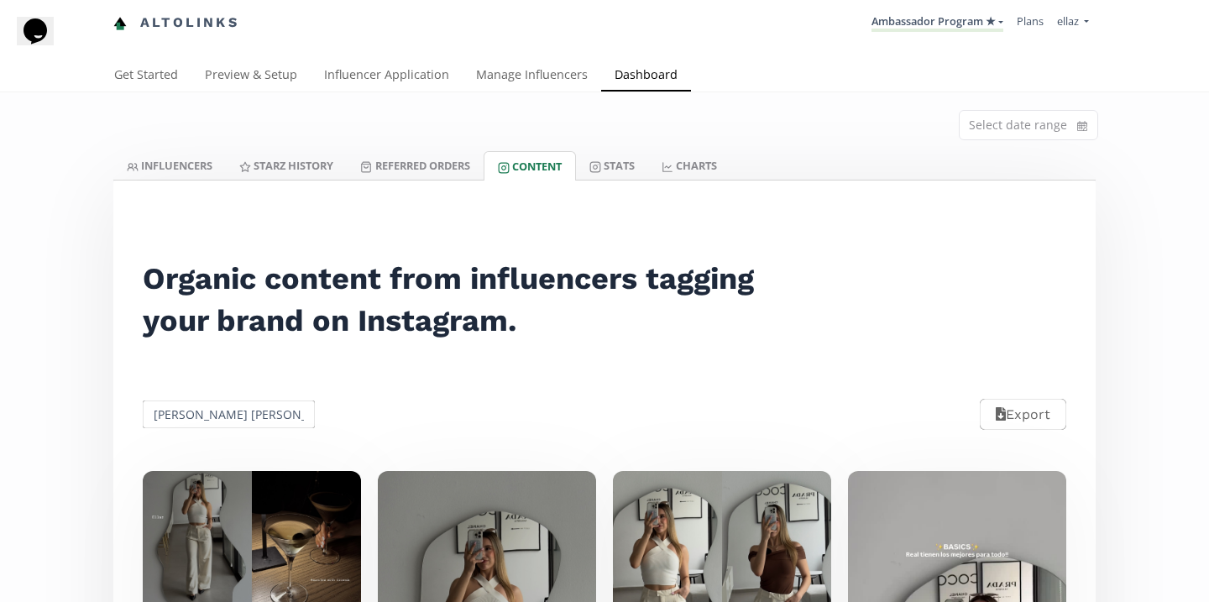
click at [232, 416] on input "Karina Alejandra de Hoyos Márquez" at bounding box center [228, 414] width 177 height 33
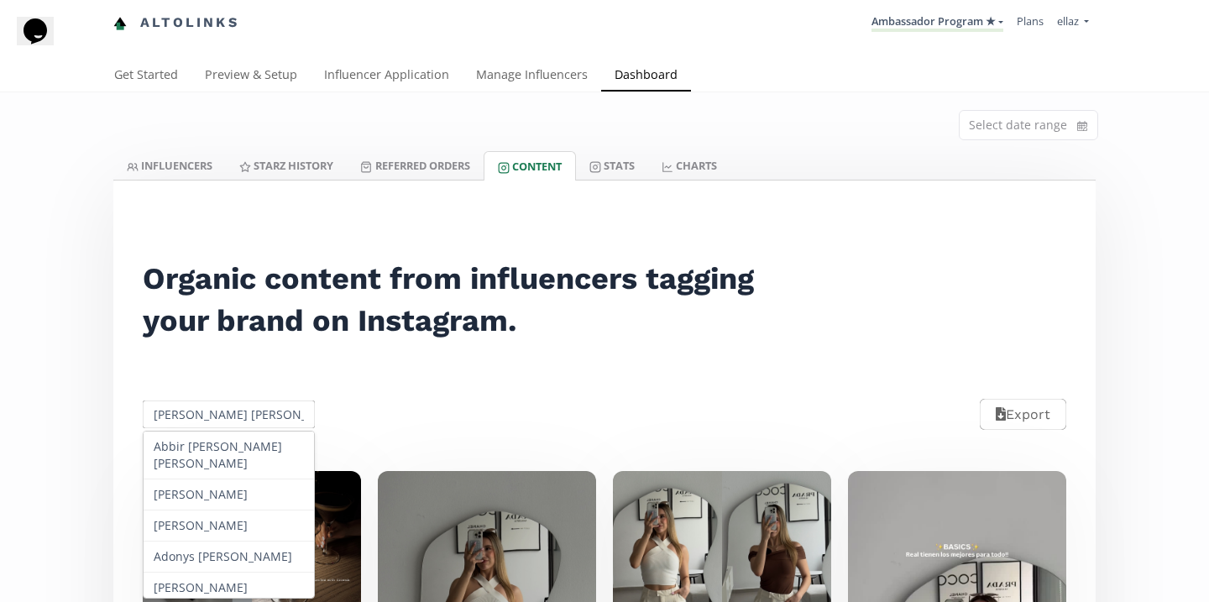
click at [232, 416] on input "Karina Alejandra de Hoyos Márquez" at bounding box center [228, 414] width 177 height 33
type input "m"
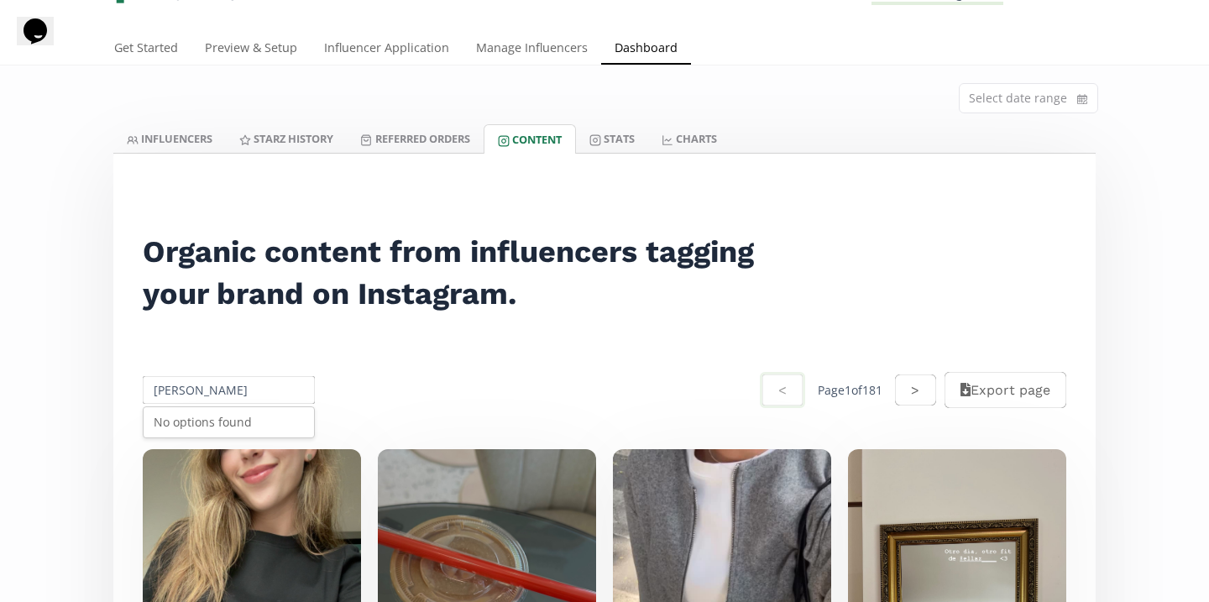
type input "mary"
click at [363, 55] on link "Influencer Application" at bounding box center [387, 50] width 152 height 34
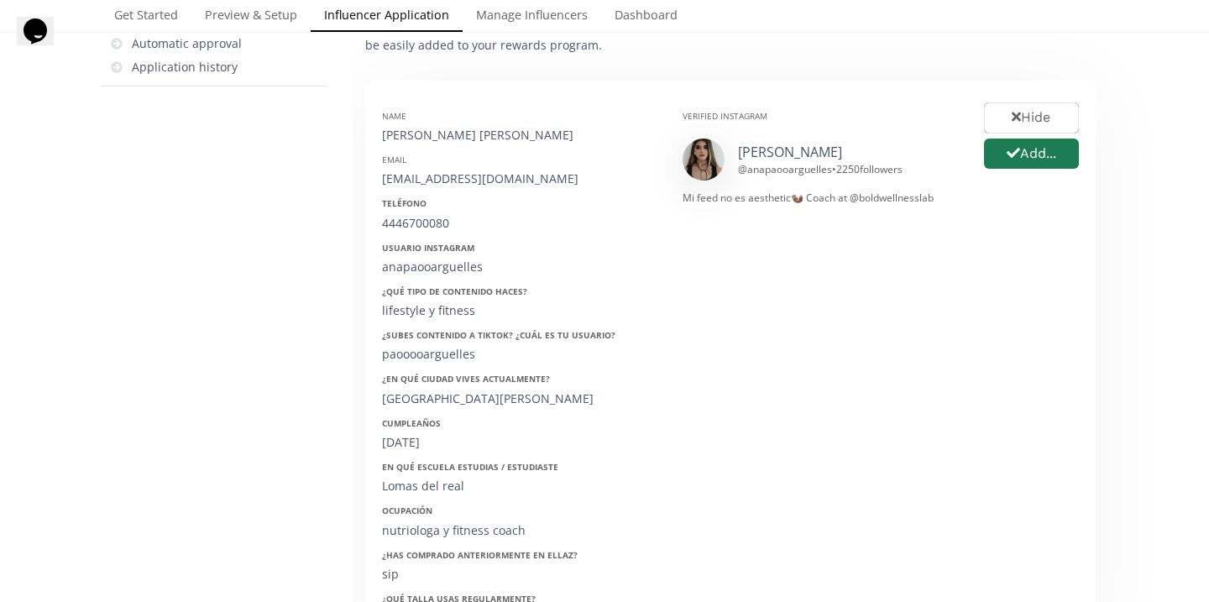
scroll to position [245, 0]
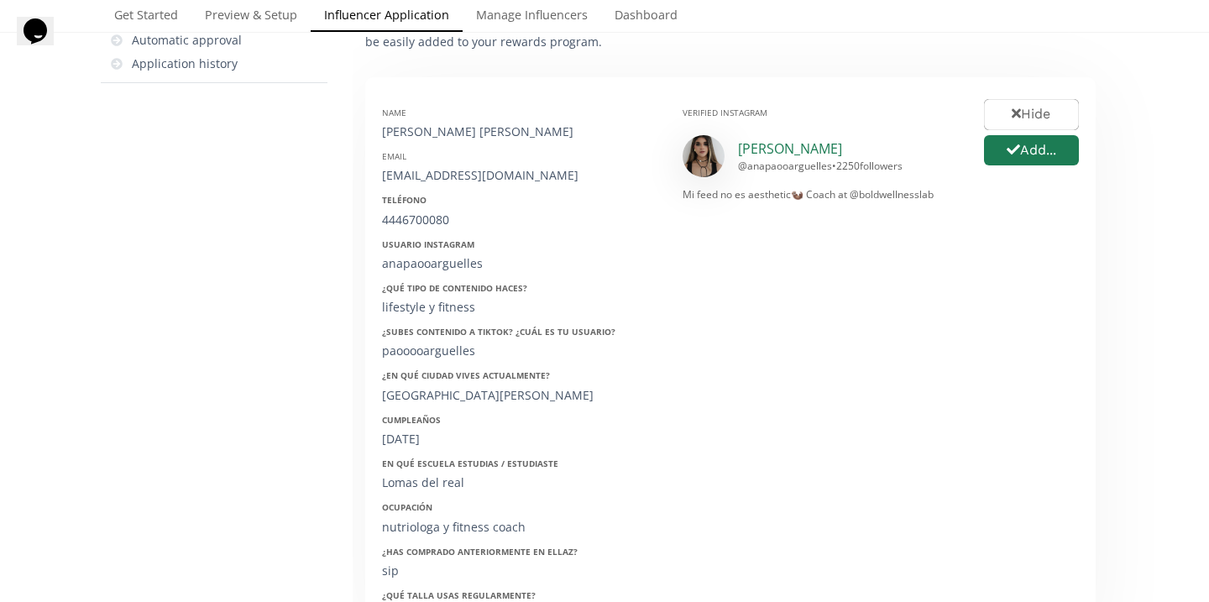
click at [765, 151] on link "Ana Pao" at bounding box center [790, 148] width 104 height 18
click at [1002, 114] on button "Hide" at bounding box center [1031, 115] width 100 height 36
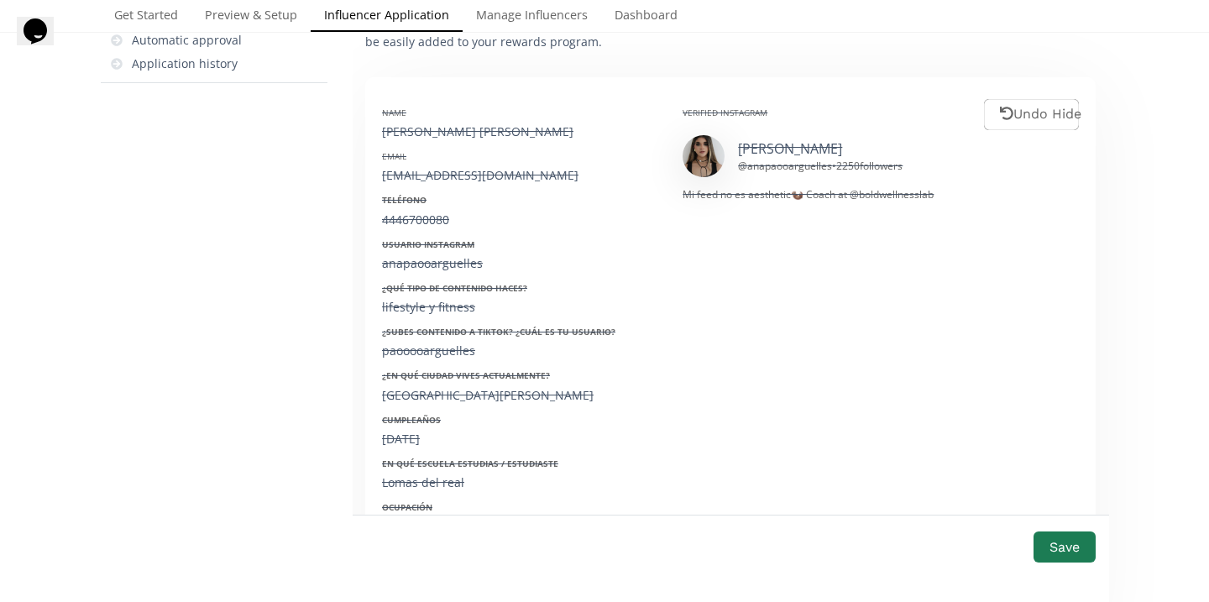
scroll to position [825, 0]
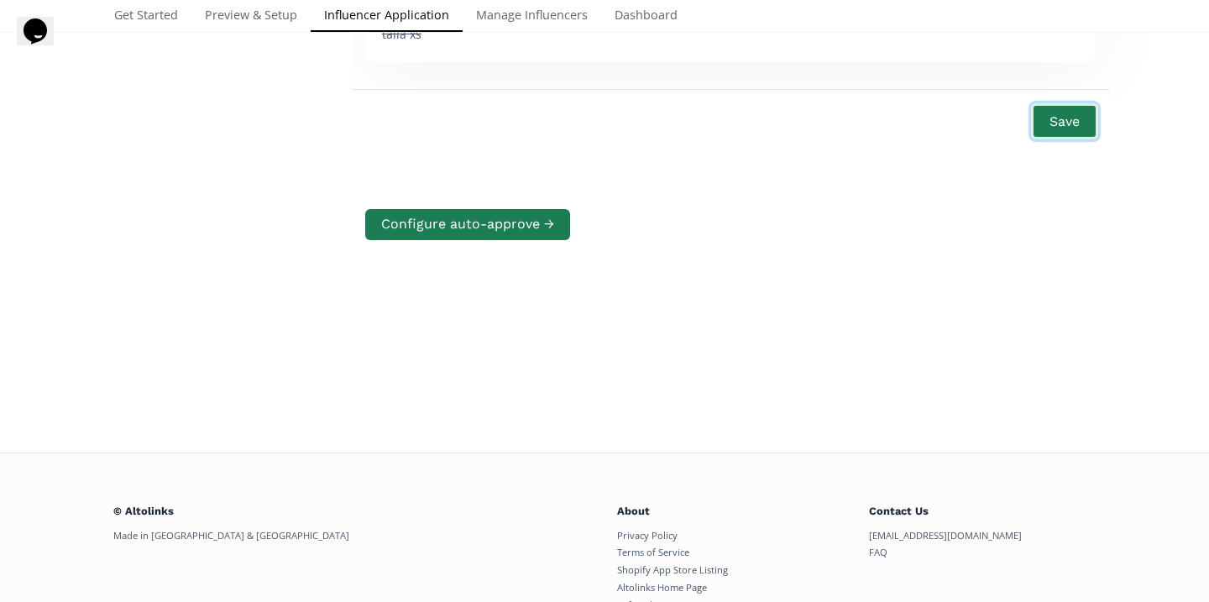
click at [1058, 115] on button "Save" at bounding box center [1064, 121] width 67 height 36
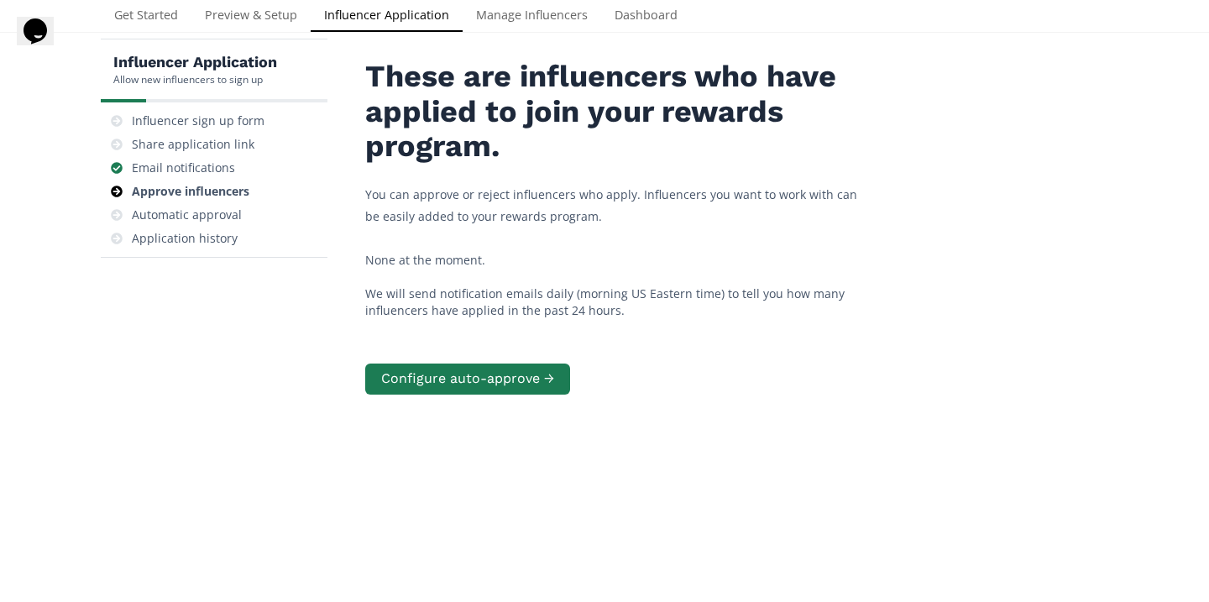
scroll to position [0, 0]
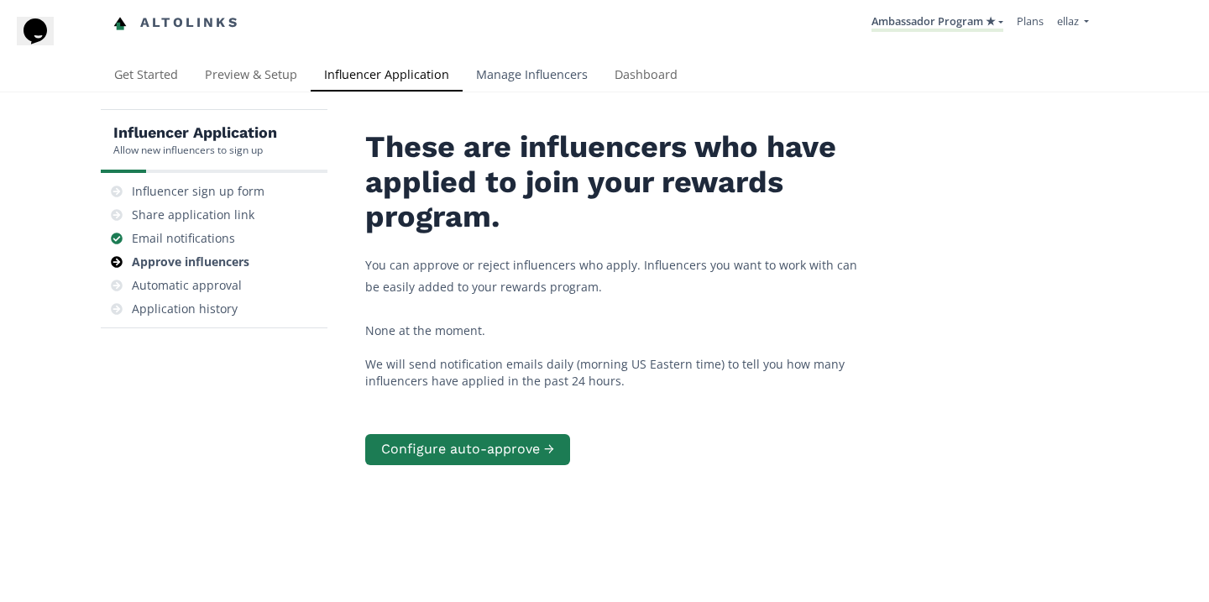
click at [554, 67] on link "Manage Influencers" at bounding box center [532, 77] width 139 height 34
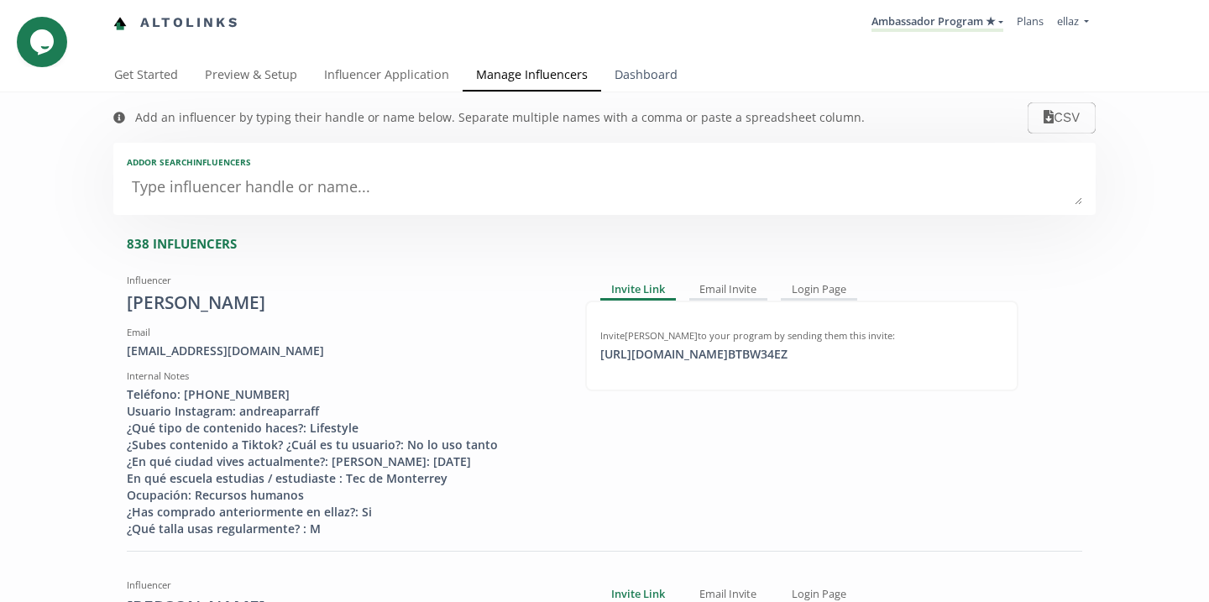
click at [646, 76] on link "Dashboard" at bounding box center [646, 77] width 90 height 34
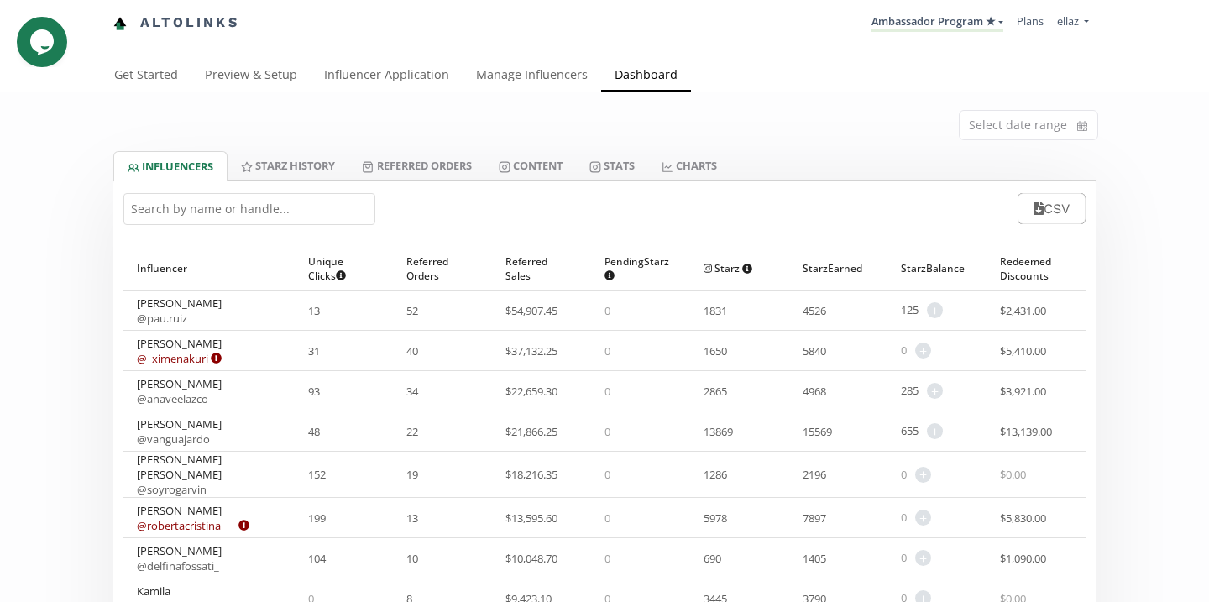
click at [264, 217] on input "text" at bounding box center [249, 209] width 252 height 32
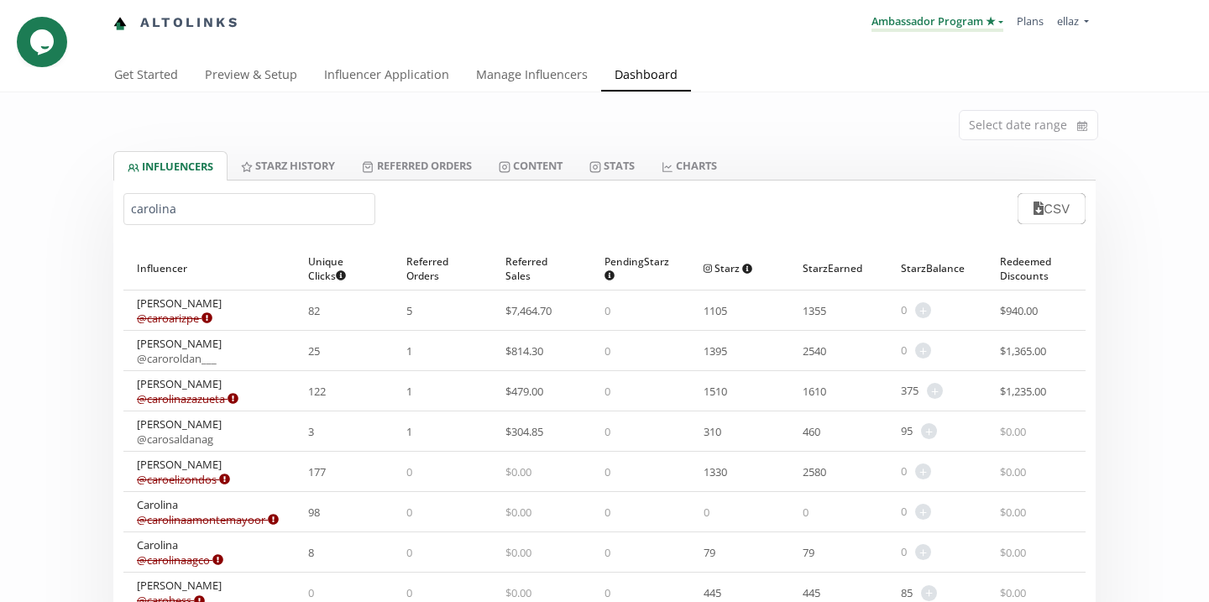
type input "carolina"
click at [957, 21] on link "Ambassador Program ★" at bounding box center [937, 22] width 132 height 18
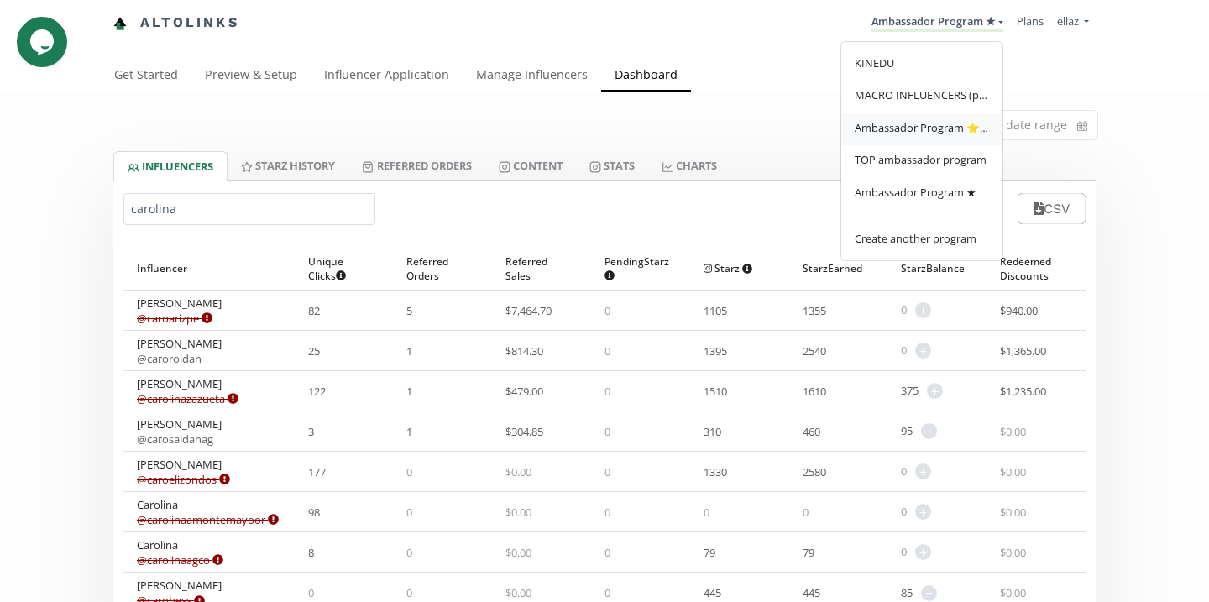
click at [960, 129] on span "Ambassador Program ⭐️⭐️" at bounding box center [922, 127] width 134 height 15
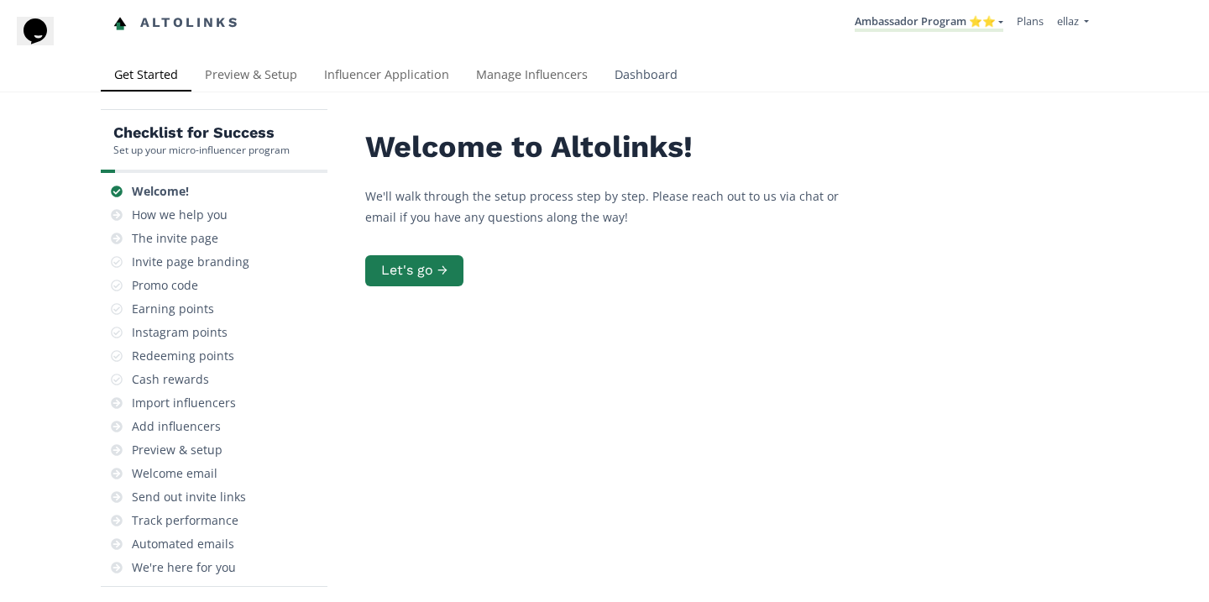
click at [651, 63] on link "Dashboard" at bounding box center [646, 77] width 90 height 34
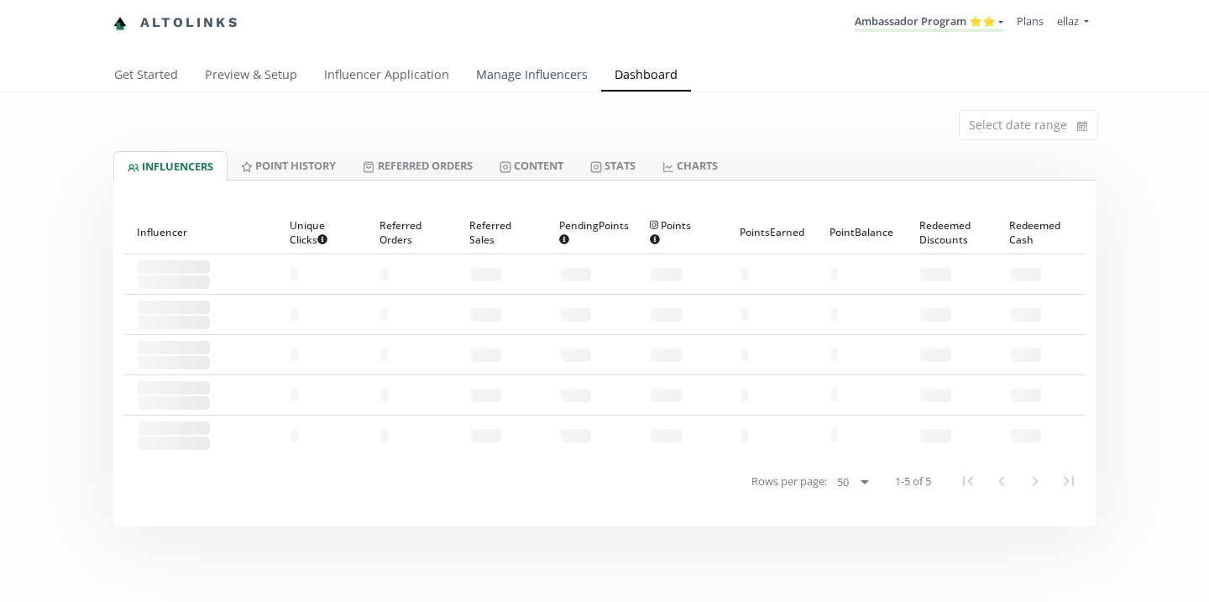
click at [536, 88] on link "Manage Influencers" at bounding box center [532, 77] width 139 height 34
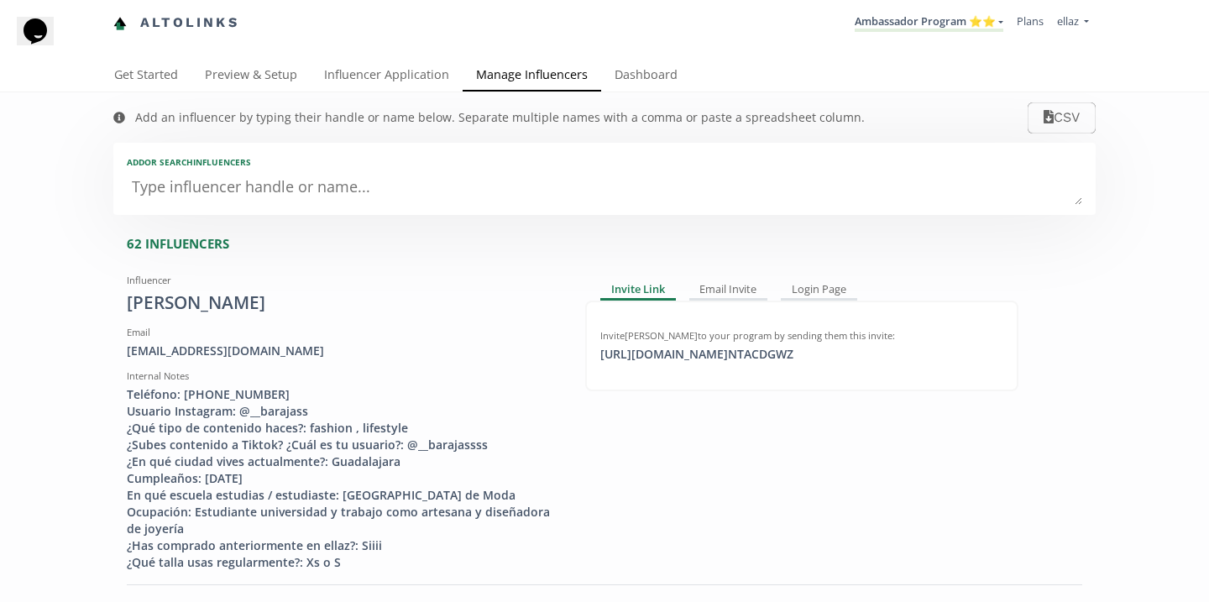
click at [453, 186] on textarea at bounding box center [604, 188] width 955 height 34
type textarea "c"
type textarea "mac"
type input "mac"
type input "MAC"
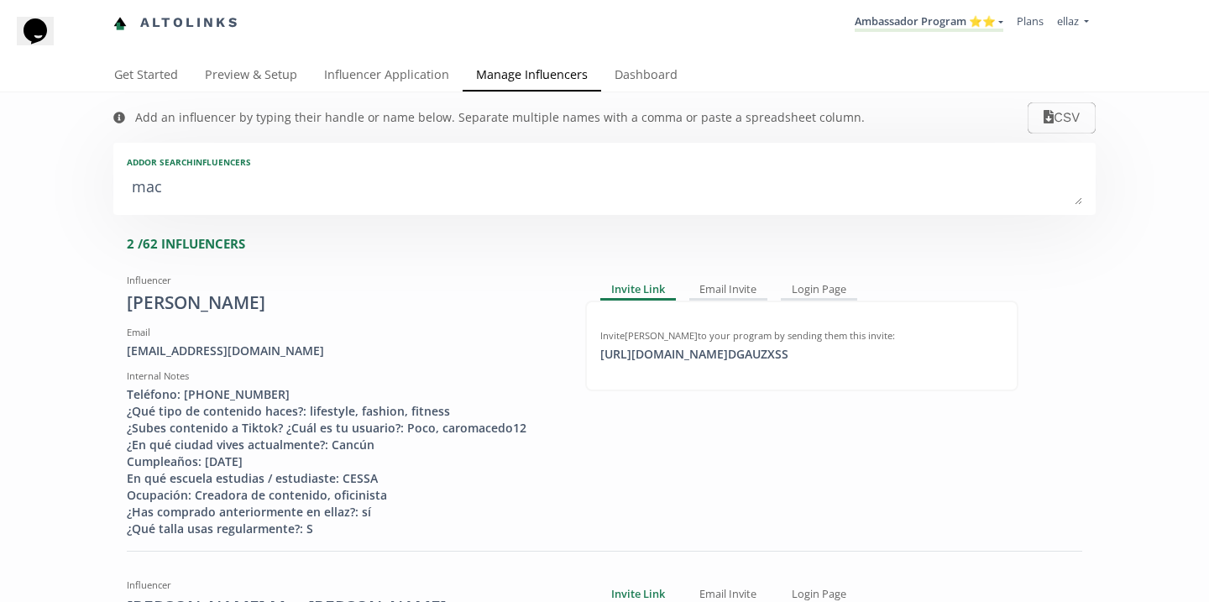
type textarea "mace"
type input "mace"
type input "MACE"
type textarea "mace"
click at [732, 332] on div "Invite Carolina Macedo Carrillo to your program by sending them this invite:" at bounding box center [801, 335] width 403 height 13
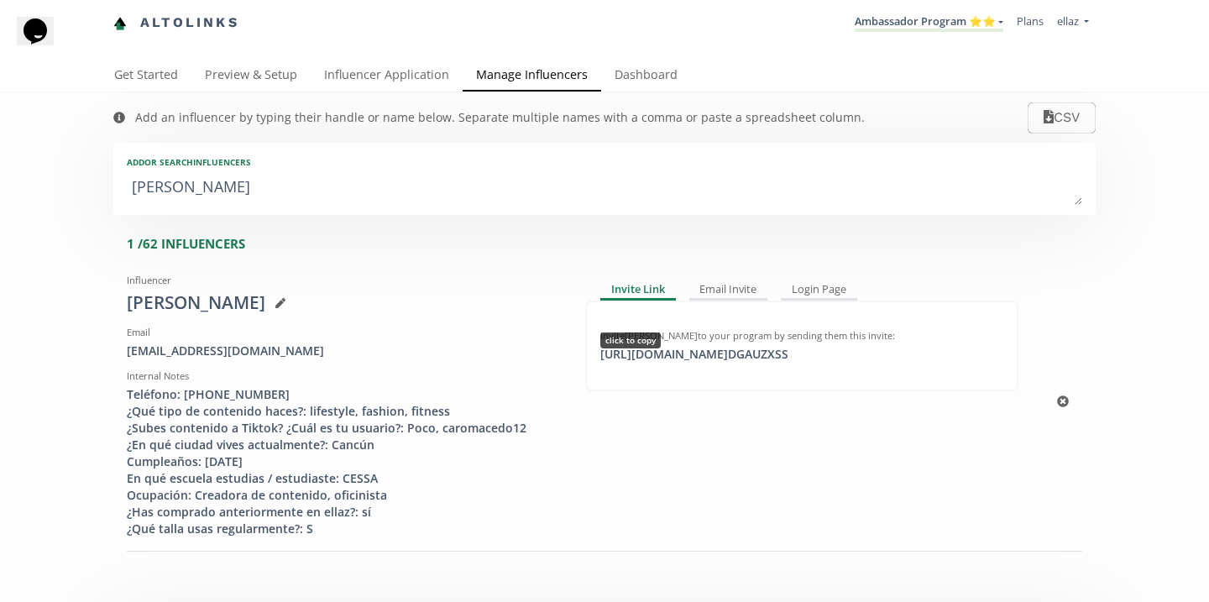
click at [733, 354] on div "https://app.altolinks.com/invite/ DGAUZXSS click to copy" at bounding box center [694, 354] width 208 height 17
copy div "https://app.altolinks.co"
click at [404, 75] on link "Influencer Application" at bounding box center [387, 77] width 152 height 34
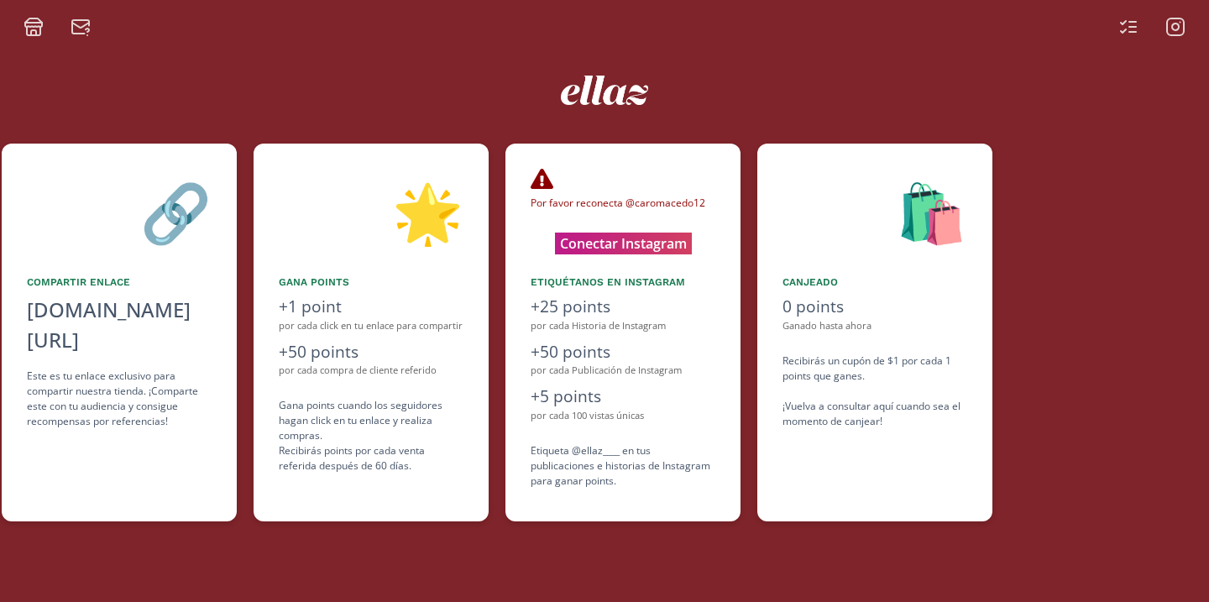
scroll to position [0, 755]
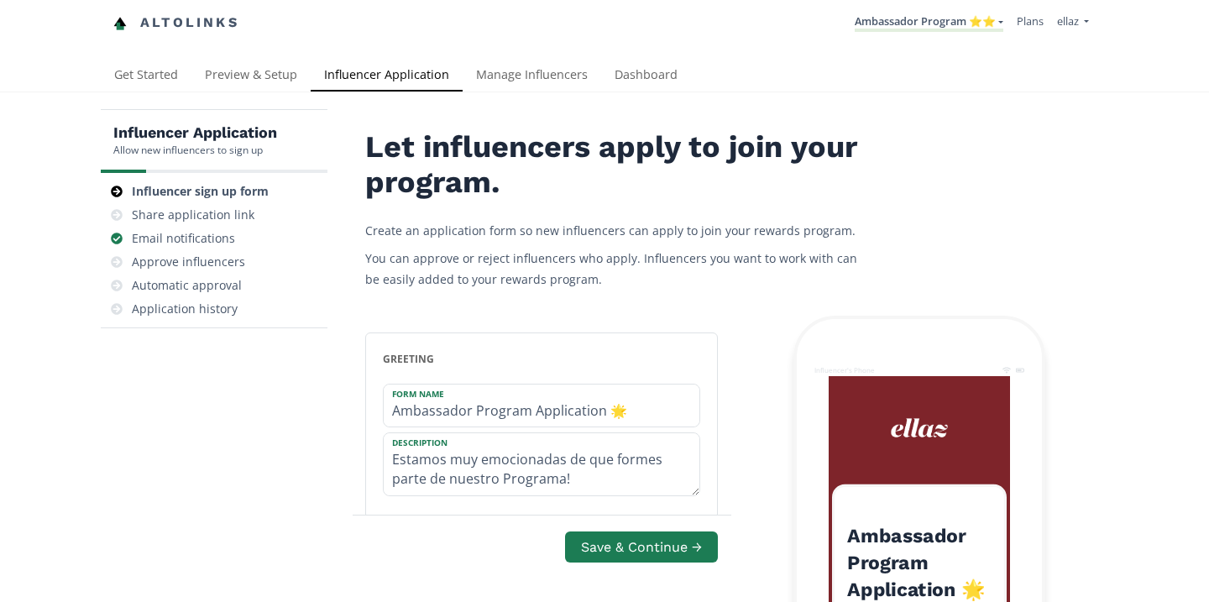
click at [981, 24] on link "Ambassador Program ⭐️⭐️" at bounding box center [929, 22] width 149 height 18
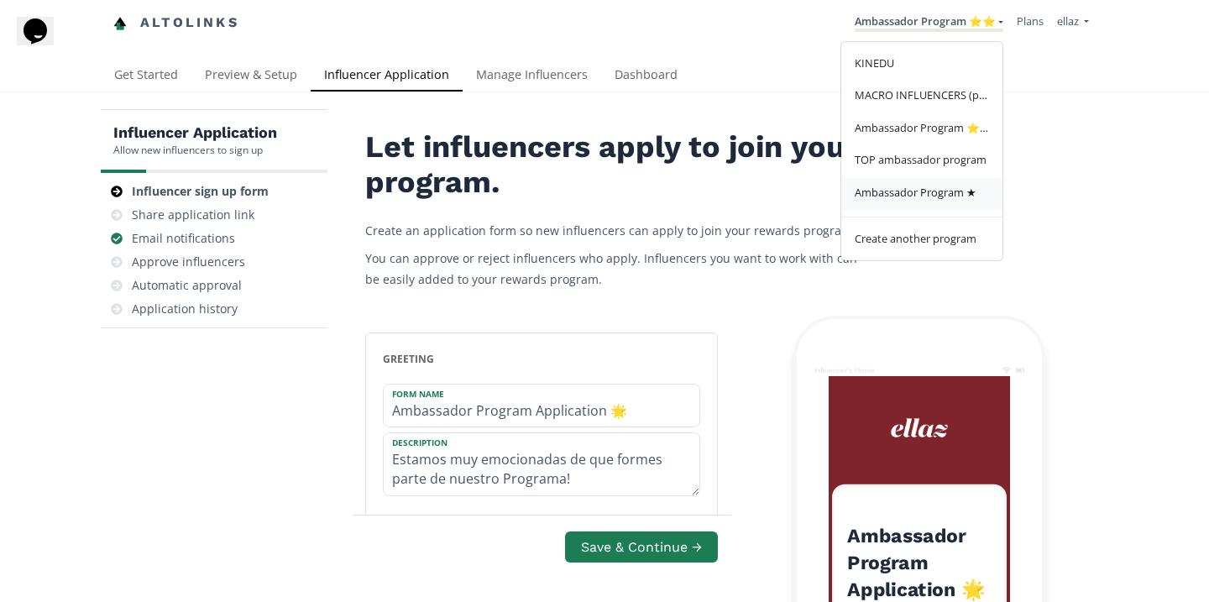
click at [932, 191] on span "Ambassador Program ★" at bounding box center [916, 192] width 122 height 15
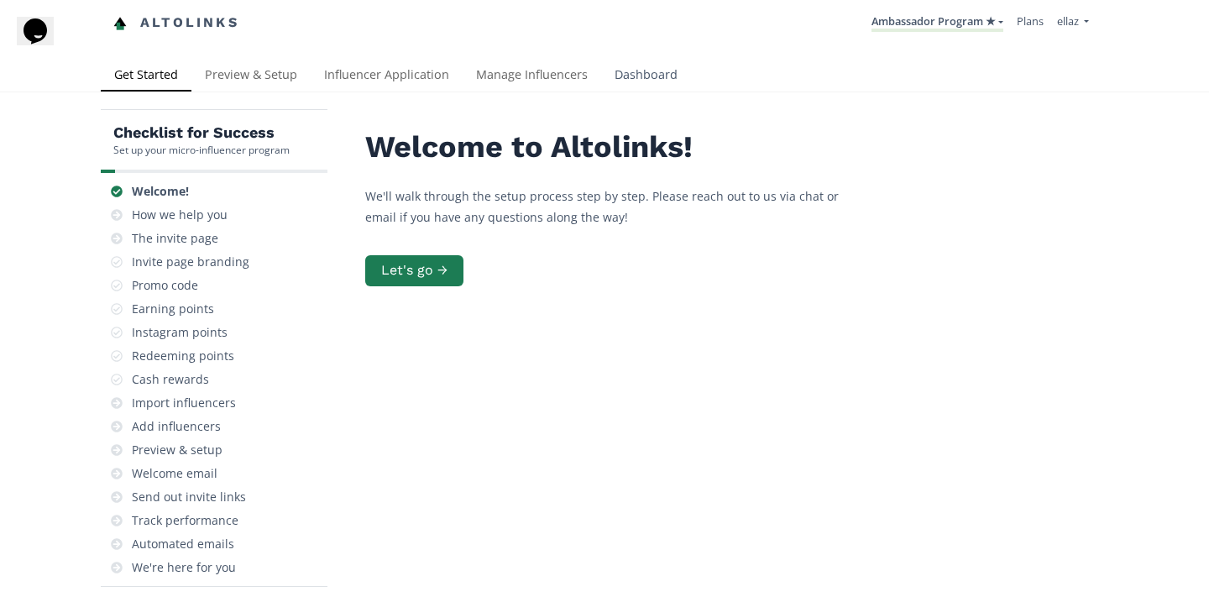
click at [648, 90] on link "Dashboard" at bounding box center [646, 77] width 90 height 34
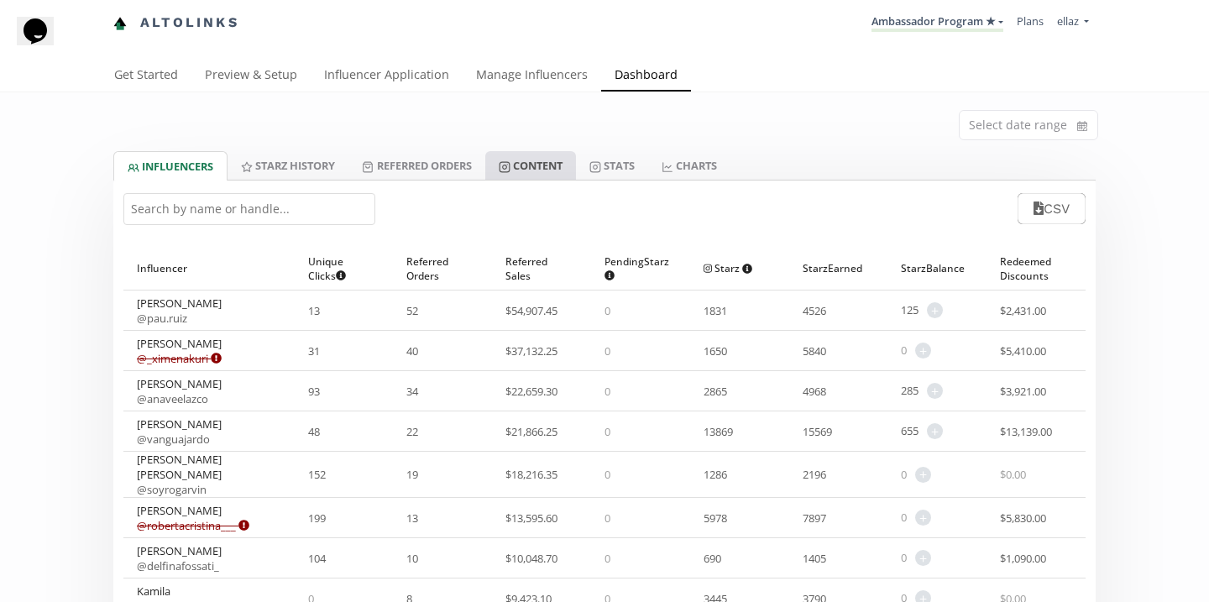
click at [557, 164] on link "Content" at bounding box center [530, 165] width 91 height 29
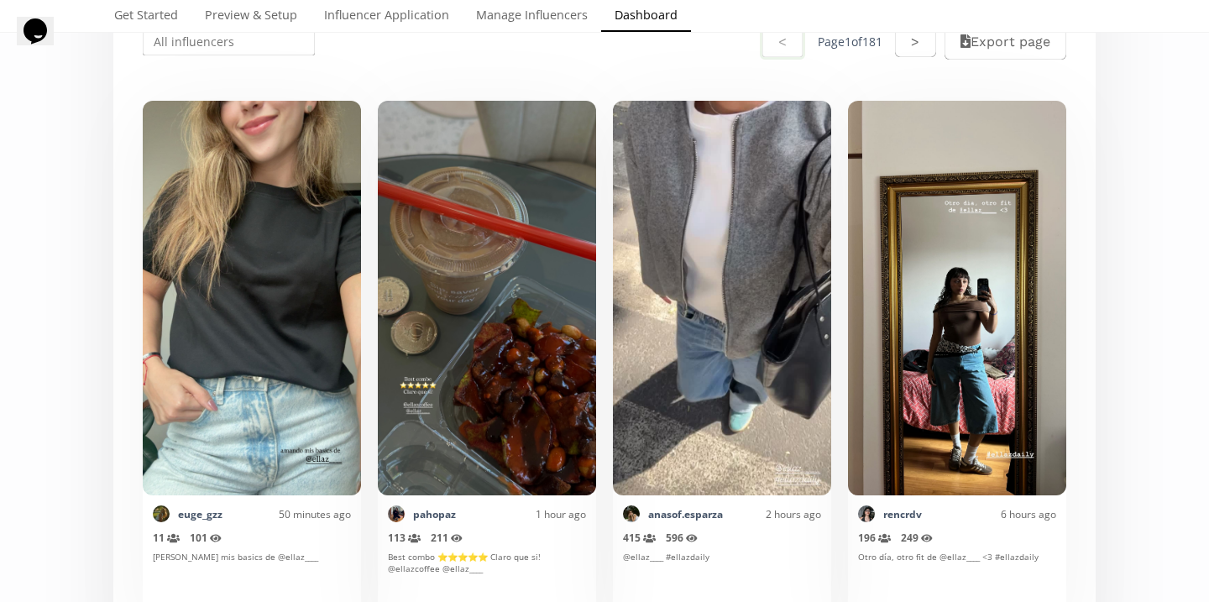
scroll to position [378, 0]
